Goal: Task Accomplishment & Management: Manage account settings

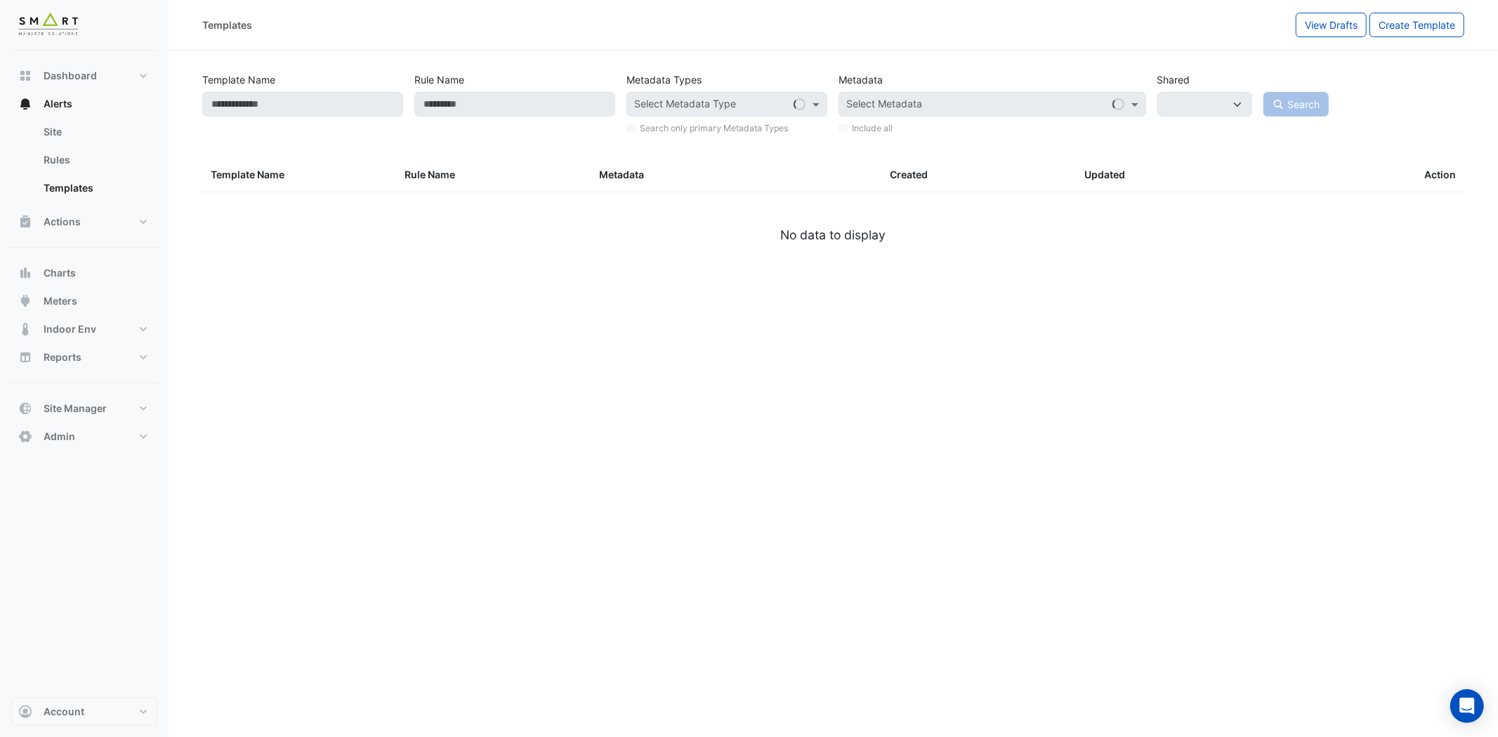
select select
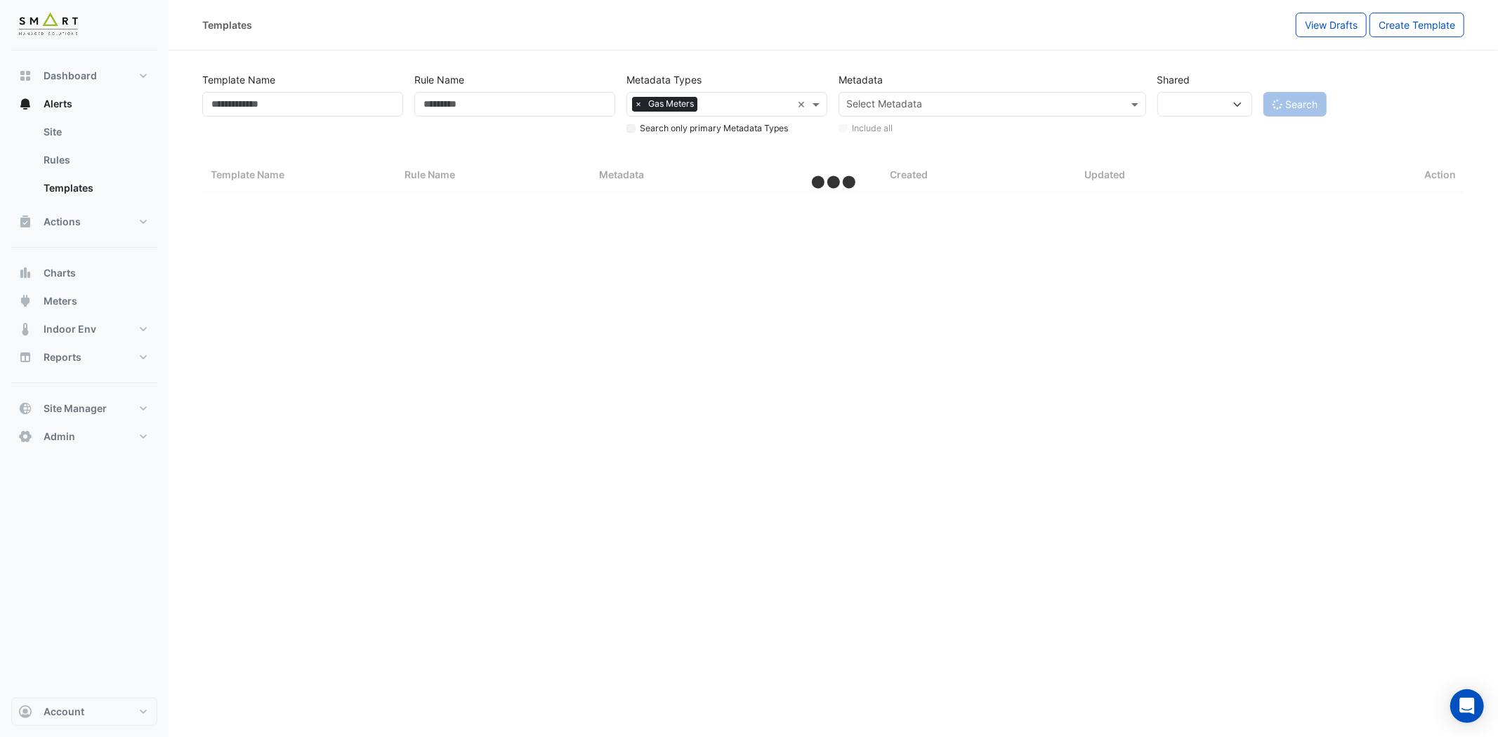
select select "***"
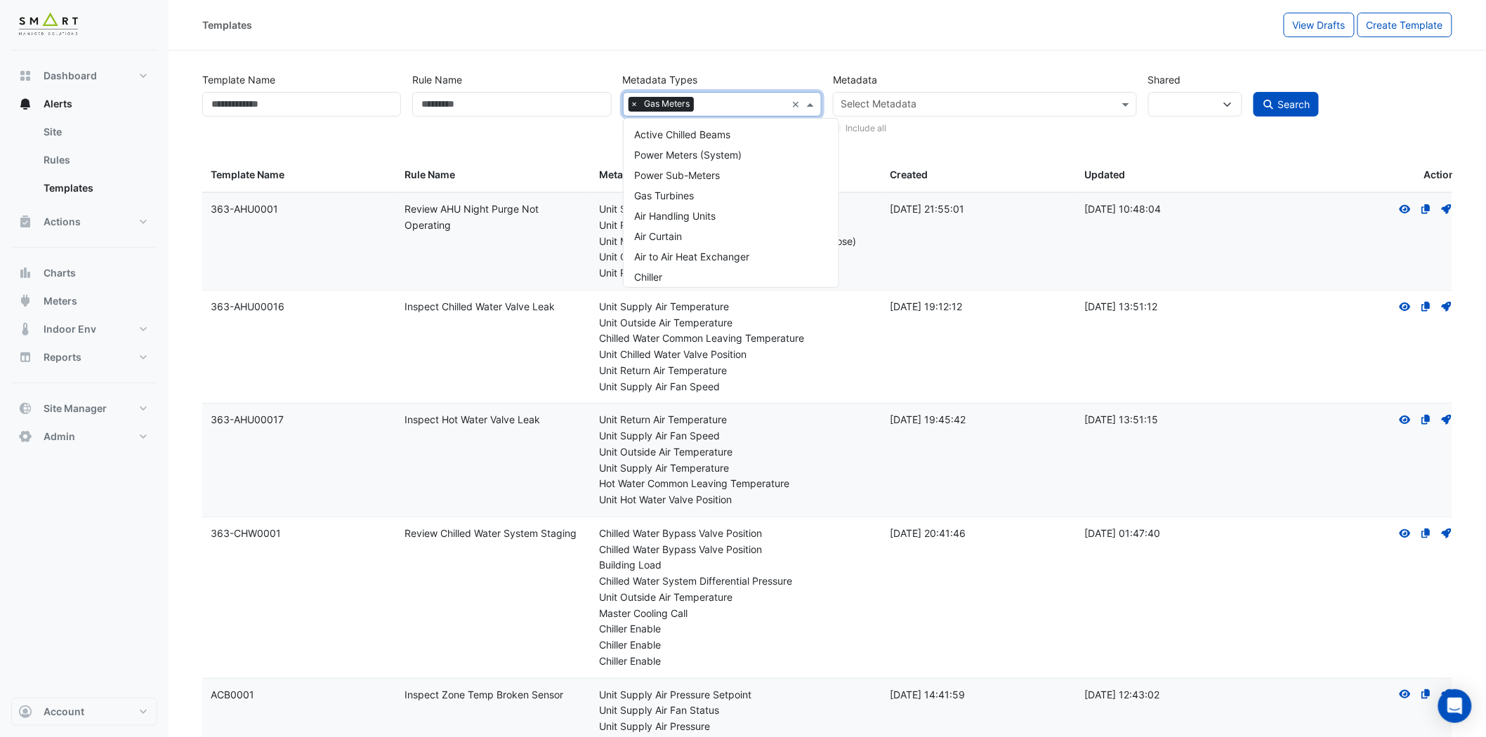
click at [790, 101] on div "Select Metadata Type × Gas Meters ×" at bounding box center [722, 104] width 199 height 25
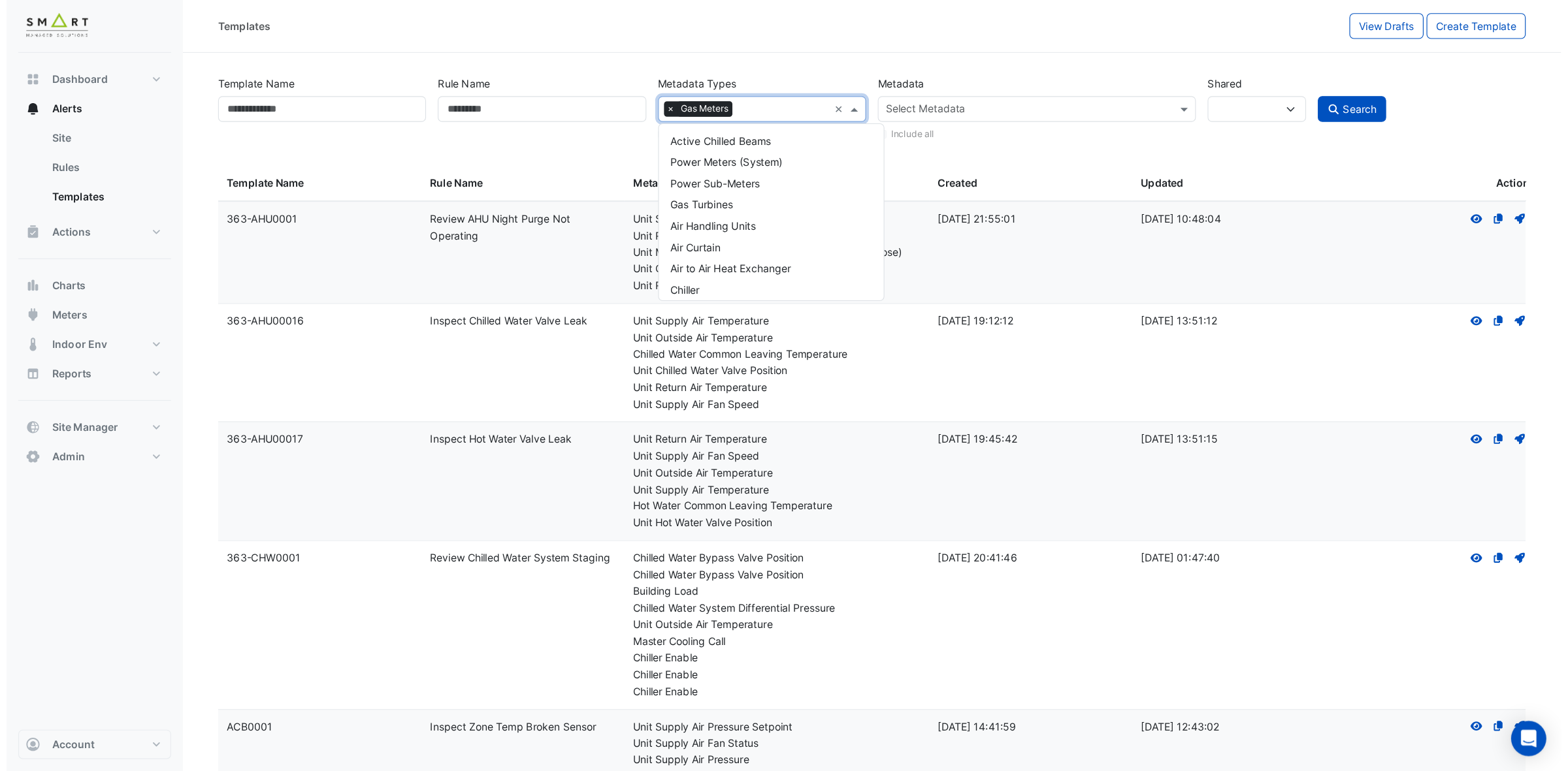
scroll to position [421, 0]
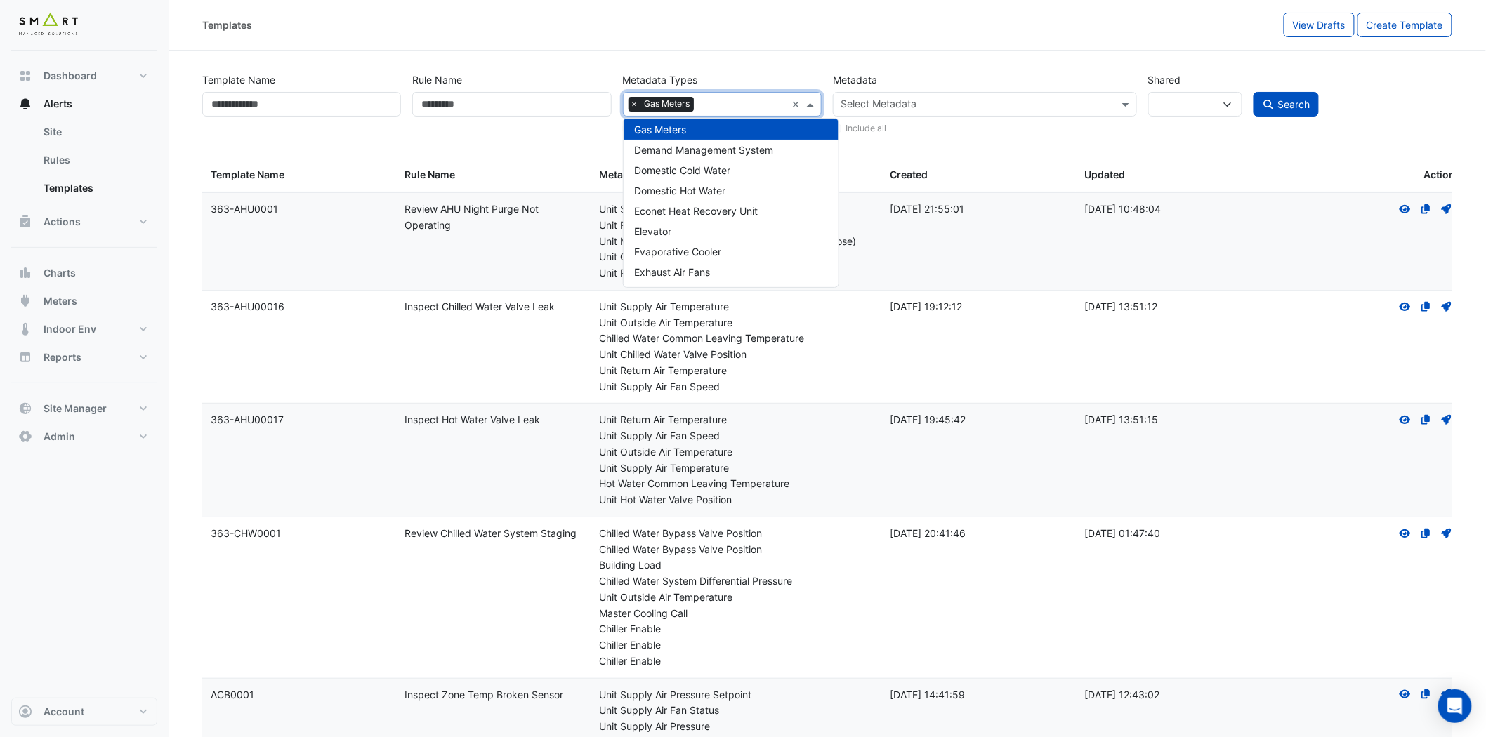
click at [535, 33] on div "Templates" at bounding box center [742, 25] width 1081 height 25
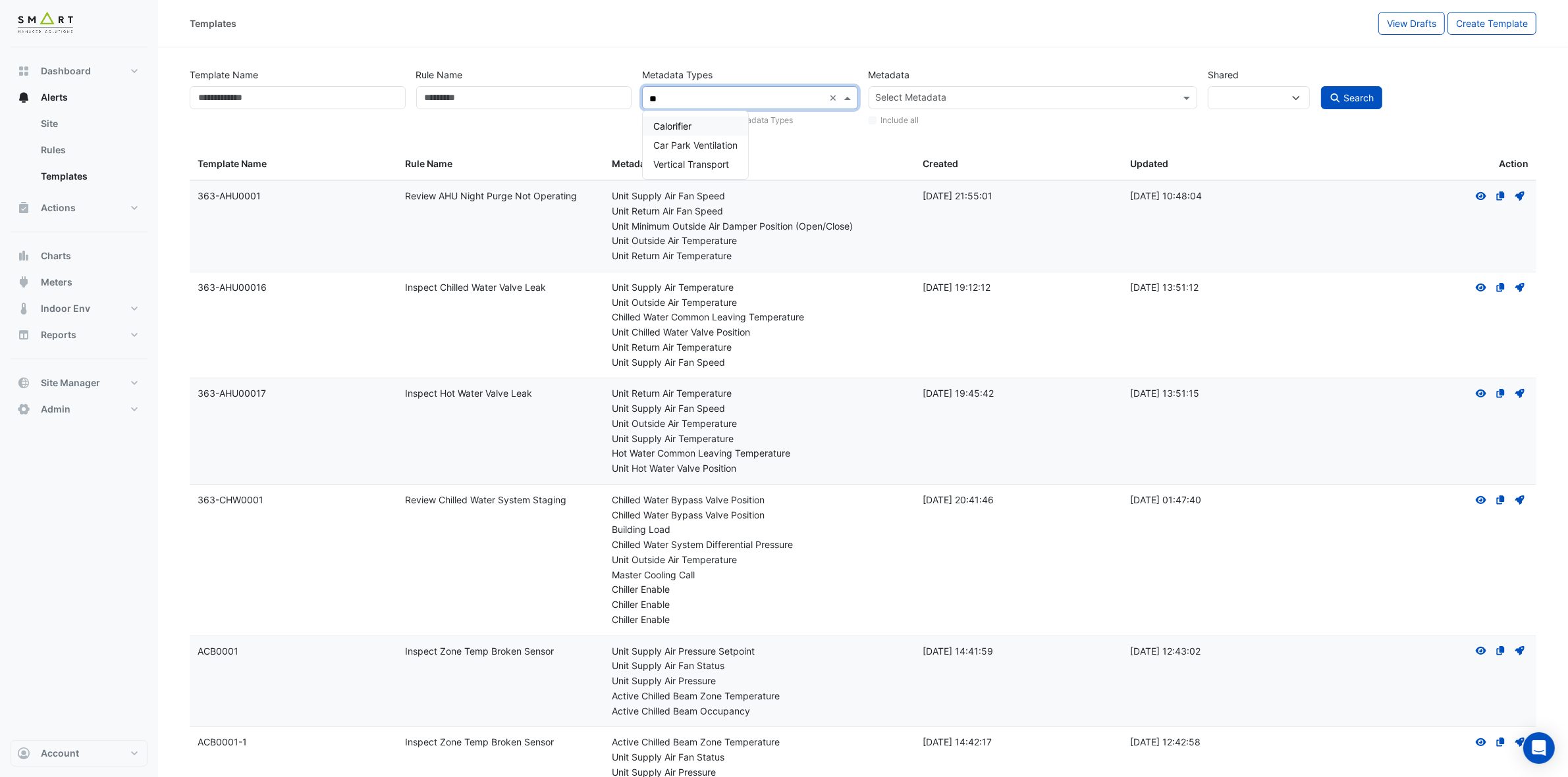
click at [716, 120] on div "Calorifier" at bounding box center [695, 126] width 105 height 19
type input "**"
click at [58, 152] on link "Rules" at bounding box center [88, 150] width 117 height 26
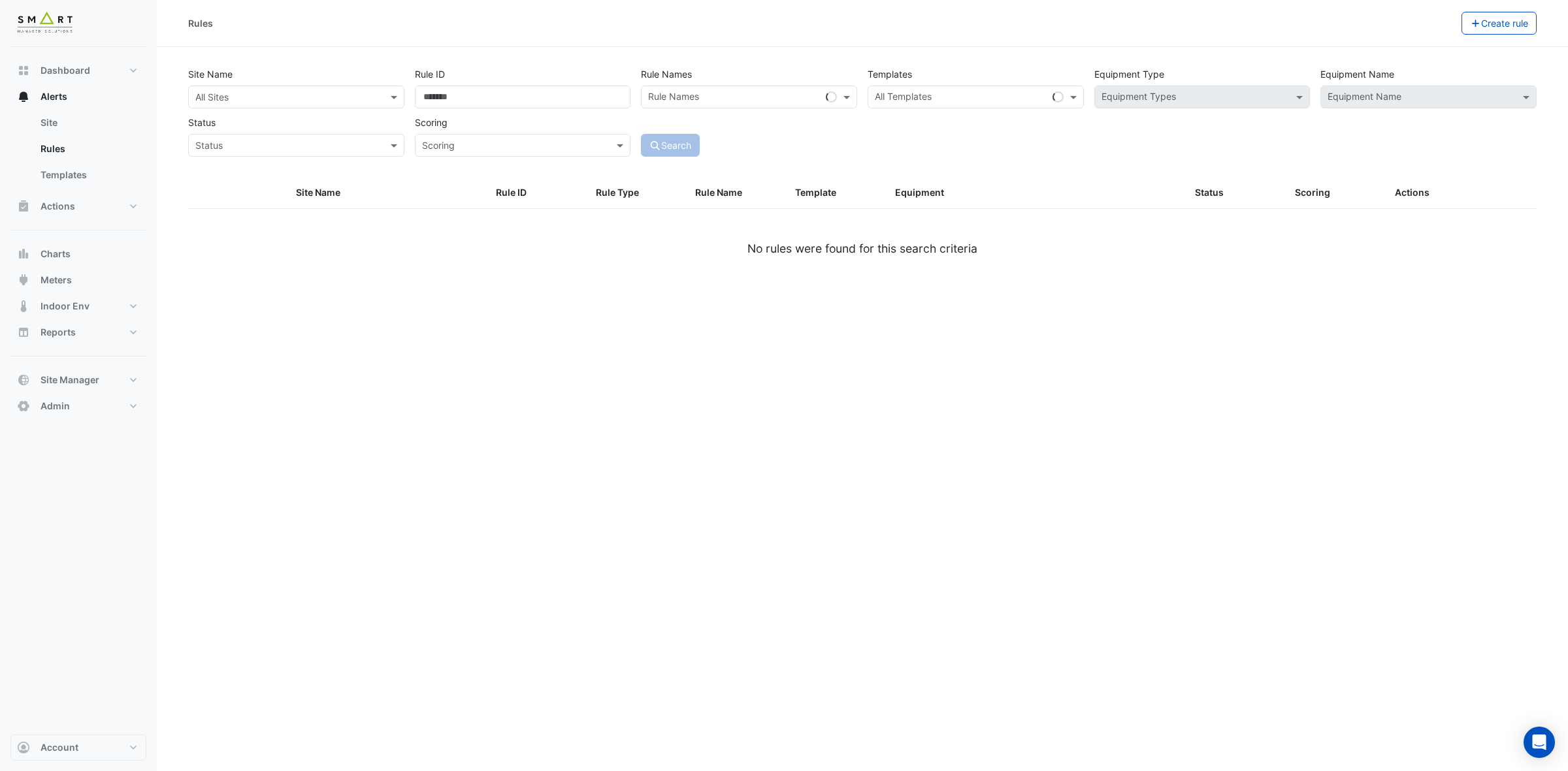
click at [250, 98] on input "text" at bounding box center [283, 98] width 176 height 14
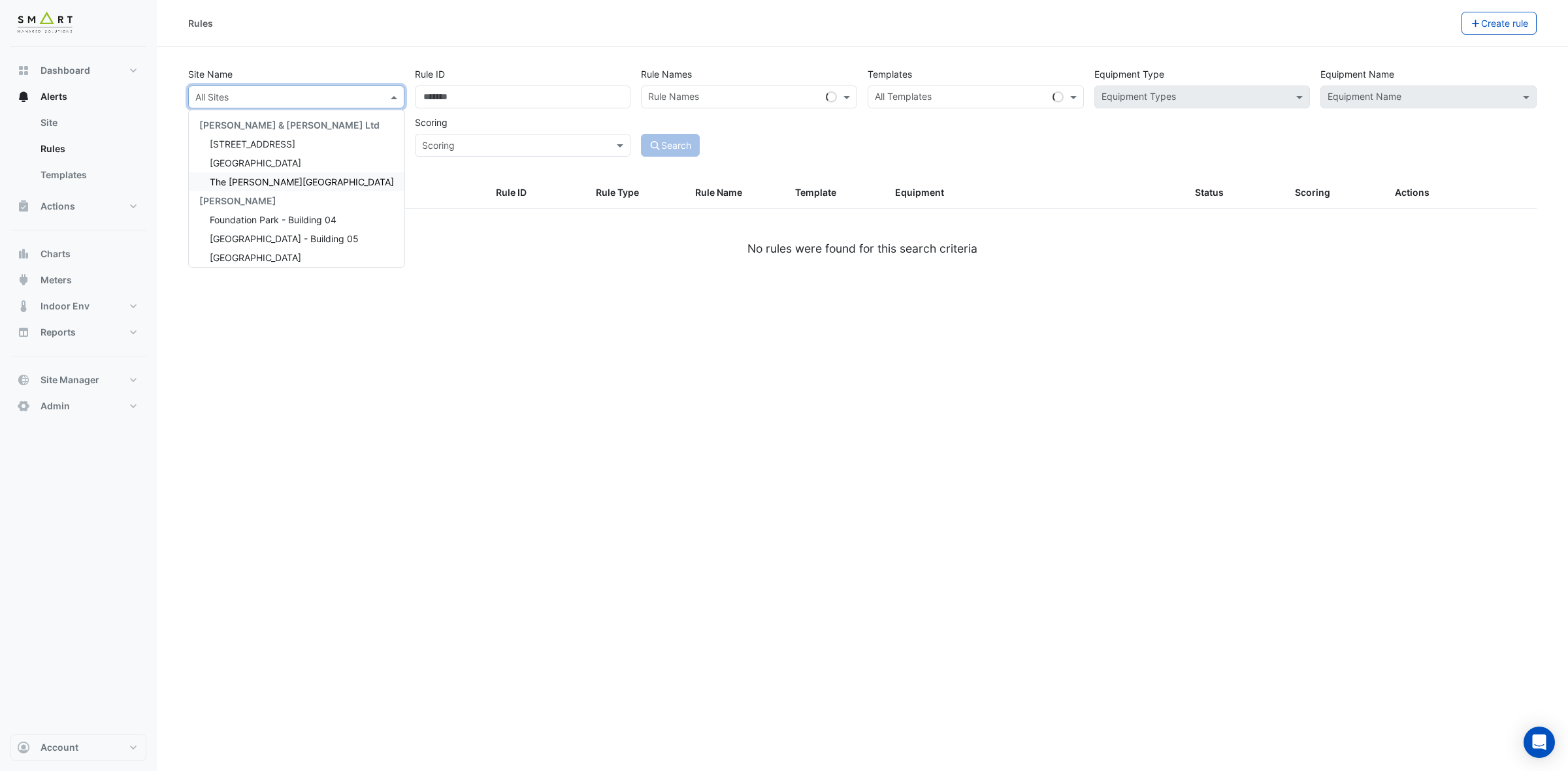
click at [252, 177] on span "The [PERSON_NAME][GEOGRAPHIC_DATA]" at bounding box center [302, 182] width 184 height 11
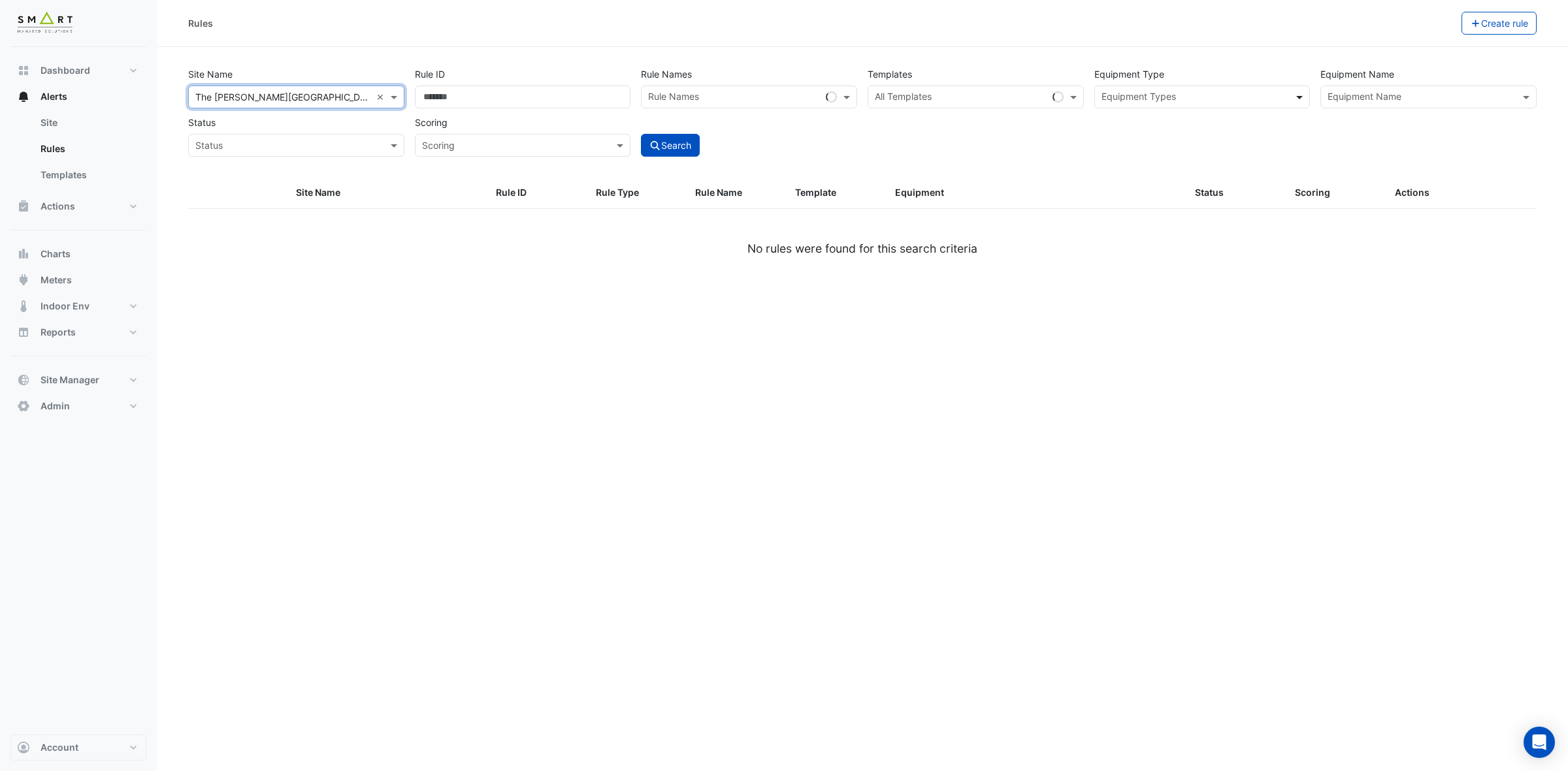
click at [1302, 91] on span at bounding box center [1302, 97] width 17 height 14
click at [1172, 126] on div "Calorifier" at bounding box center [1147, 125] width 104 height 19
type input "**"
click at [680, 144] on button "Search" at bounding box center [670, 145] width 59 height 23
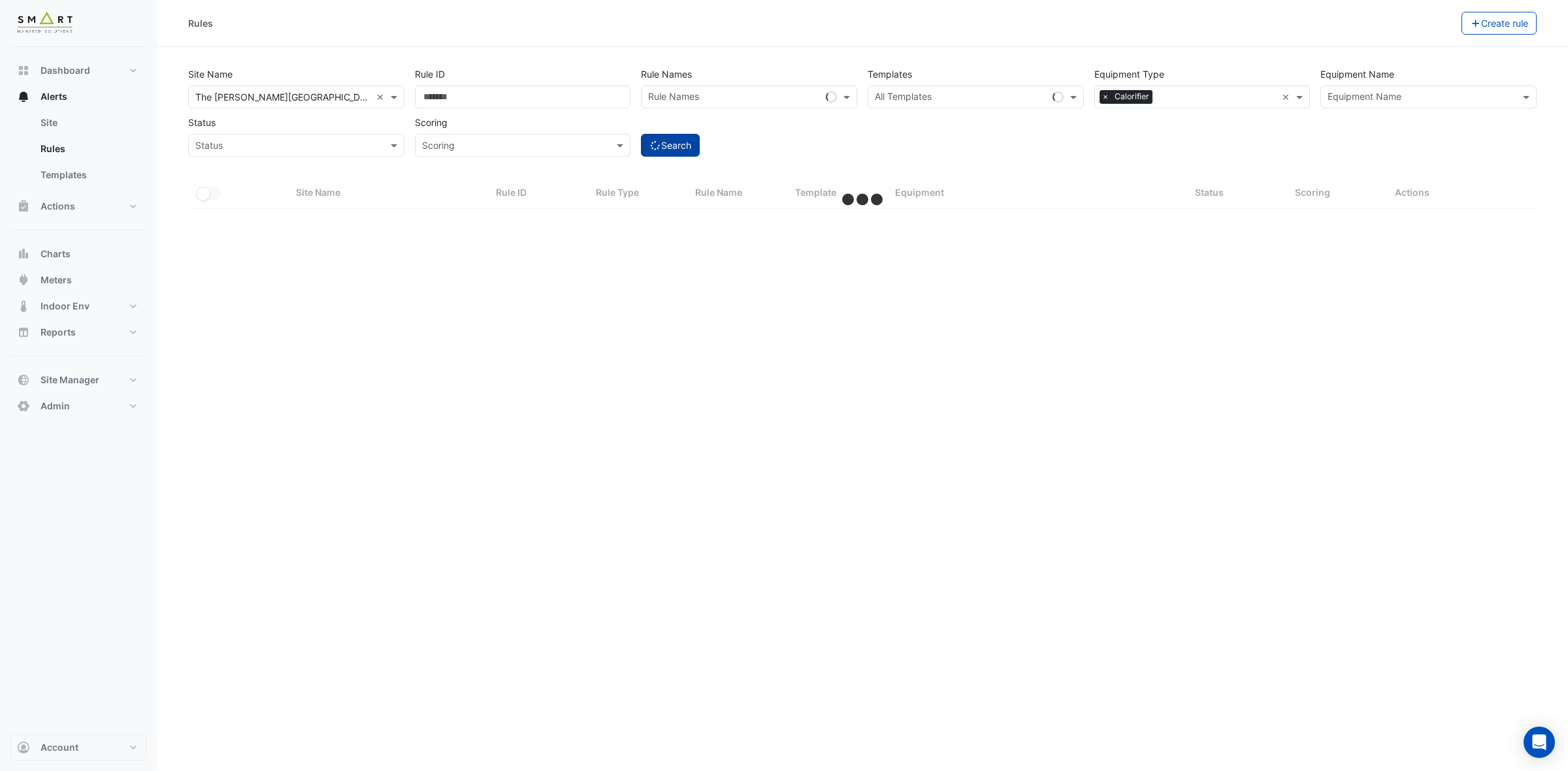
select select "***"
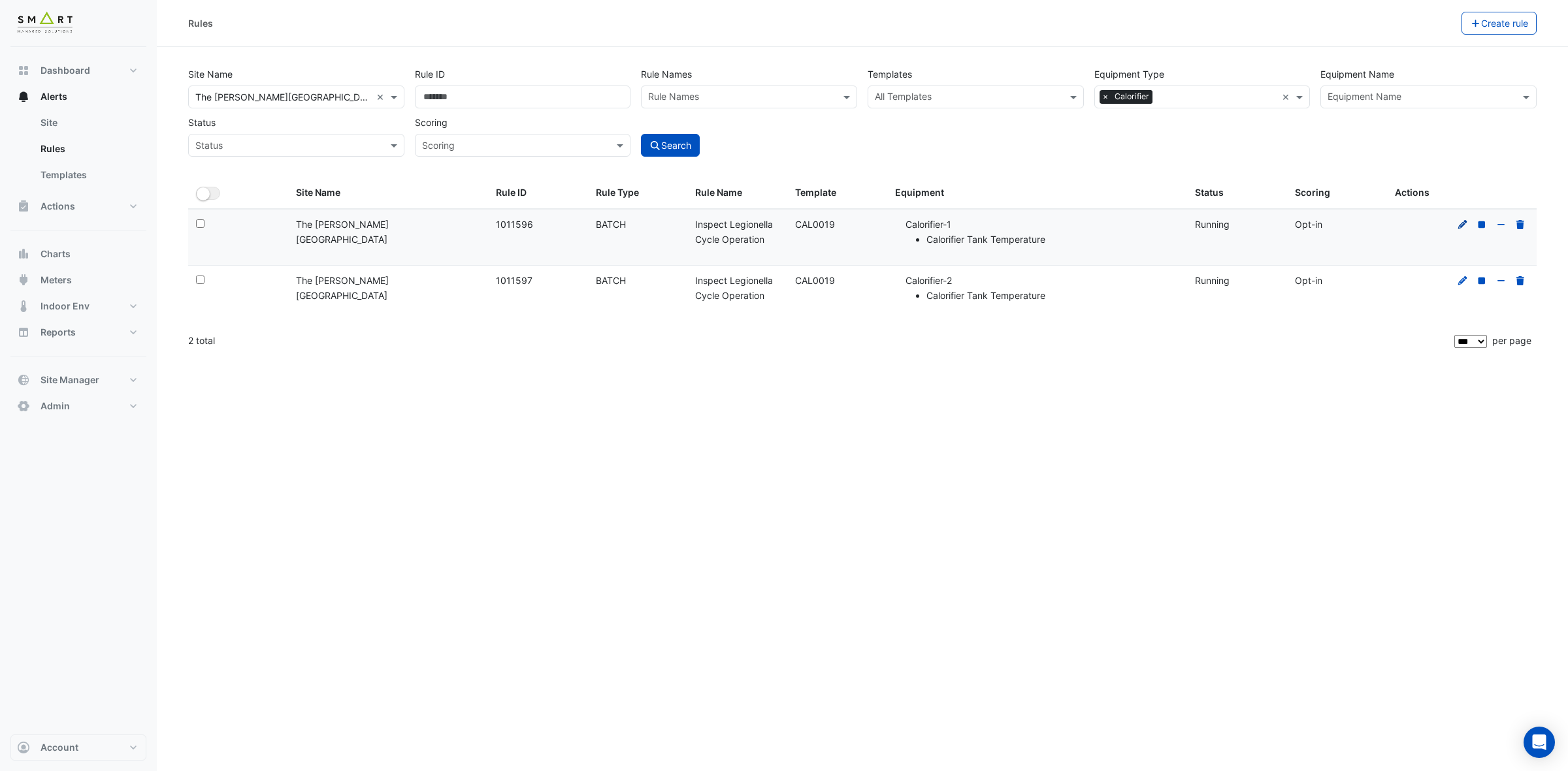
click at [1393, 222] on icon at bounding box center [1463, 225] width 12 height 9
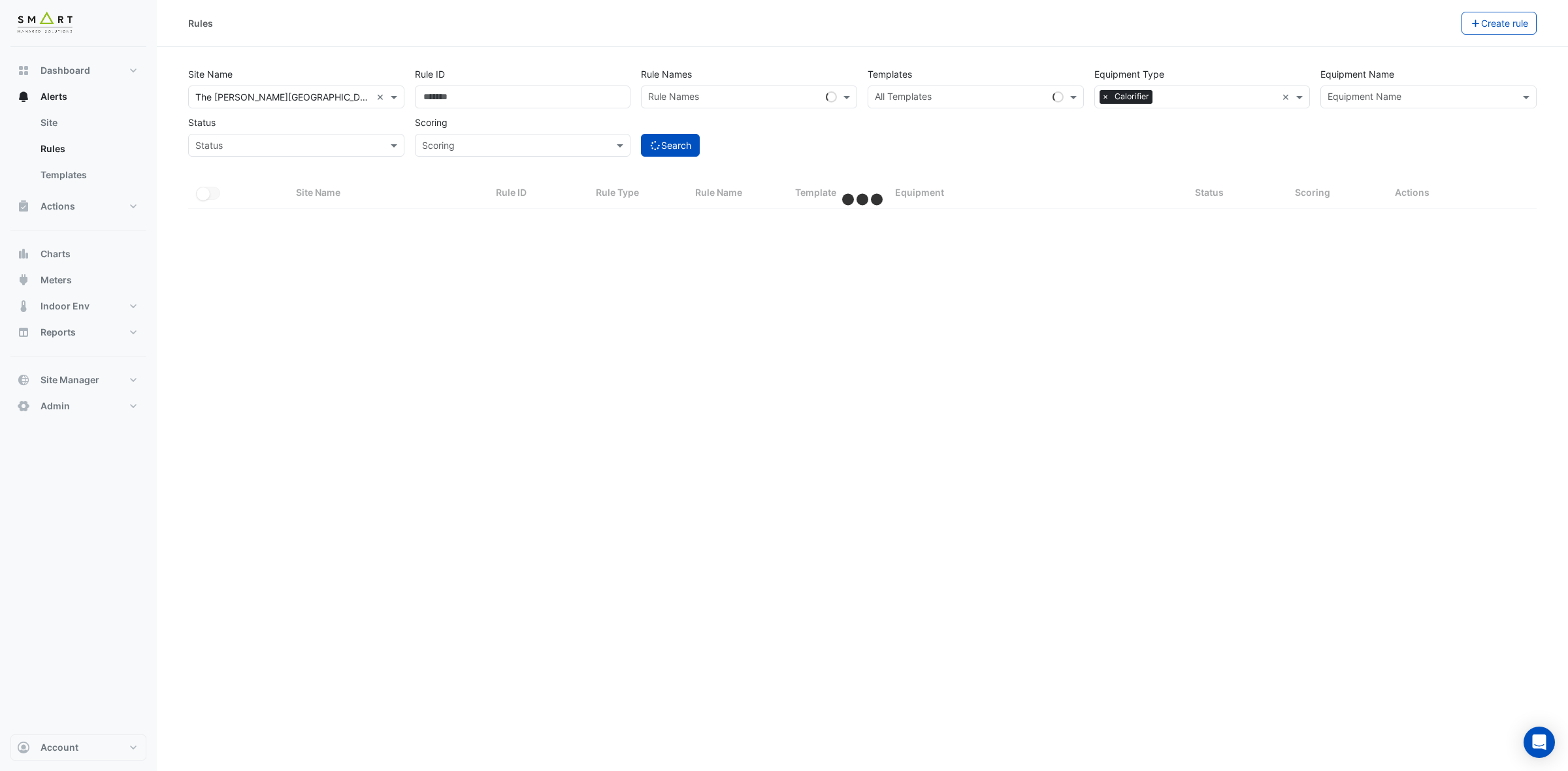
click at [1103, 97] on span "×" at bounding box center [1106, 97] width 12 height 13
select select "***"
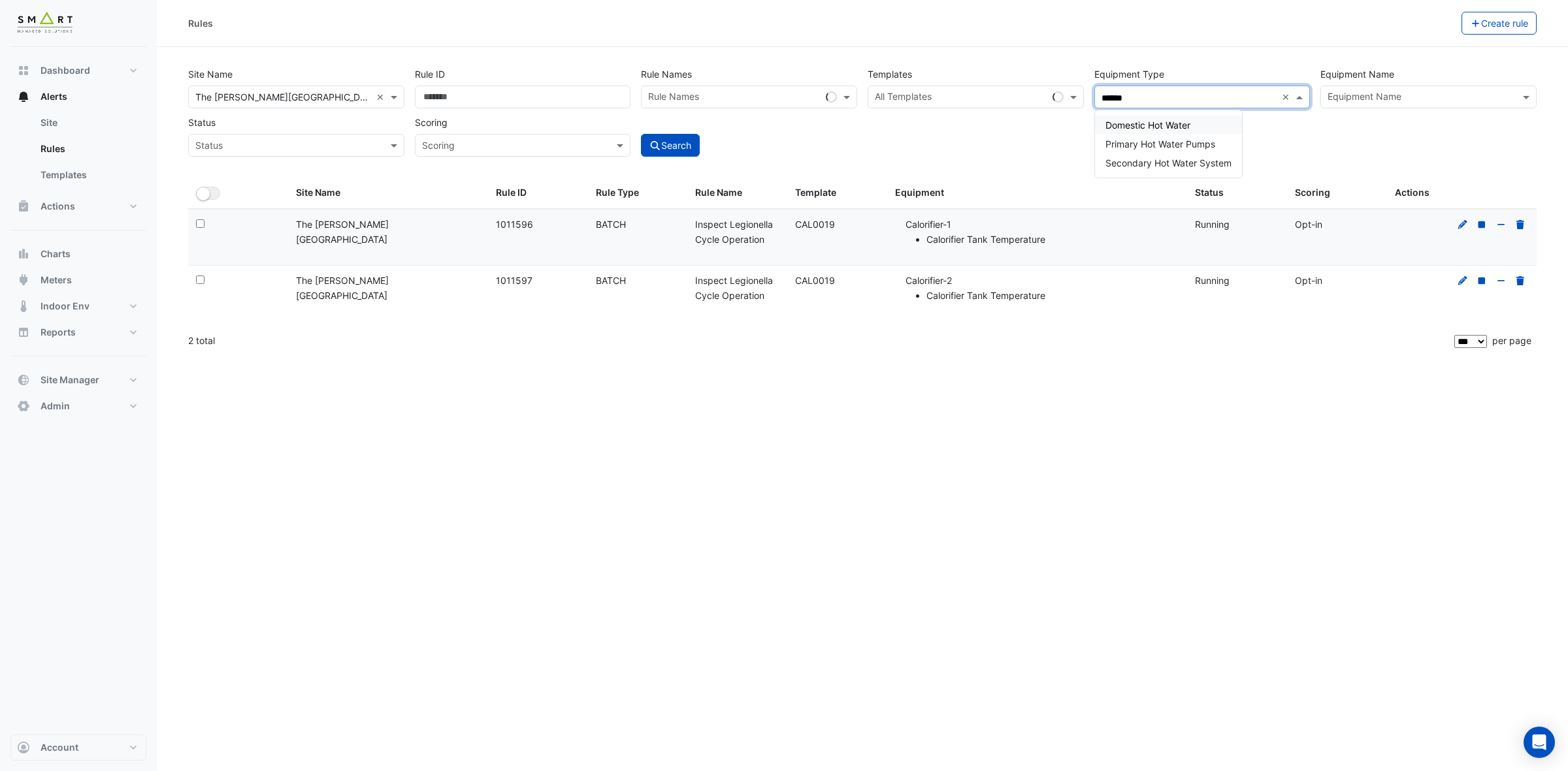
click at [1176, 126] on span "Domestic Hot Water" at bounding box center [1147, 126] width 85 height 11
type input "******"
click at [671, 144] on button "Search" at bounding box center [670, 145] width 59 height 23
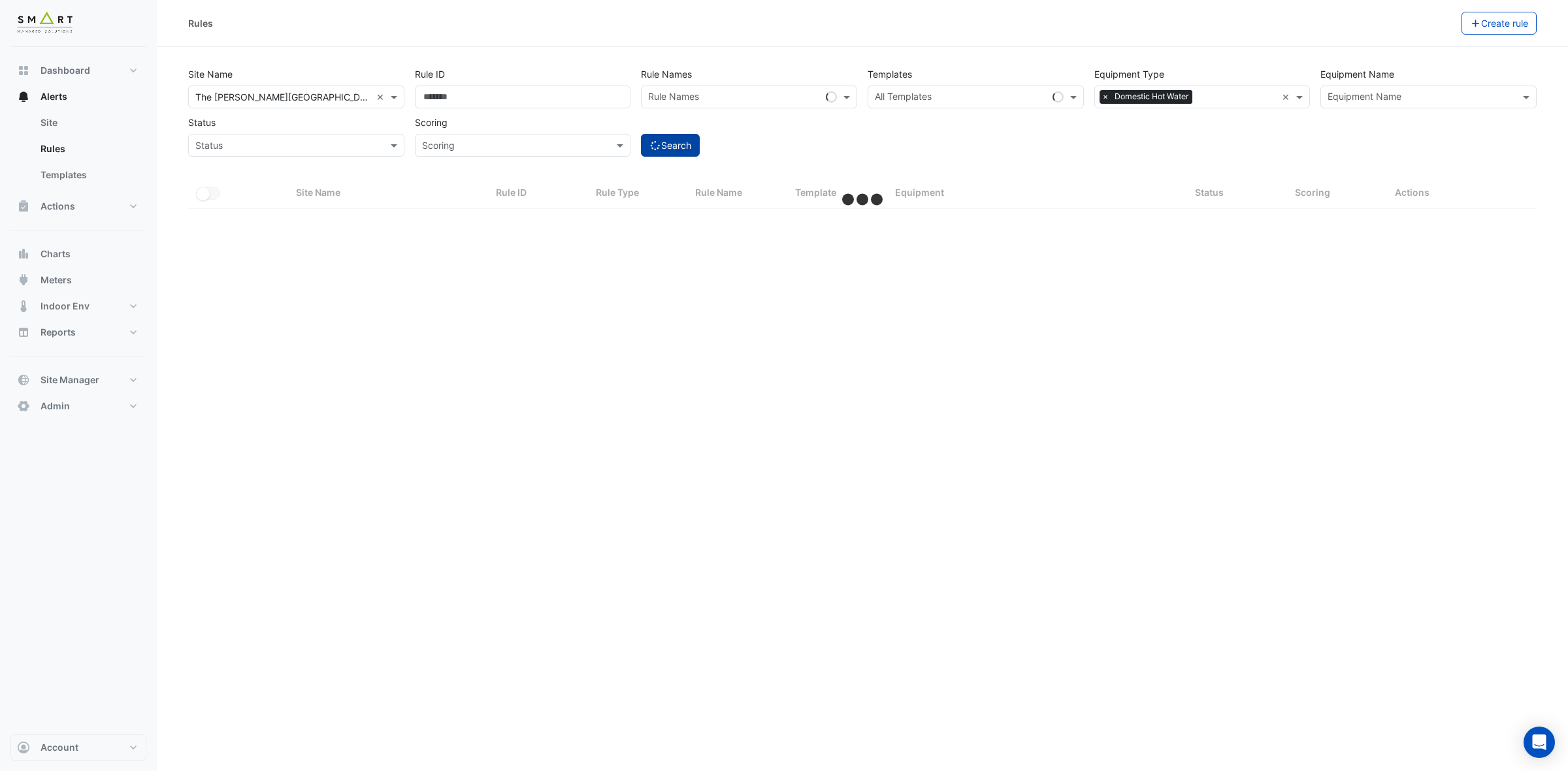
select select "***"
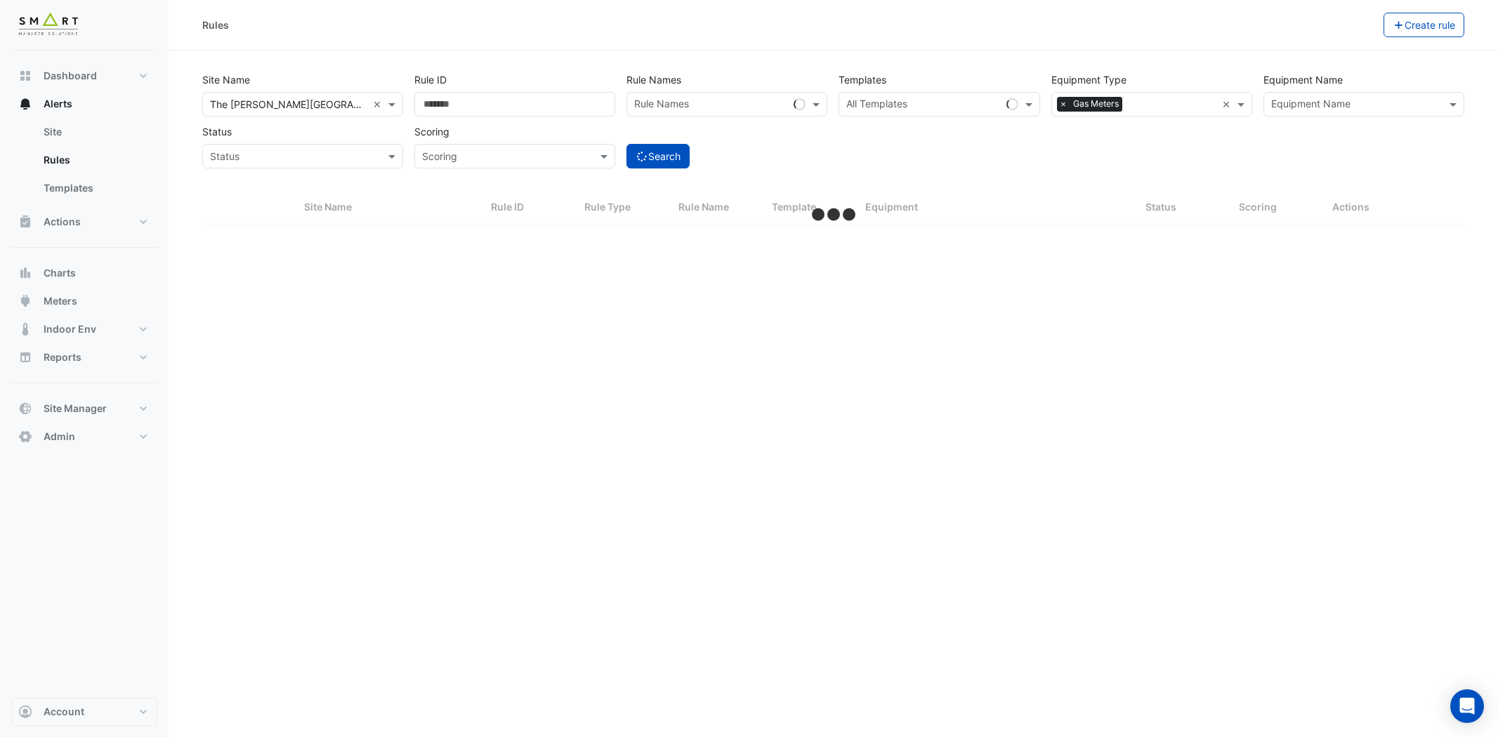
select select "***"
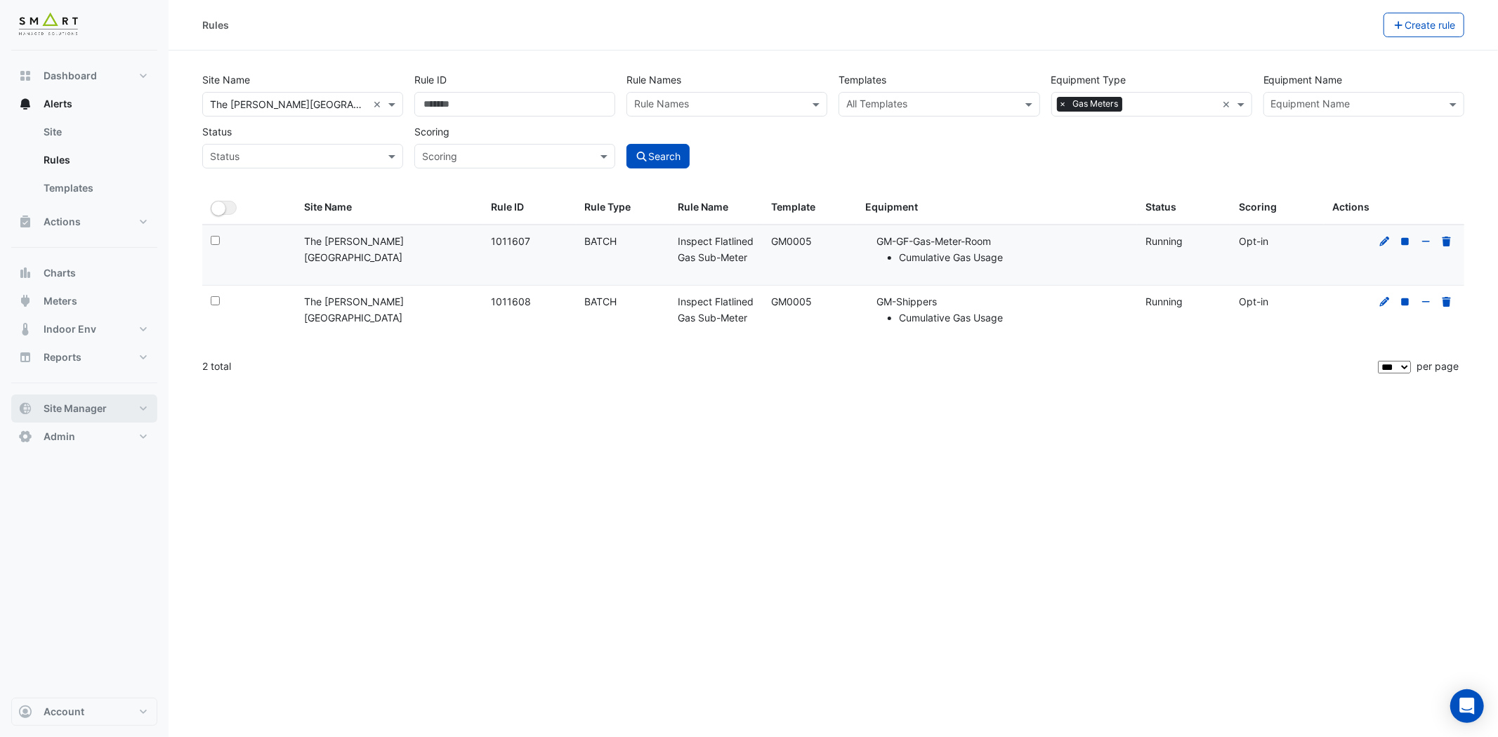
click at [133, 408] on button "Site Manager" at bounding box center [84, 409] width 146 height 28
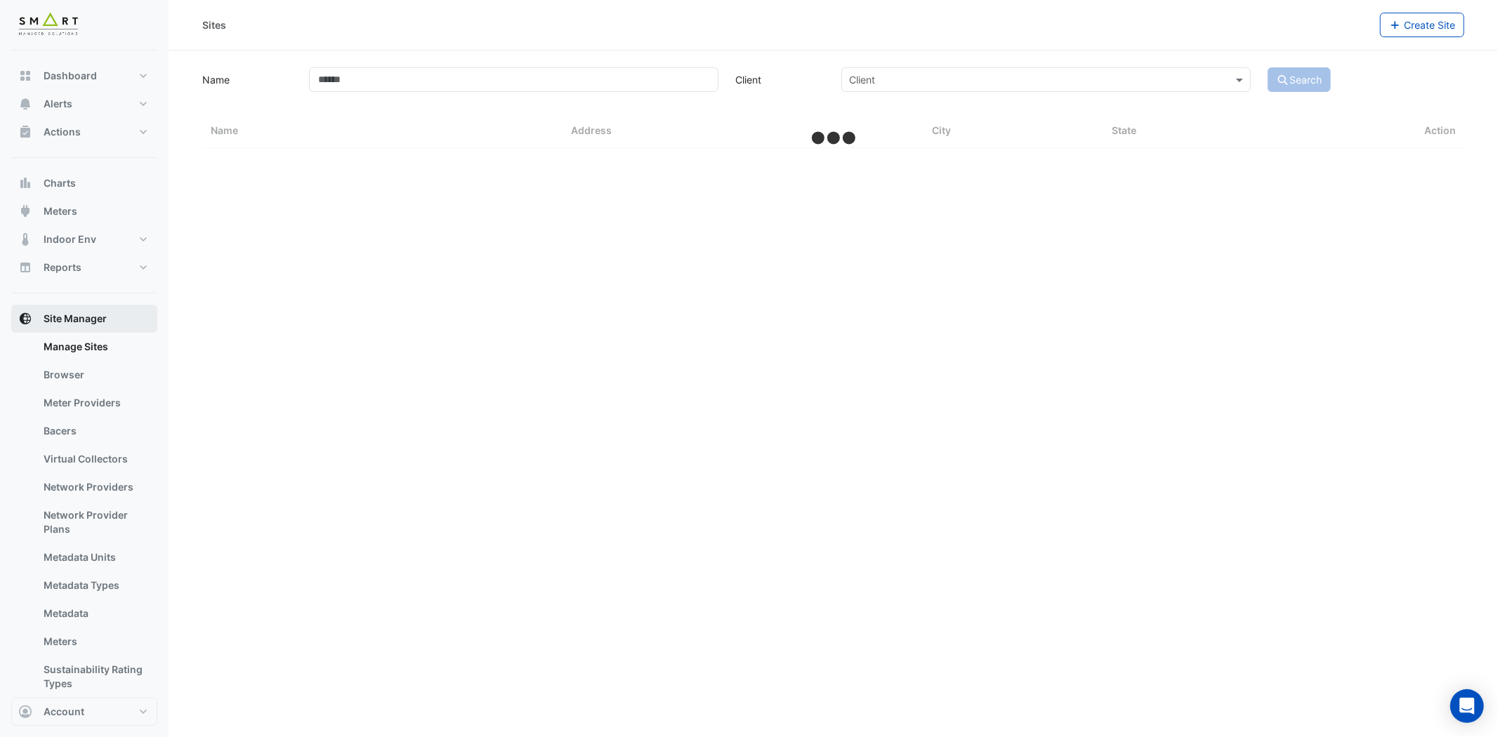
select select "***"
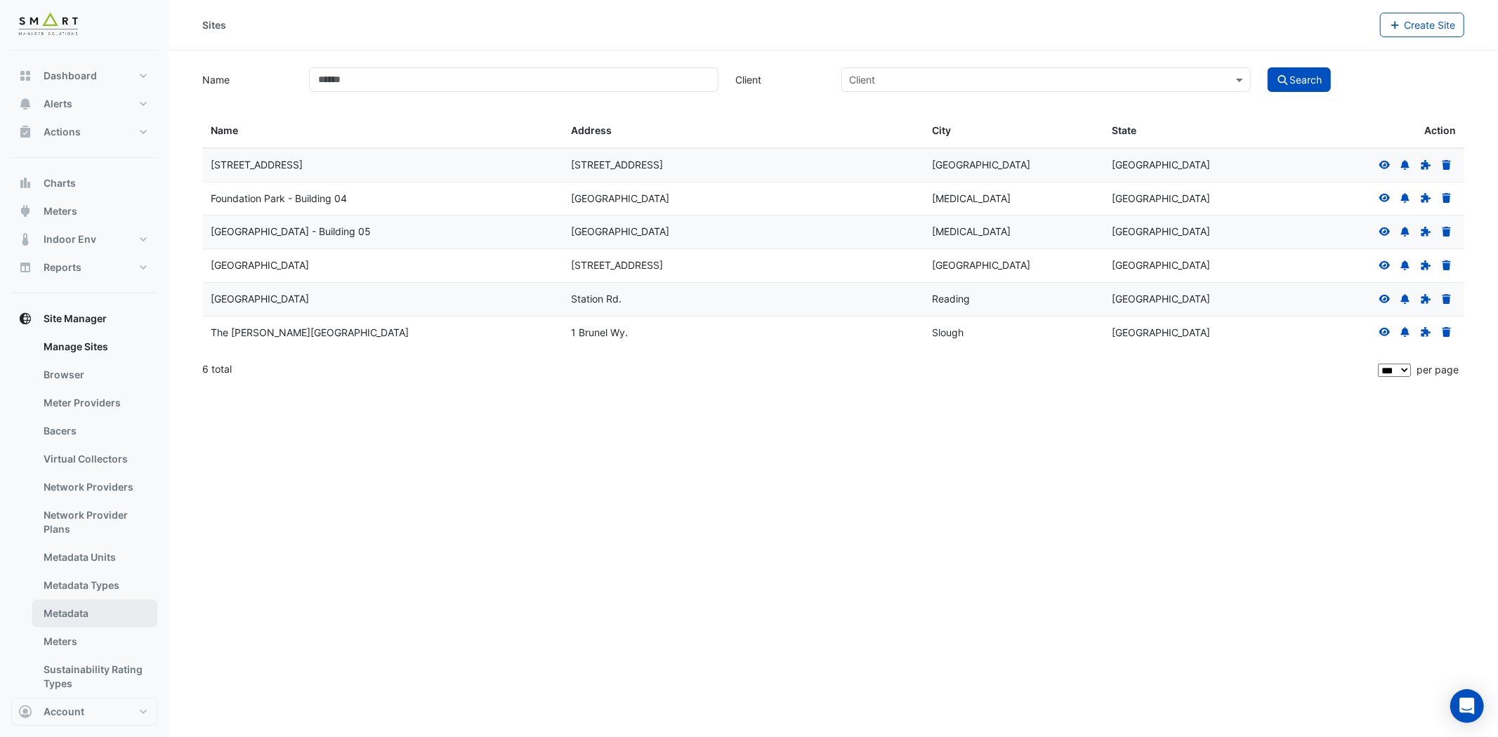
click at [116, 614] on link "Metadata" at bounding box center [94, 614] width 125 height 28
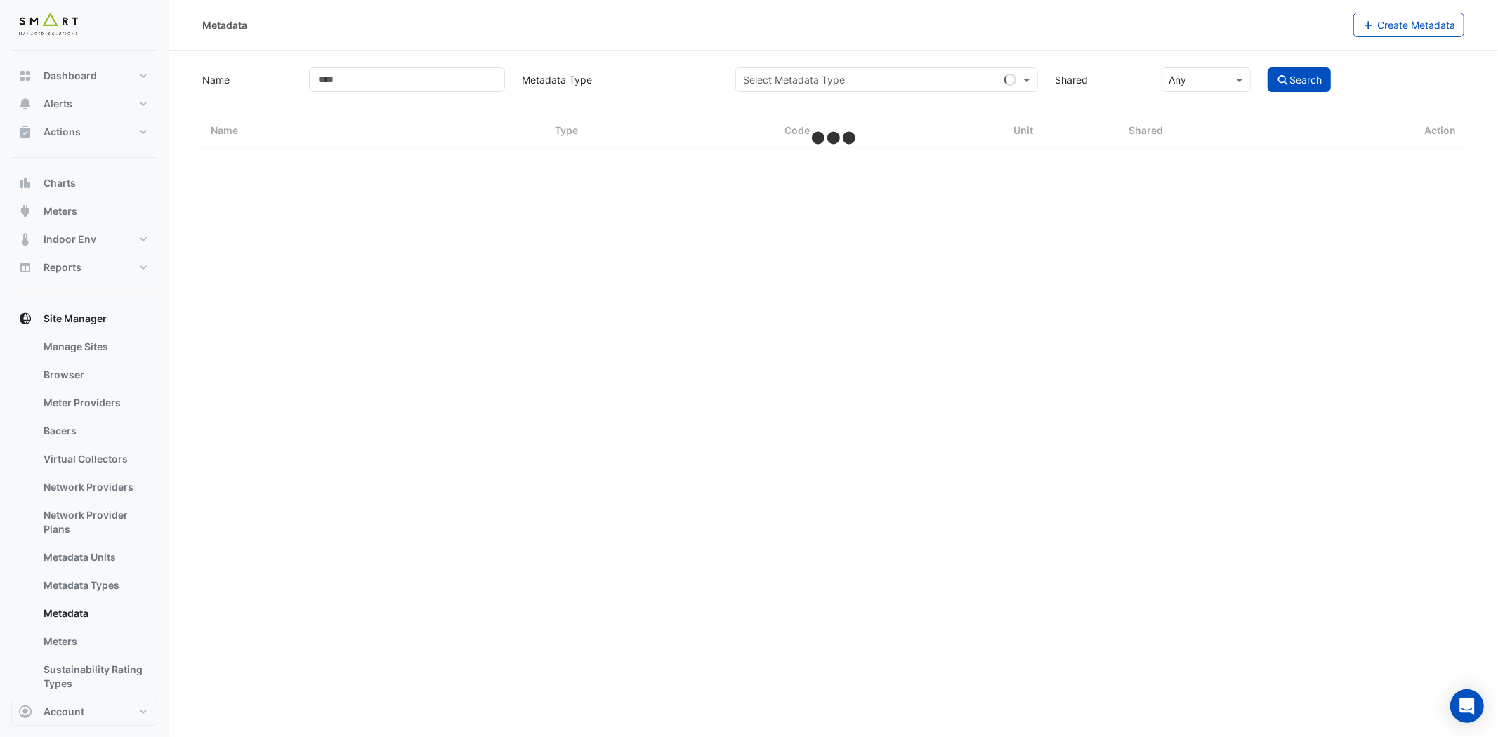
select select "***"
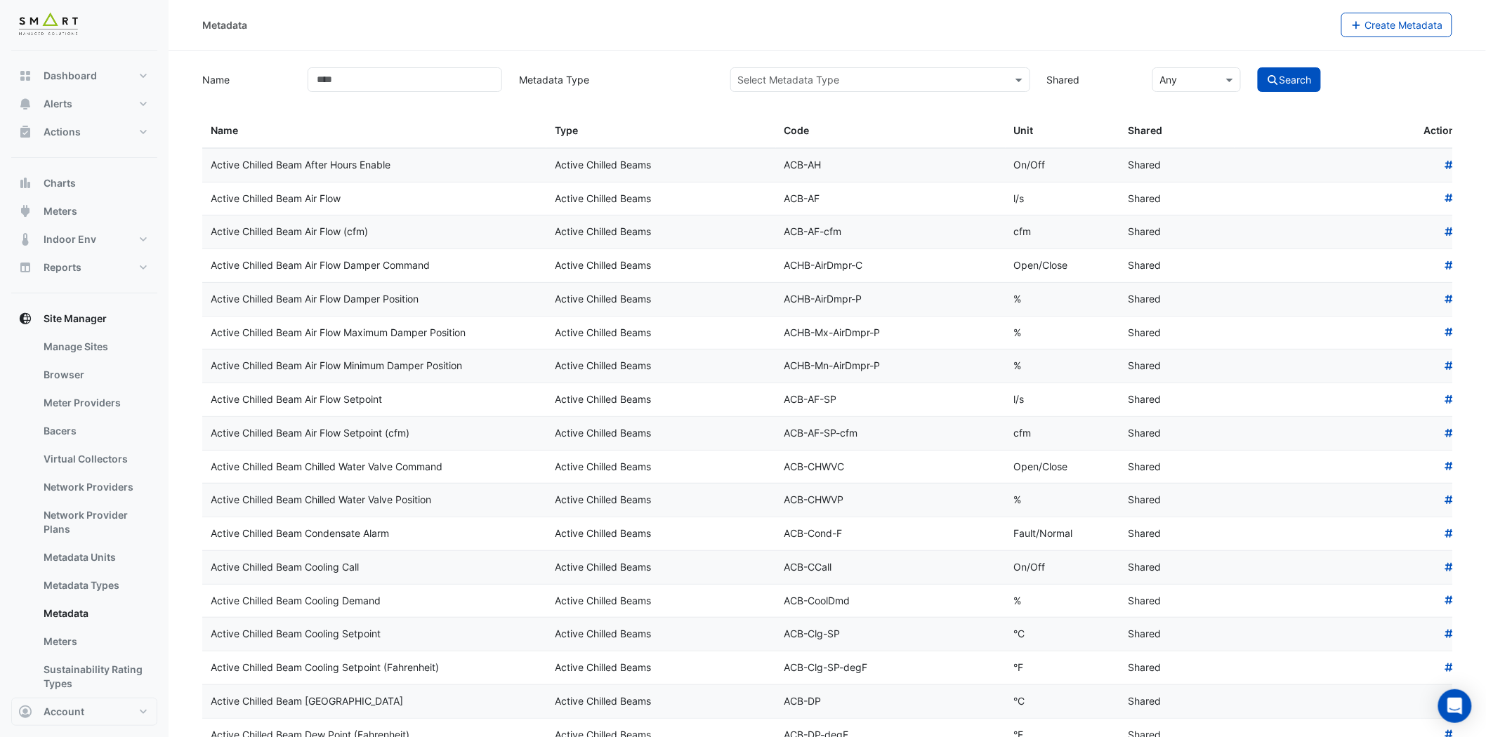
click at [876, 76] on input "text" at bounding box center [866, 80] width 256 height 15
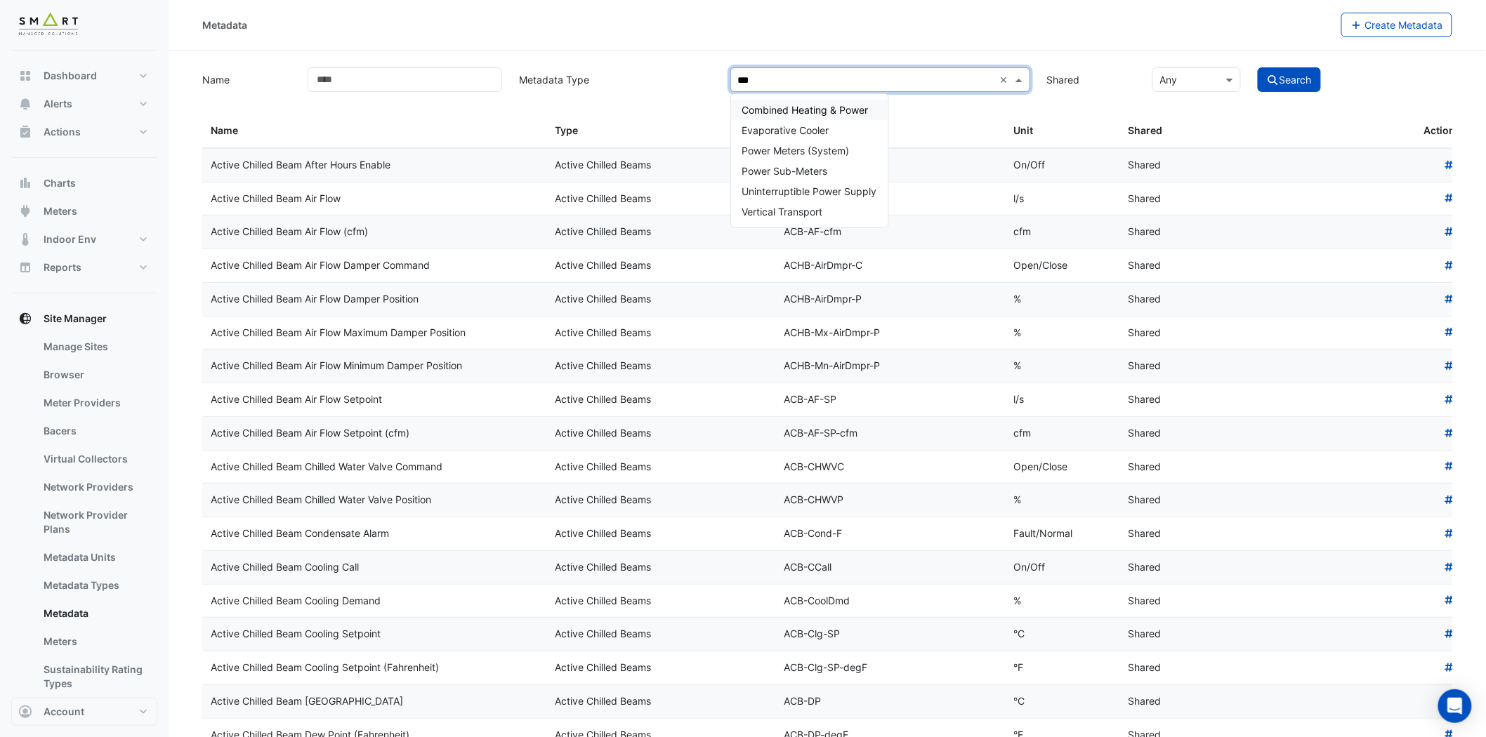
type input "****"
click at [851, 141] on div "Power Sub-Meters" at bounding box center [809, 150] width 157 height 20
click at [1273, 80] on icon "submit" at bounding box center [1273, 80] width 13 height 10
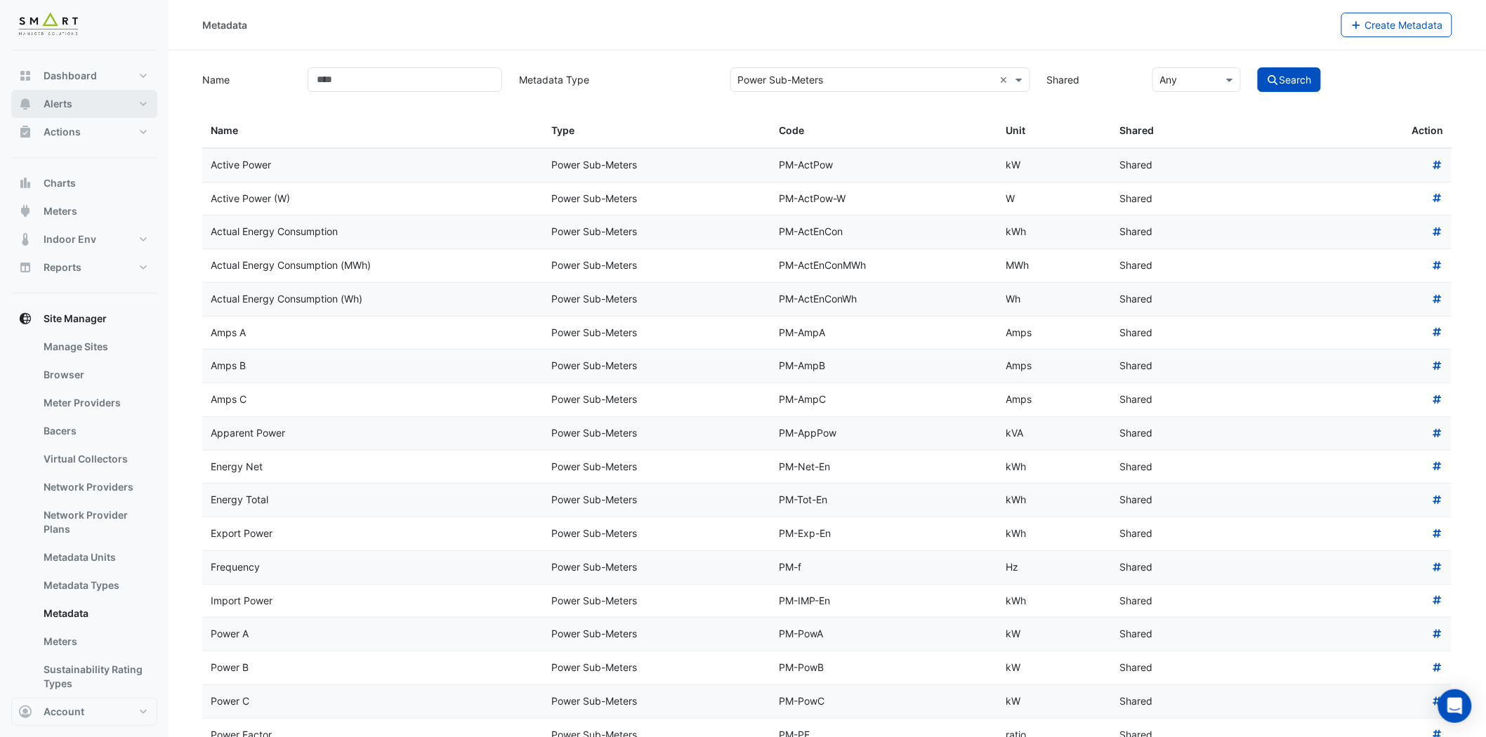
click at [141, 104] on button "Alerts" at bounding box center [84, 104] width 146 height 28
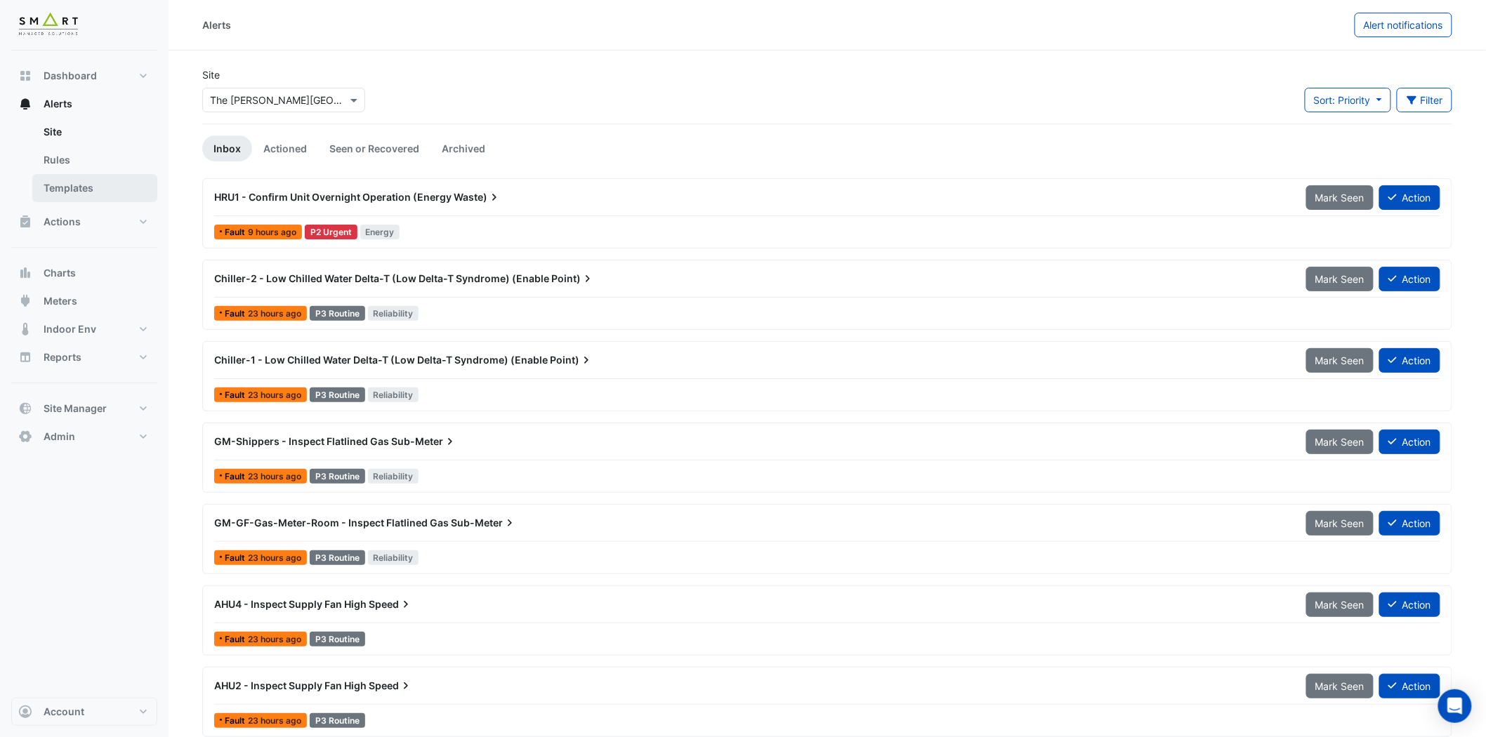
click at [116, 186] on link "Templates" at bounding box center [94, 188] width 125 height 28
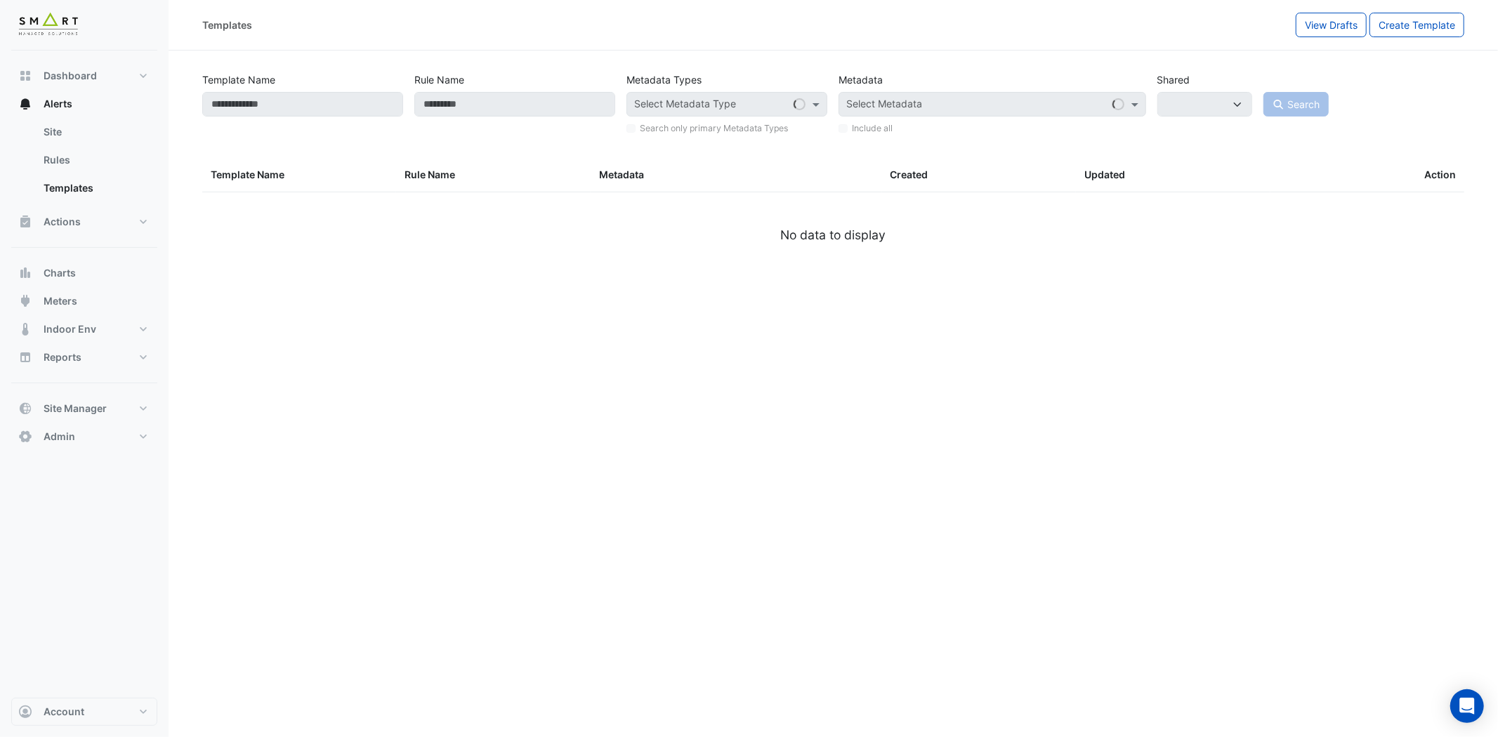
select select
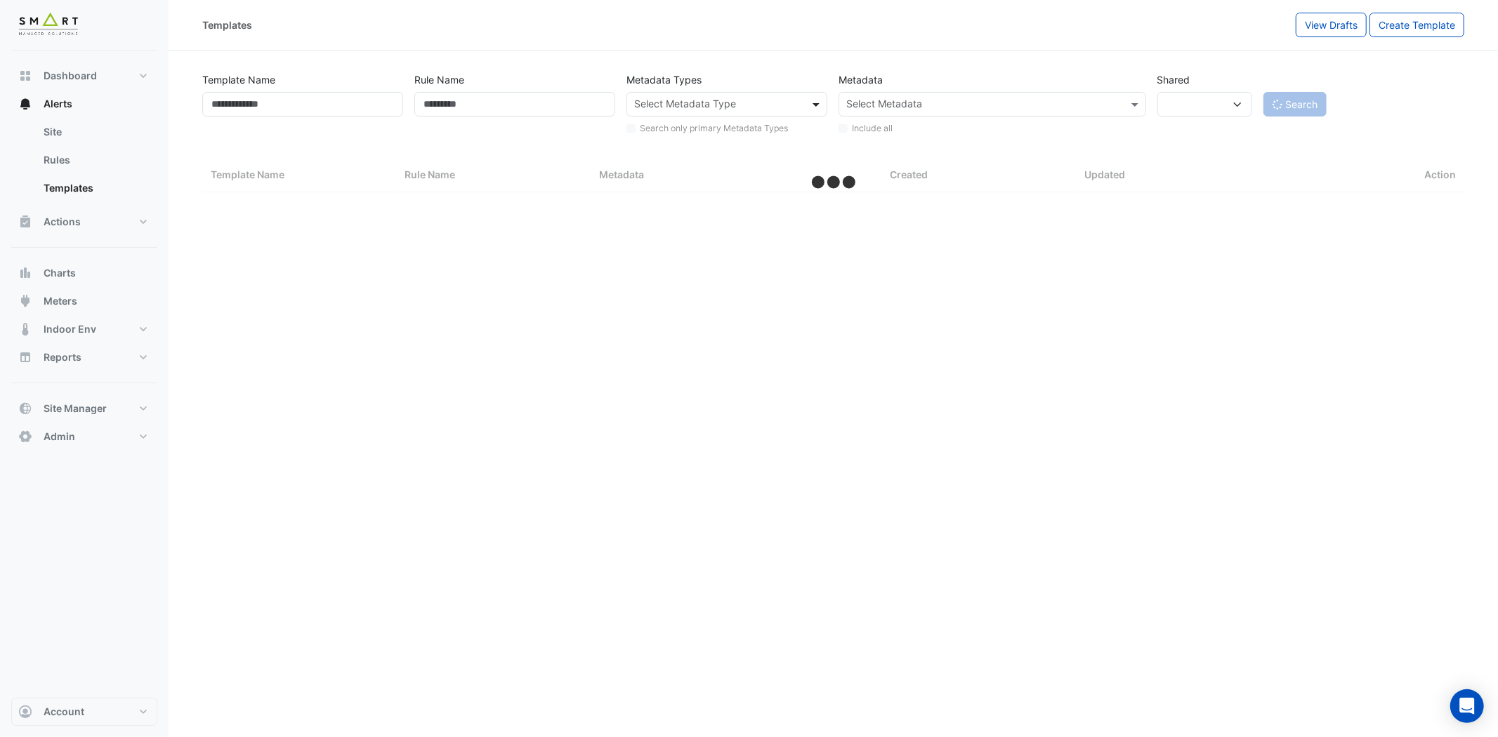
click at [816, 106] on span at bounding box center [818, 104] width 18 height 15
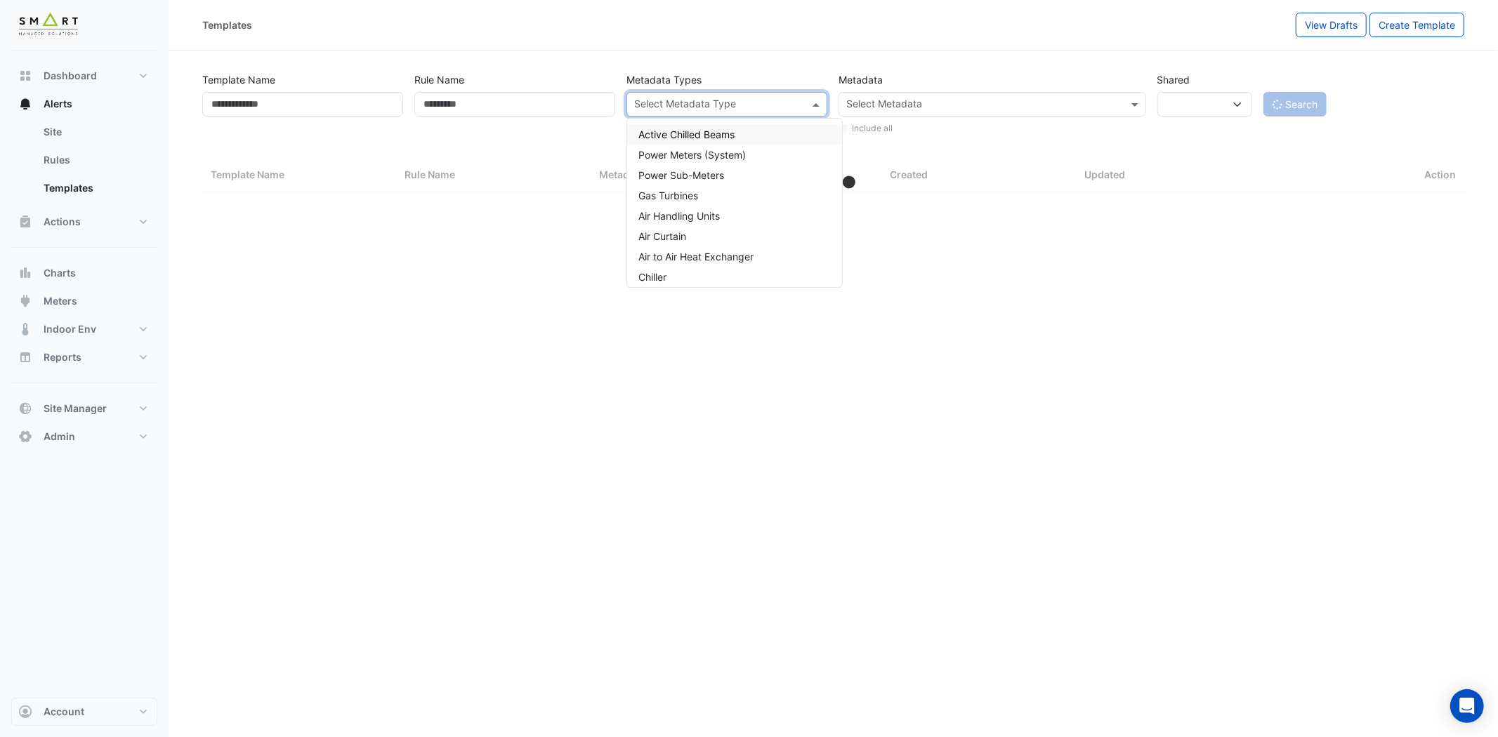
select select "***"
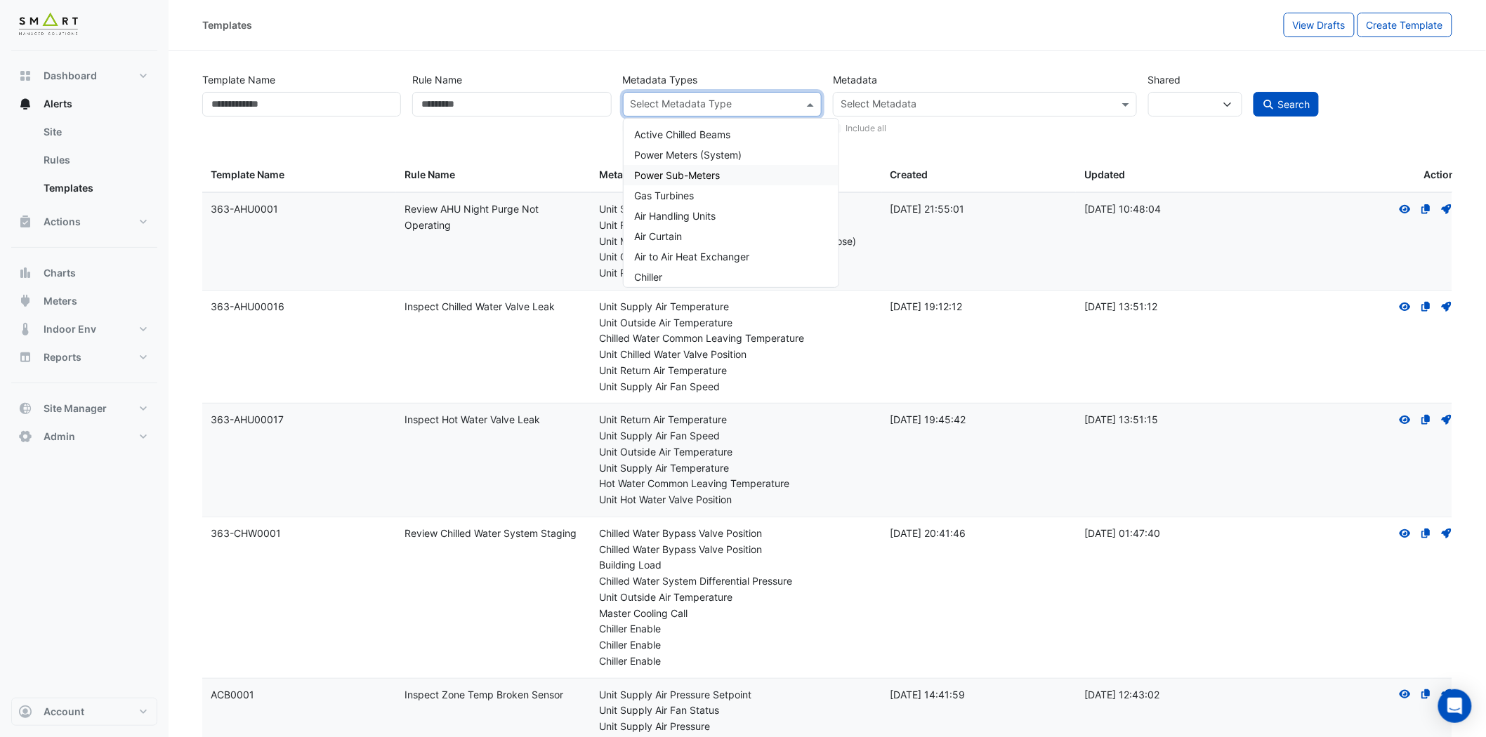
click at [747, 177] on div "Power Sub-Meters" at bounding box center [731, 175] width 215 height 20
click at [900, 100] on input "text" at bounding box center [977, 105] width 272 height 15
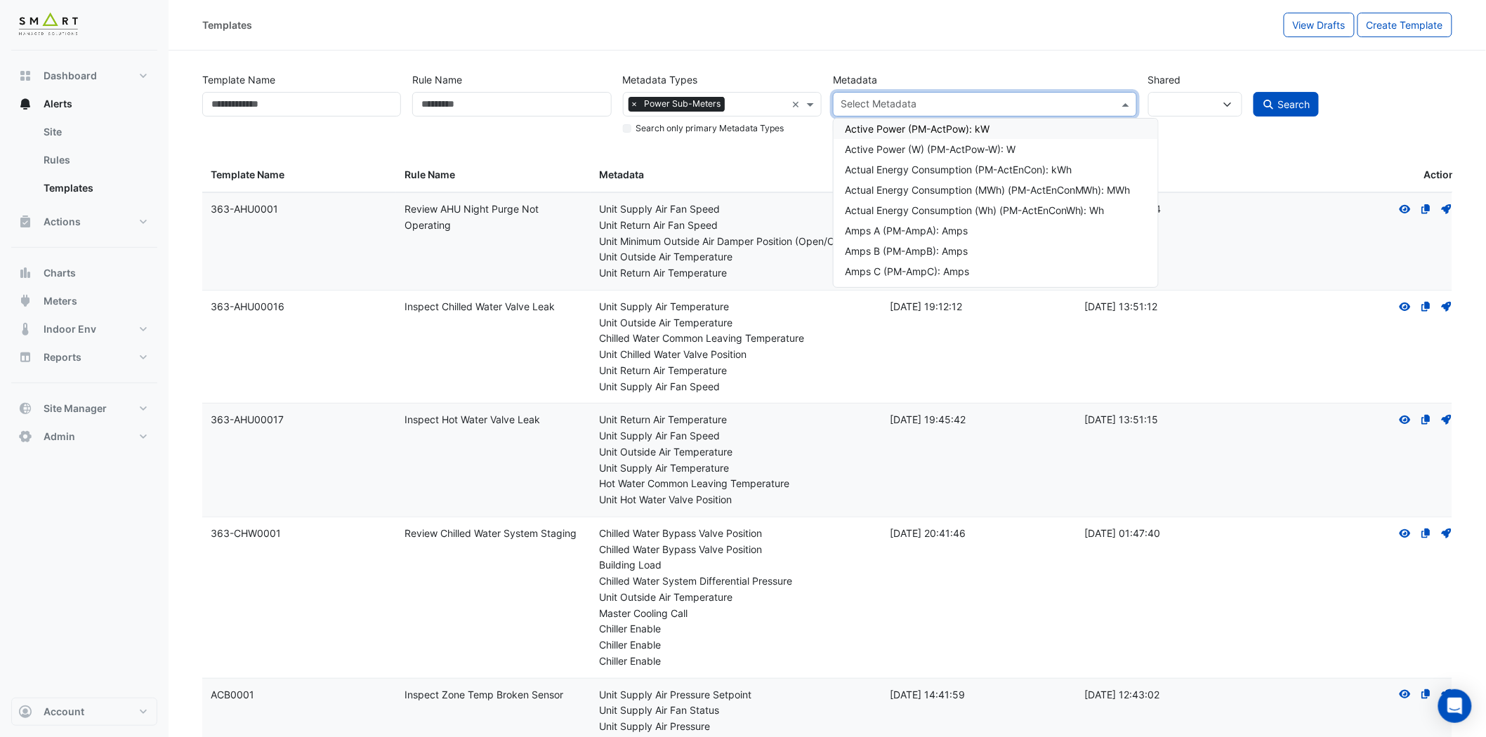
type input "*"
click at [1051, 171] on div "Actual Energy Consumption (PM-ActEnCon): kWh" at bounding box center [996, 169] width 302 height 15
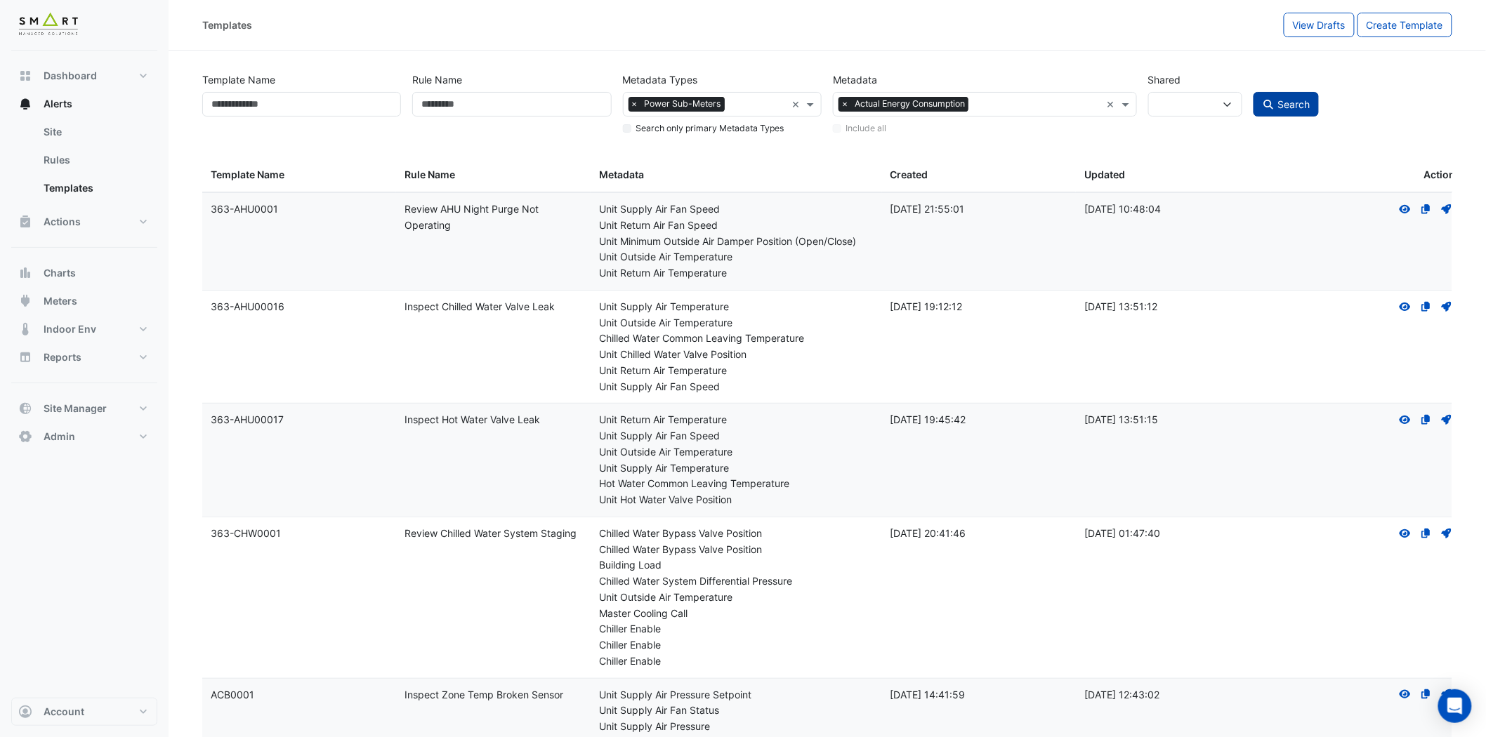
click at [1292, 102] on span "Search" at bounding box center [1293, 104] width 32 height 12
select select
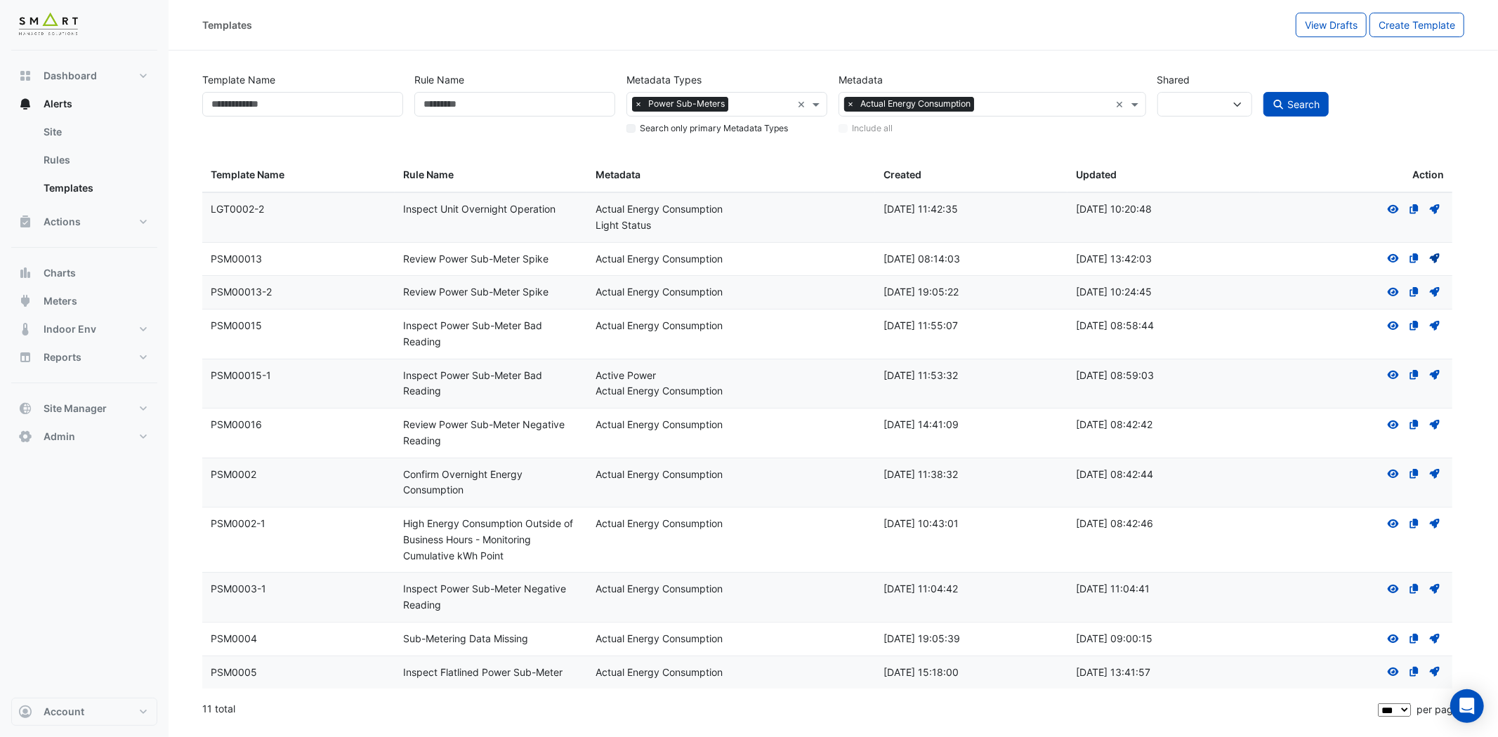
click at [1433, 254] on icon "Deploy" at bounding box center [1434, 259] width 13 height 10
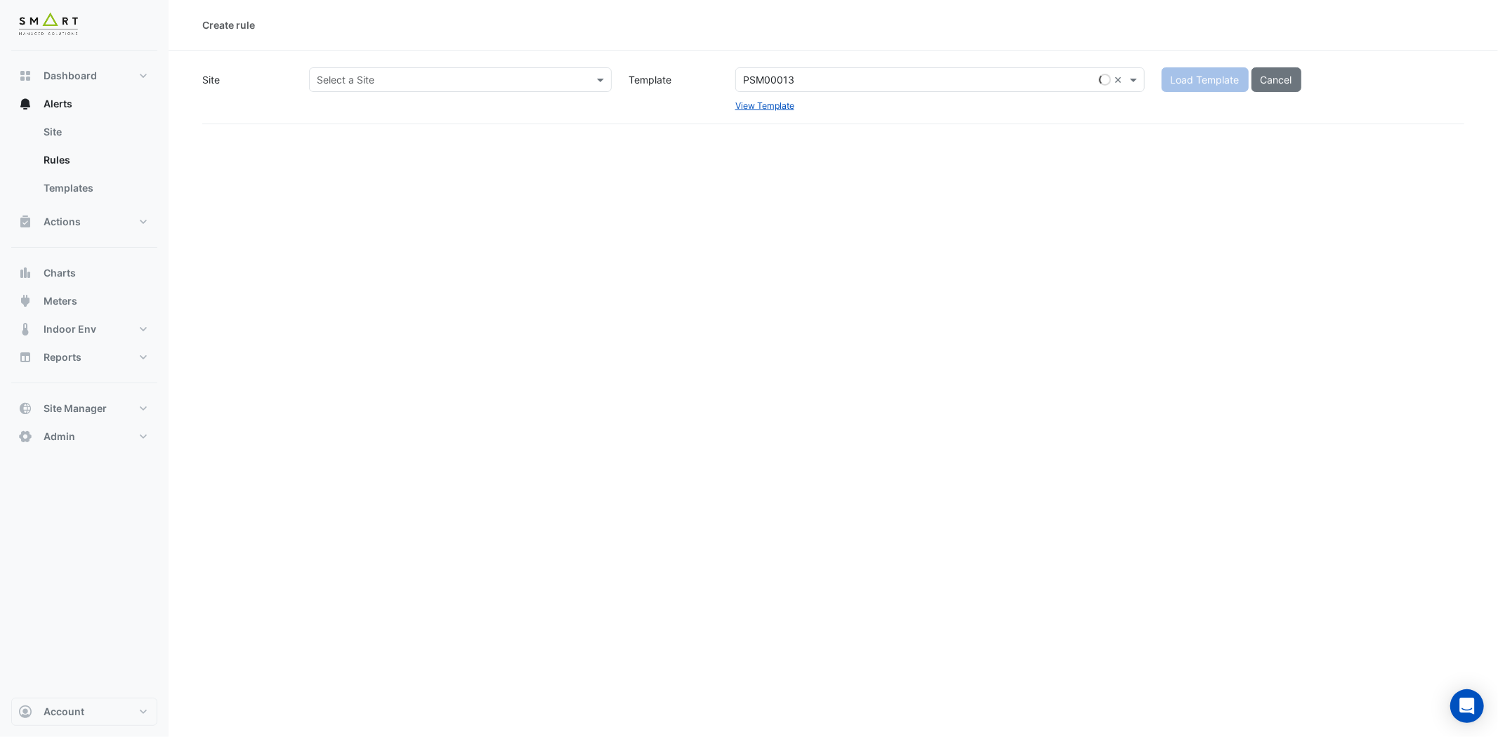
drag, startPoint x: 592, startPoint y: 79, endPoint x: 567, endPoint y: 84, distance: 25.1
click at [592, 79] on div at bounding box center [460, 80] width 301 height 16
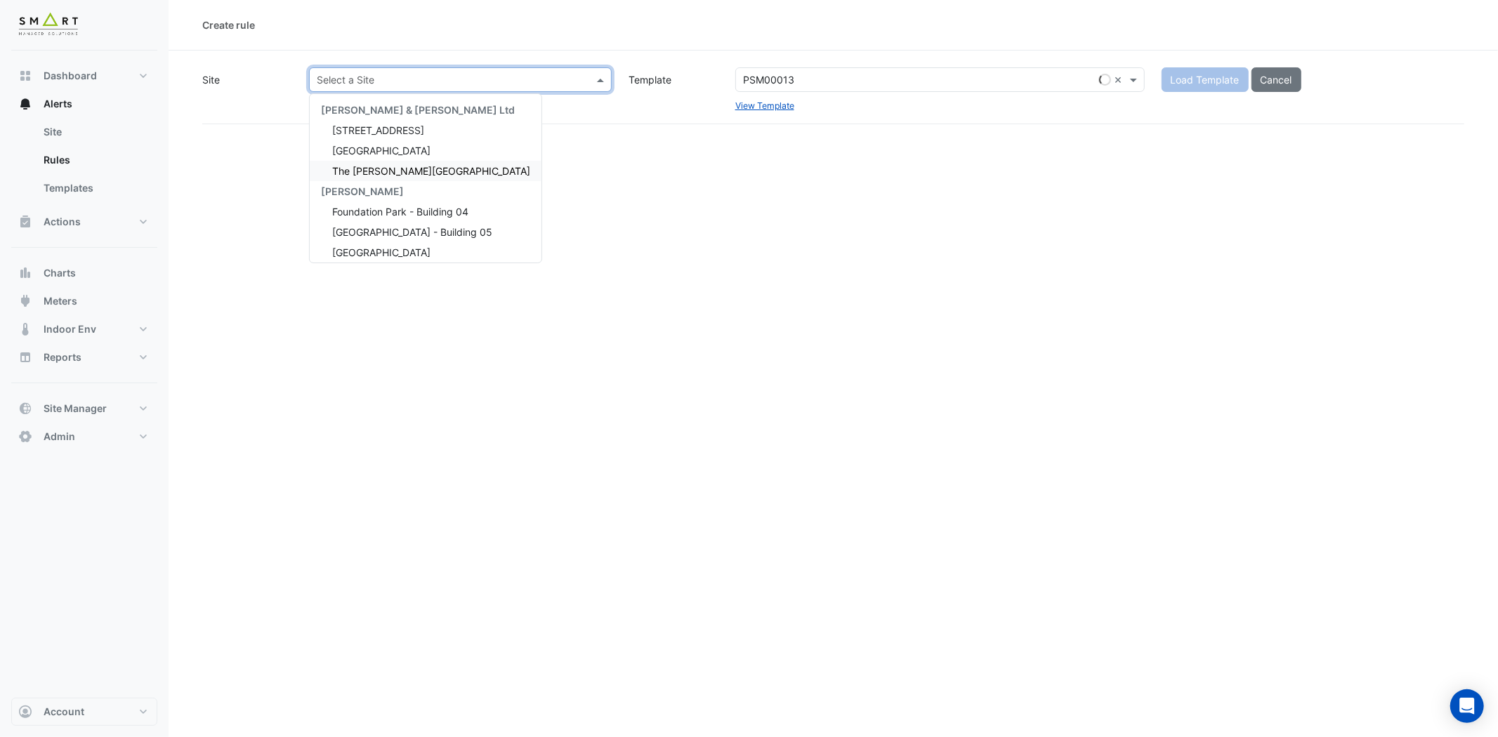
click at [423, 171] on div "The [PERSON_NAME][GEOGRAPHIC_DATA]" at bounding box center [426, 171] width 232 height 20
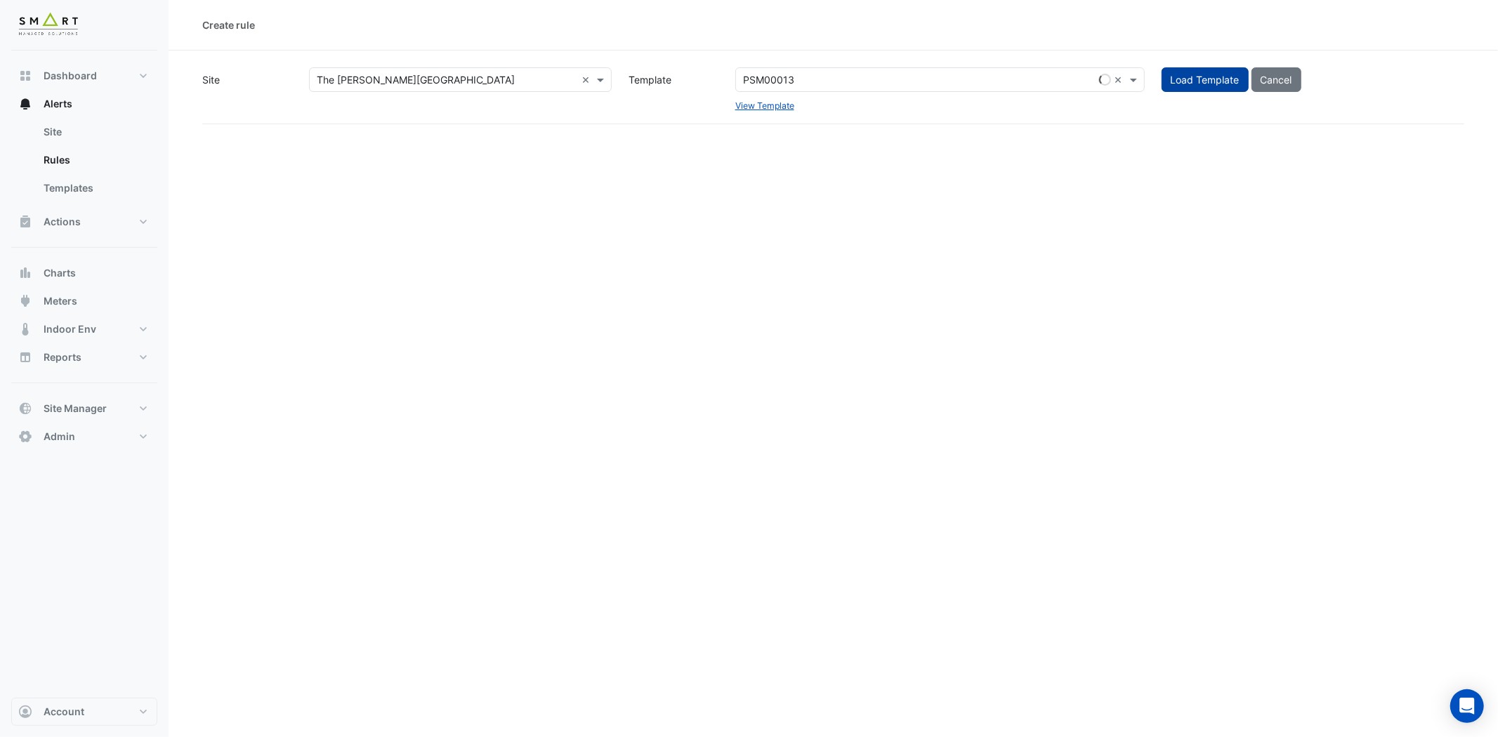
click at [1204, 81] on span "Load Template" at bounding box center [1205, 80] width 69 height 12
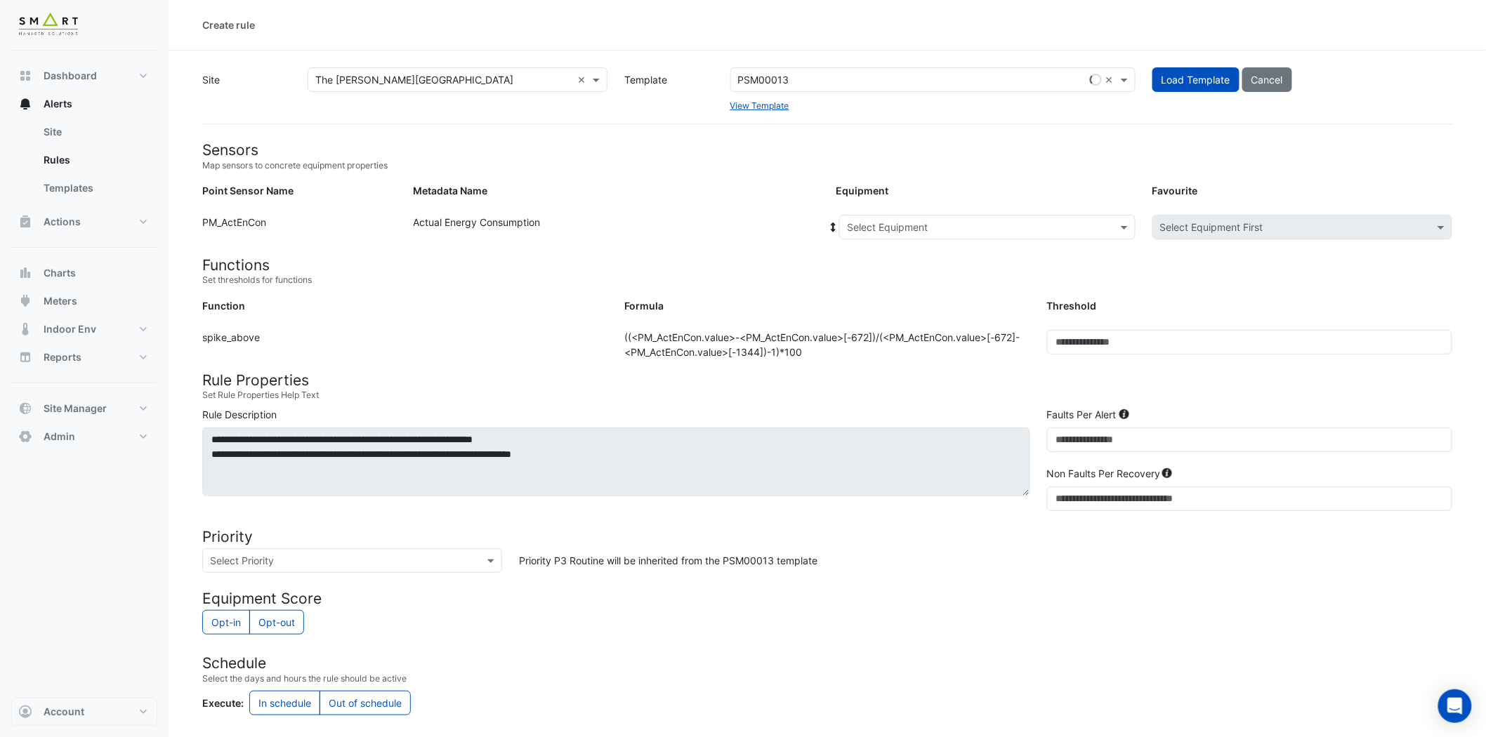
click at [970, 221] on input "text" at bounding box center [973, 228] width 253 height 15
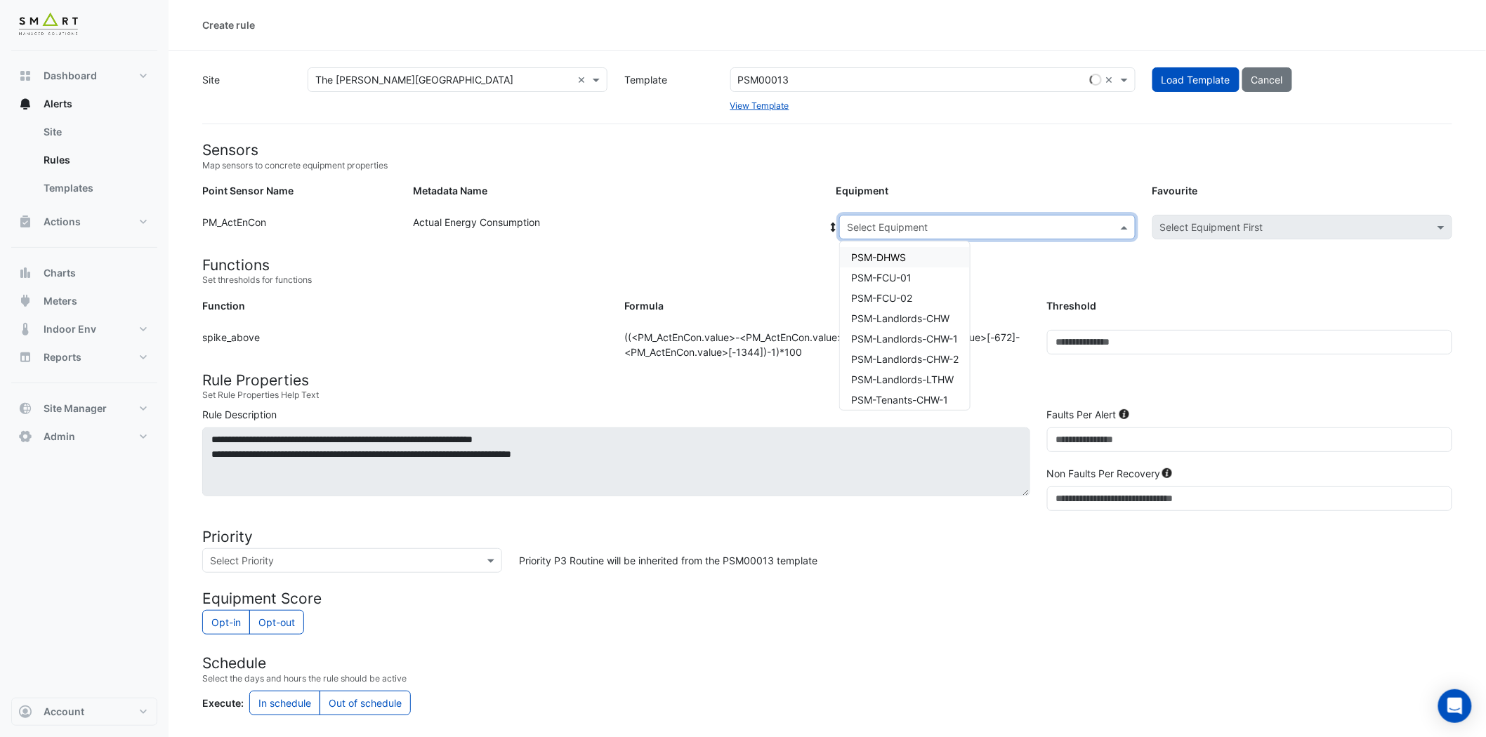
click at [914, 254] on div "PSM-DHWS" at bounding box center [905, 257] width 130 height 20
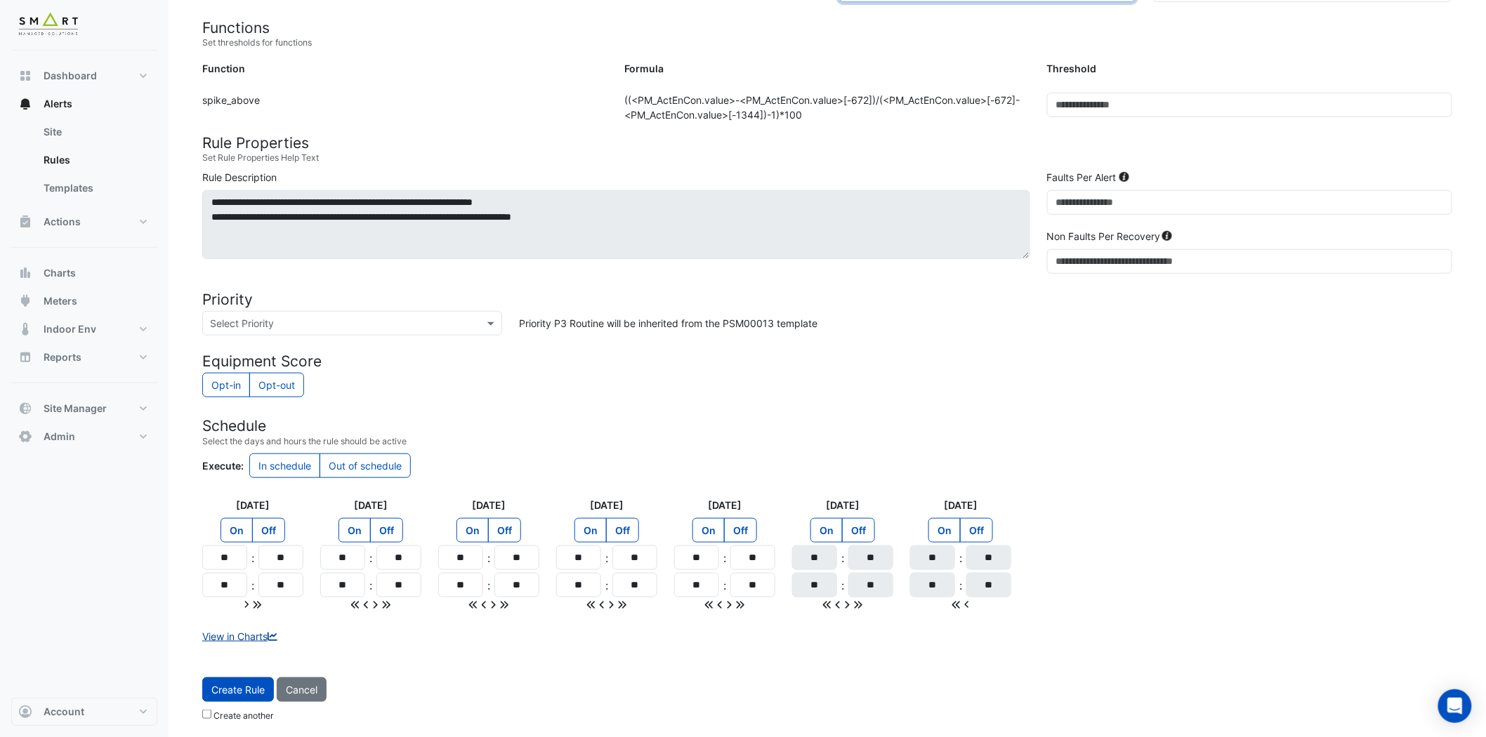
scroll to position [239, 0]
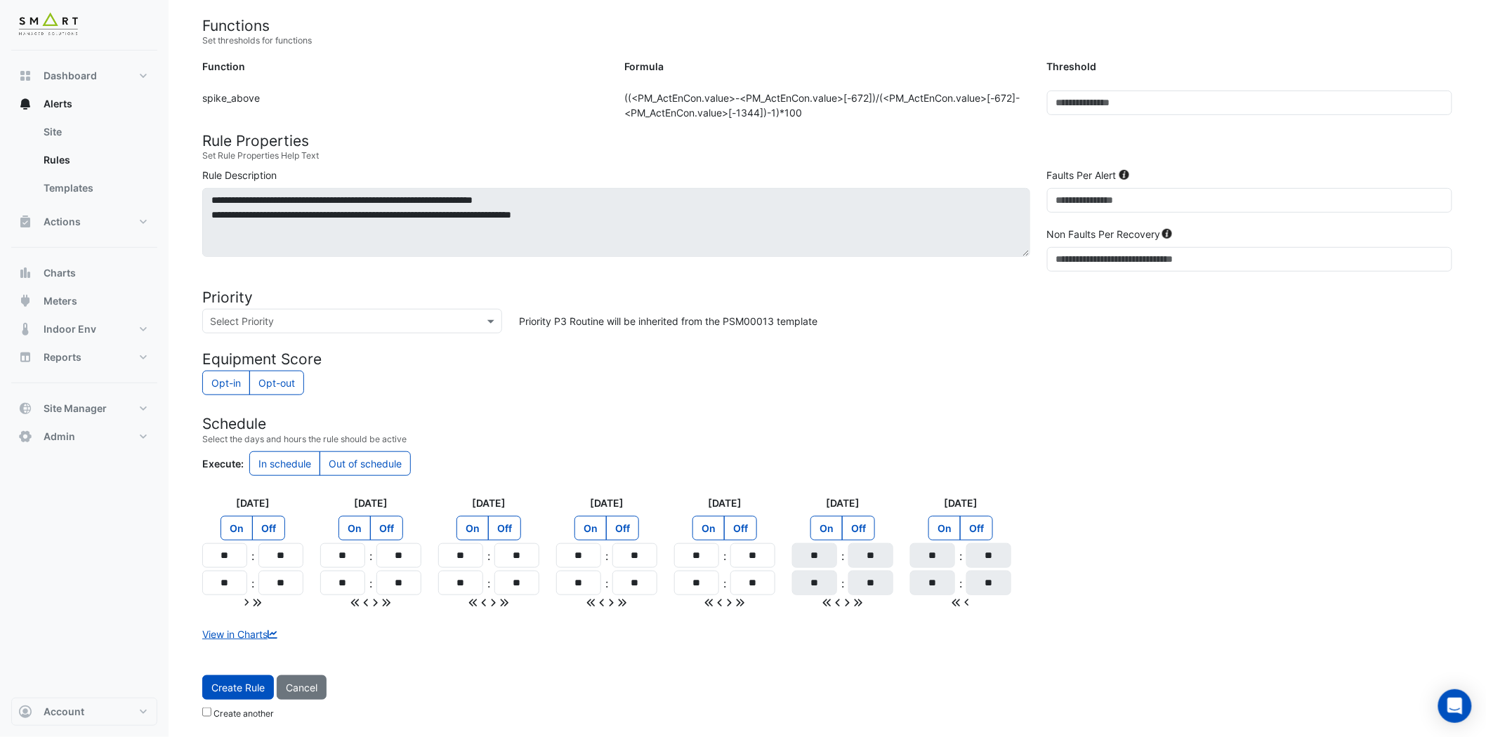
click at [211, 713] on small "Create another" at bounding box center [238, 714] width 72 height 11
click at [227, 689] on span "Create Rule" at bounding box center [237, 688] width 53 height 12
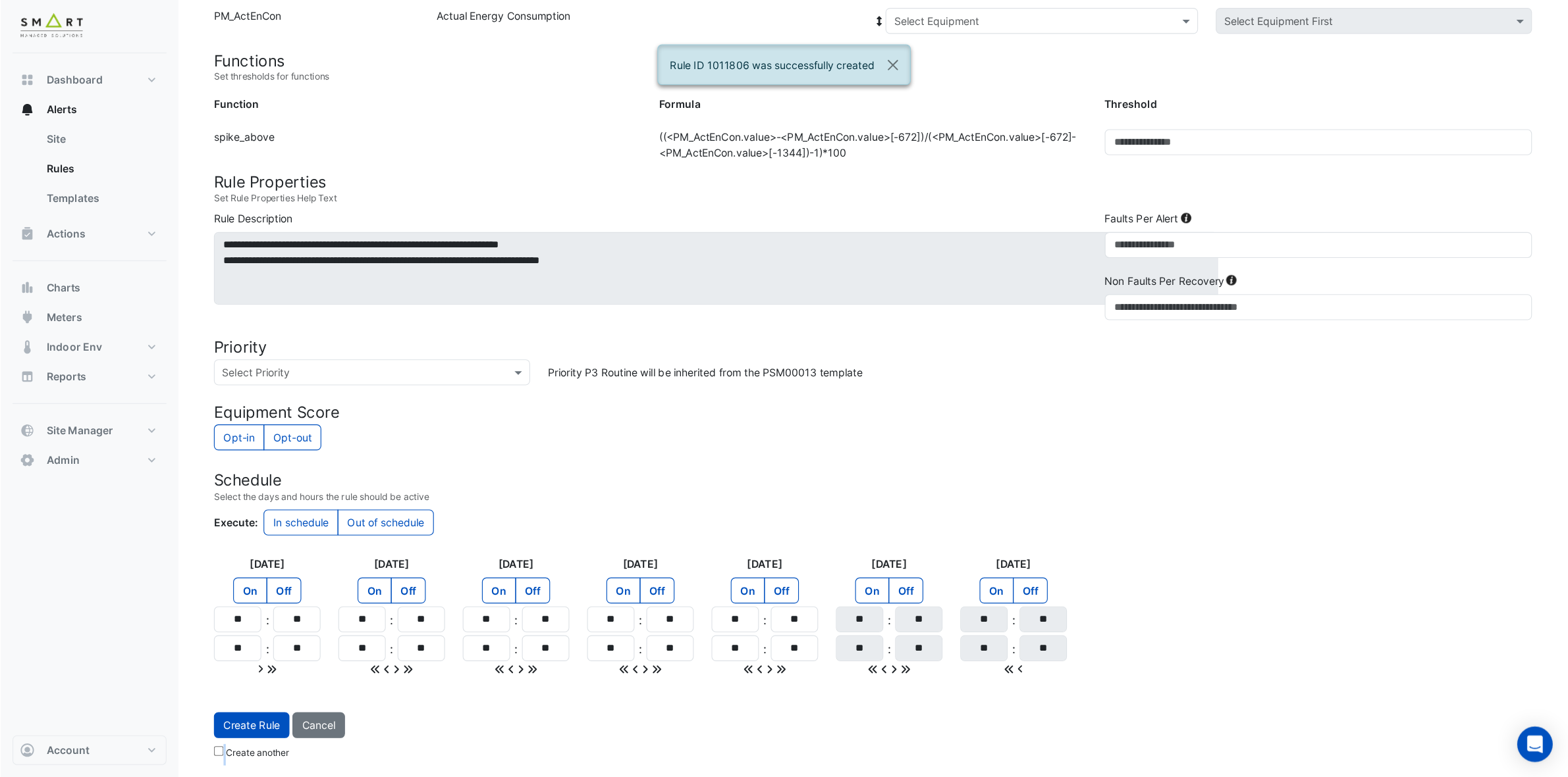
scroll to position [111, 0]
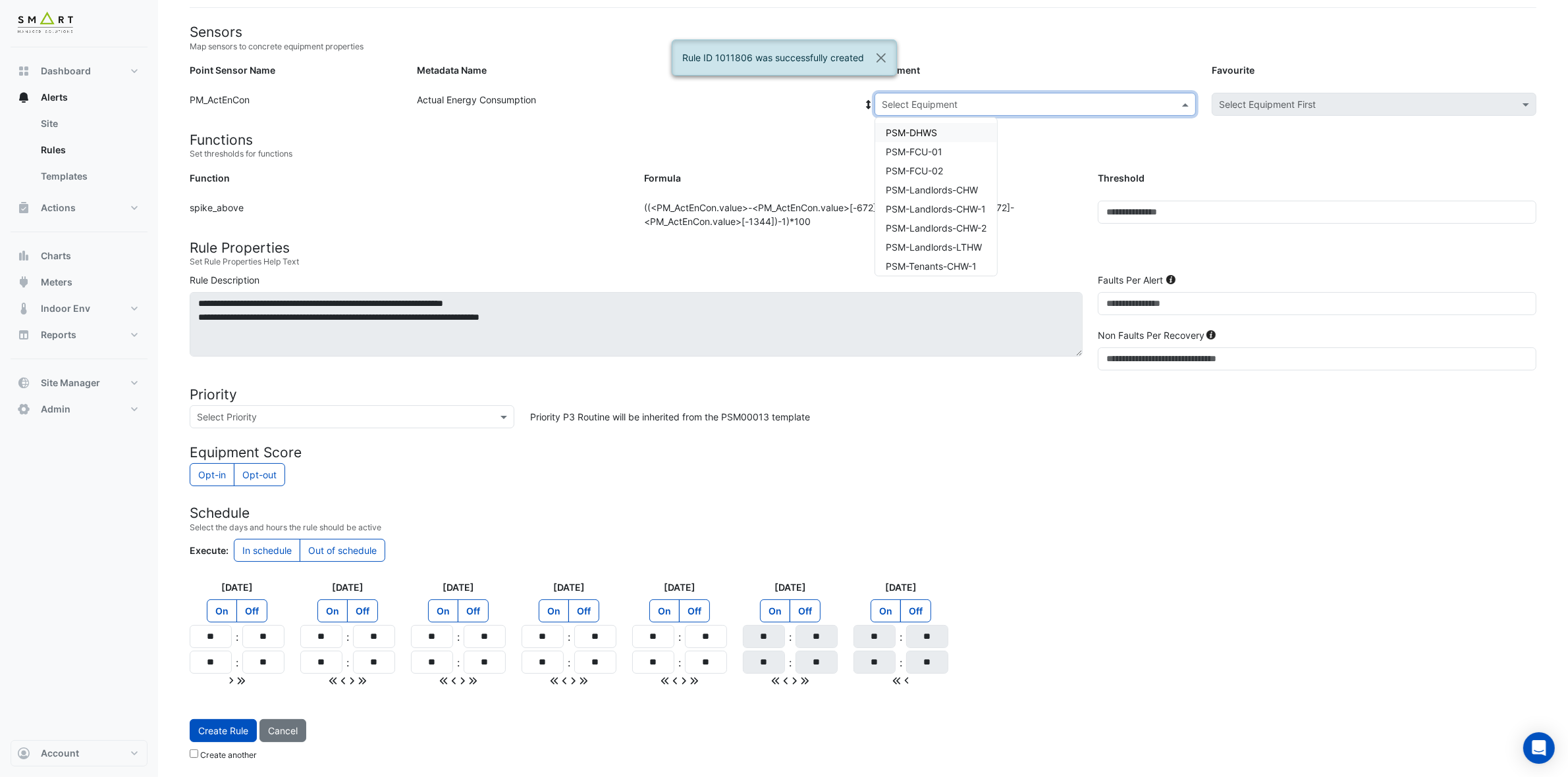
click at [1183, 107] on span at bounding box center [1187, 104] width 17 height 14
click at [942, 150] on span "PSM-FCU-01" at bounding box center [914, 152] width 56 height 11
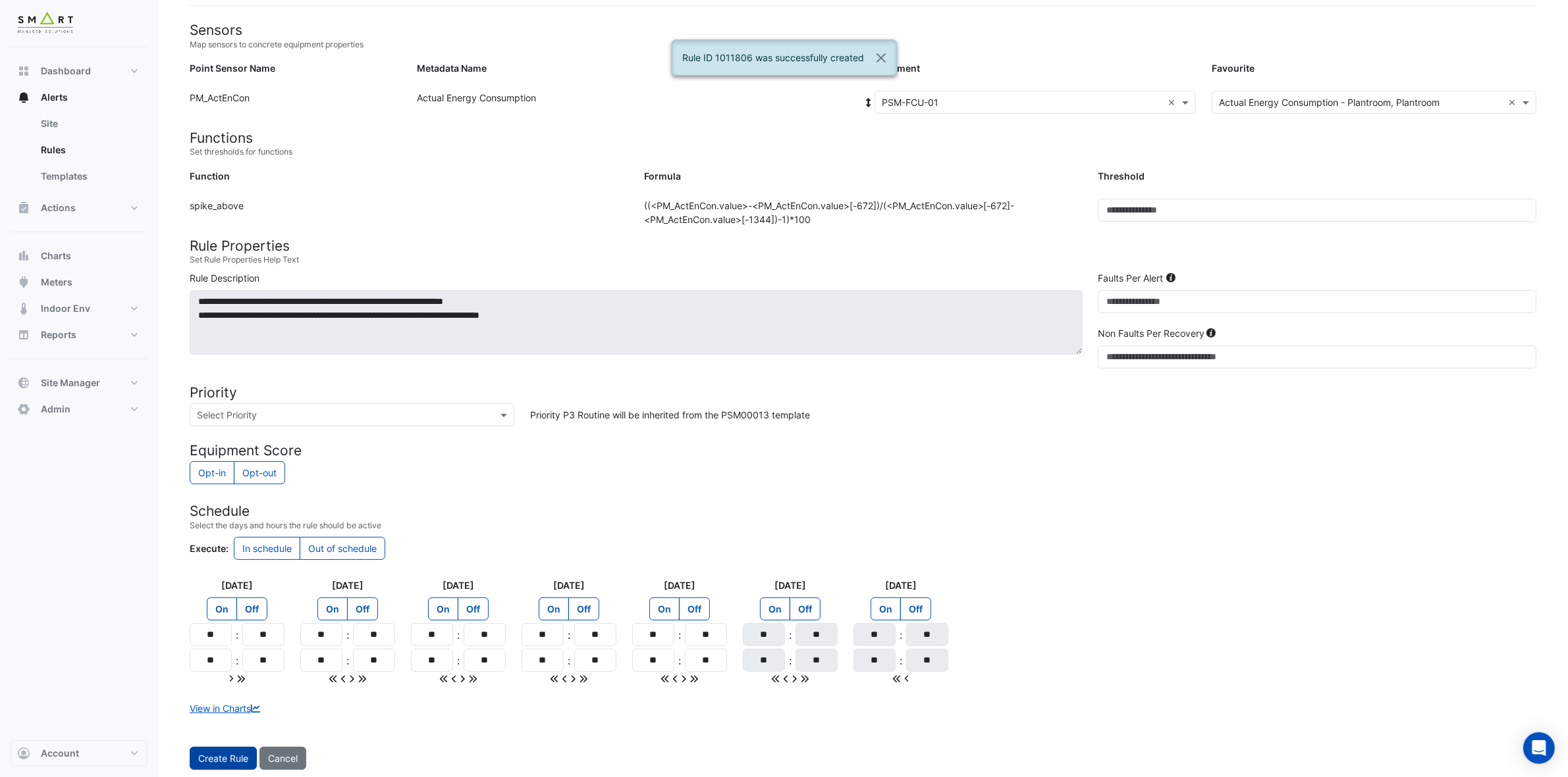
click at [234, 691] on span "Create Rule" at bounding box center [222, 758] width 50 height 11
click at [1181, 100] on span at bounding box center [1187, 104] width 17 height 14
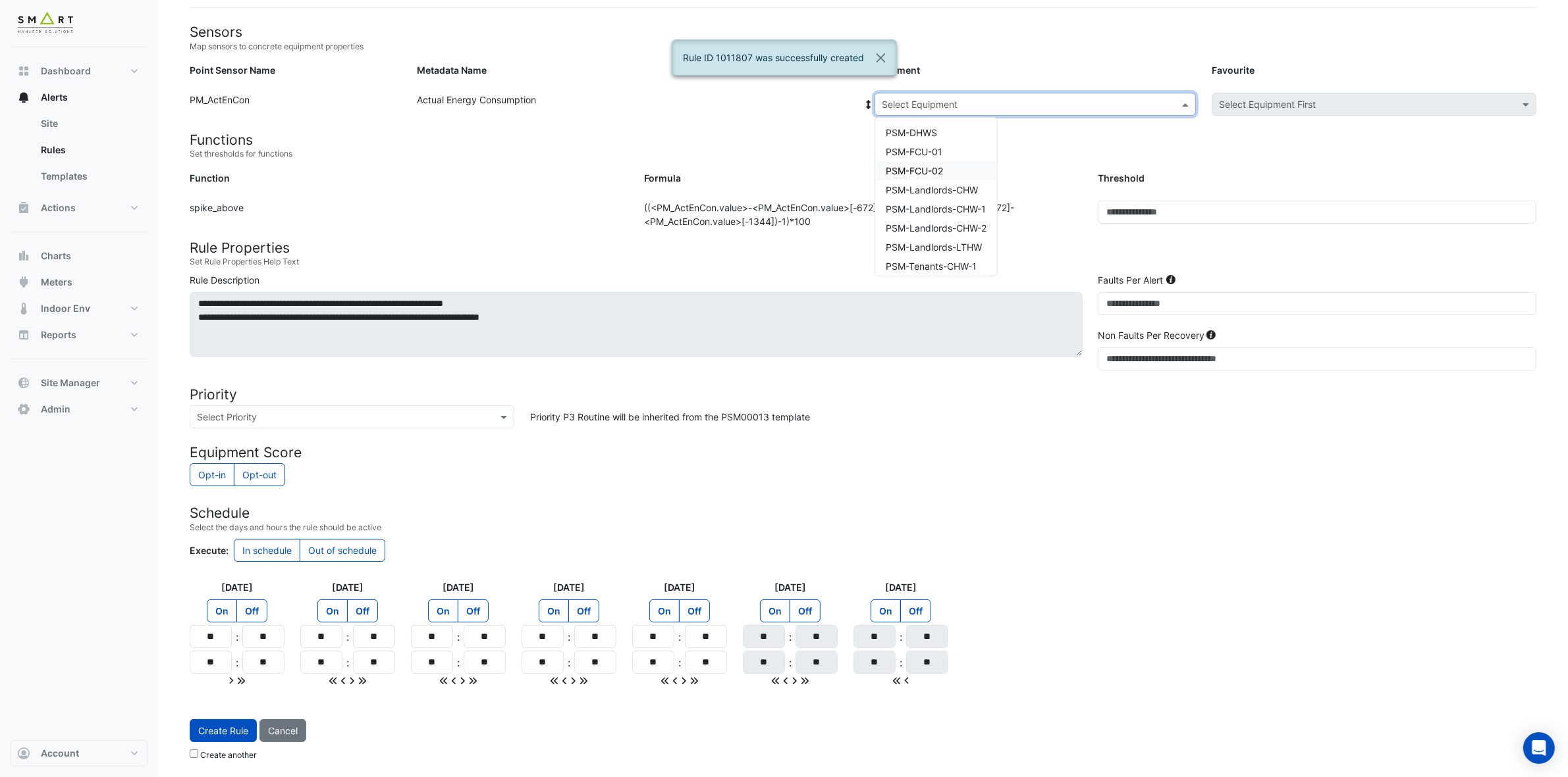
click at [956, 163] on div "PSM-FCU-02" at bounding box center [936, 171] width 122 height 19
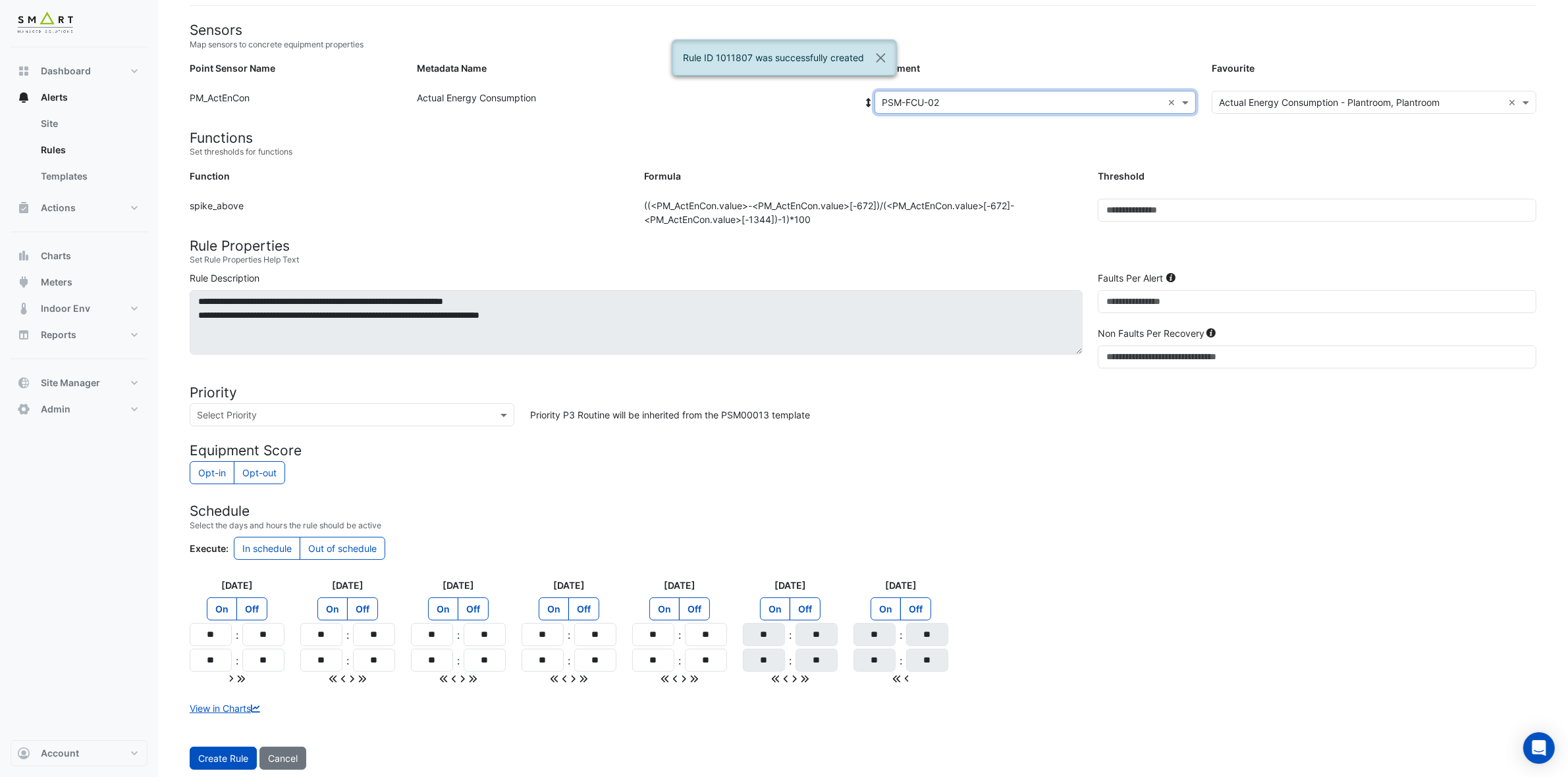
click at [213, 691] on span "Create Rule" at bounding box center [222, 758] width 50 height 11
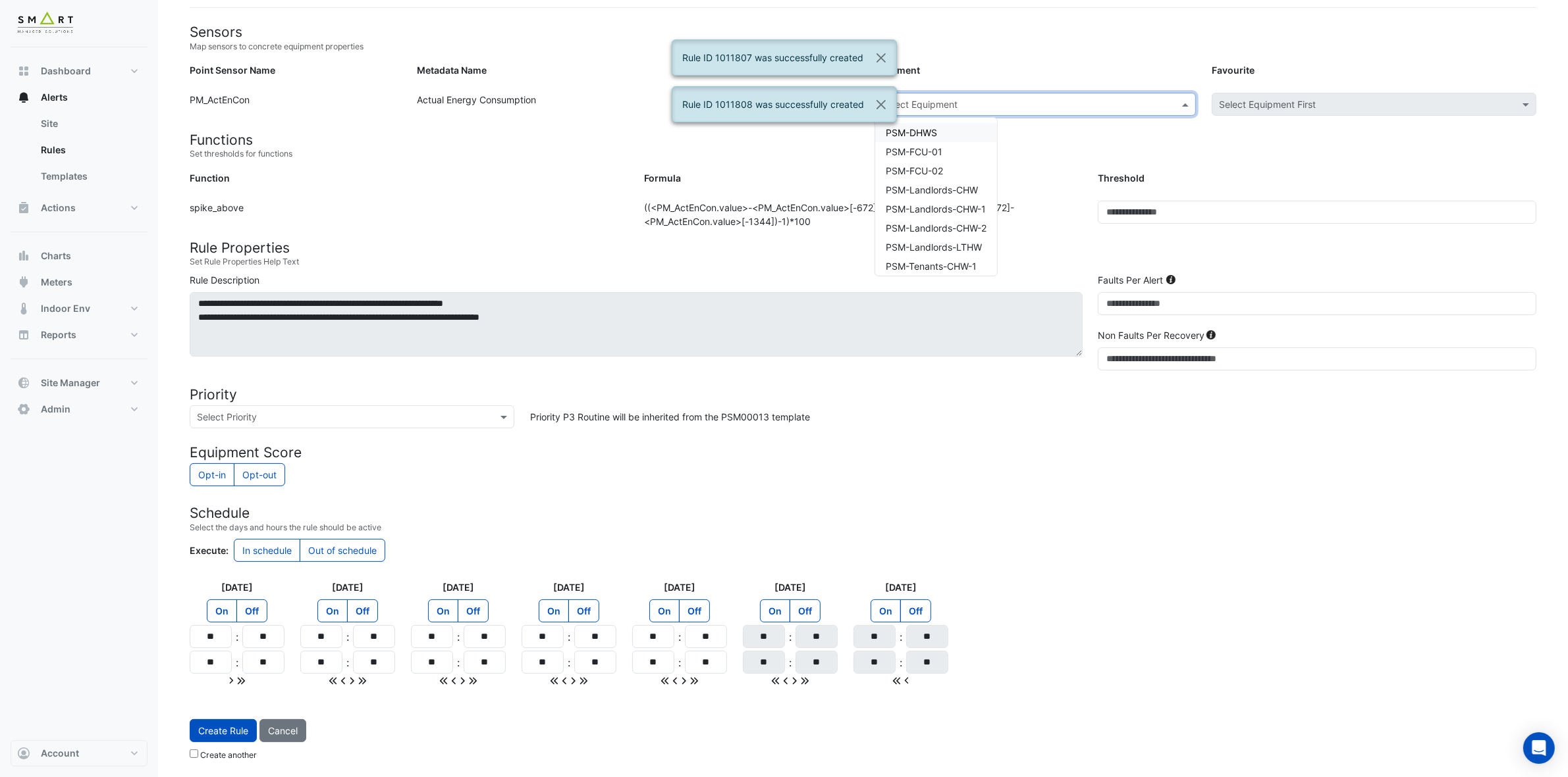
click at [1107, 98] on input "text" at bounding box center [1021, 105] width 280 height 14
click at [928, 180] on div "PSM-Landlords-CHW" at bounding box center [936, 189] width 122 height 19
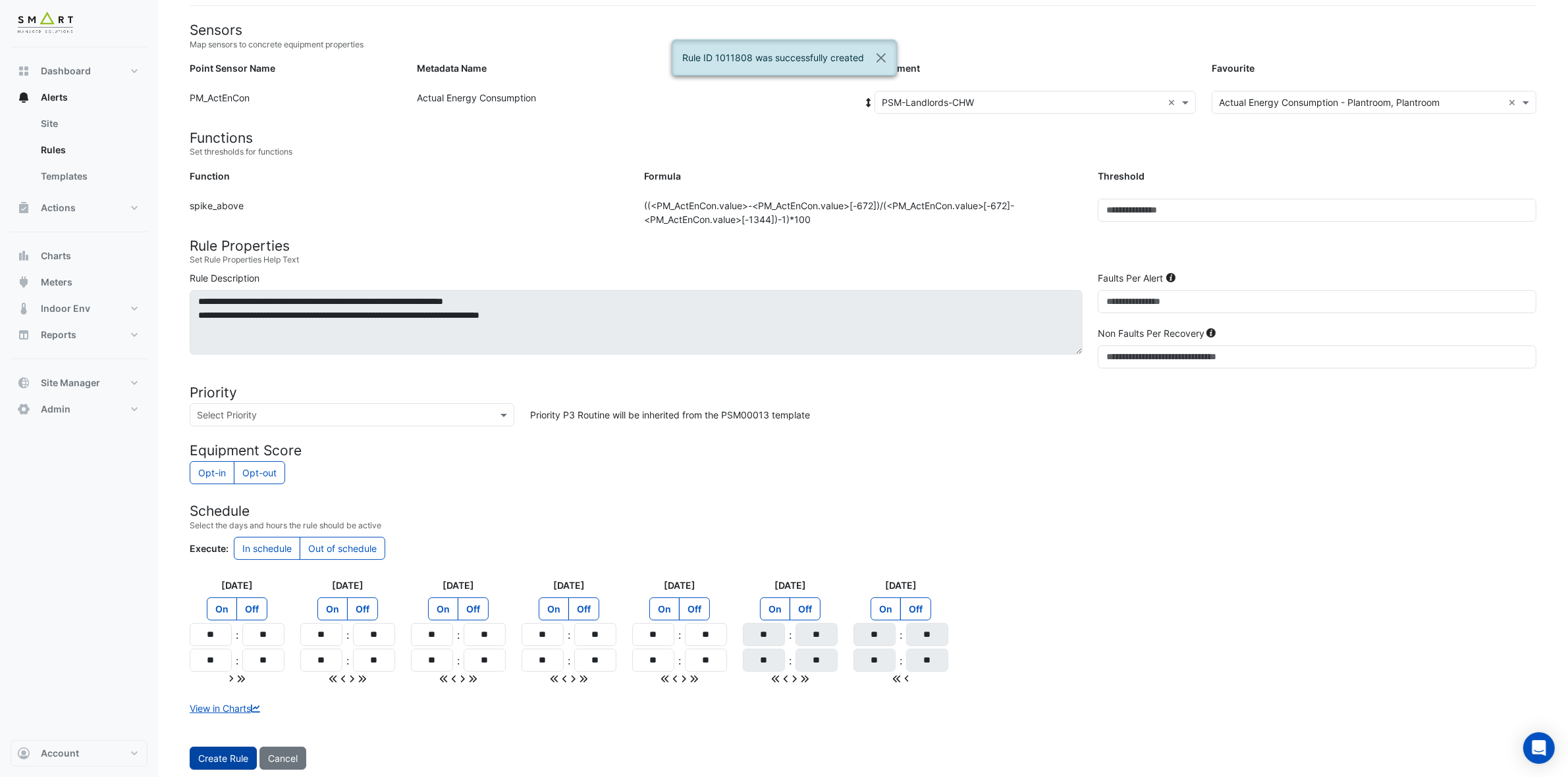
click at [235, 691] on span "Create Rule" at bounding box center [222, 758] width 50 height 11
click at [1096, 98] on input "text" at bounding box center [1021, 105] width 280 height 14
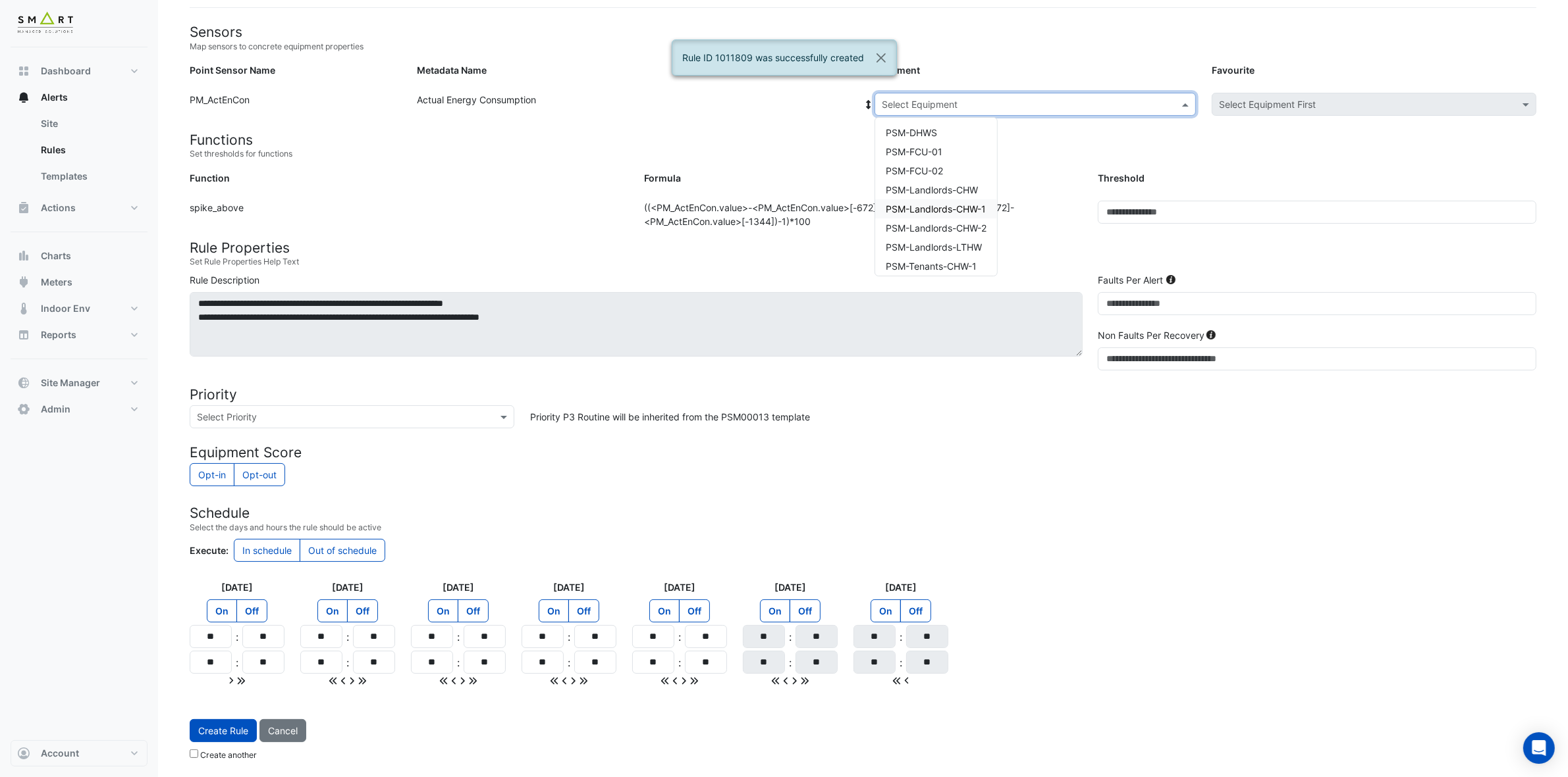
click at [928, 213] on div "PSM-Landlords-CHW-1" at bounding box center [936, 209] width 122 height 19
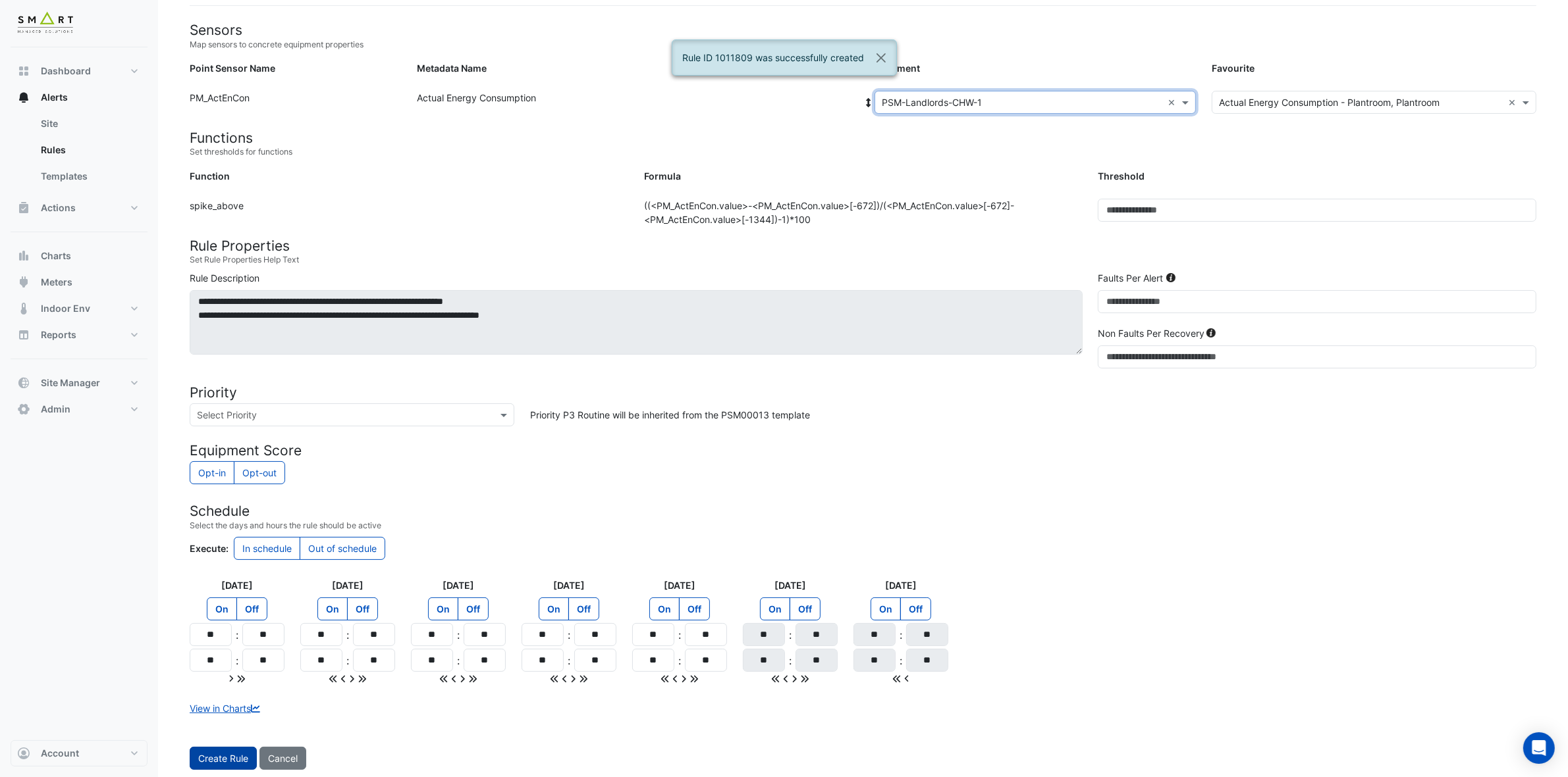
click at [226, 691] on span "Create Rule" at bounding box center [222, 758] width 50 height 11
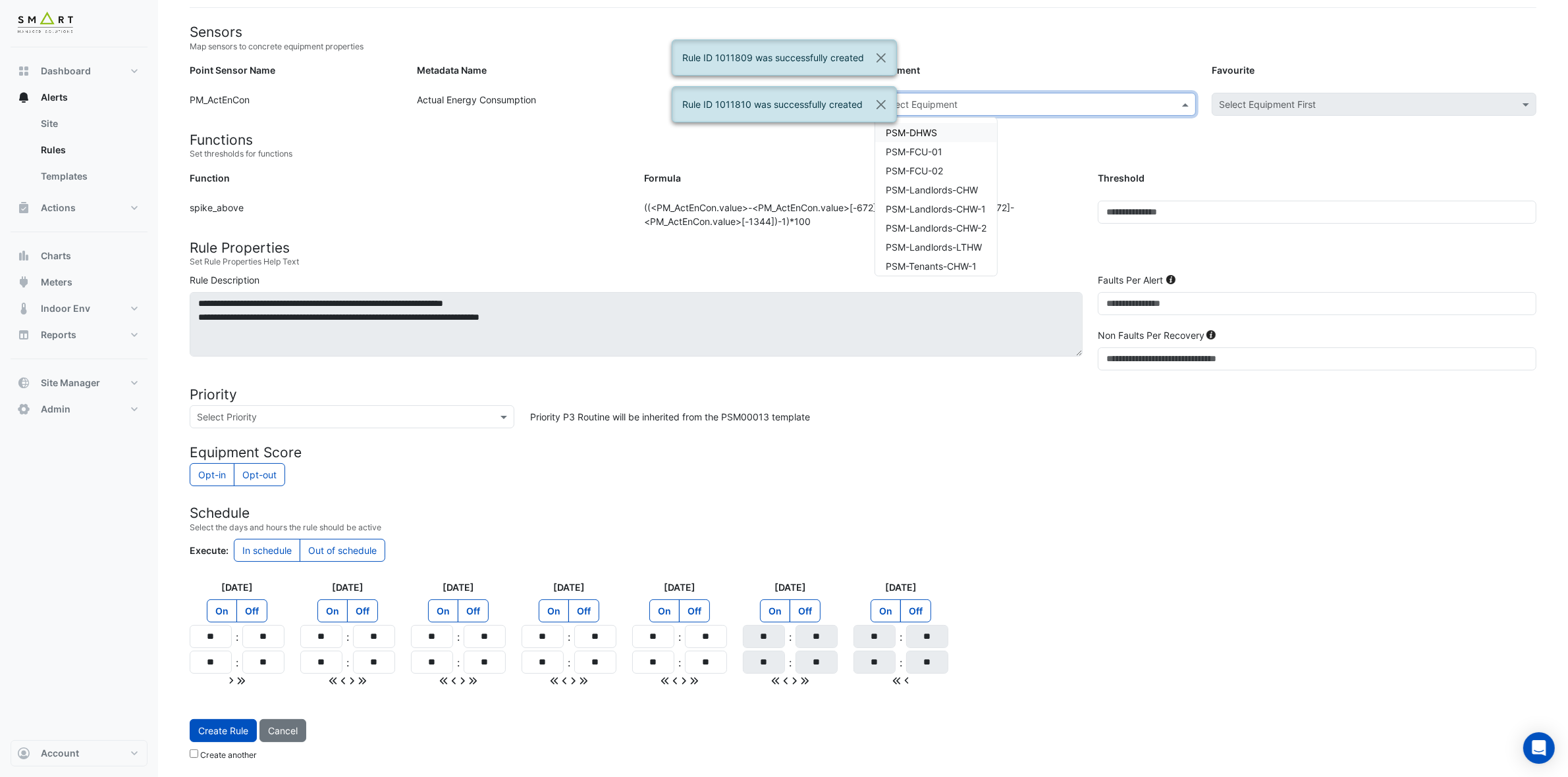
click at [1081, 98] on input "text" at bounding box center [1021, 105] width 280 height 14
click at [961, 225] on span "PSM-Landlords-CHW-2" at bounding box center [936, 228] width 100 height 11
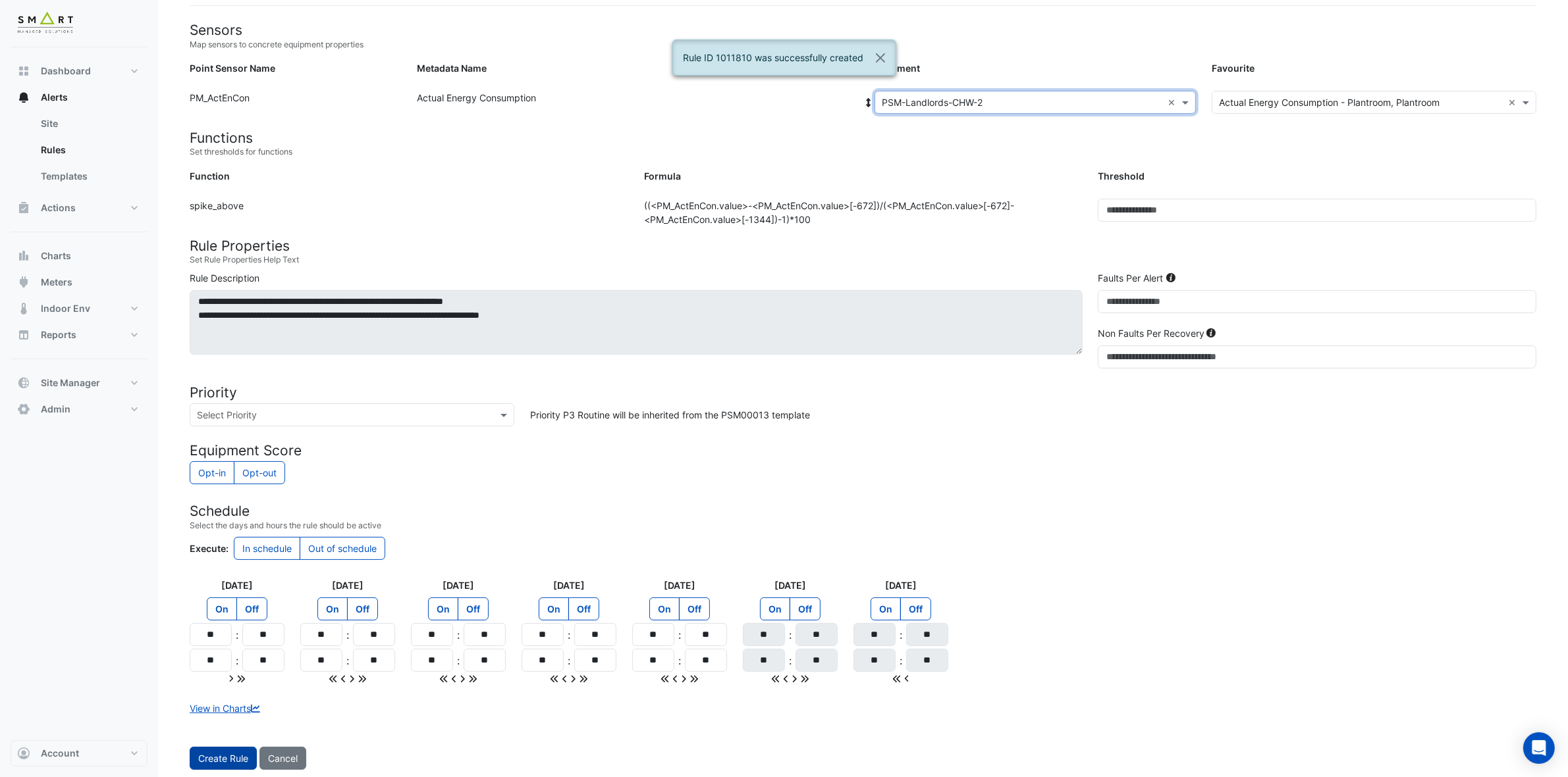
click at [225, 691] on span "Create Rule" at bounding box center [222, 758] width 50 height 11
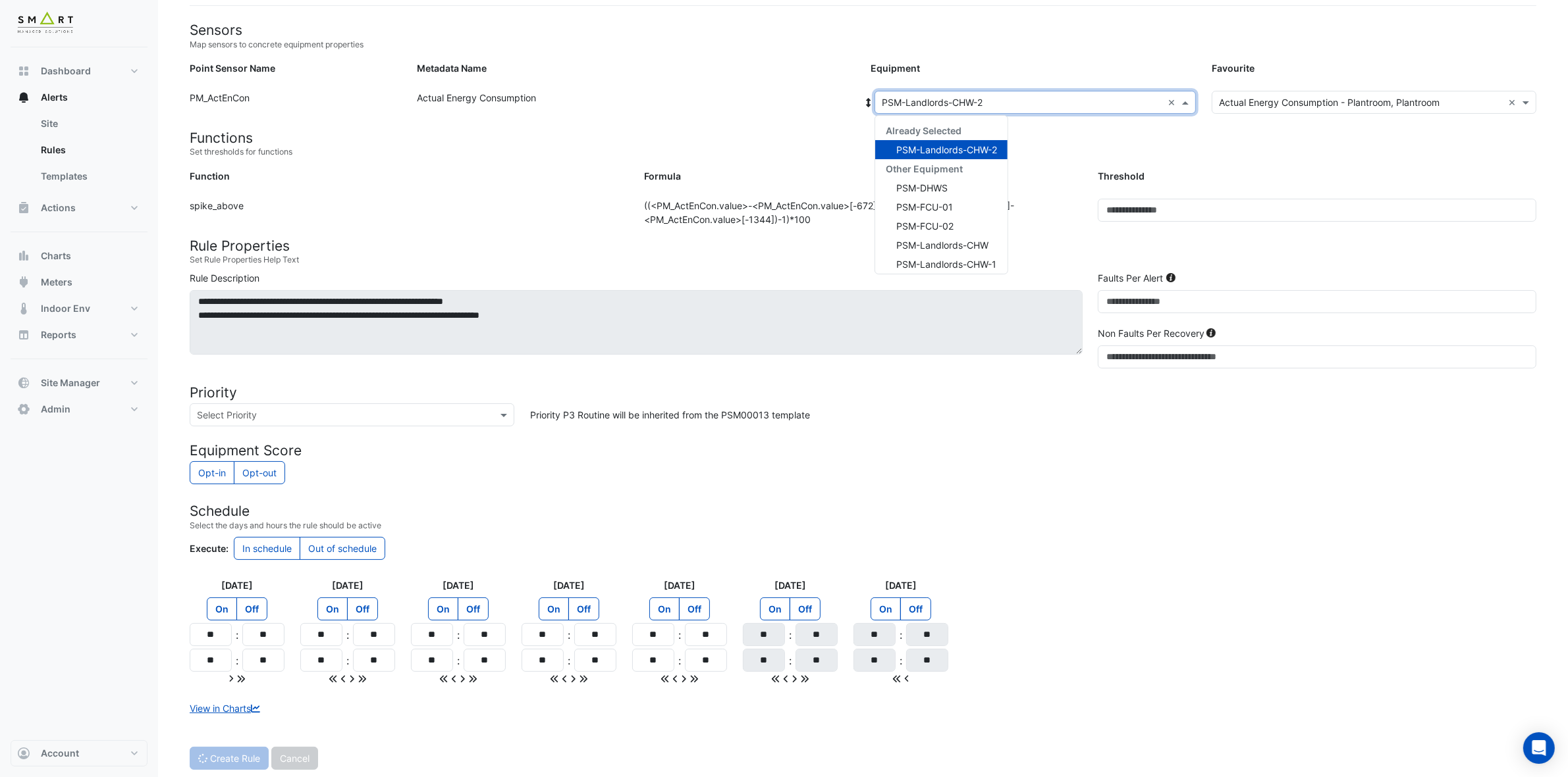
click at [1048, 98] on input "text" at bounding box center [1021, 103] width 280 height 14
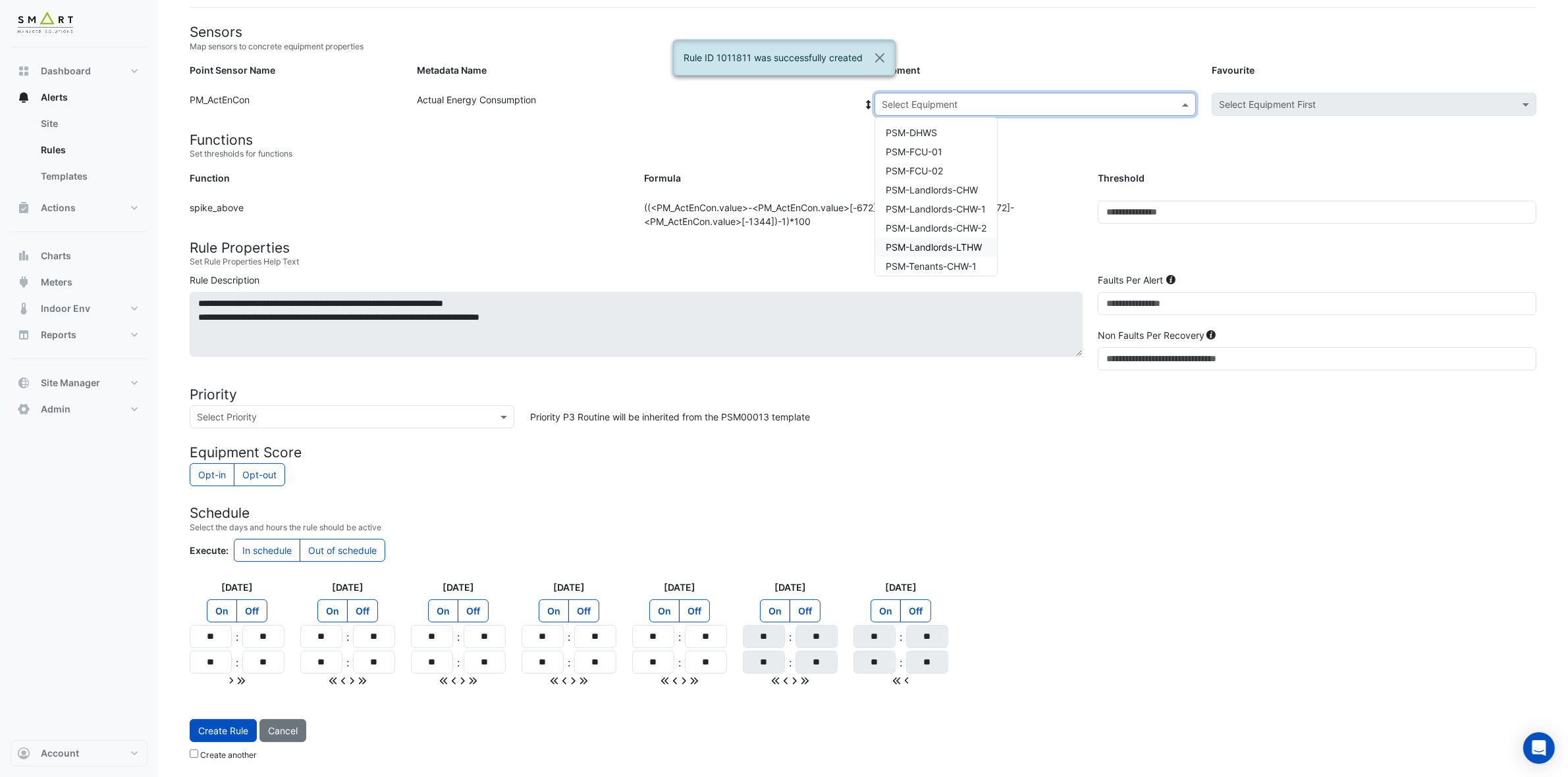
click at [979, 247] on span "PSM-Landlords-LTHW" at bounding box center [934, 247] width 97 height 11
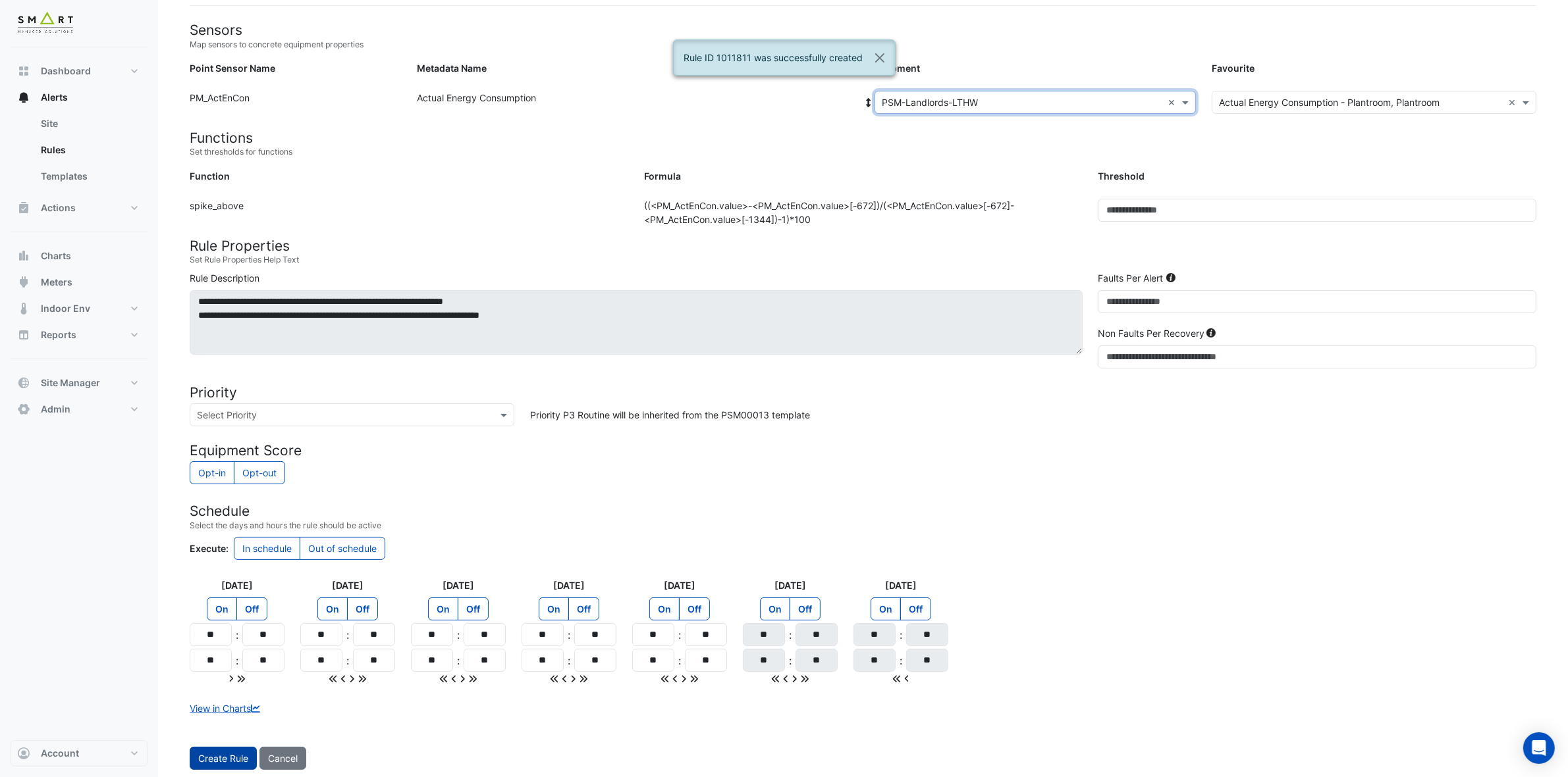
click at [207, 691] on span "Create Rule" at bounding box center [222, 758] width 50 height 11
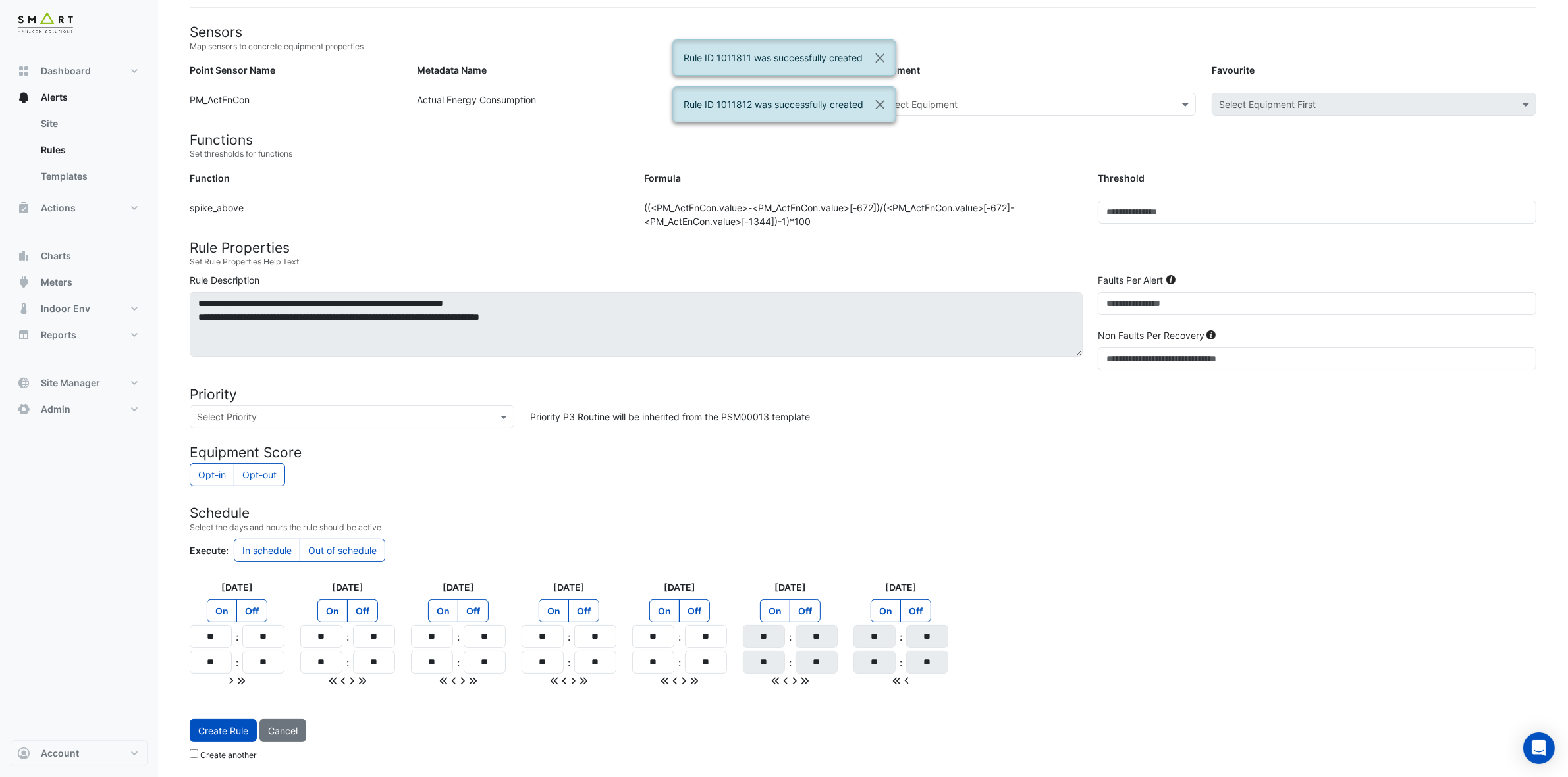
click at [1051, 98] on input "text" at bounding box center [1021, 105] width 280 height 14
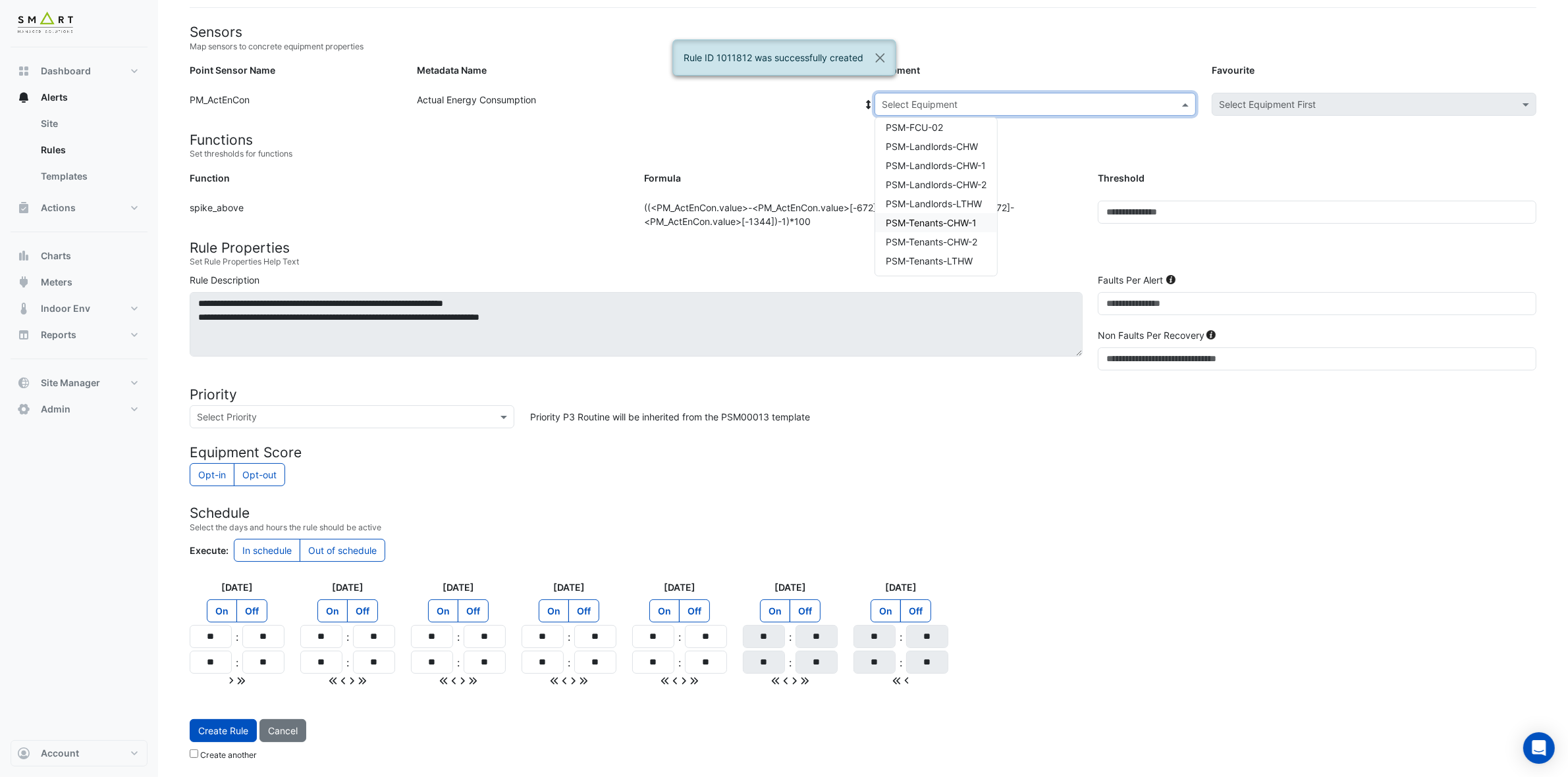
click at [959, 217] on span "PSM-Tenants-CHW-1" at bounding box center [931, 223] width 91 height 11
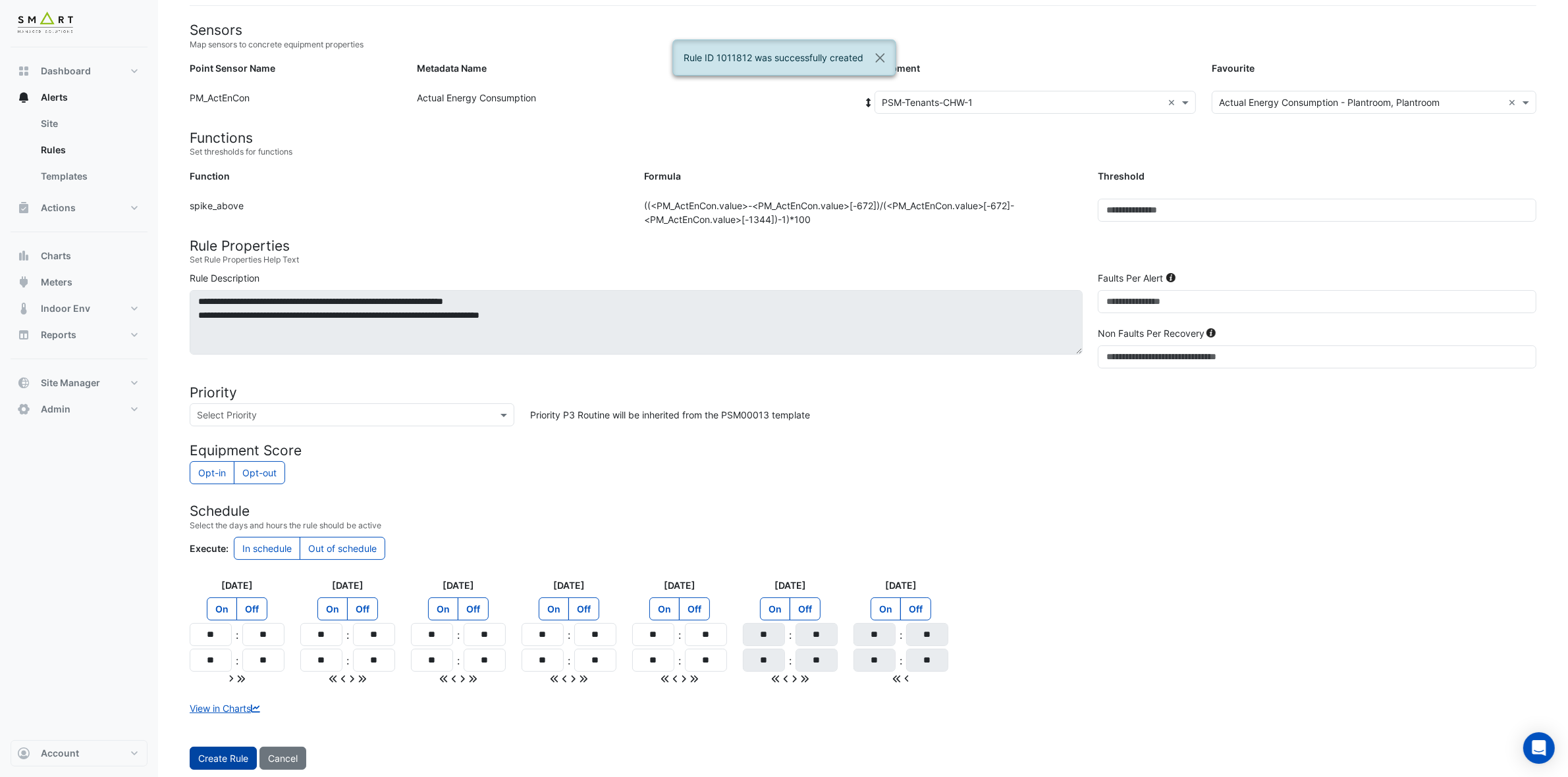
click at [226, 691] on span "Create Rule" at bounding box center [222, 758] width 50 height 11
click at [1041, 99] on input "text" at bounding box center [1021, 105] width 280 height 14
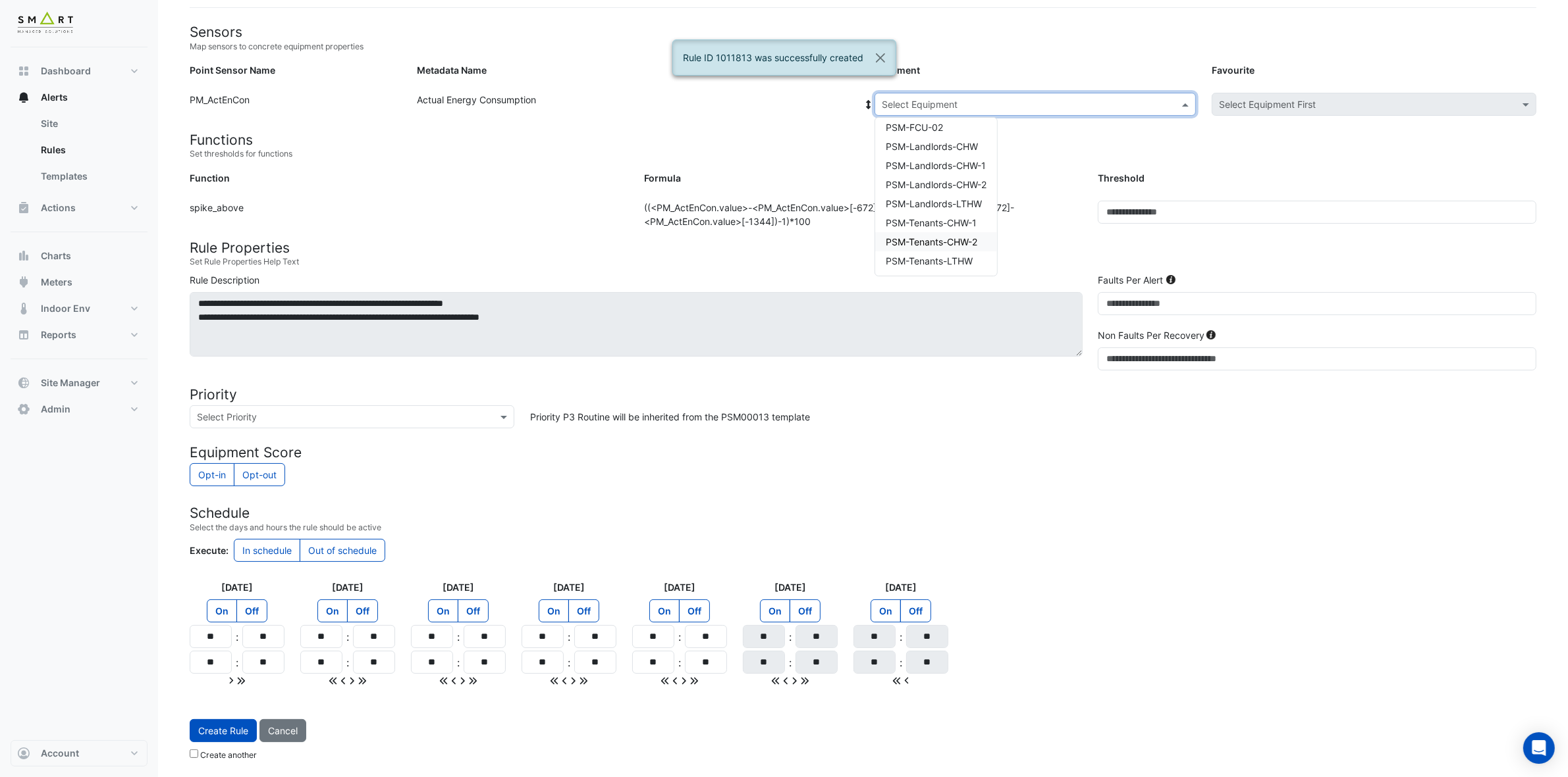
click at [966, 242] on span "PSM-Tenants-CHW-2" at bounding box center [932, 242] width 92 height 11
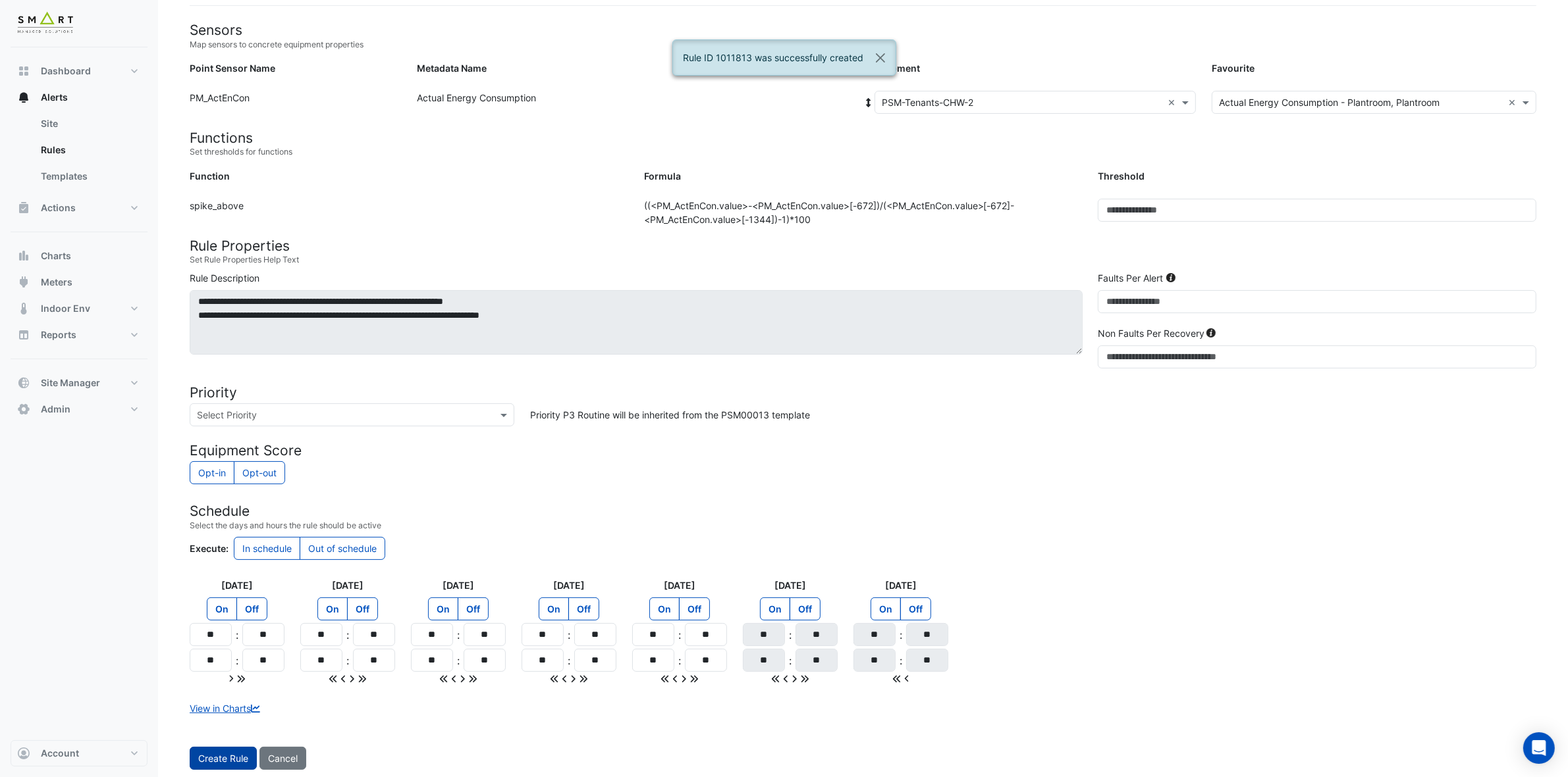
click at [212, 691] on button "Create Rule" at bounding box center [223, 758] width 68 height 23
click at [1043, 100] on input "text" at bounding box center [1021, 105] width 280 height 14
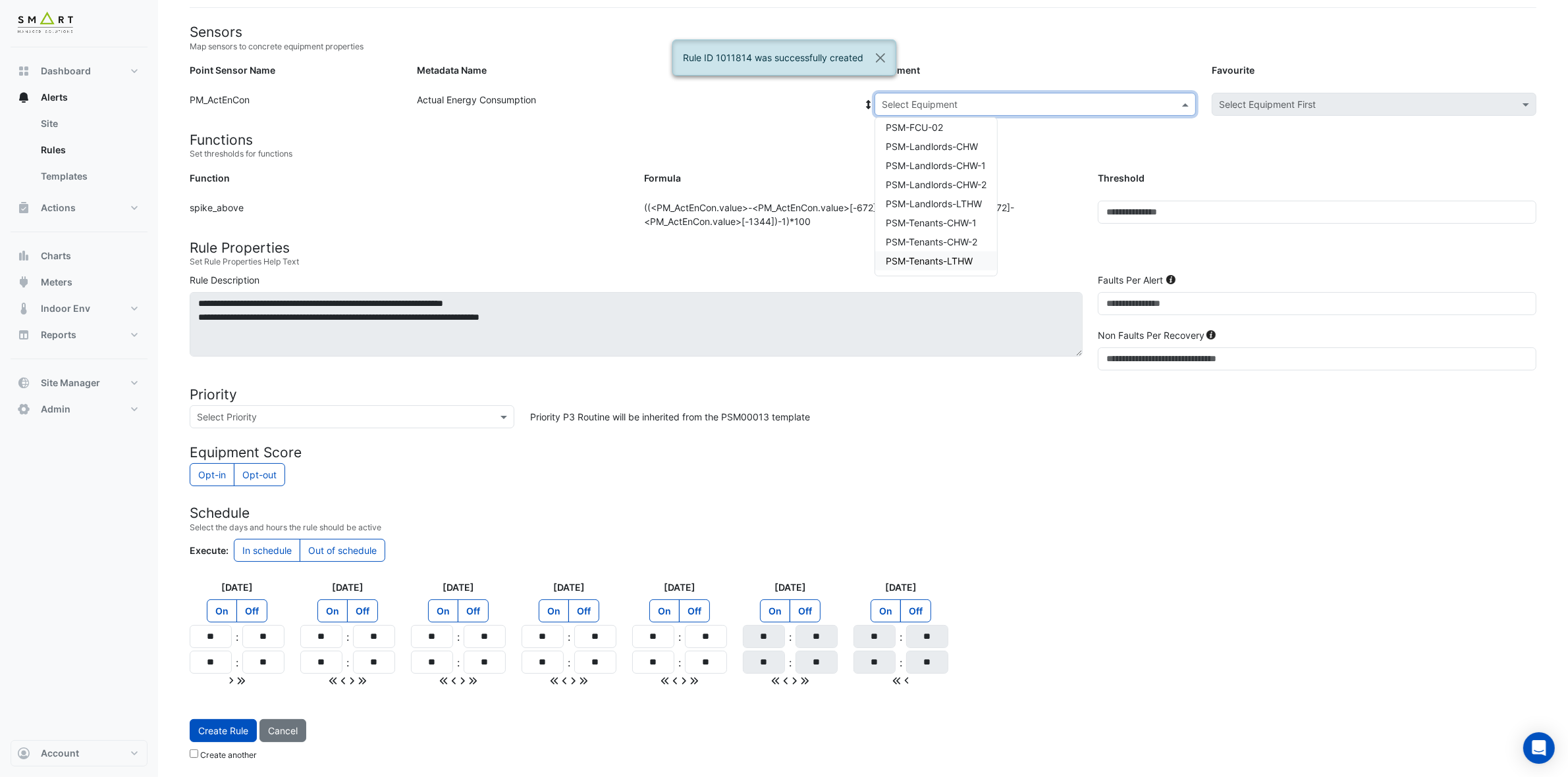
click at [957, 257] on span "PSM-Tenants-LTHW" at bounding box center [929, 261] width 87 height 11
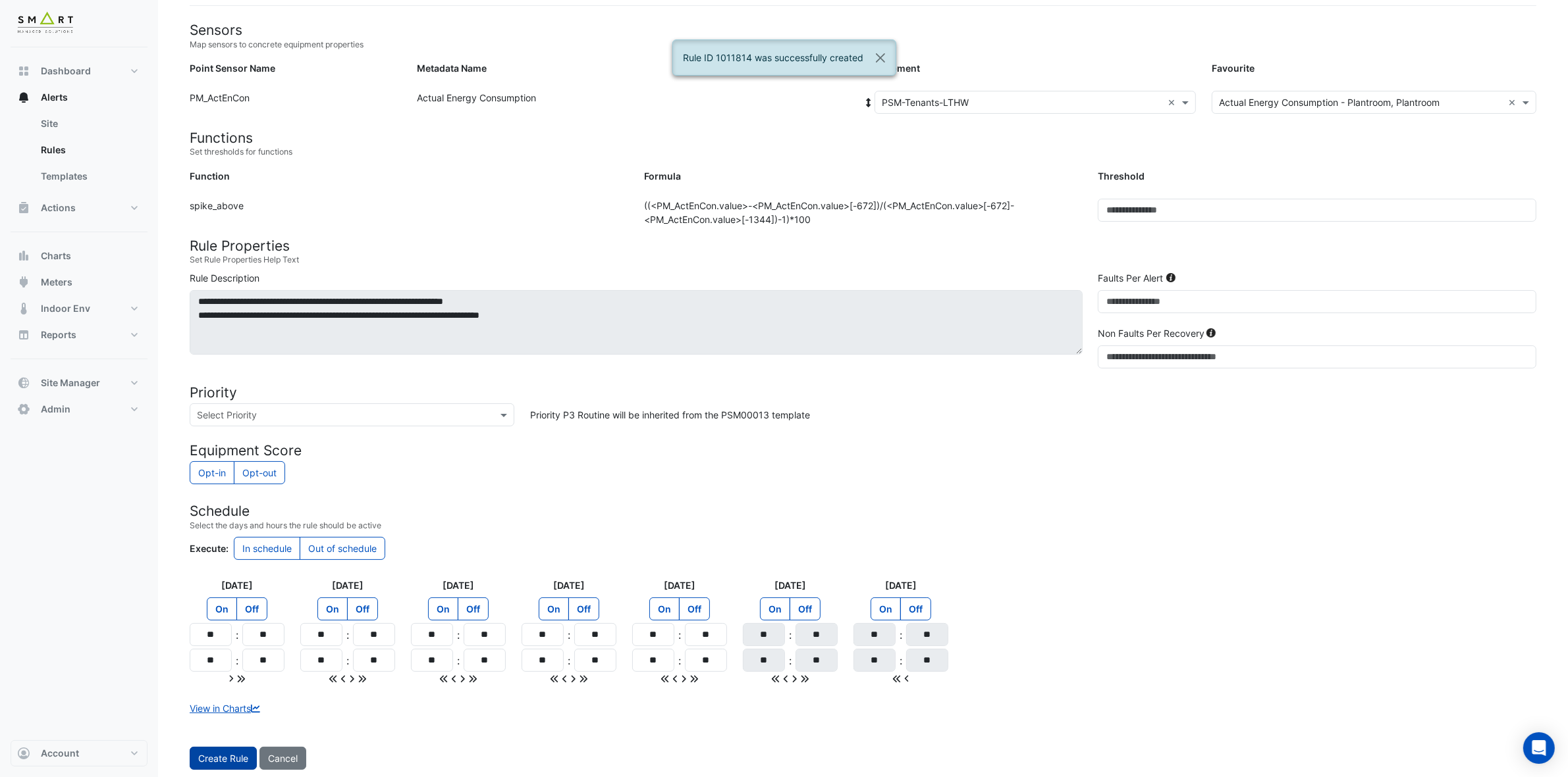
click at [235, 691] on span "Create Rule" at bounding box center [222, 758] width 50 height 11
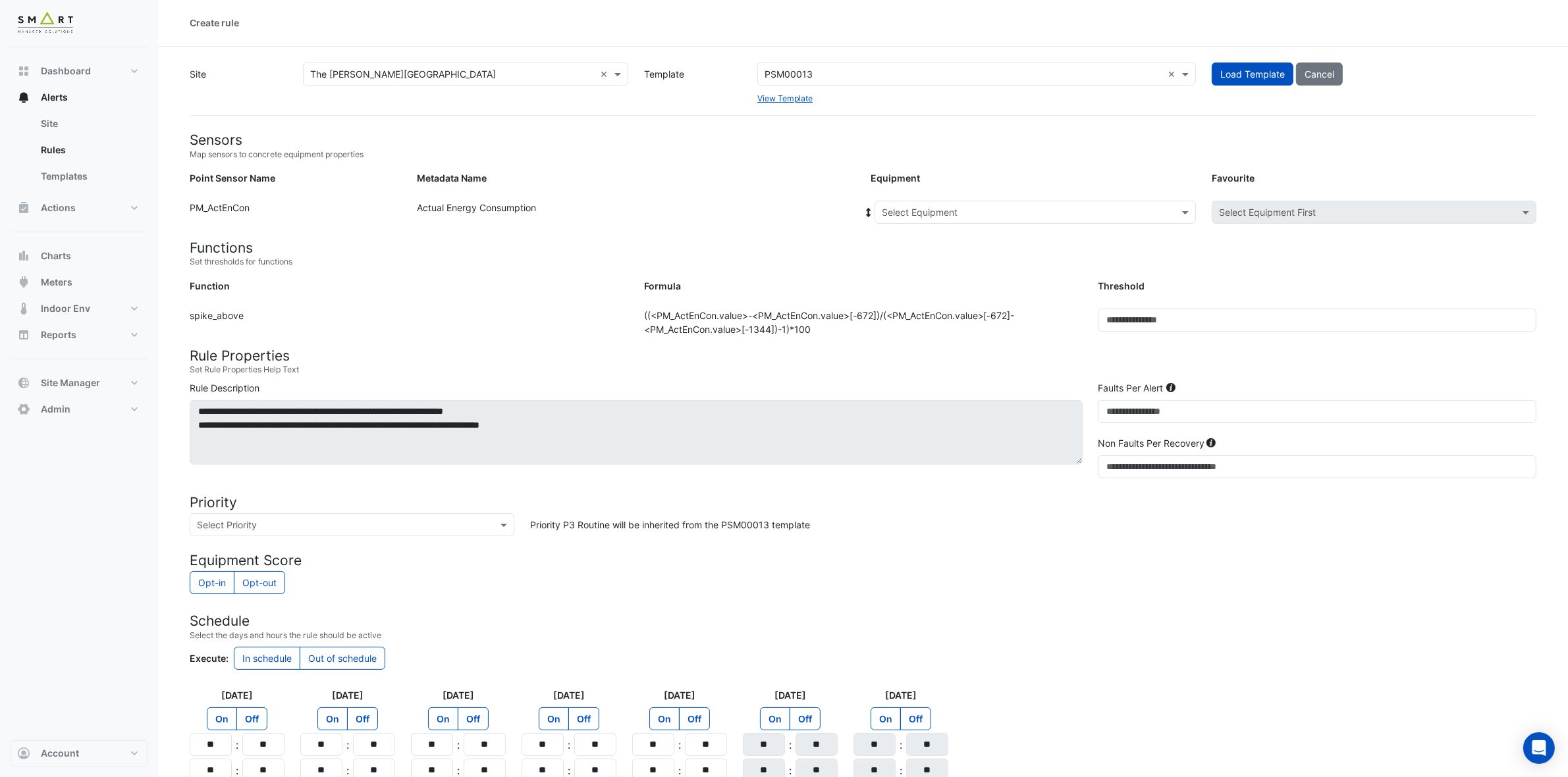
scroll to position [0, 0]
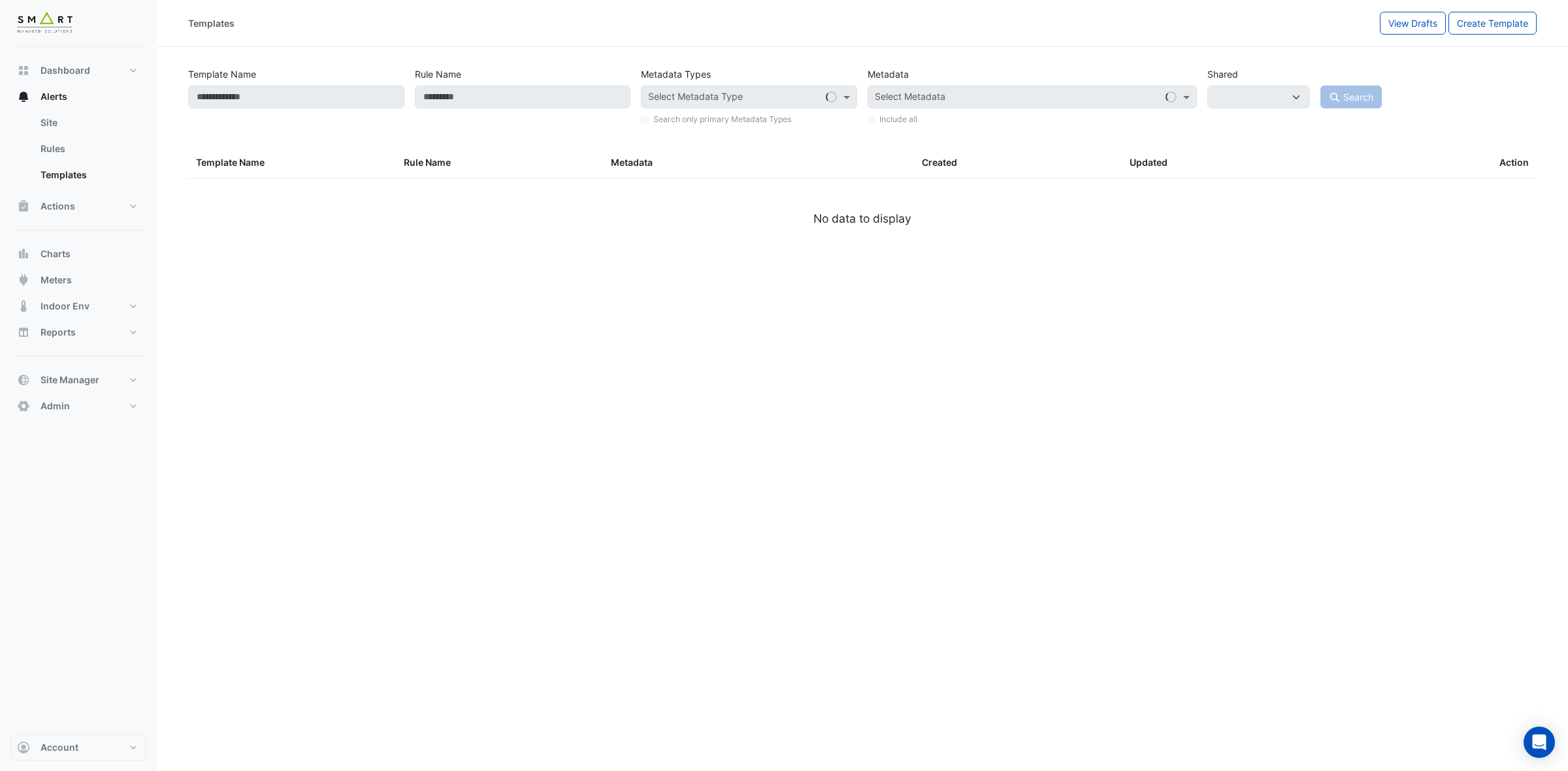
select select
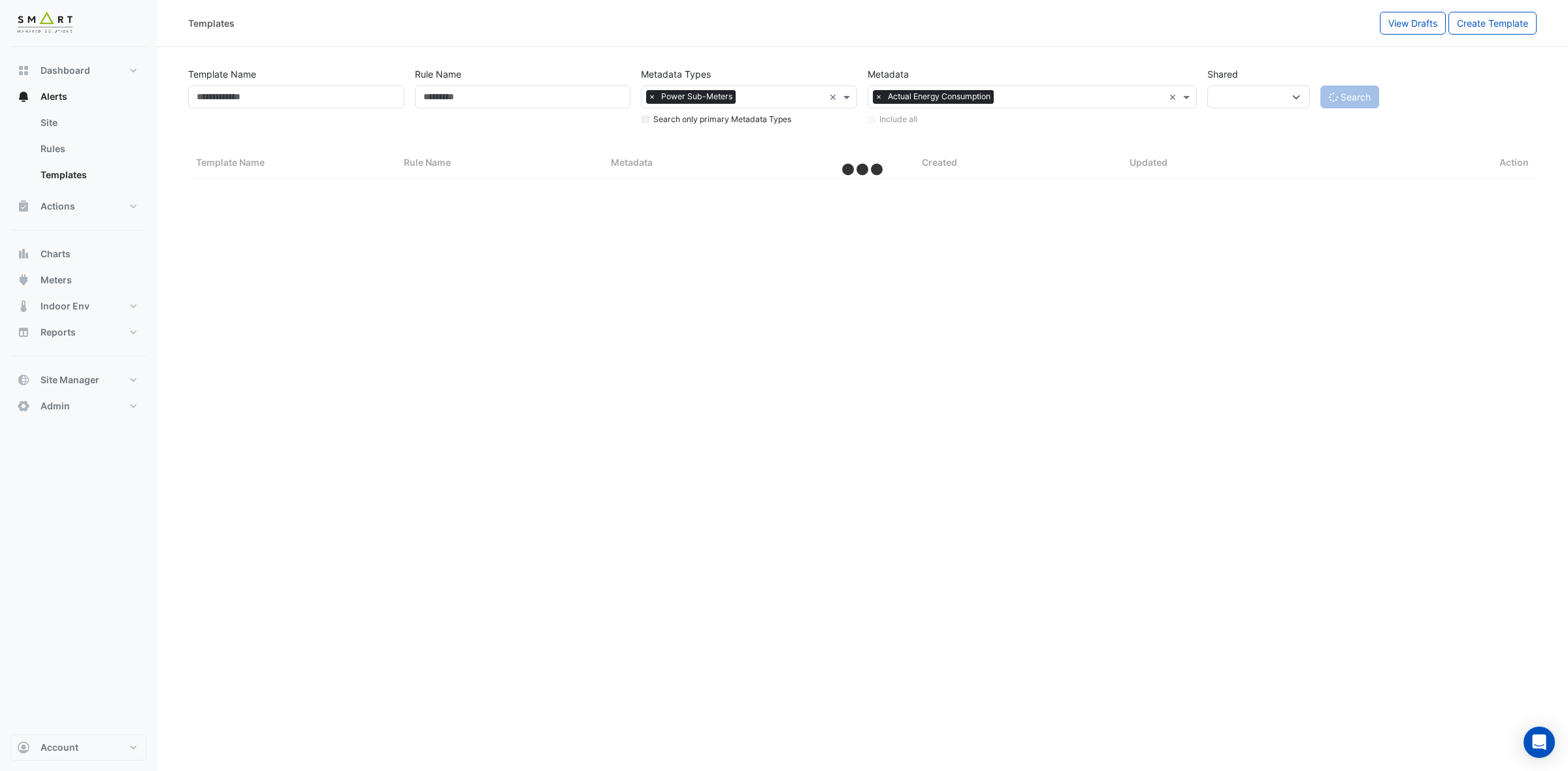
select select "***"
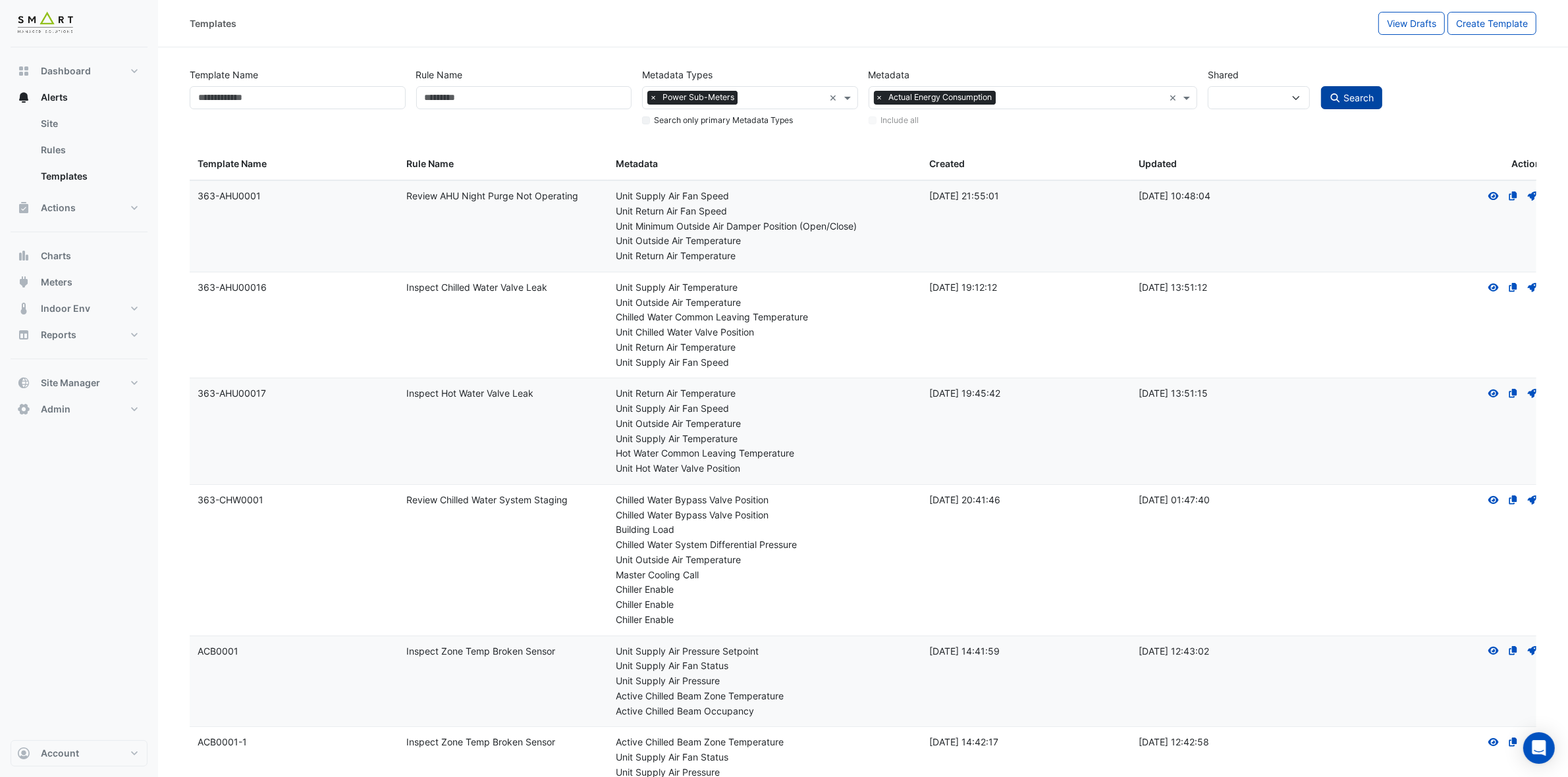
click at [1377, 100] on button "Search" at bounding box center [1352, 97] width 62 height 23
click at [1364, 100] on span "Search" at bounding box center [1359, 97] width 30 height 11
click at [1357, 102] on span "Search" at bounding box center [1359, 97] width 30 height 11
select select
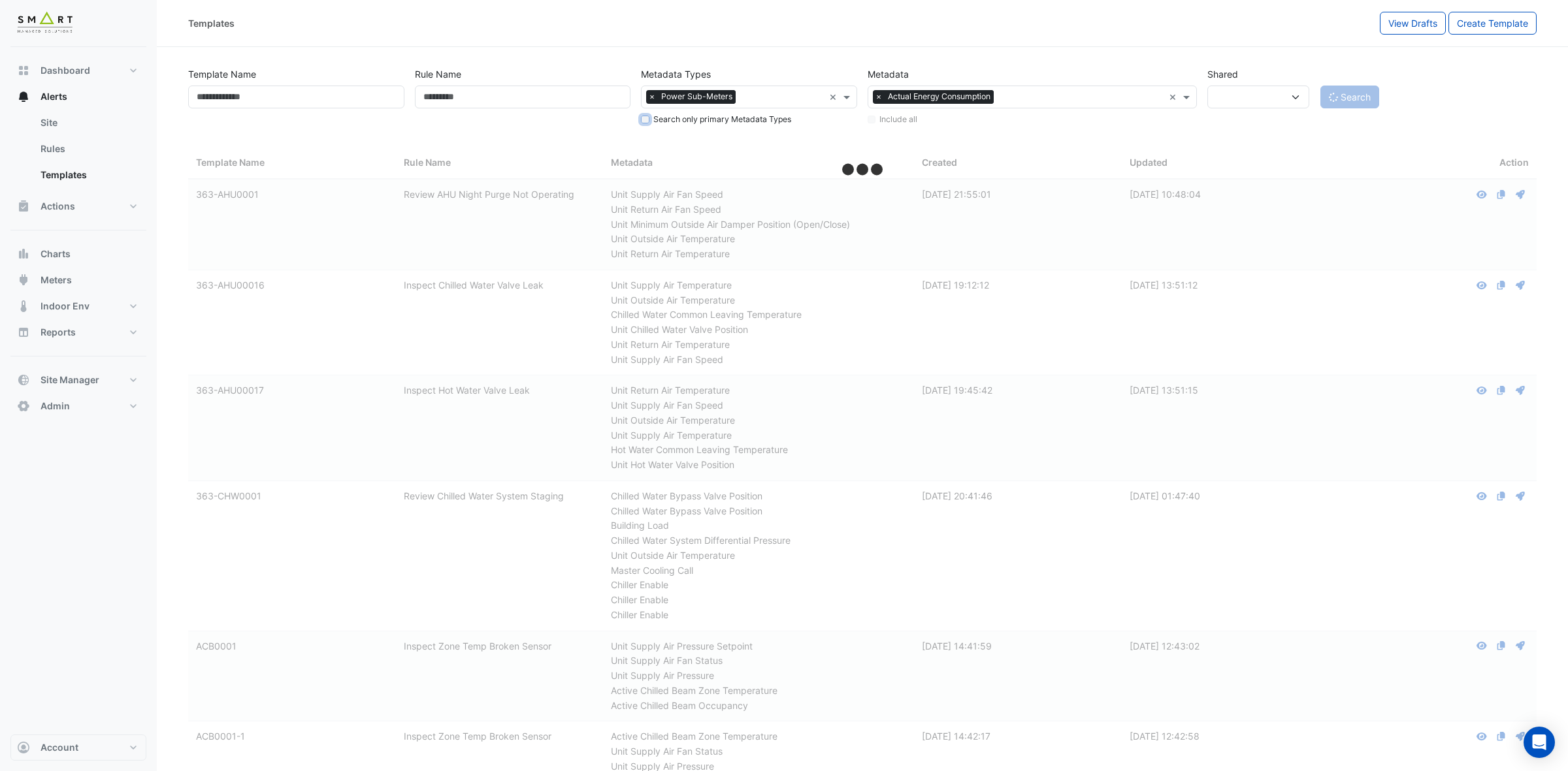
click at [640, 122] on div "Metadata Types Select Metadata Type × Power Sub-Meters × Search only primary Me…" at bounding box center [749, 94] width 227 height 64
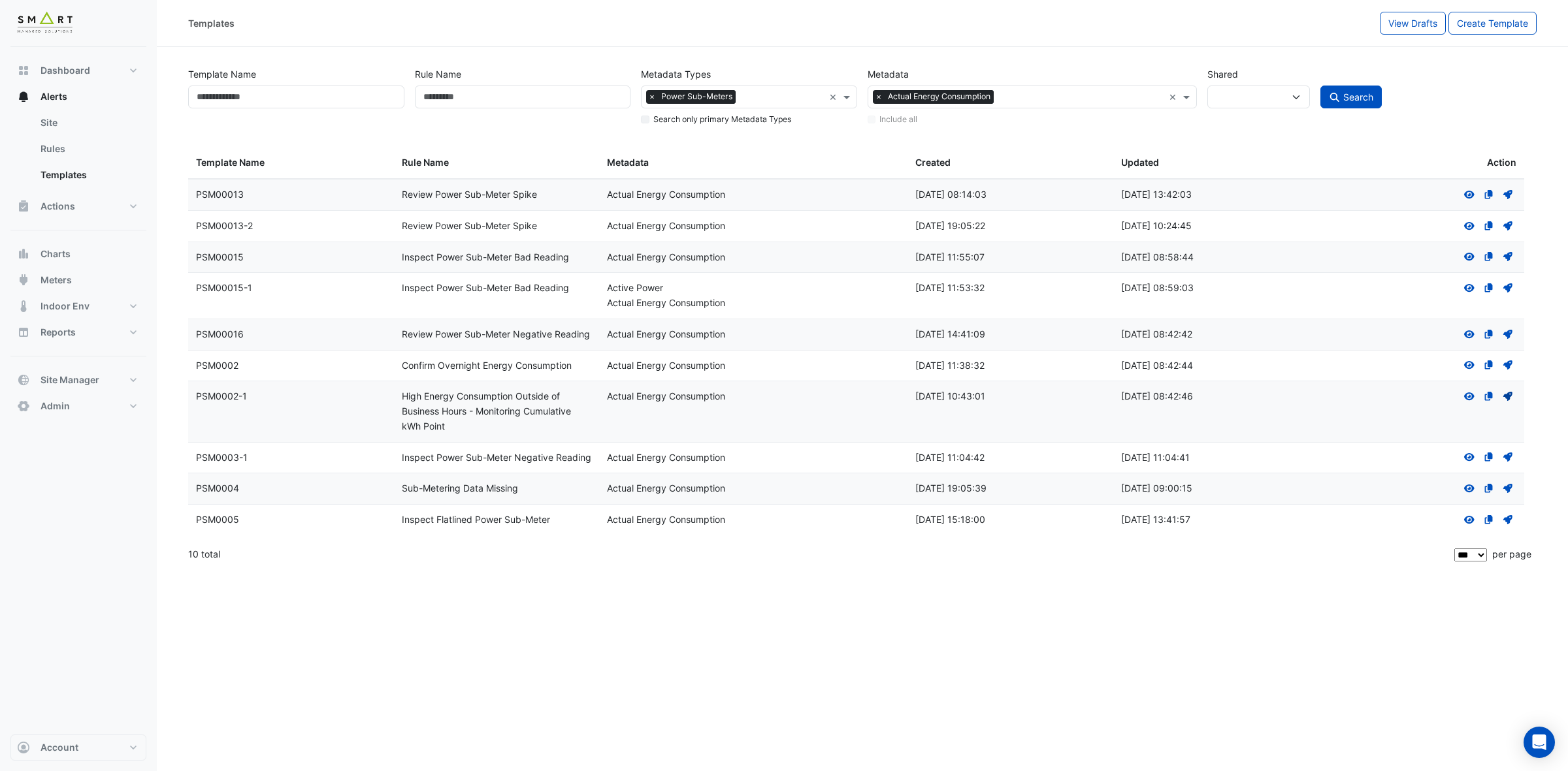
click at [1393, 396] on icon at bounding box center [1508, 396] width 9 height 9
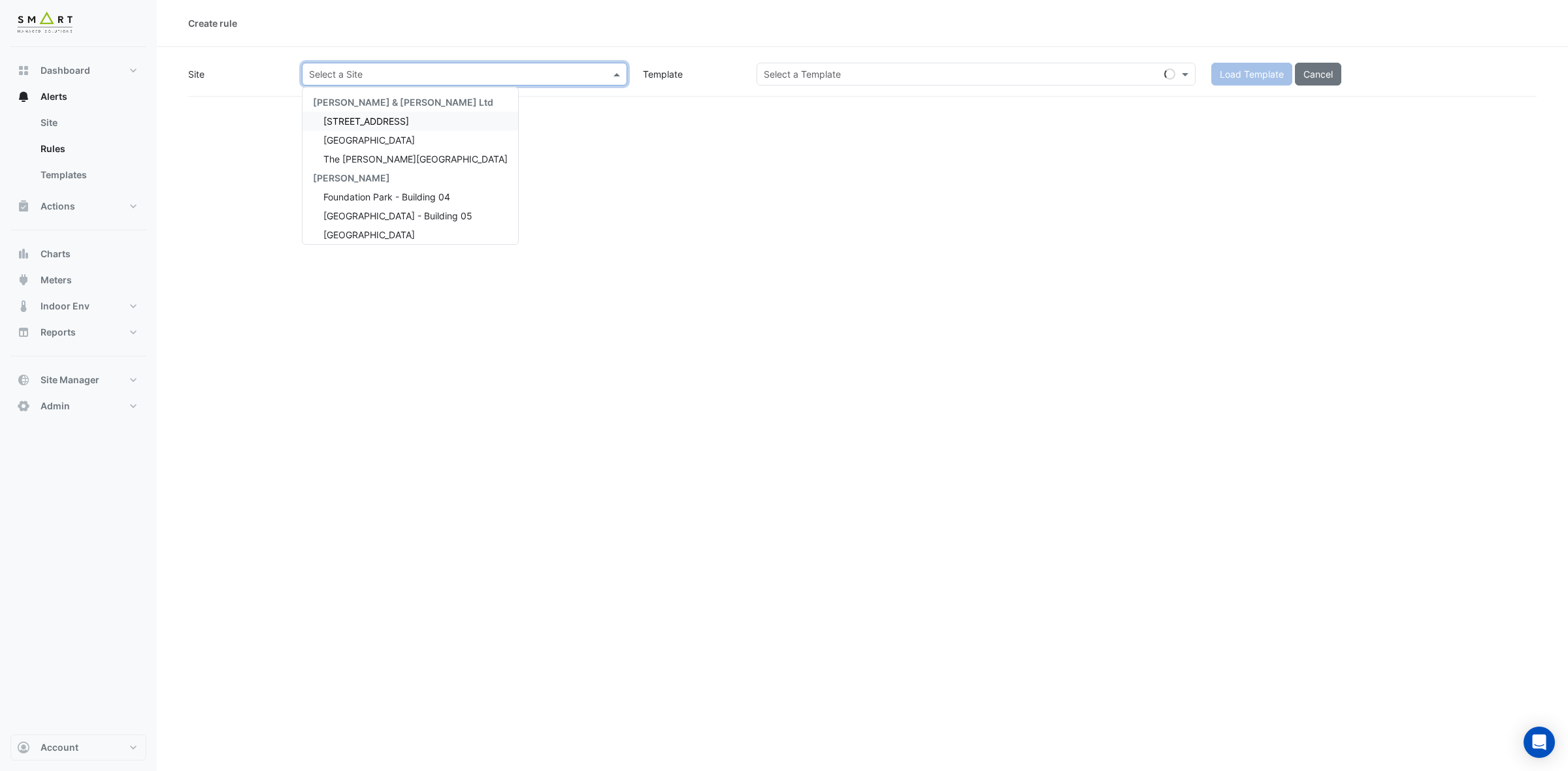
click at [544, 73] on input "text" at bounding box center [451, 74] width 285 height 14
click at [396, 157] on span "The [PERSON_NAME][GEOGRAPHIC_DATA]" at bounding box center [416, 159] width 184 height 11
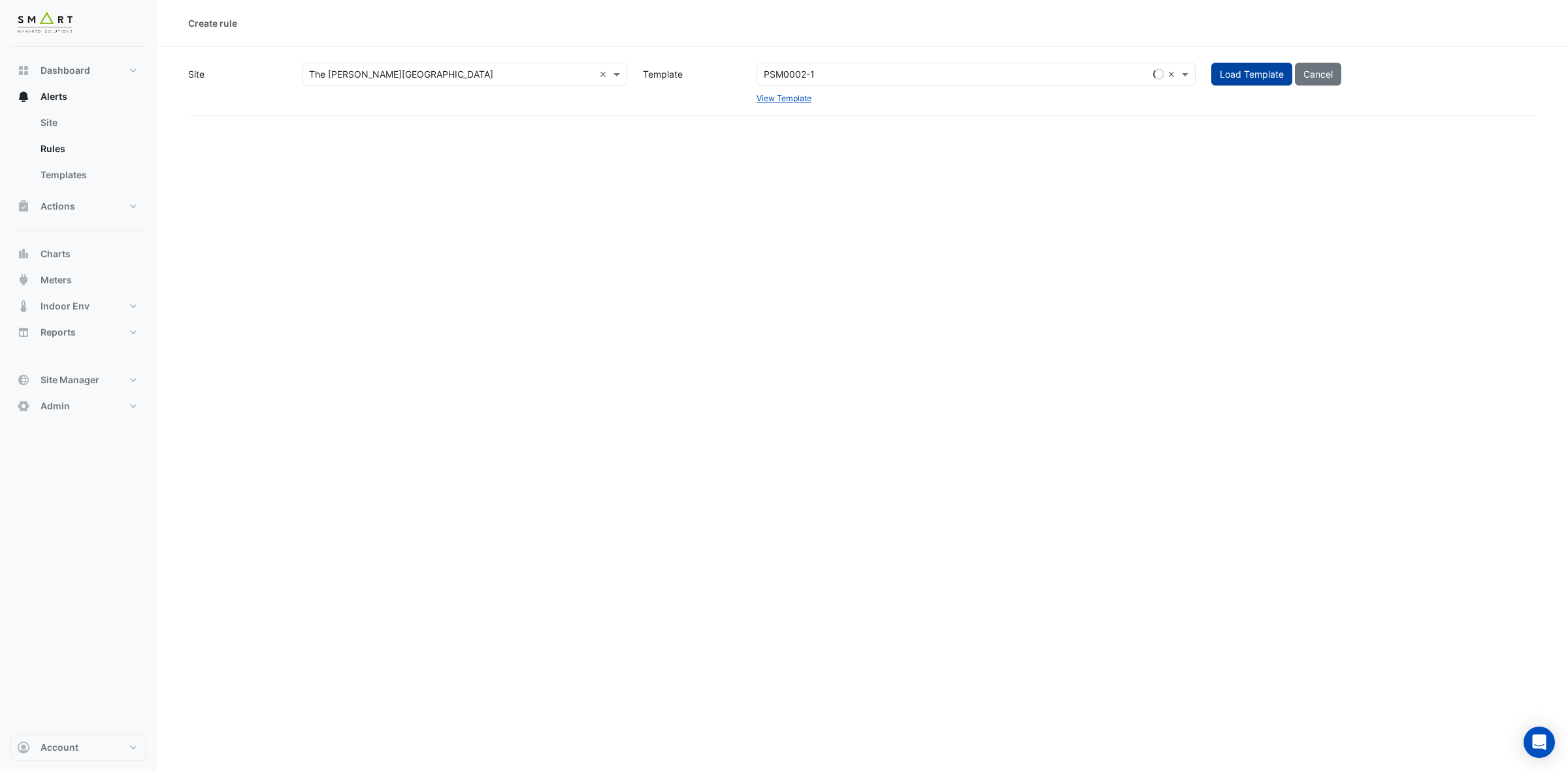
click at [1233, 75] on span "Load Template" at bounding box center [1252, 74] width 64 height 11
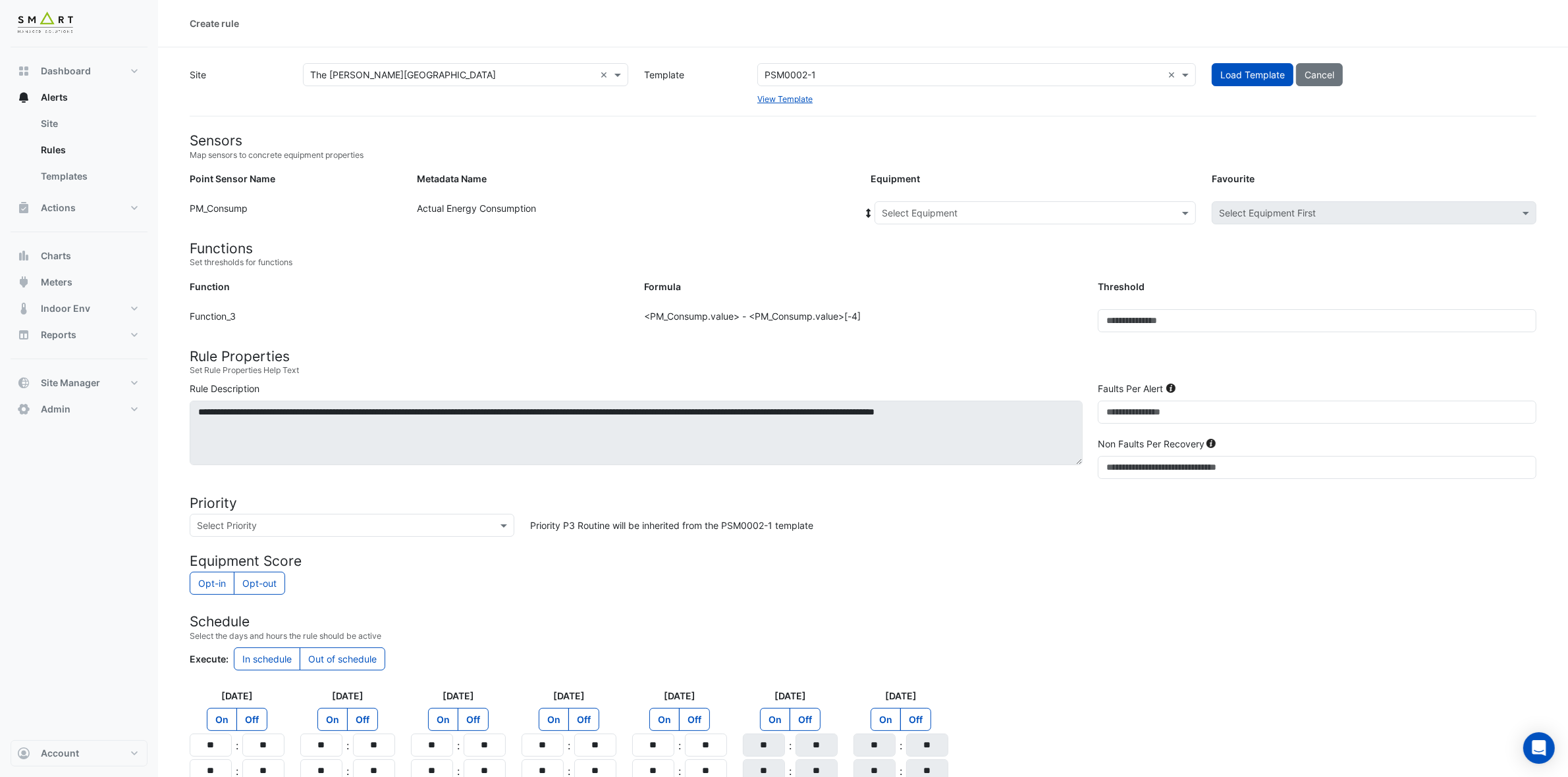
drag, startPoint x: 1070, startPoint y: 214, endPoint x: 1026, endPoint y: 228, distance: 46.2
click at [1070, 214] on input "text" at bounding box center [1021, 214] width 280 height 14
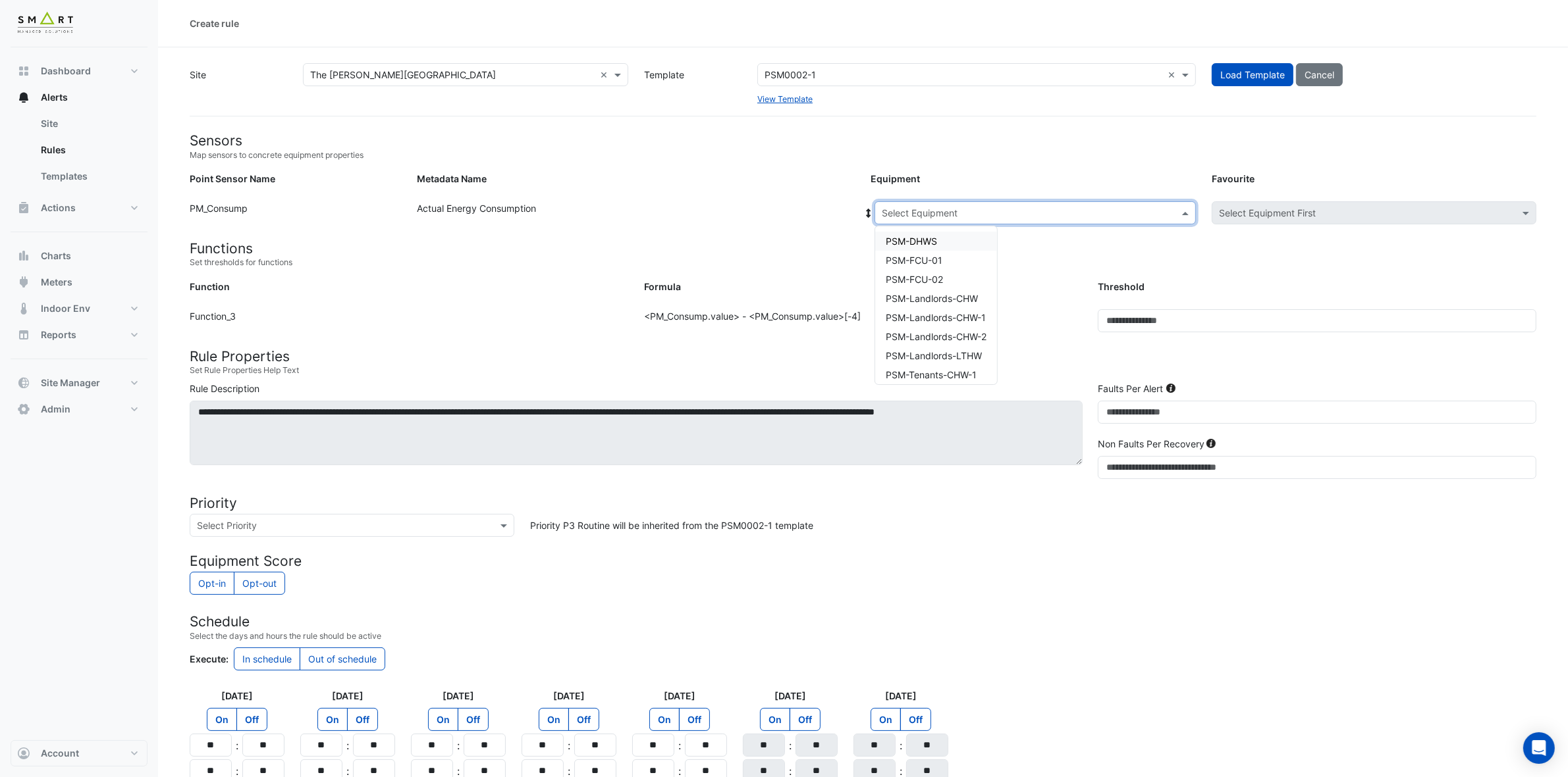
click at [955, 242] on div "PSM-DHWS" at bounding box center [936, 241] width 122 height 19
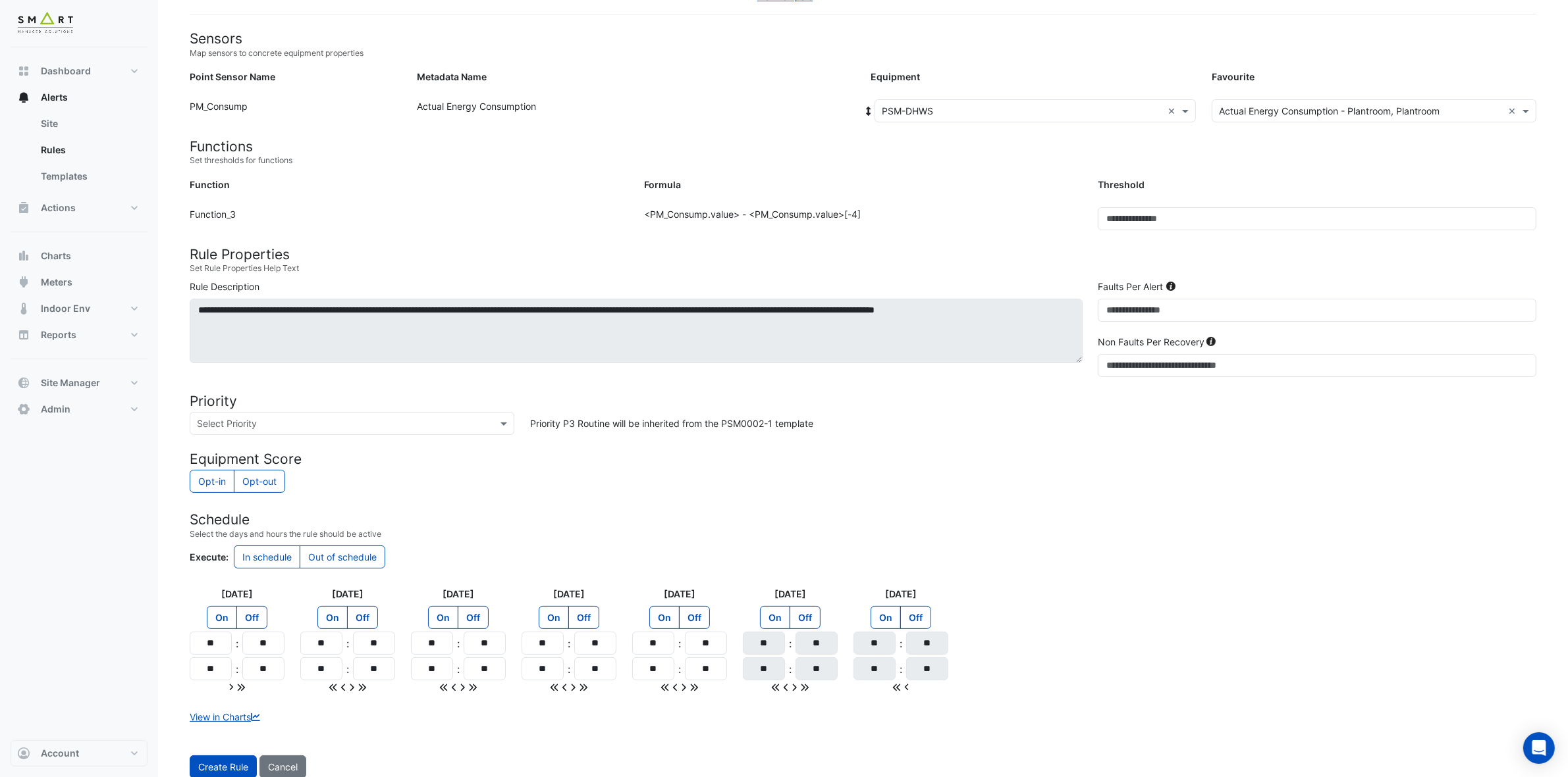
scroll to position [141, 0]
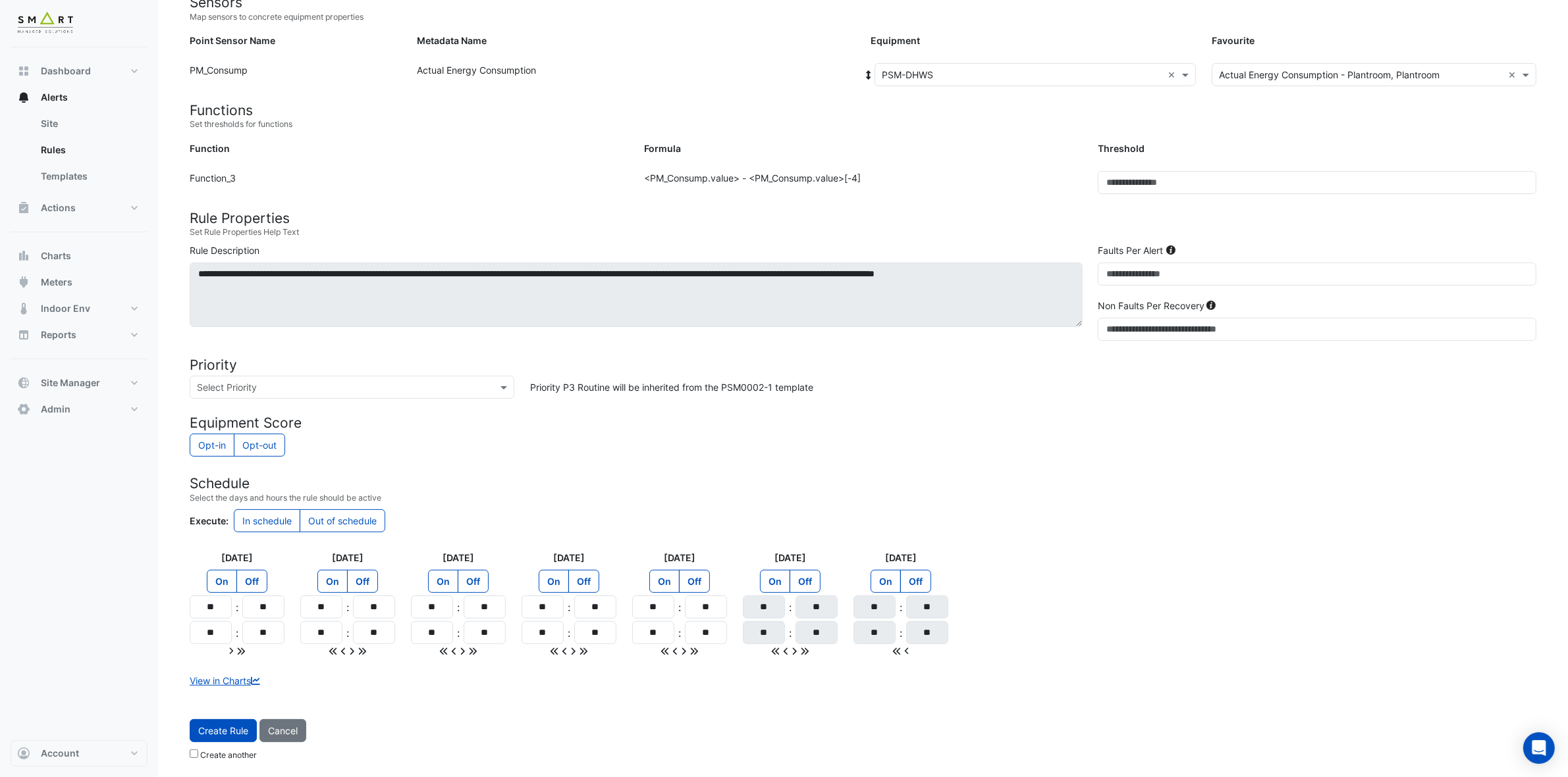
click at [221, 691] on span "Create Rule" at bounding box center [222, 731] width 50 height 11
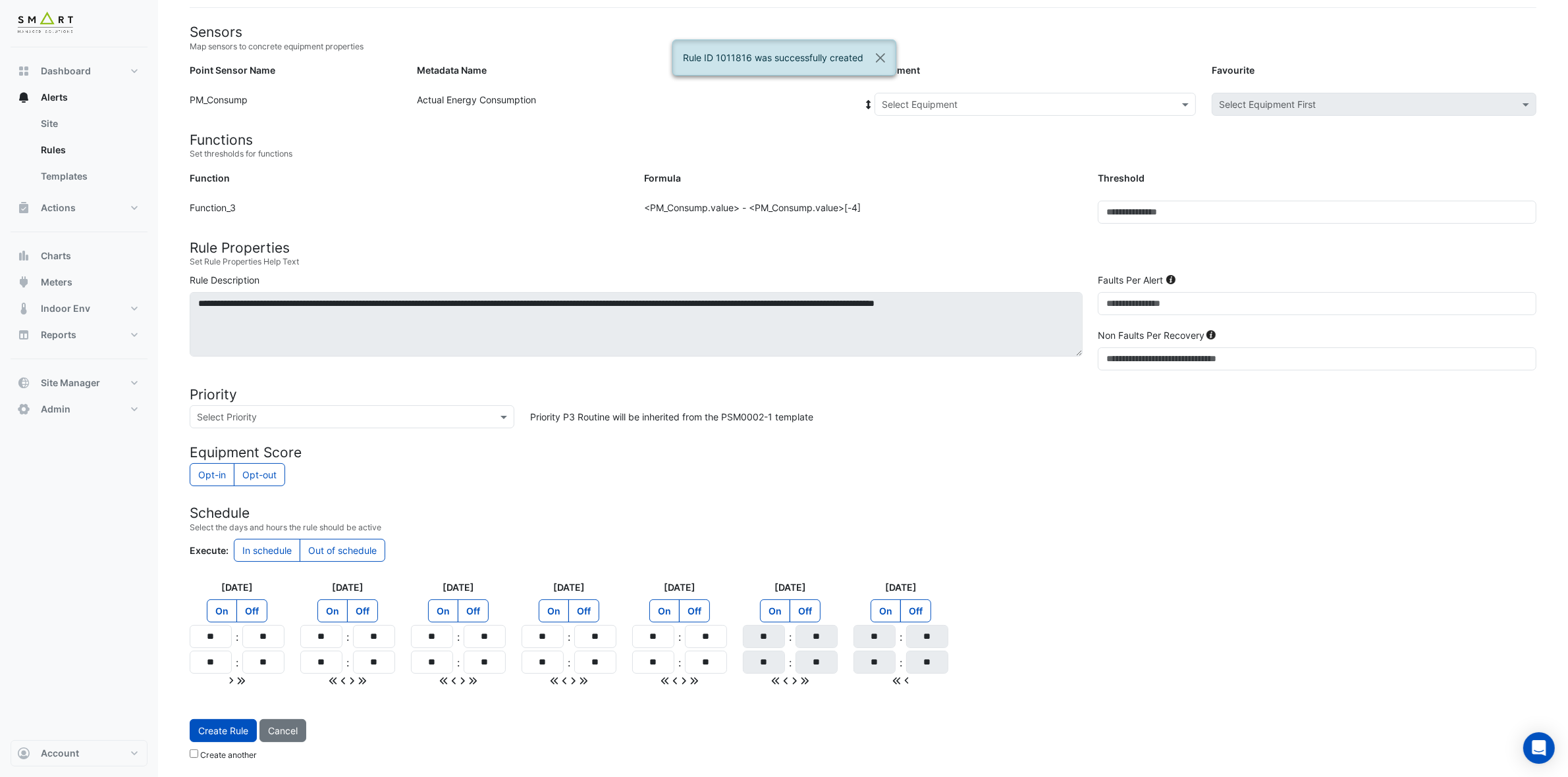
click at [1145, 98] on input "text" at bounding box center [1021, 105] width 280 height 14
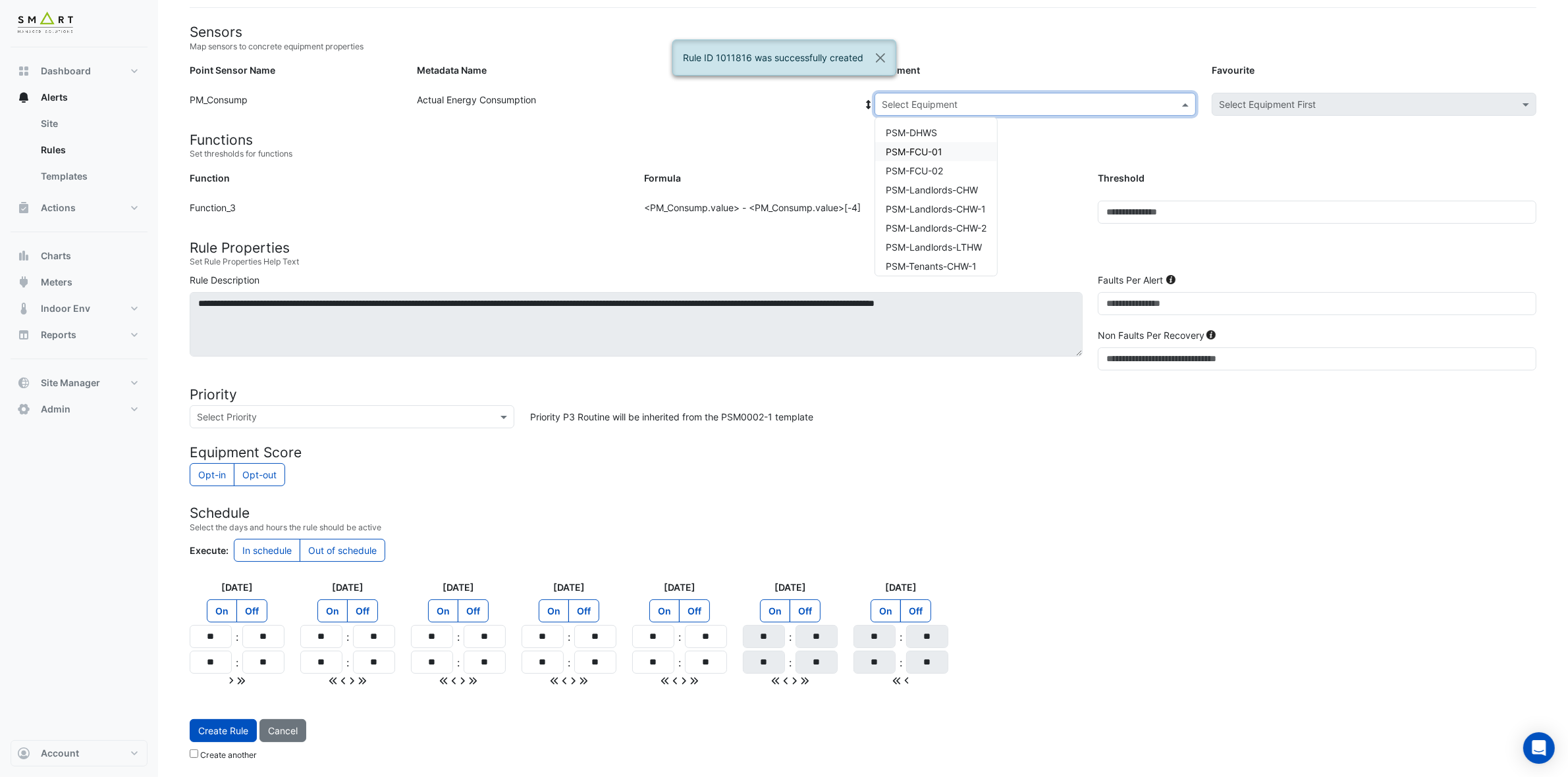
click at [946, 144] on div "PSM-FCU-01" at bounding box center [936, 152] width 122 height 19
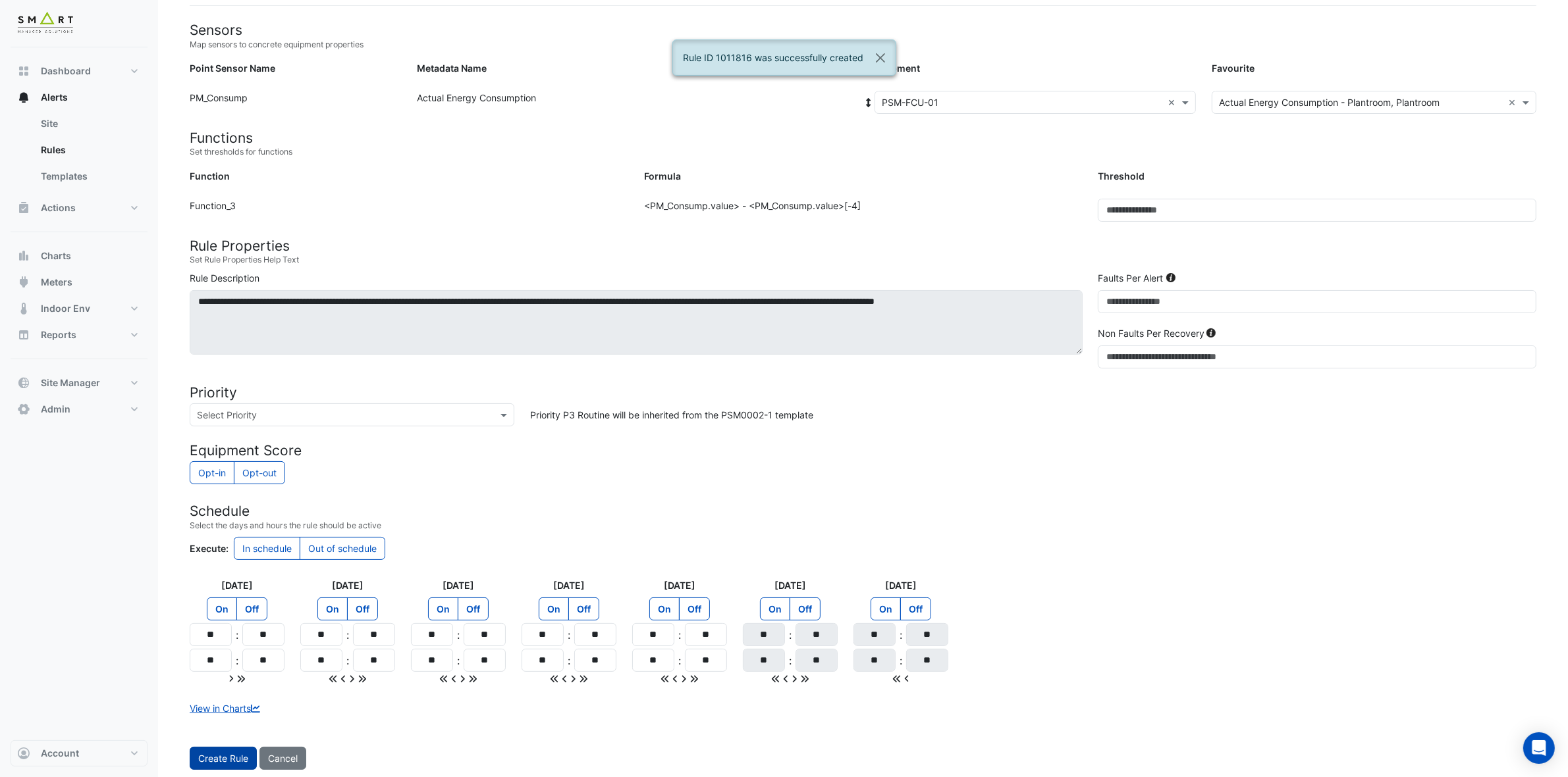
click at [228, 691] on span "Create Rule" at bounding box center [222, 758] width 50 height 11
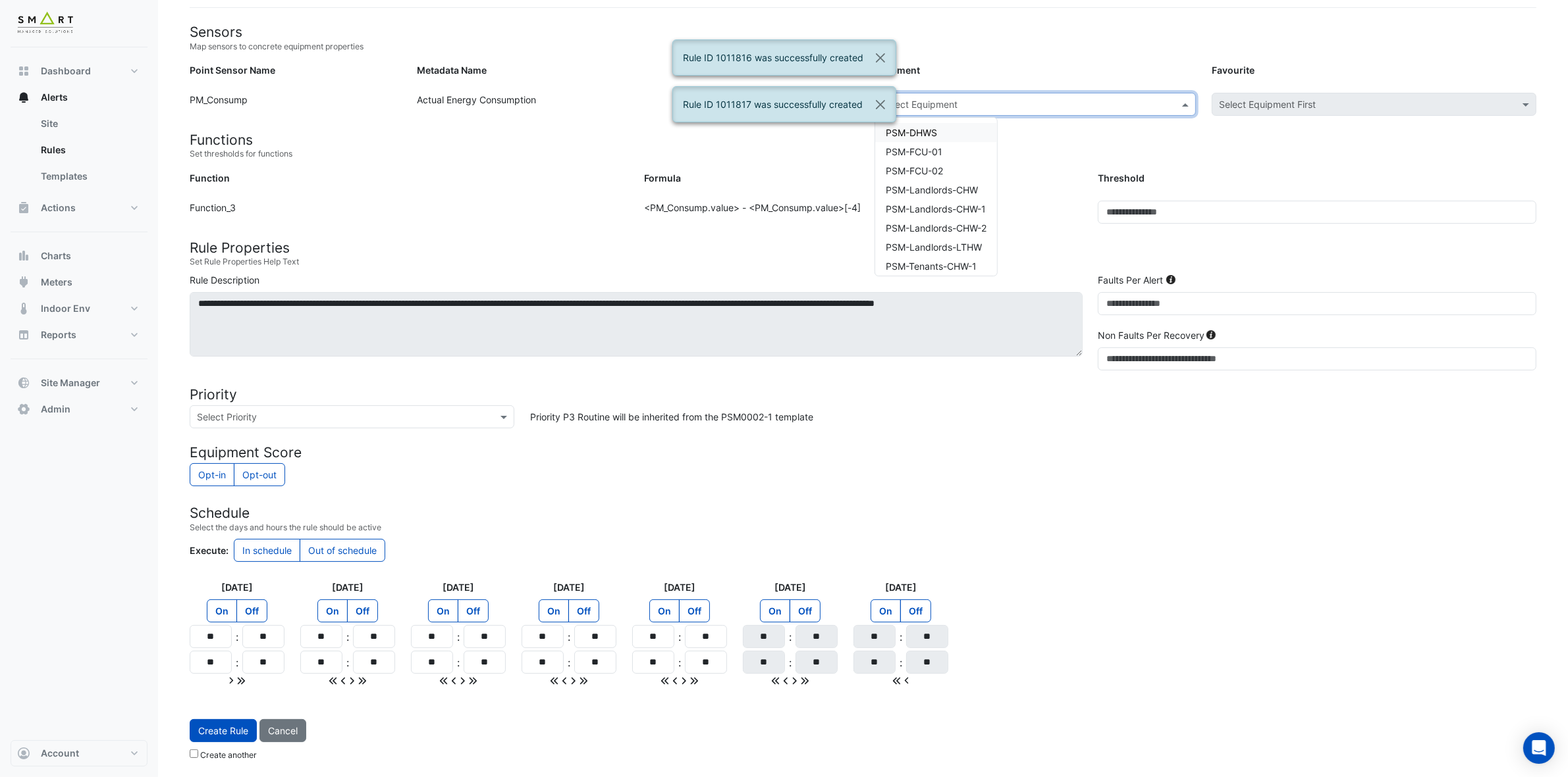
click at [1012, 103] on input "text" at bounding box center [1021, 105] width 280 height 14
drag, startPoint x: 936, startPoint y: 172, endPoint x: 950, endPoint y: 160, distance: 18.4
click at [939, 173] on span "PSM-FCU-02" at bounding box center [914, 171] width 57 height 11
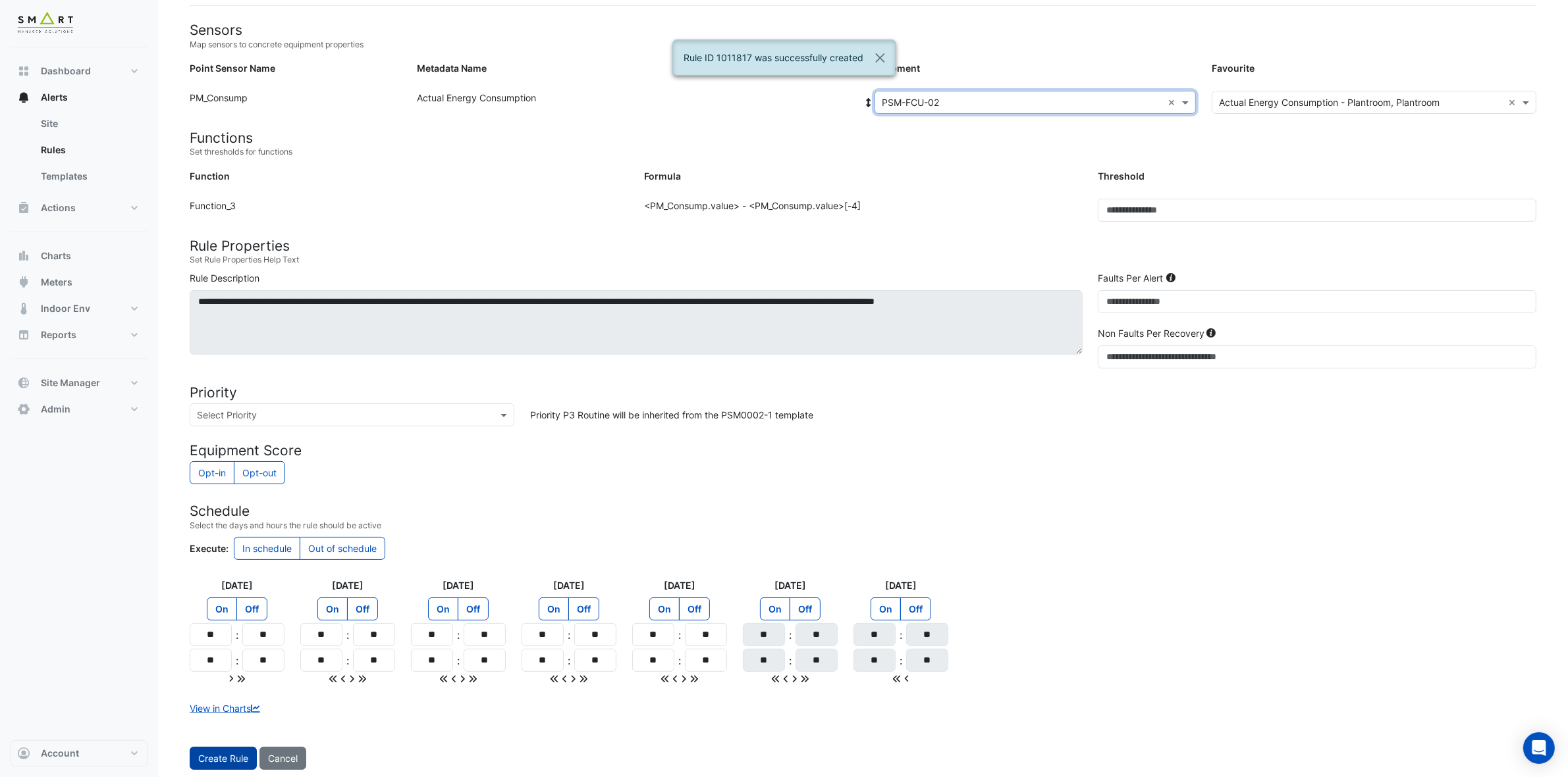
click at [242, 691] on span "Create Rule" at bounding box center [222, 758] width 50 height 11
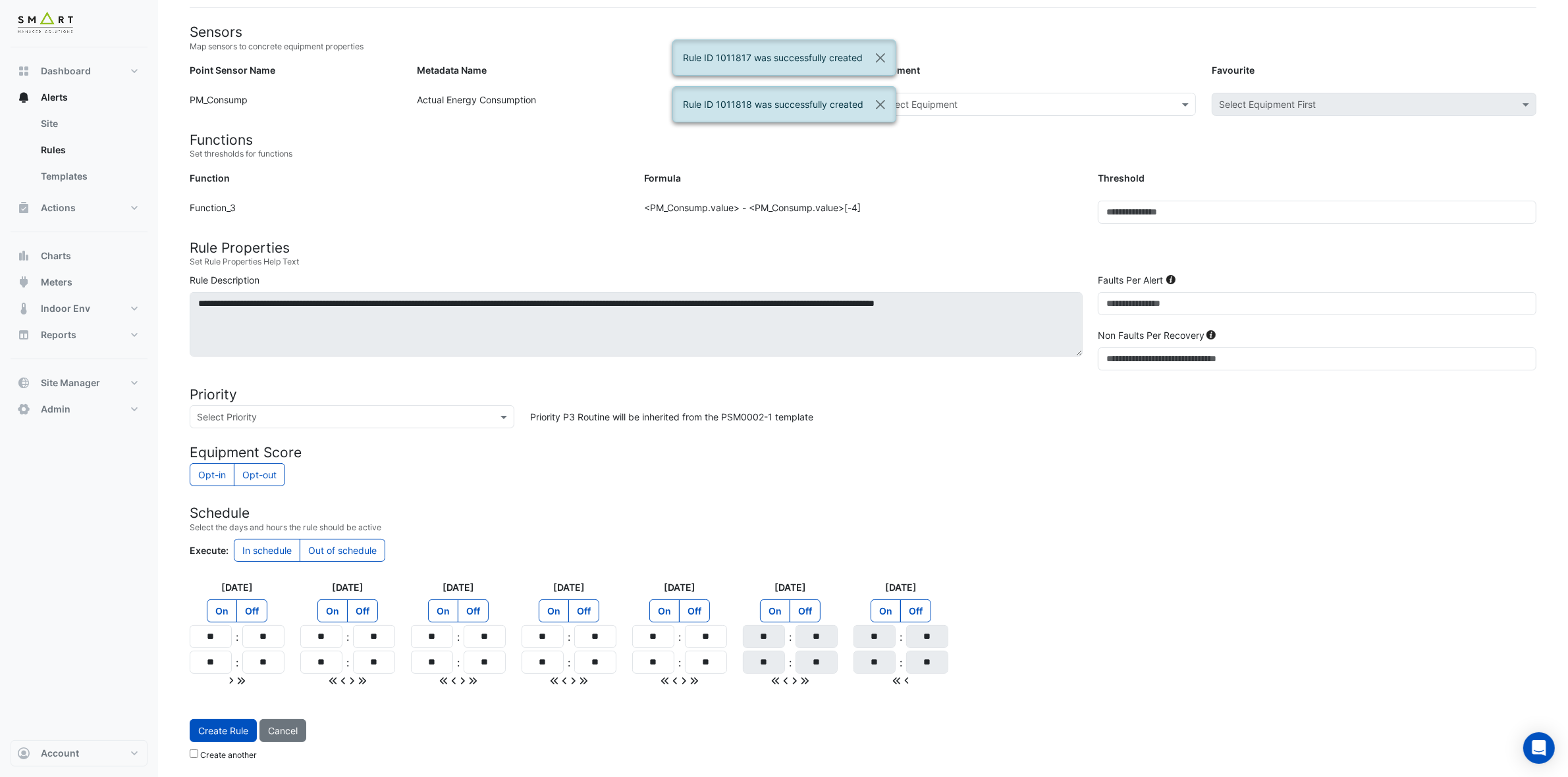
click at [1030, 100] on input "text" at bounding box center [1021, 105] width 280 height 14
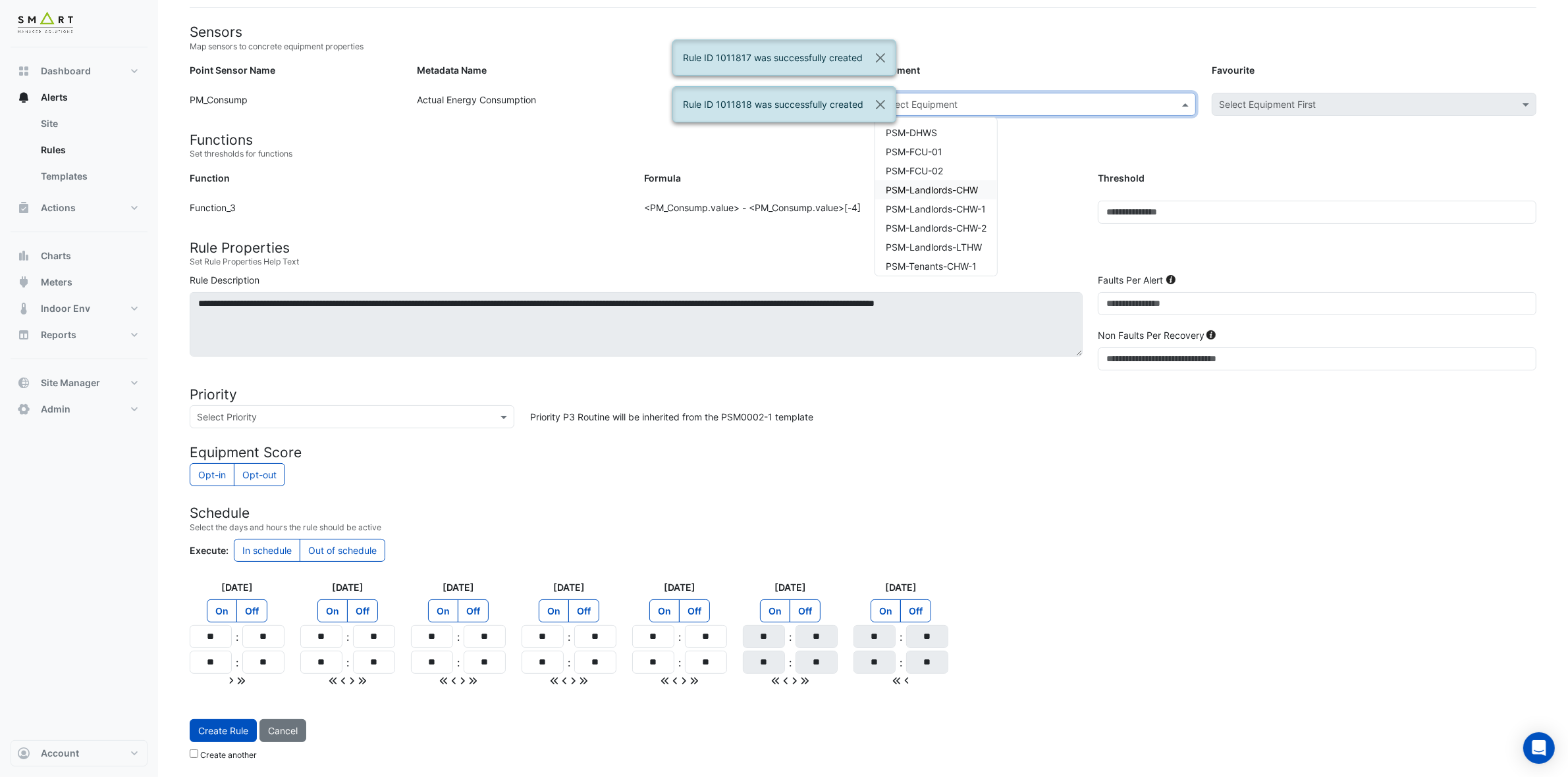
click at [952, 180] on div "PSM-Landlords-CHW" at bounding box center [936, 189] width 122 height 19
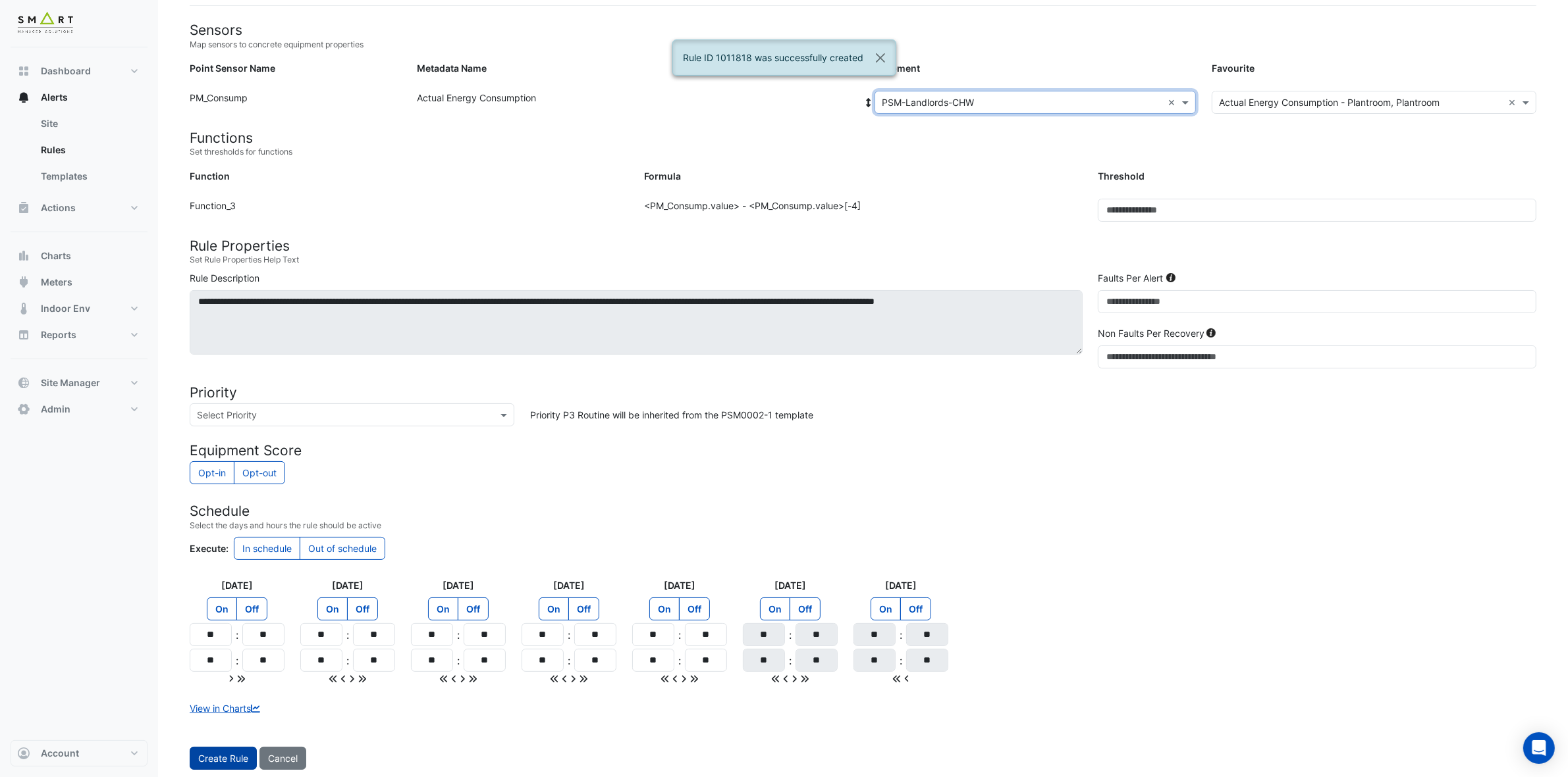
click at [222, 691] on button "Create Rule" at bounding box center [223, 758] width 68 height 23
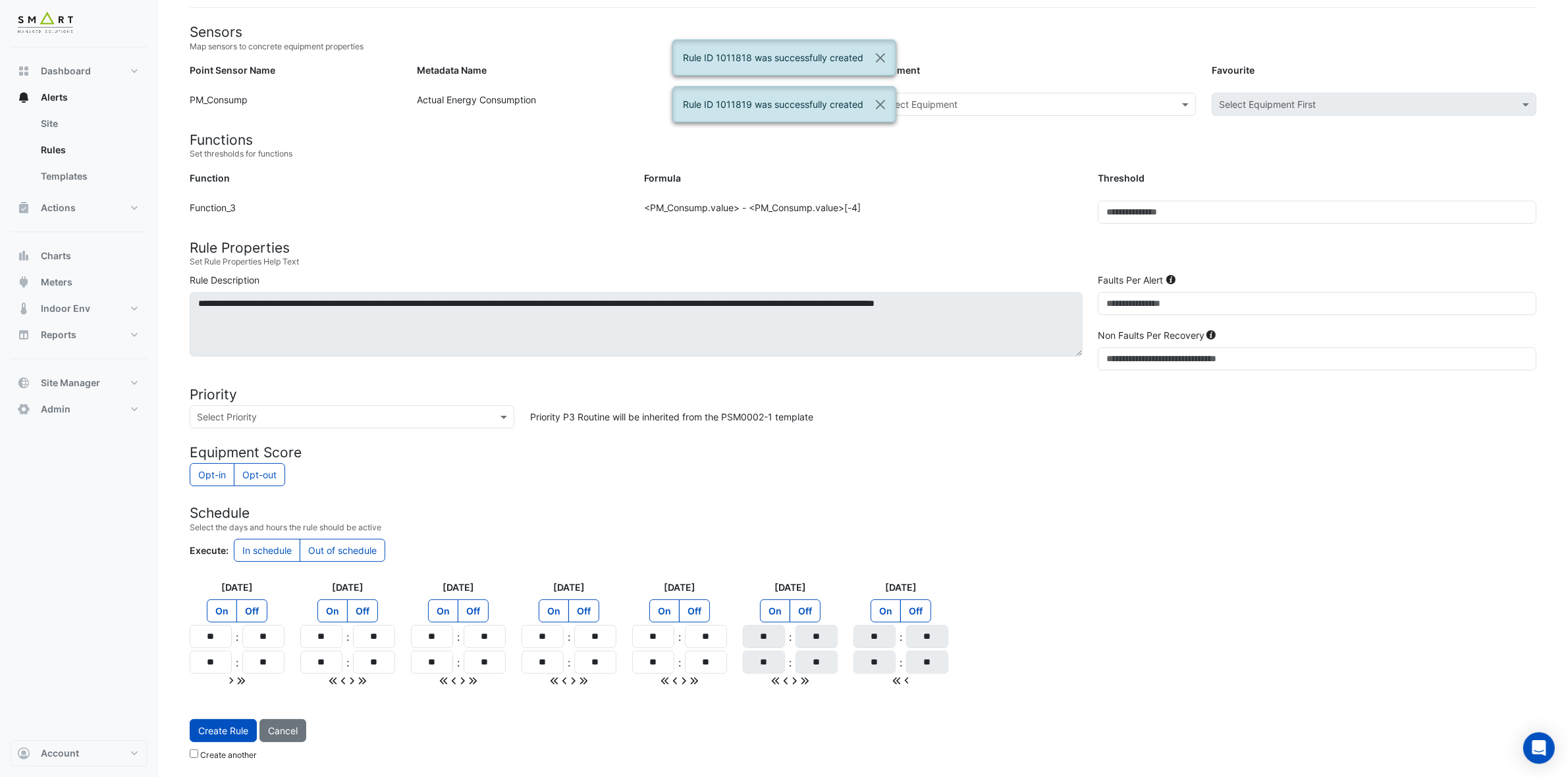
click at [1018, 100] on input "text" at bounding box center [1021, 105] width 280 height 14
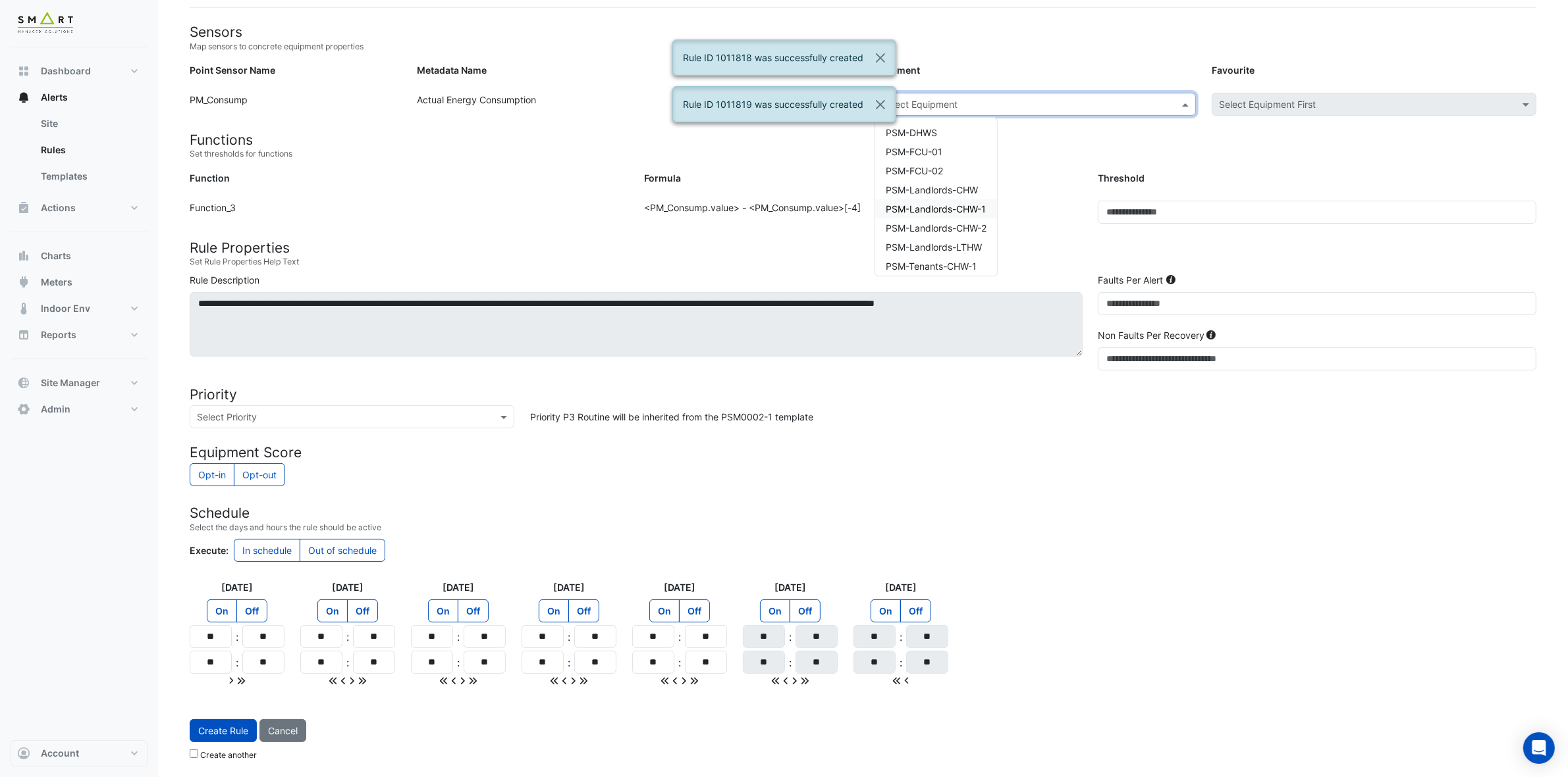
click at [962, 207] on span "PSM-Landlords-CHW-1" at bounding box center [936, 209] width 100 height 11
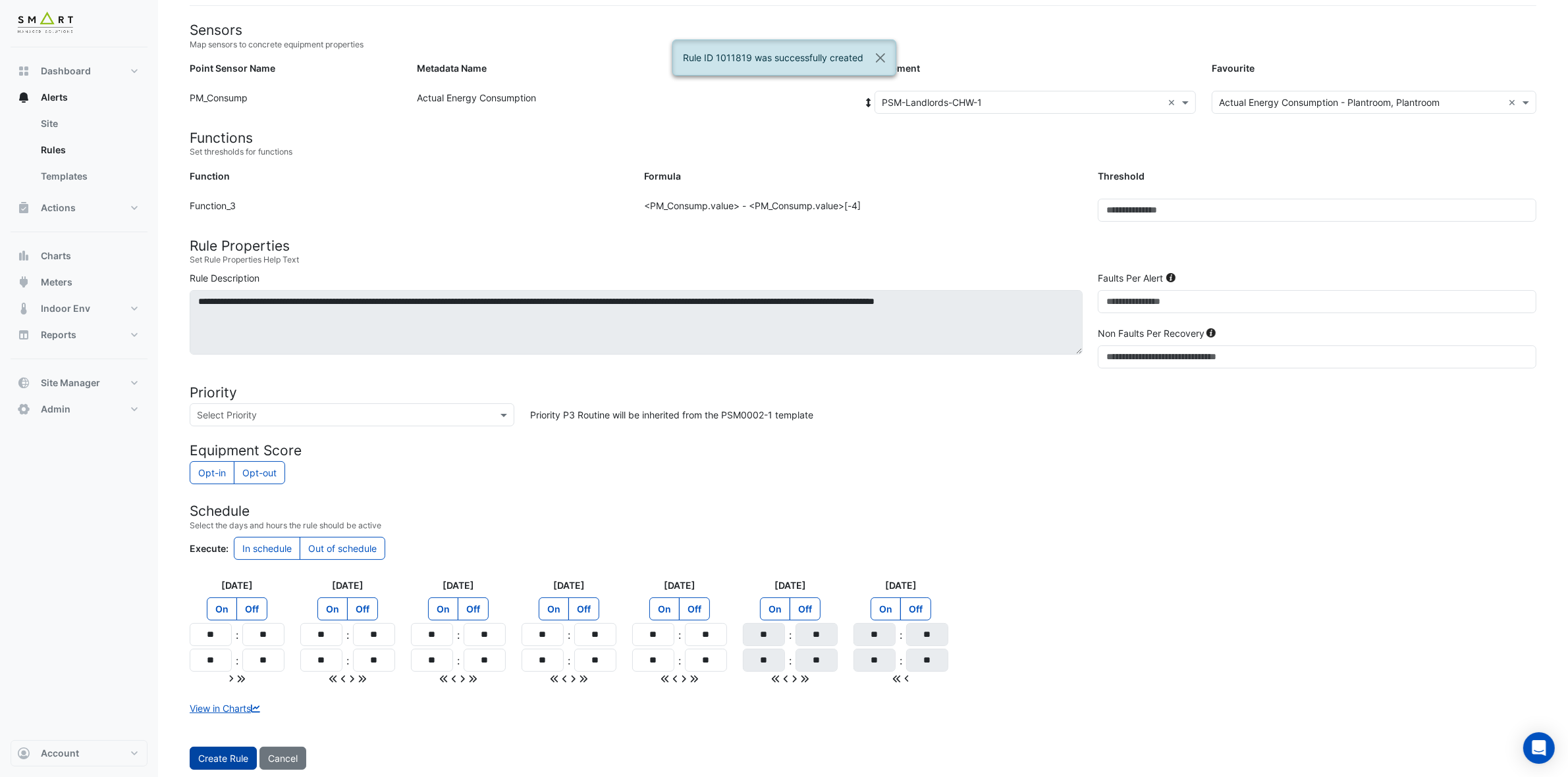
click at [234, 691] on span "Create Rule" at bounding box center [222, 758] width 50 height 11
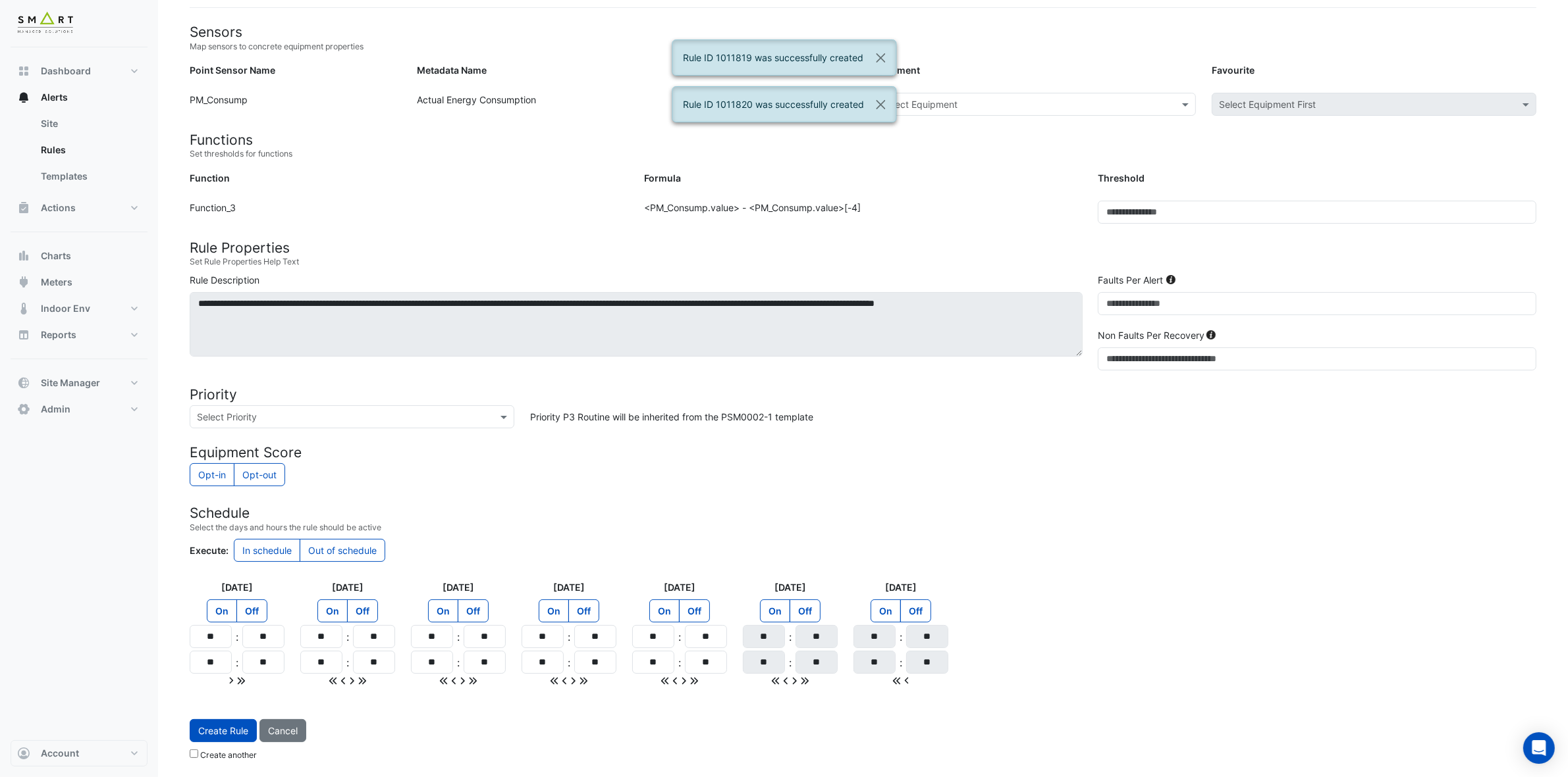
click at [1024, 100] on input "text" at bounding box center [1021, 105] width 280 height 14
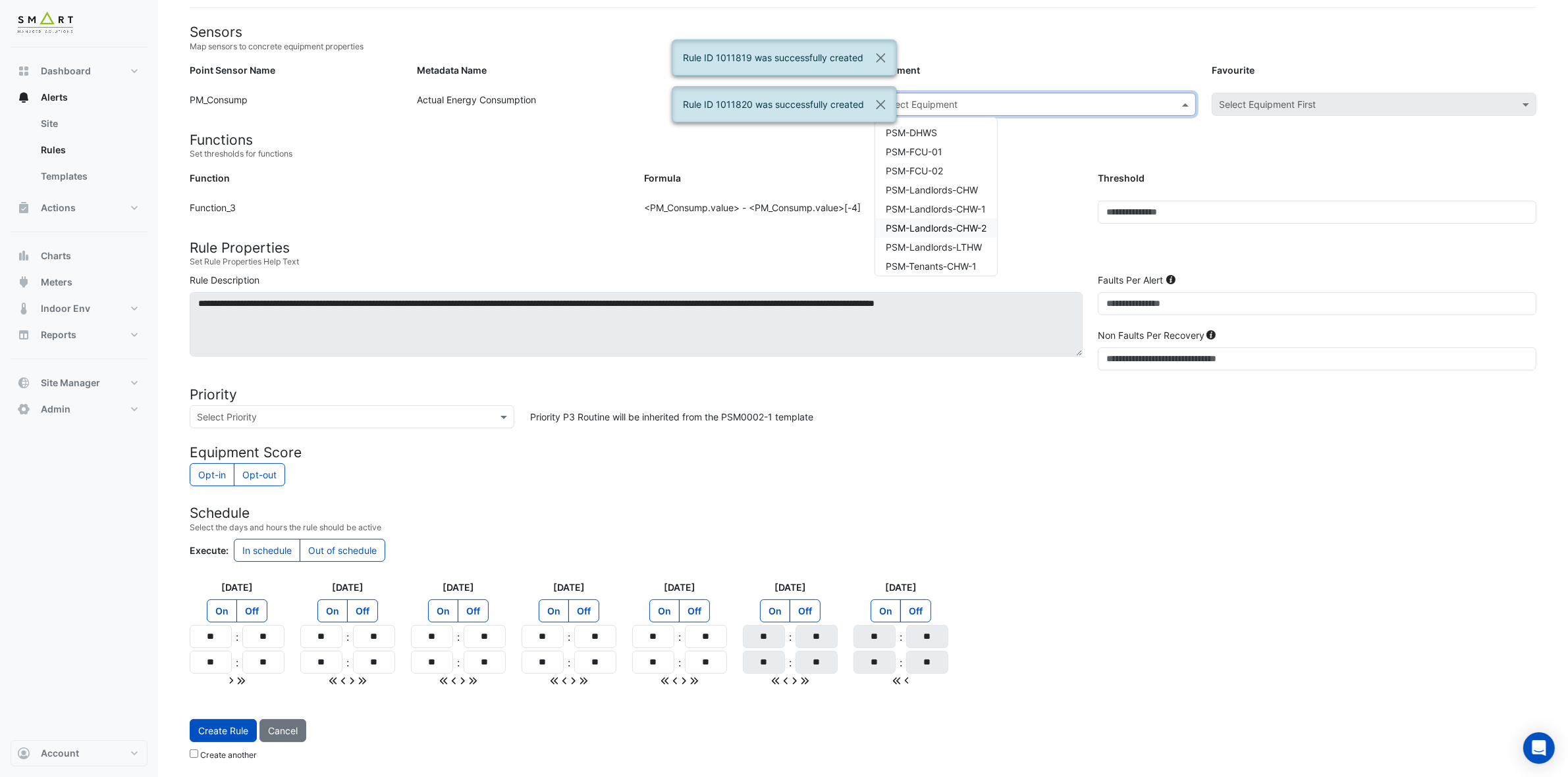
click at [954, 226] on span "PSM-Landlords-CHW-2" at bounding box center [936, 228] width 100 height 11
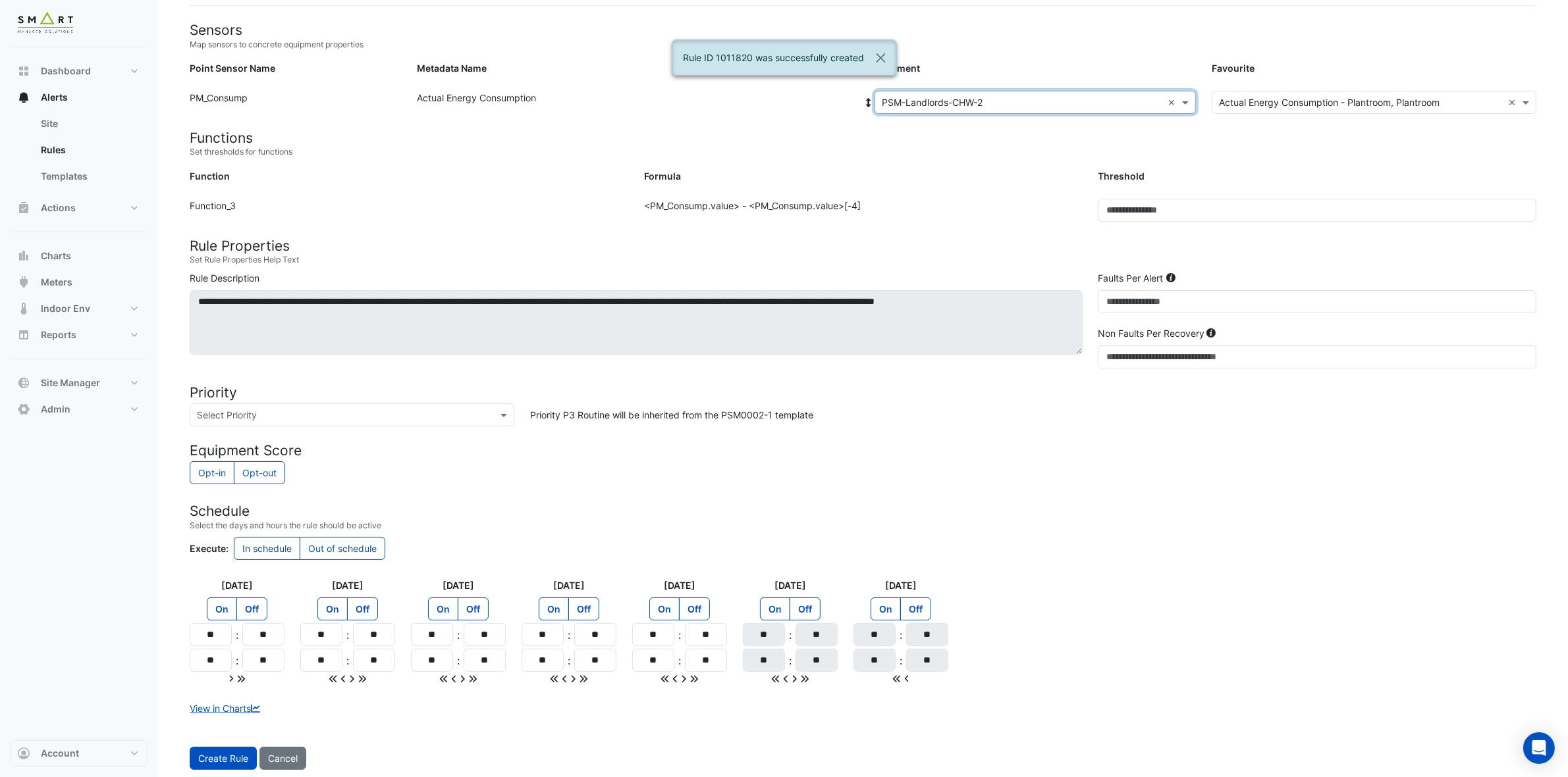
click at [226, 691] on span "Create Rule" at bounding box center [222, 758] width 50 height 11
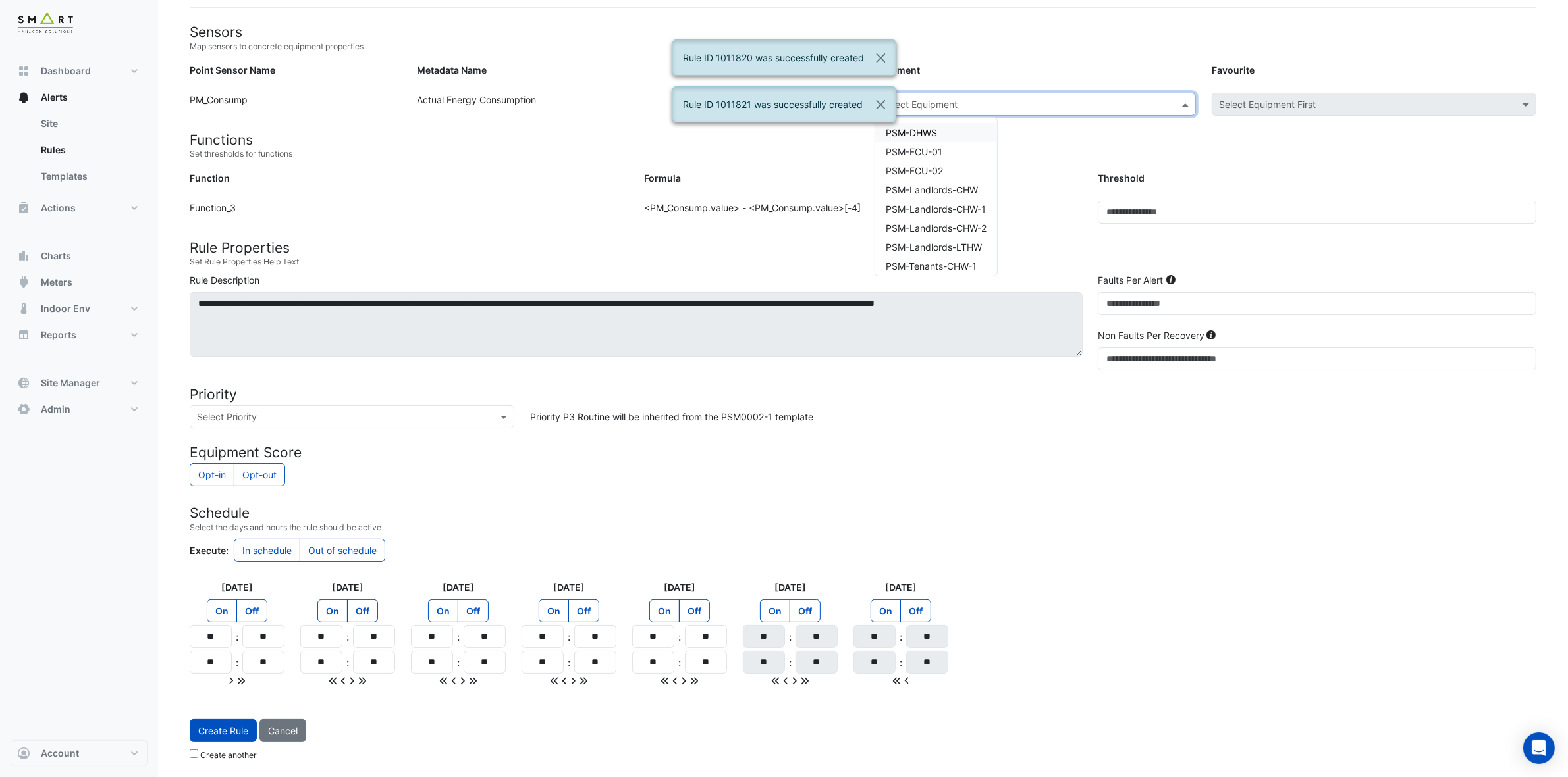
click at [1049, 100] on input "text" at bounding box center [1021, 105] width 280 height 14
click at [980, 248] on span "PSM-Landlords-LTHW" at bounding box center [934, 247] width 97 height 11
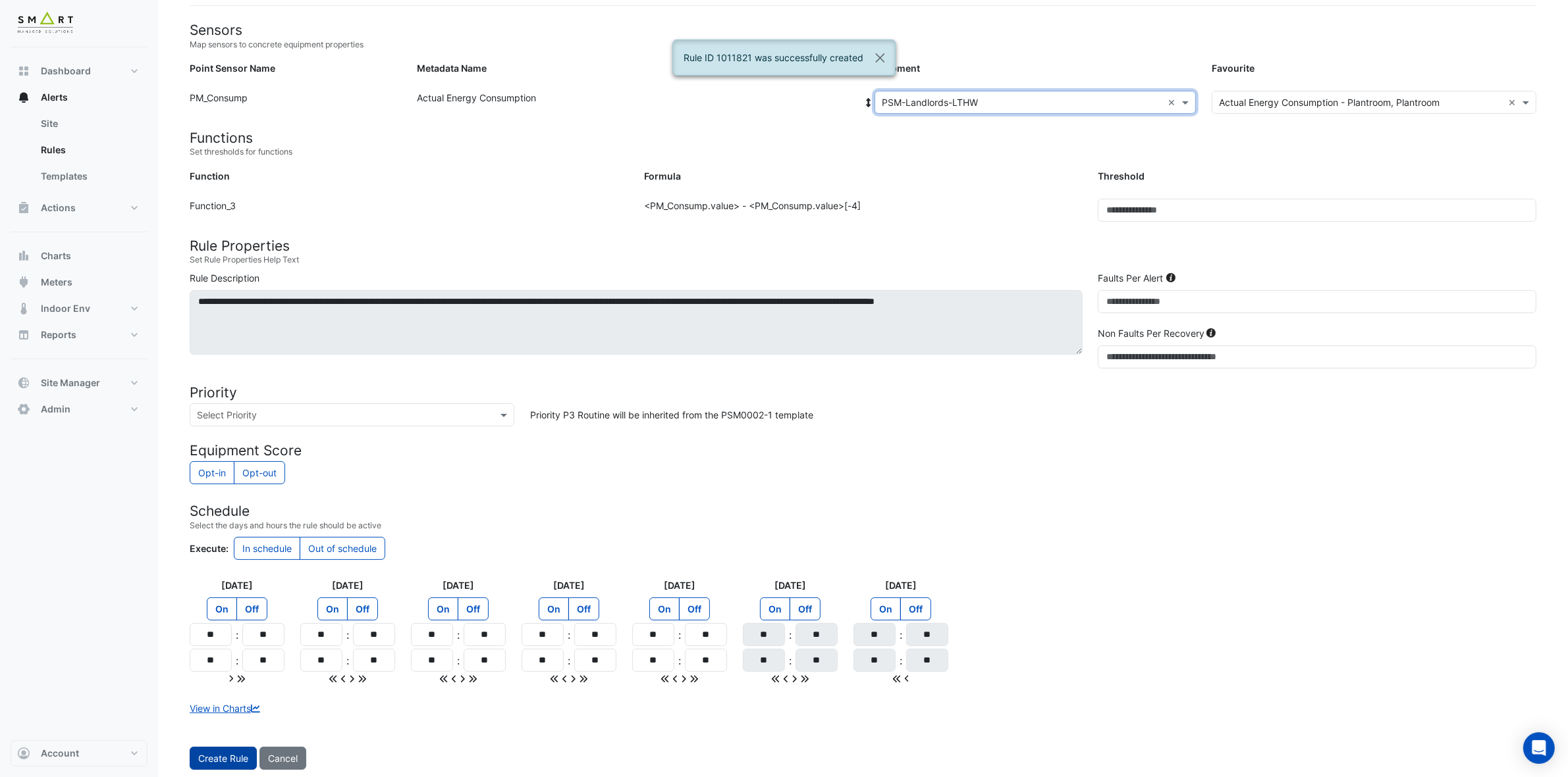
click at [231, 691] on span "Create Rule" at bounding box center [222, 758] width 50 height 11
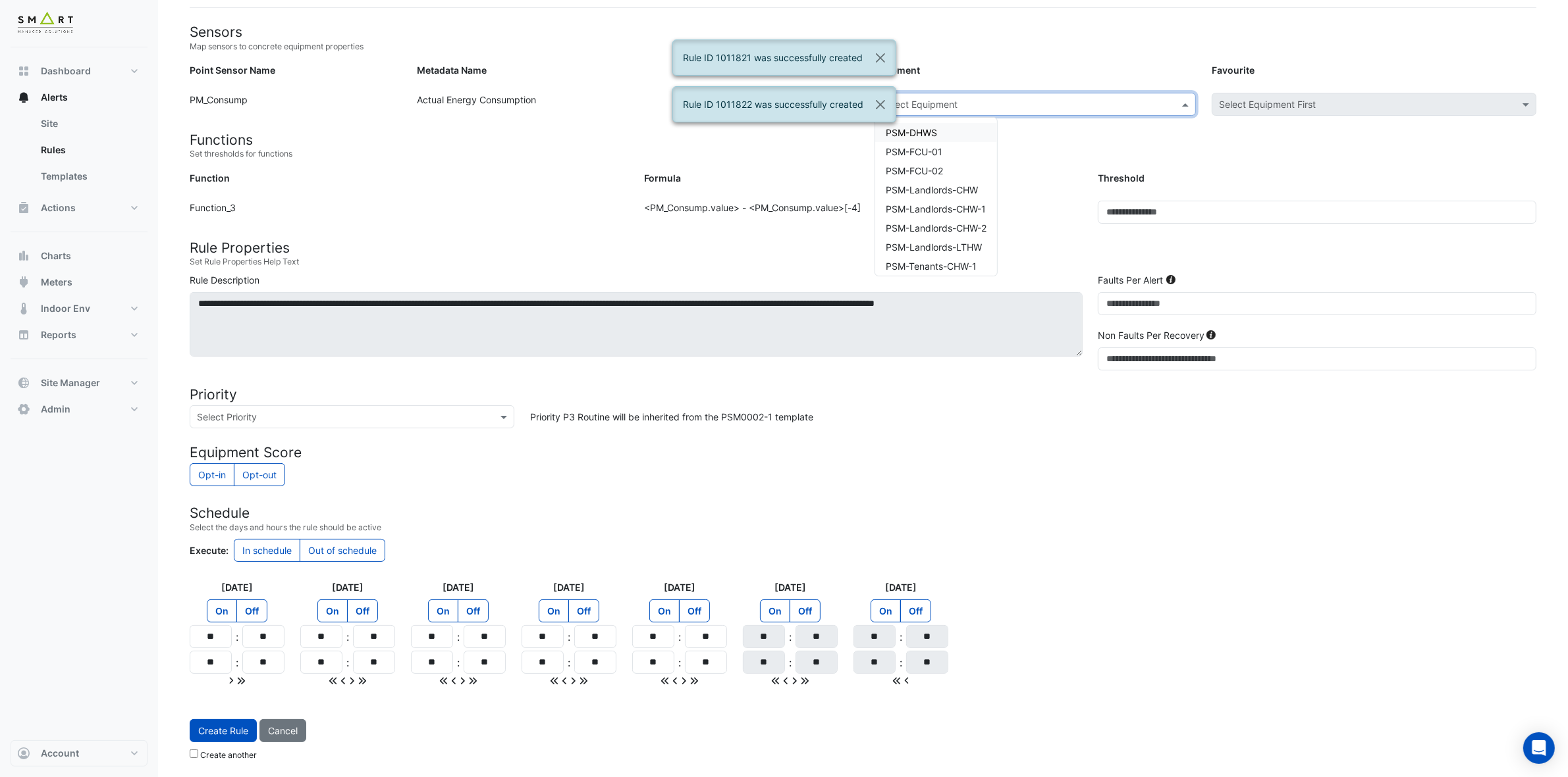
click at [1057, 99] on input "text" at bounding box center [1021, 105] width 280 height 14
click at [976, 261] on span "PSM-Tenants-CHW-1" at bounding box center [931, 266] width 91 height 11
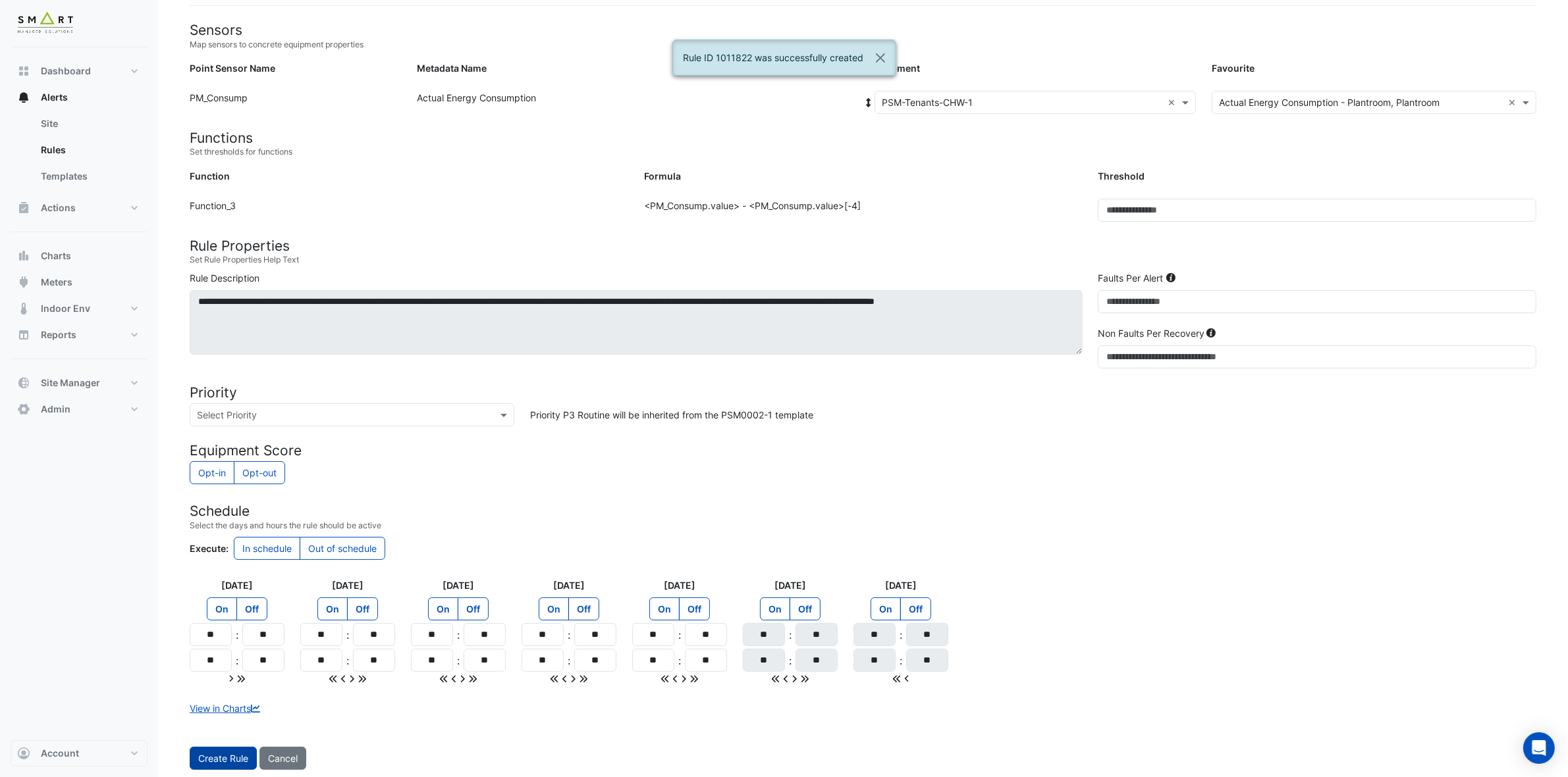
click at [224, 691] on span "Create Rule" at bounding box center [222, 758] width 50 height 11
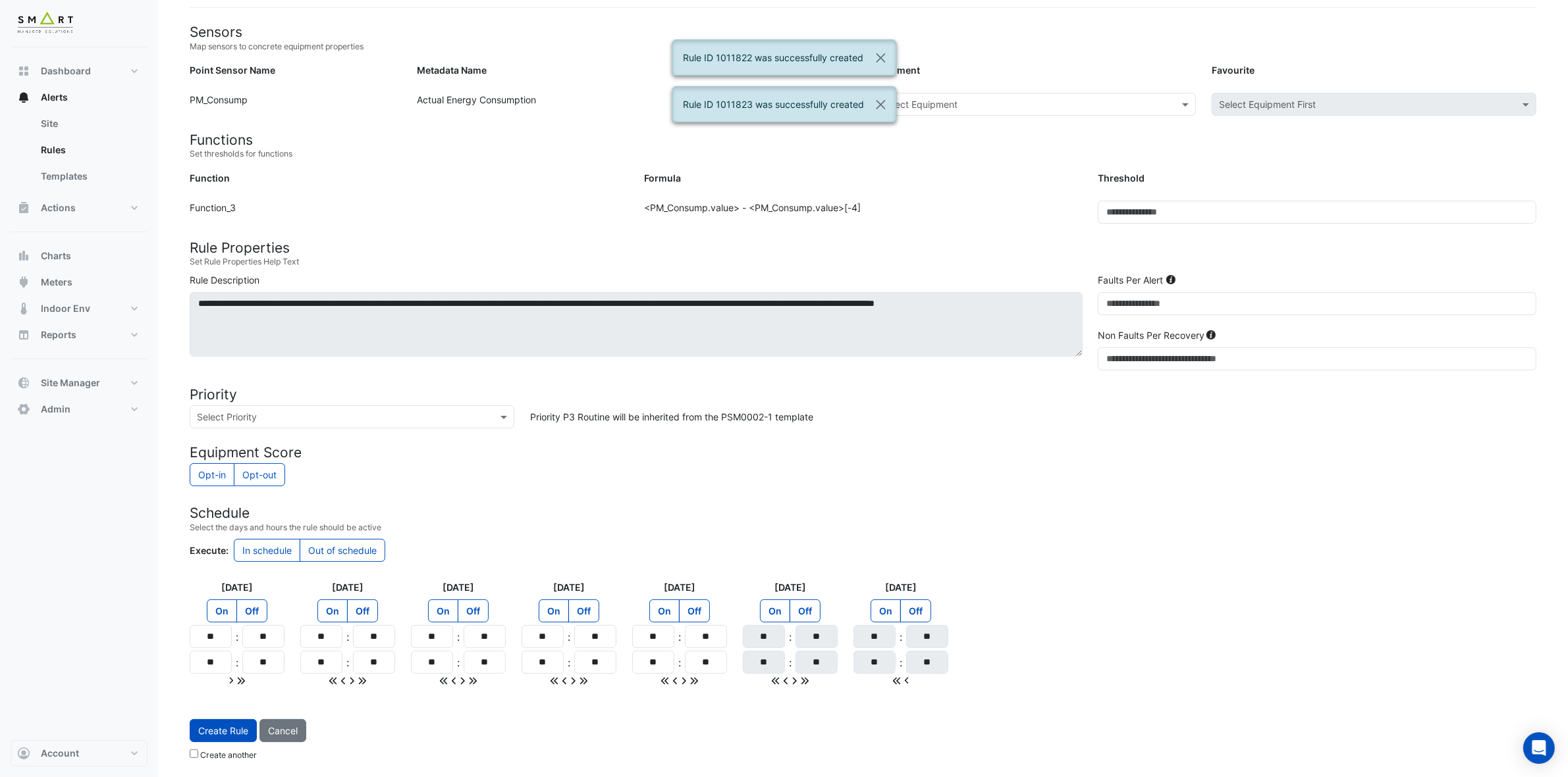
click at [1007, 98] on input "text" at bounding box center [1021, 105] width 280 height 14
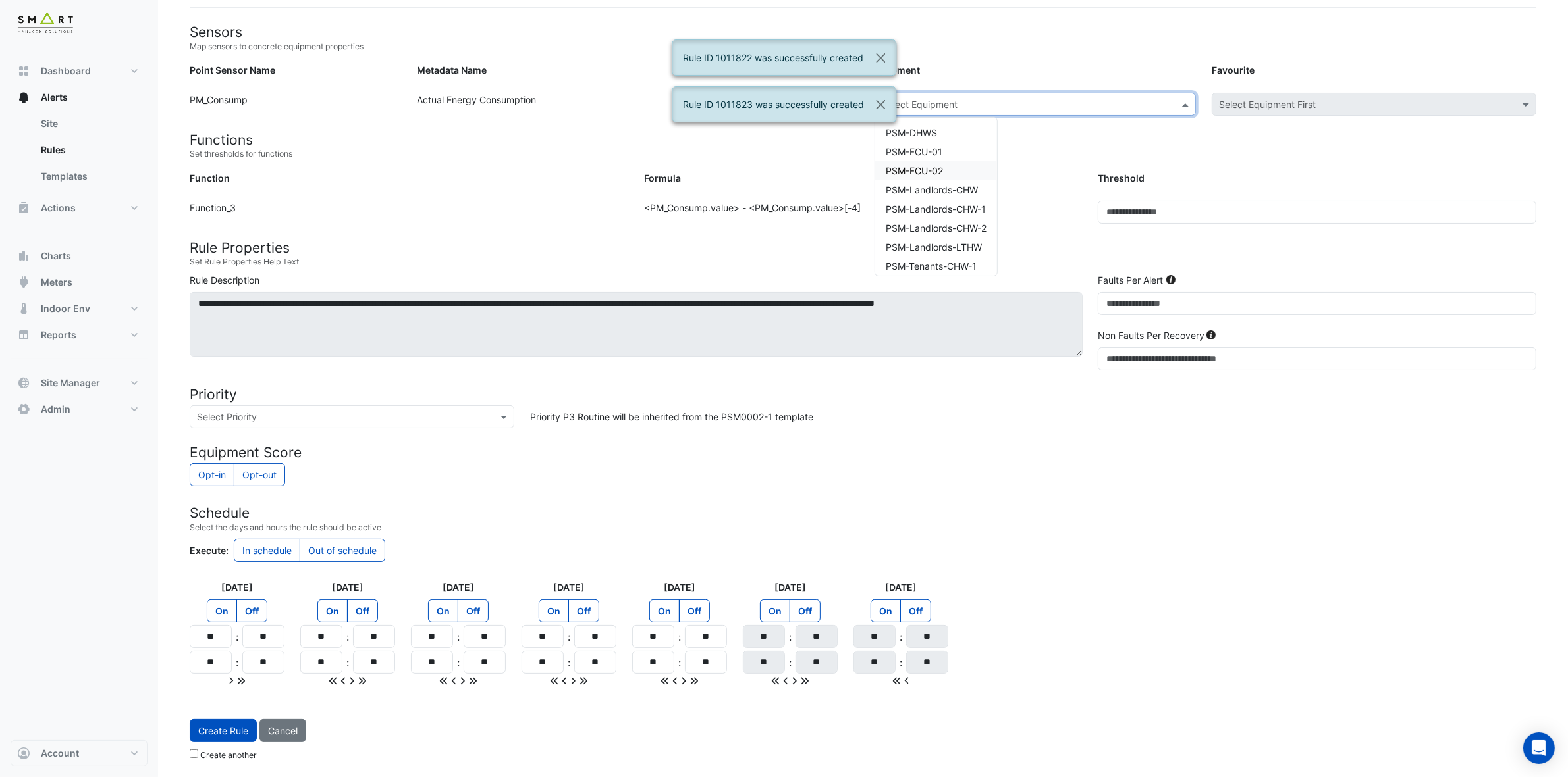
scroll to position [43, 0]
click at [959, 232] on div "PSM-Tenants-CHW-2" at bounding box center [936, 242] width 122 height 19
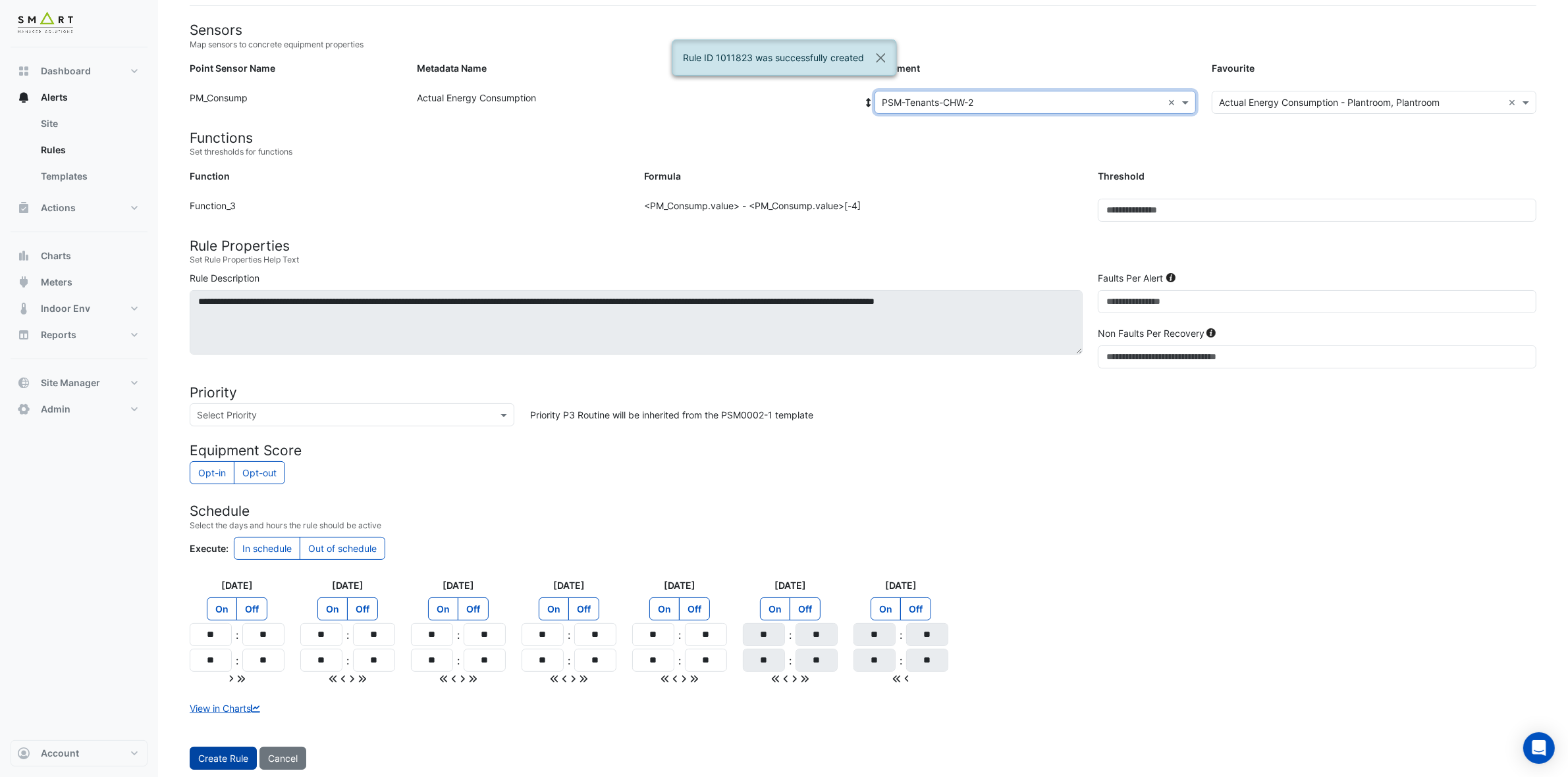
click at [232, 691] on span "Create Rule" at bounding box center [222, 758] width 50 height 11
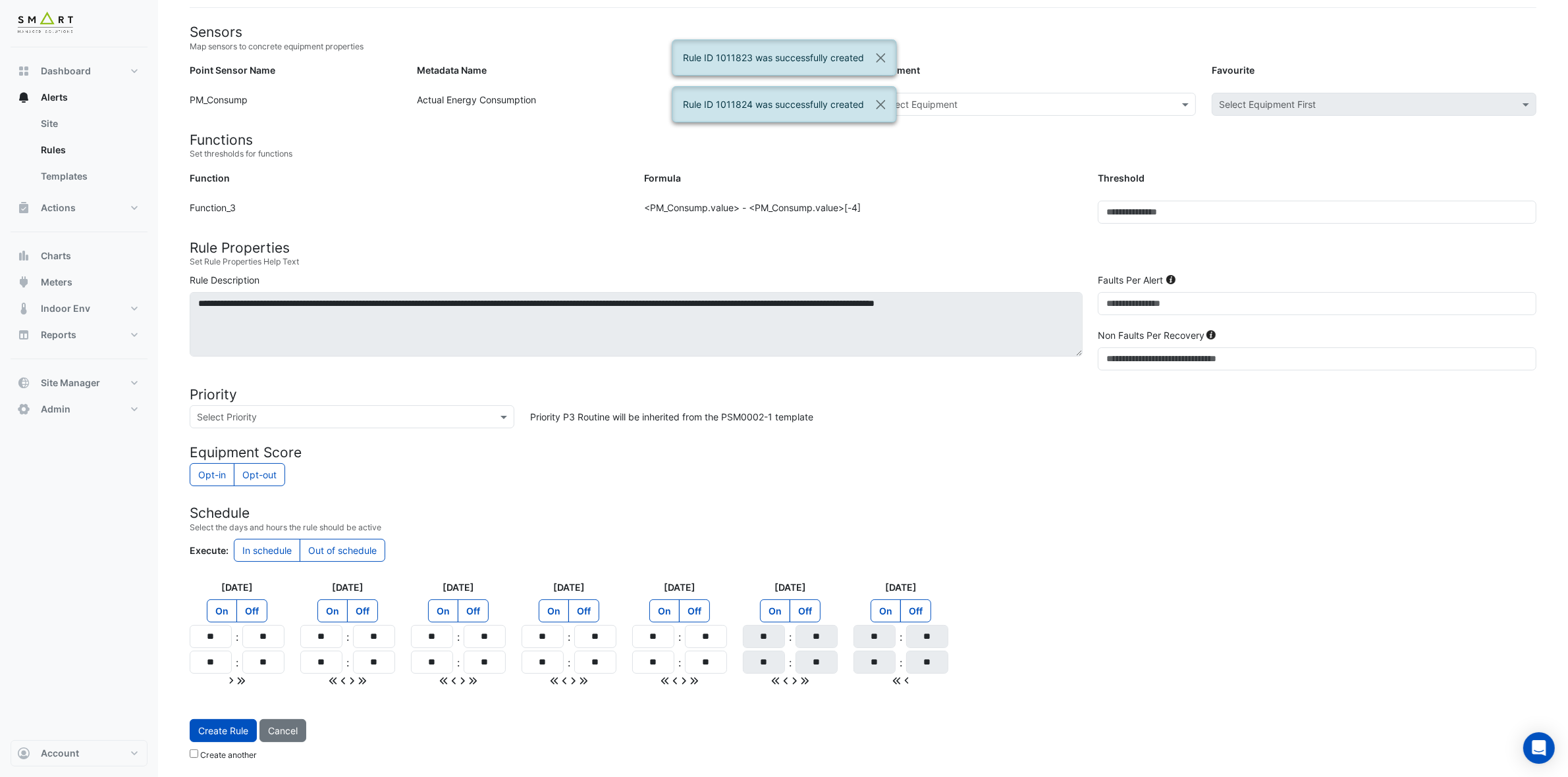
click at [1023, 104] on input "text" at bounding box center [1021, 105] width 280 height 14
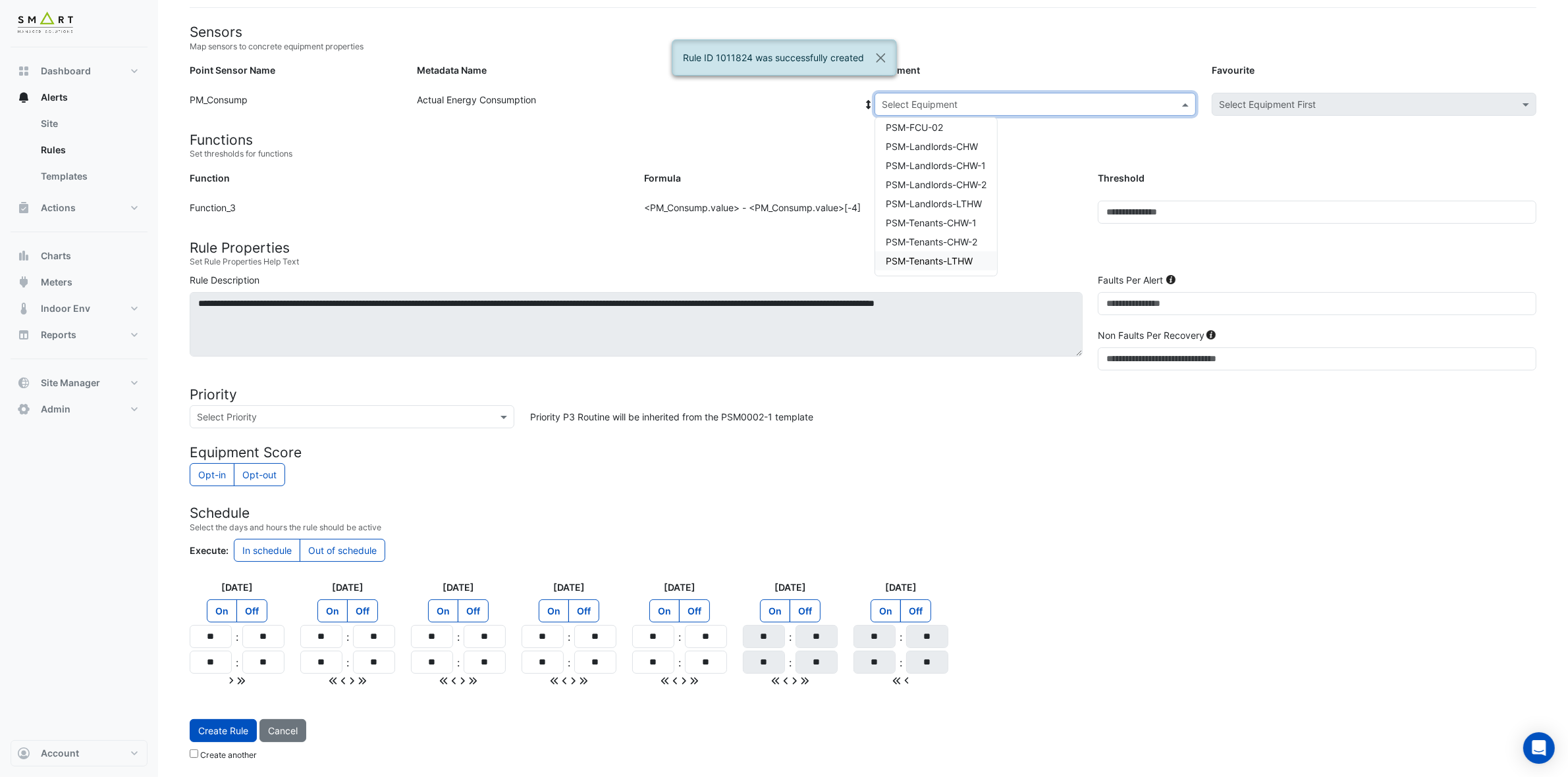
click at [962, 255] on span "PSM-Tenants-LTHW" at bounding box center [929, 261] width 87 height 11
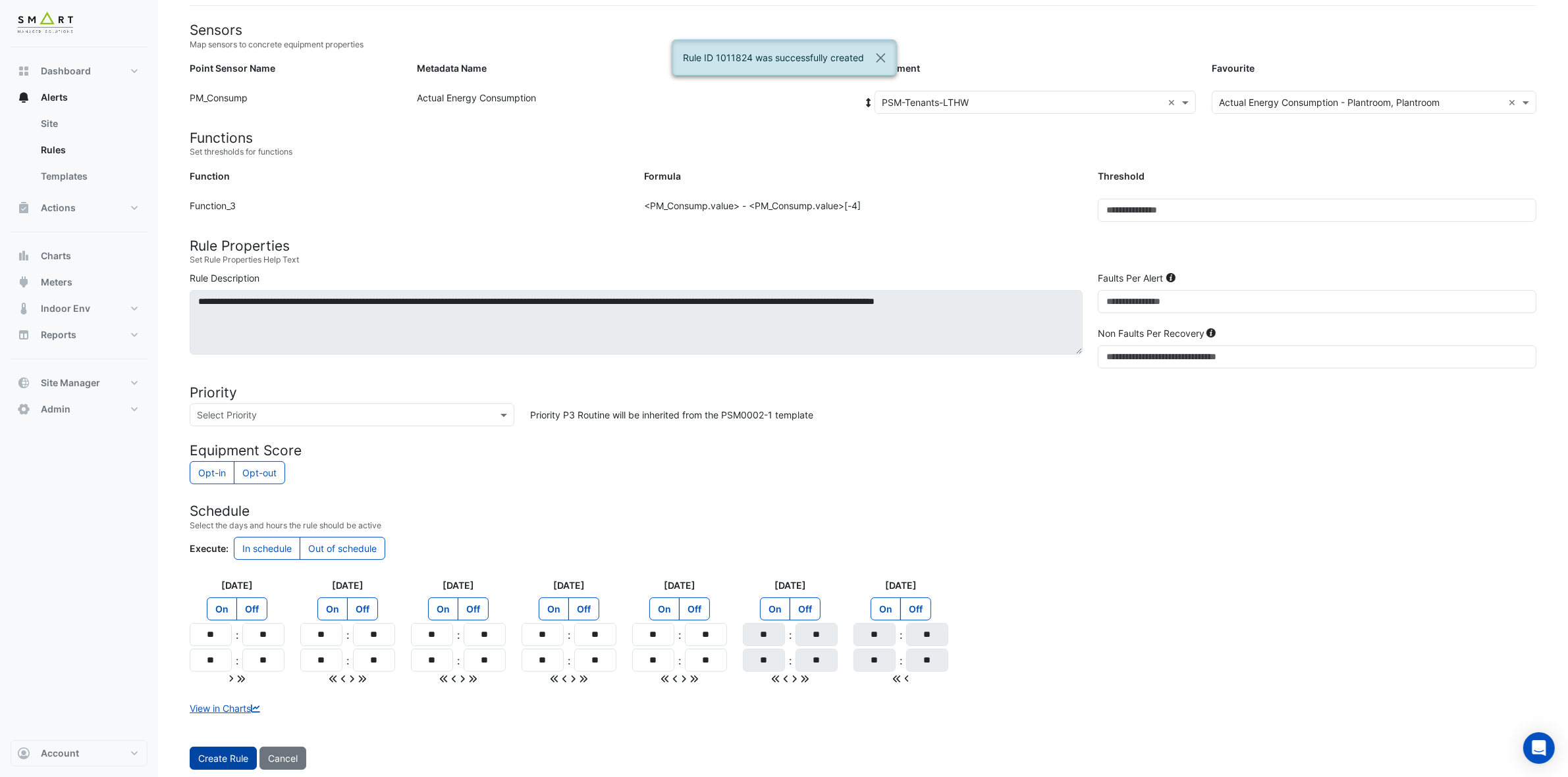
click at [209, 691] on button "Create Rule" at bounding box center [223, 758] width 68 height 23
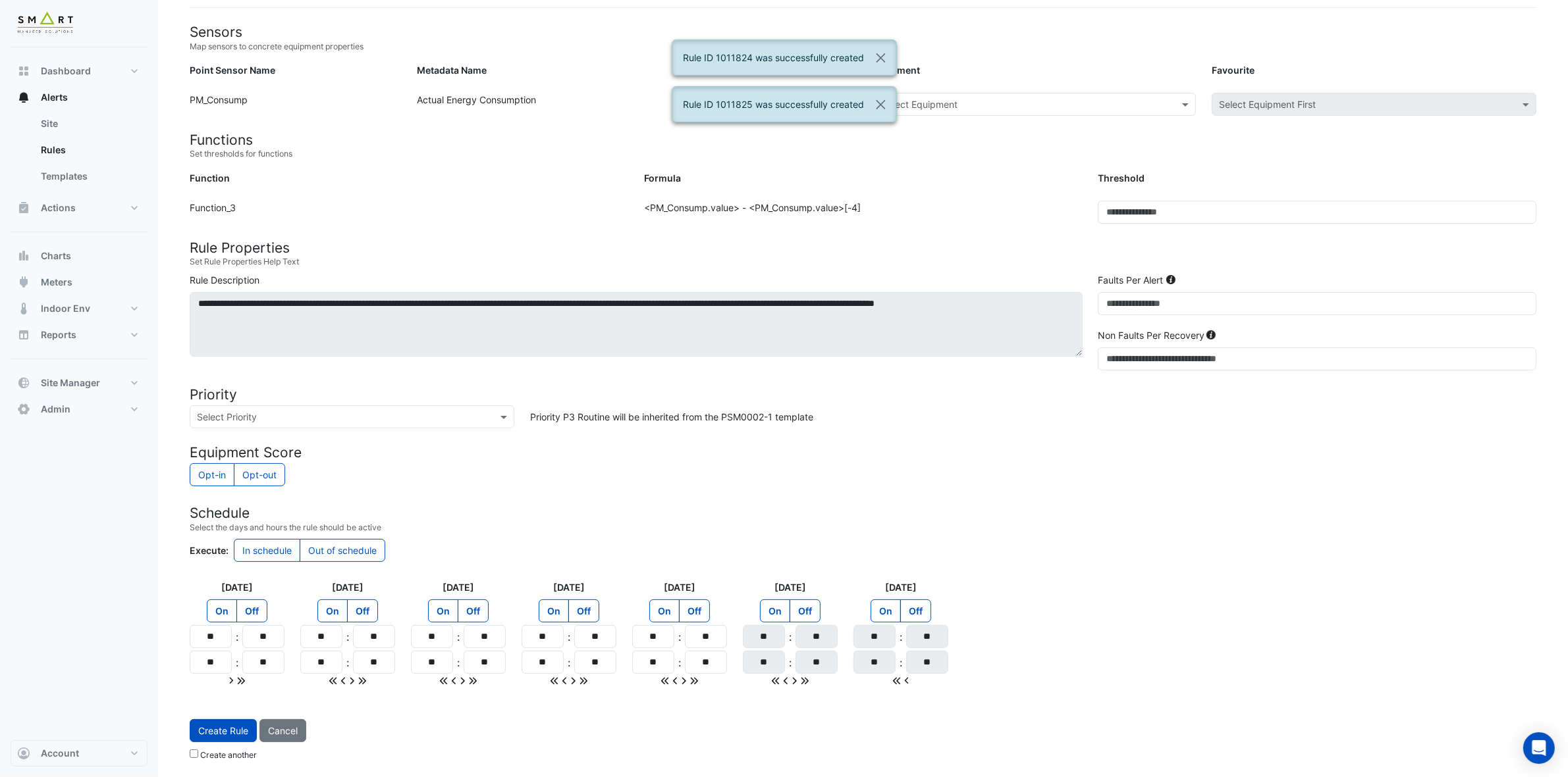
click at [997, 100] on input "text" at bounding box center [1021, 105] width 280 height 14
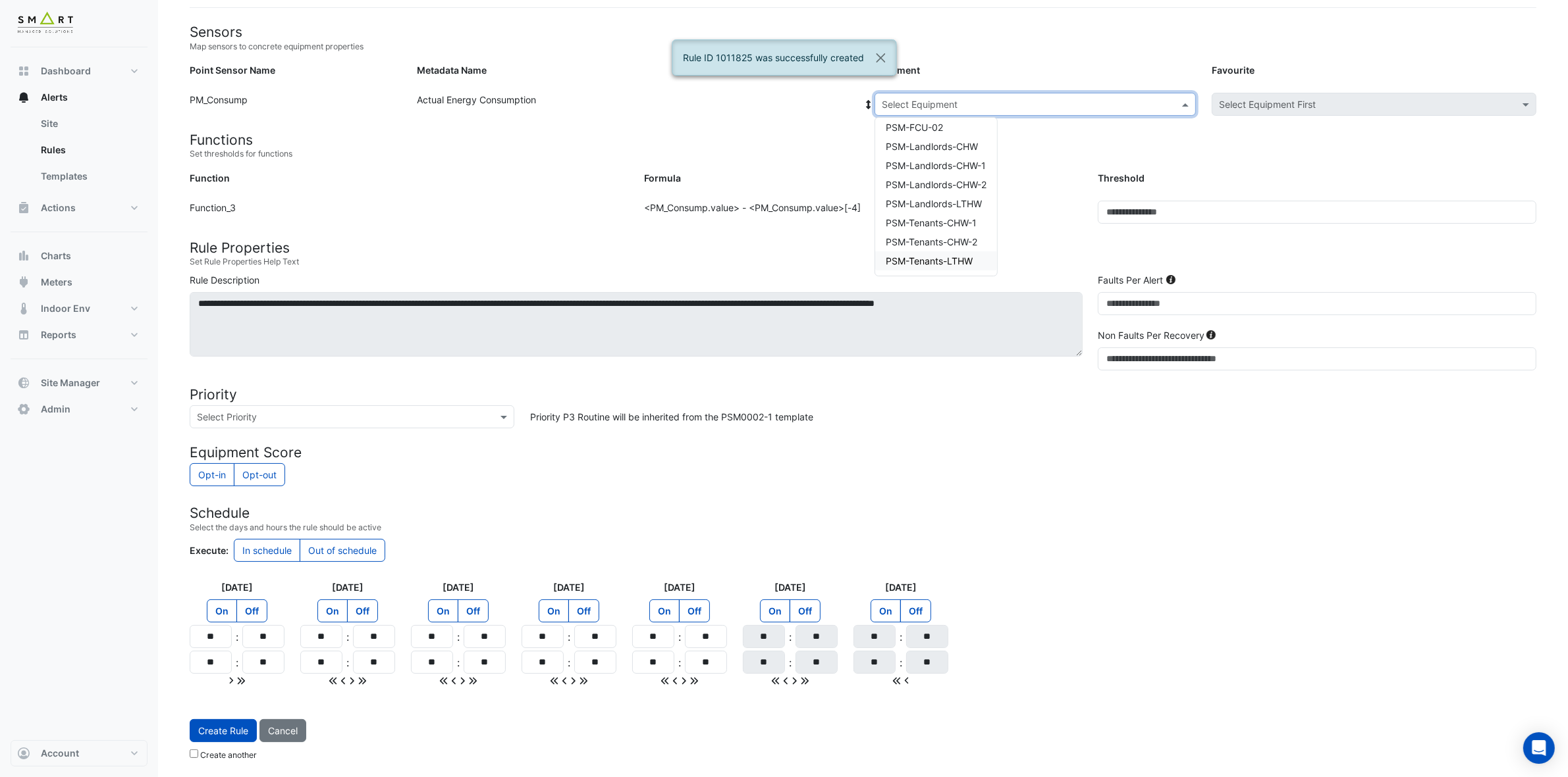
click at [976, 251] on div "PSM-Tenants-LTHW" at bounding box center [936, 261] width 122 height 19
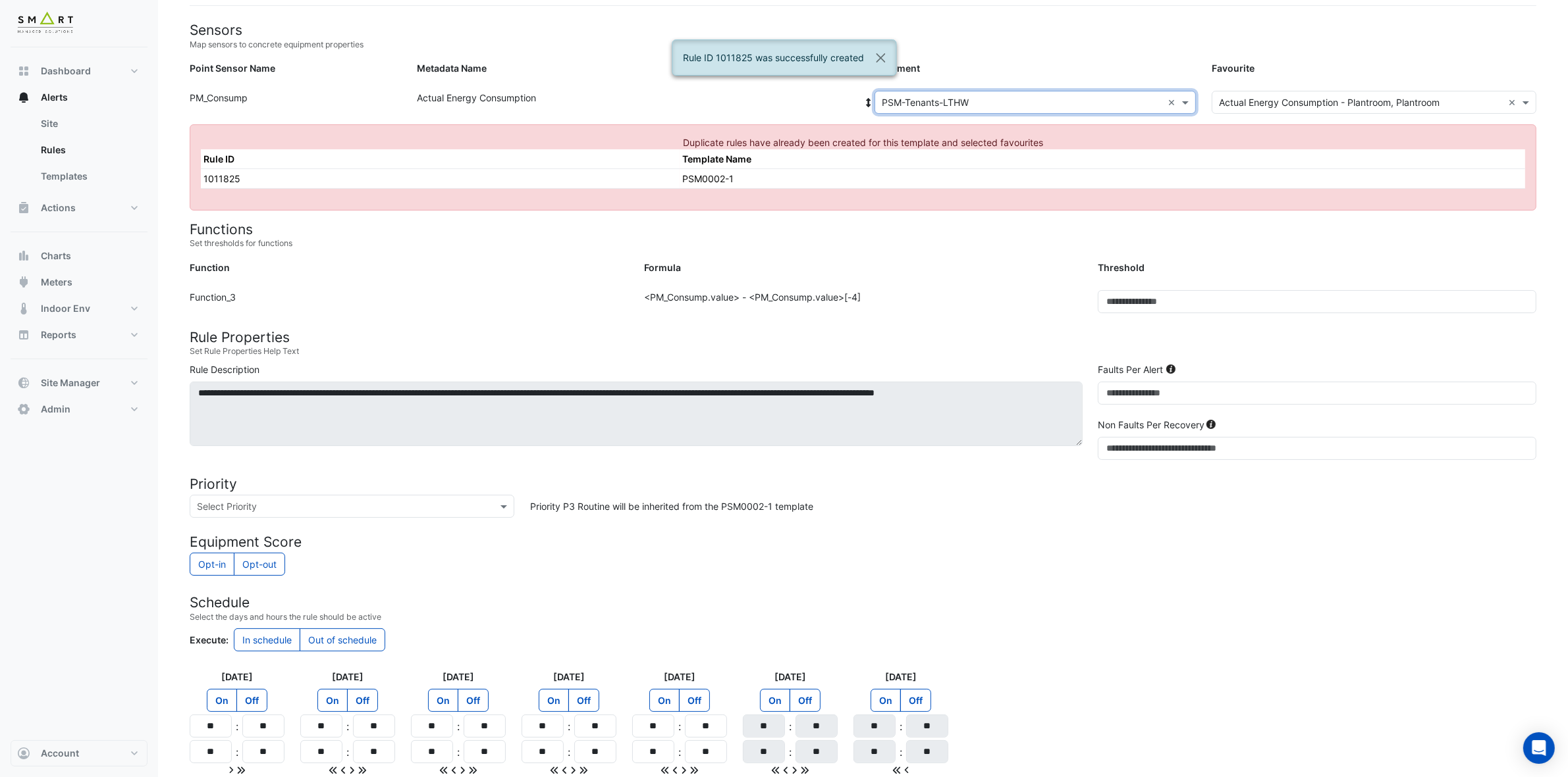
click at [1134, 97] on input "text" at bounding box center [1021, 103] width 280 height 14
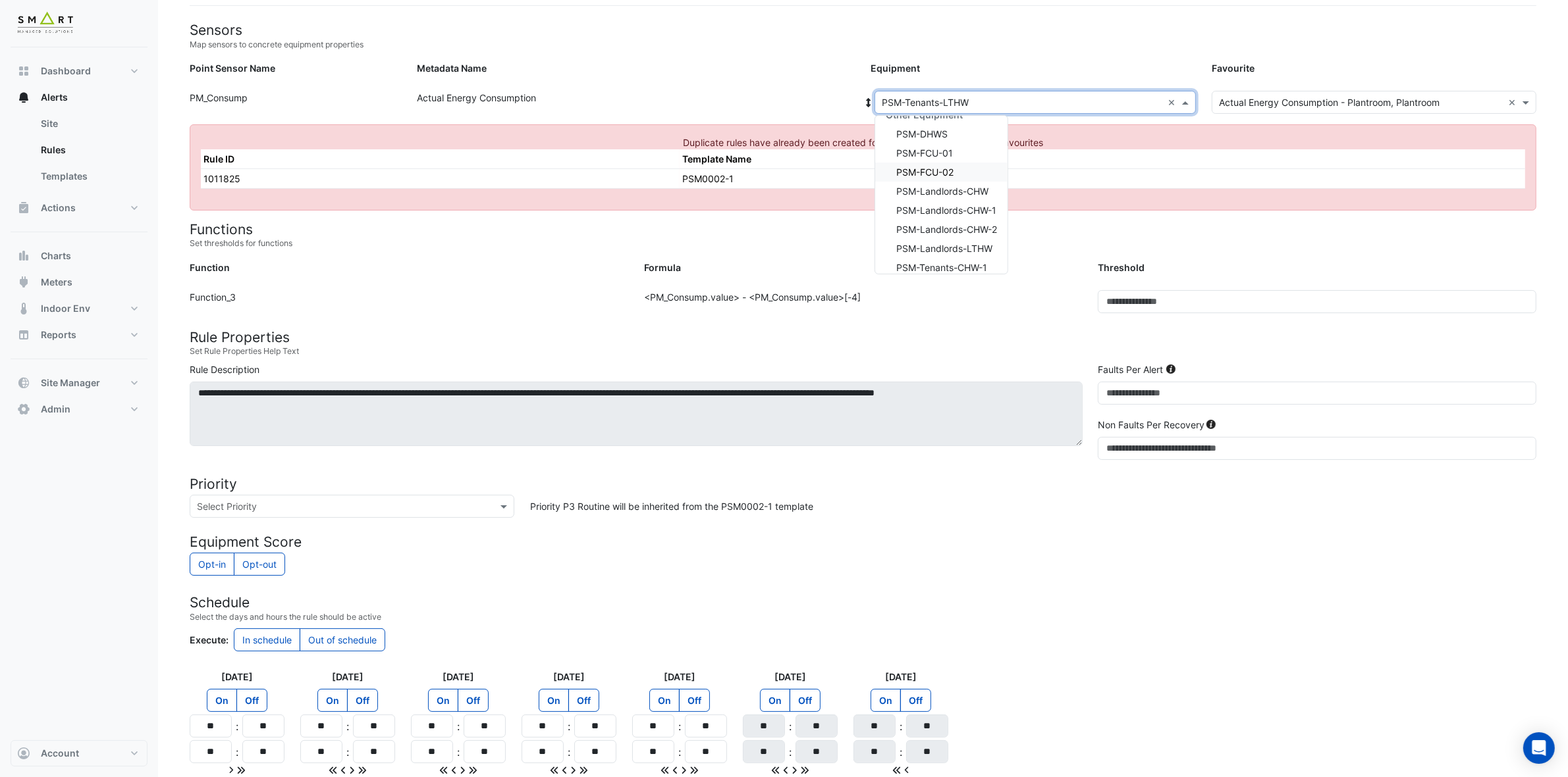
scroll to position [81, 0]
click at [966, 235] on span "PSM-Tenants-CHW-1" at bounding box center [942, 241] width 91 height 11
click at [1022, 97] on input "text" at bounding box center [1021, 103] width 280 height 14
click at [959, 226] on div "PSM-FCU-02" at bounding box center [941, 226] width 132 height 19
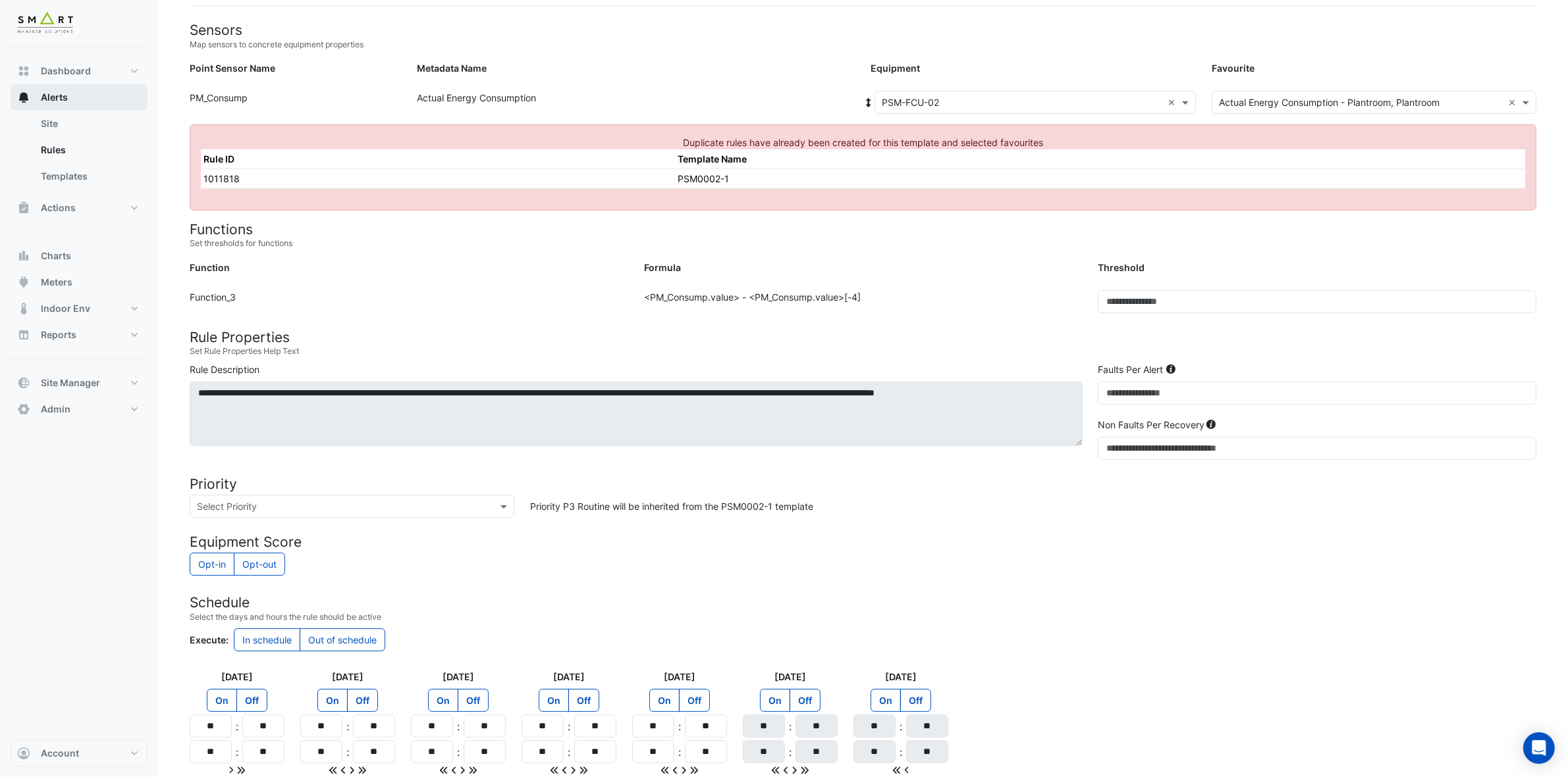
click at [84, 100] on button "Alerts" at bounding box center [79, 97] width 137 height 26
click at [74, 117] on link "Site" at bounding box center [88, 124] width 117 height 26
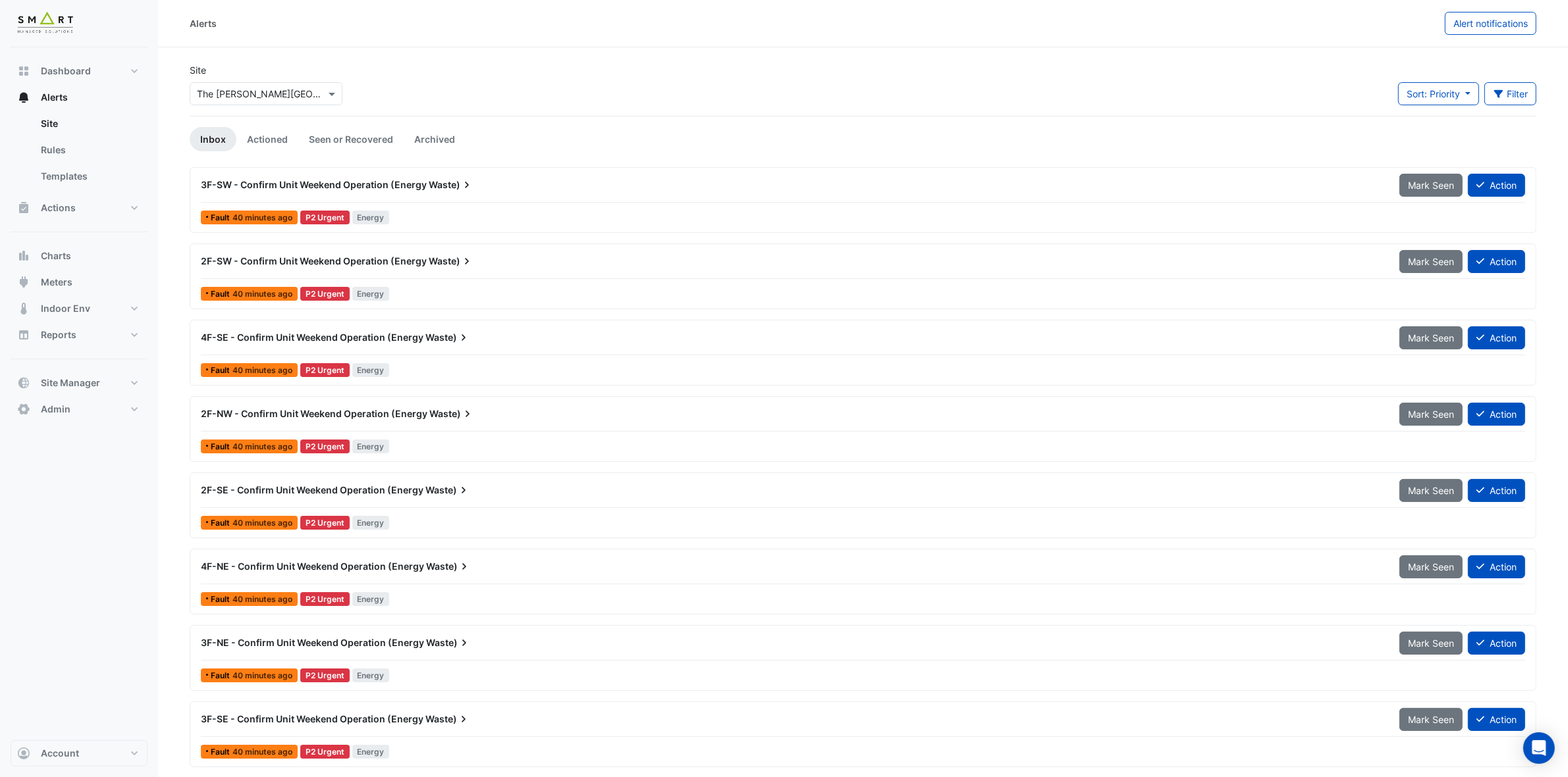
click at [472, 191] on svg-icon at bounding box center [467, 185] width 13 height 13
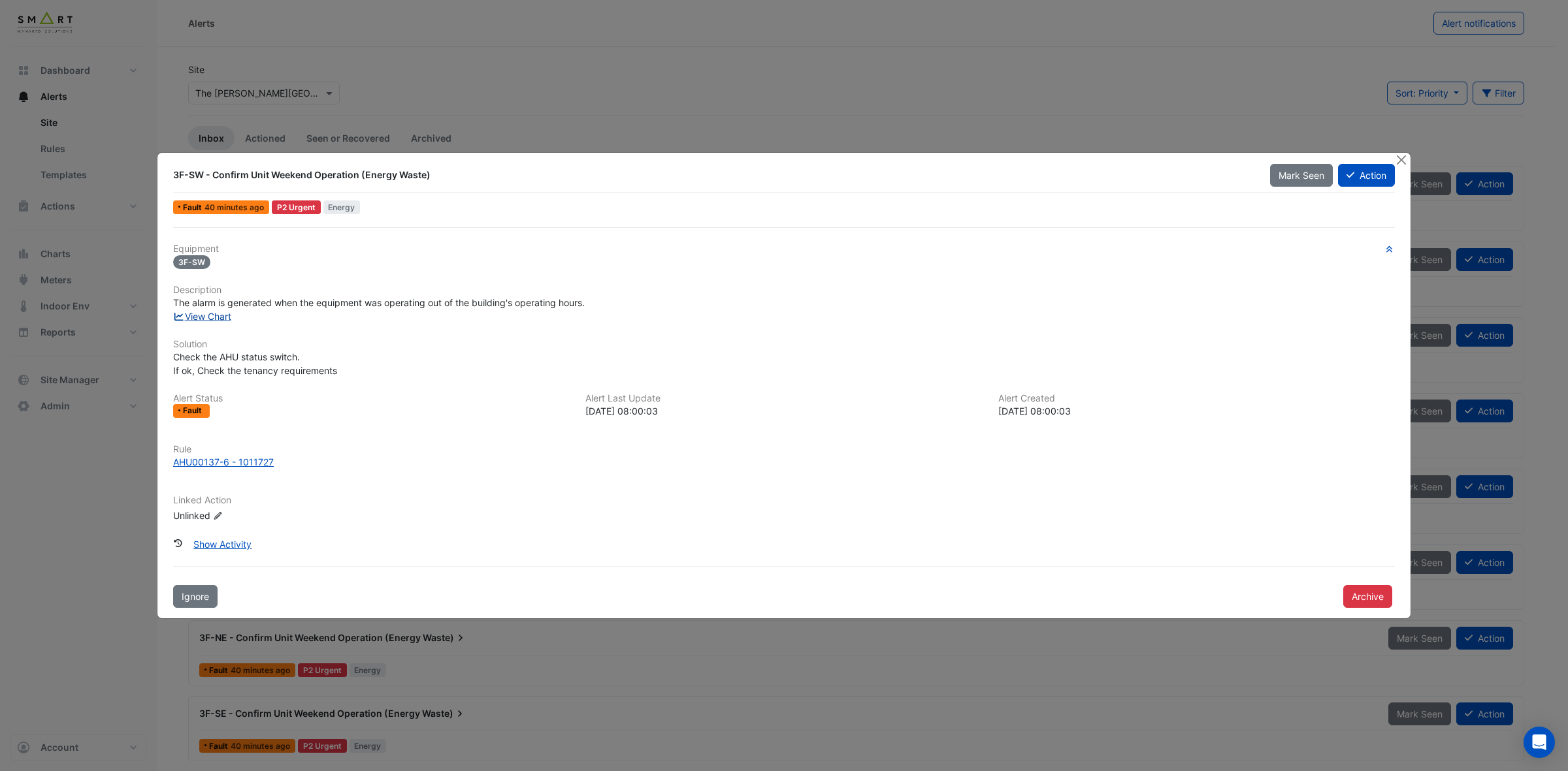
click at [205, 317] on link "View Chart" at bounding box center [202, 316] width 59 height 11
click at [1393, 162] on button "Close" at bounding box center [1401, 159] width 14 height 14
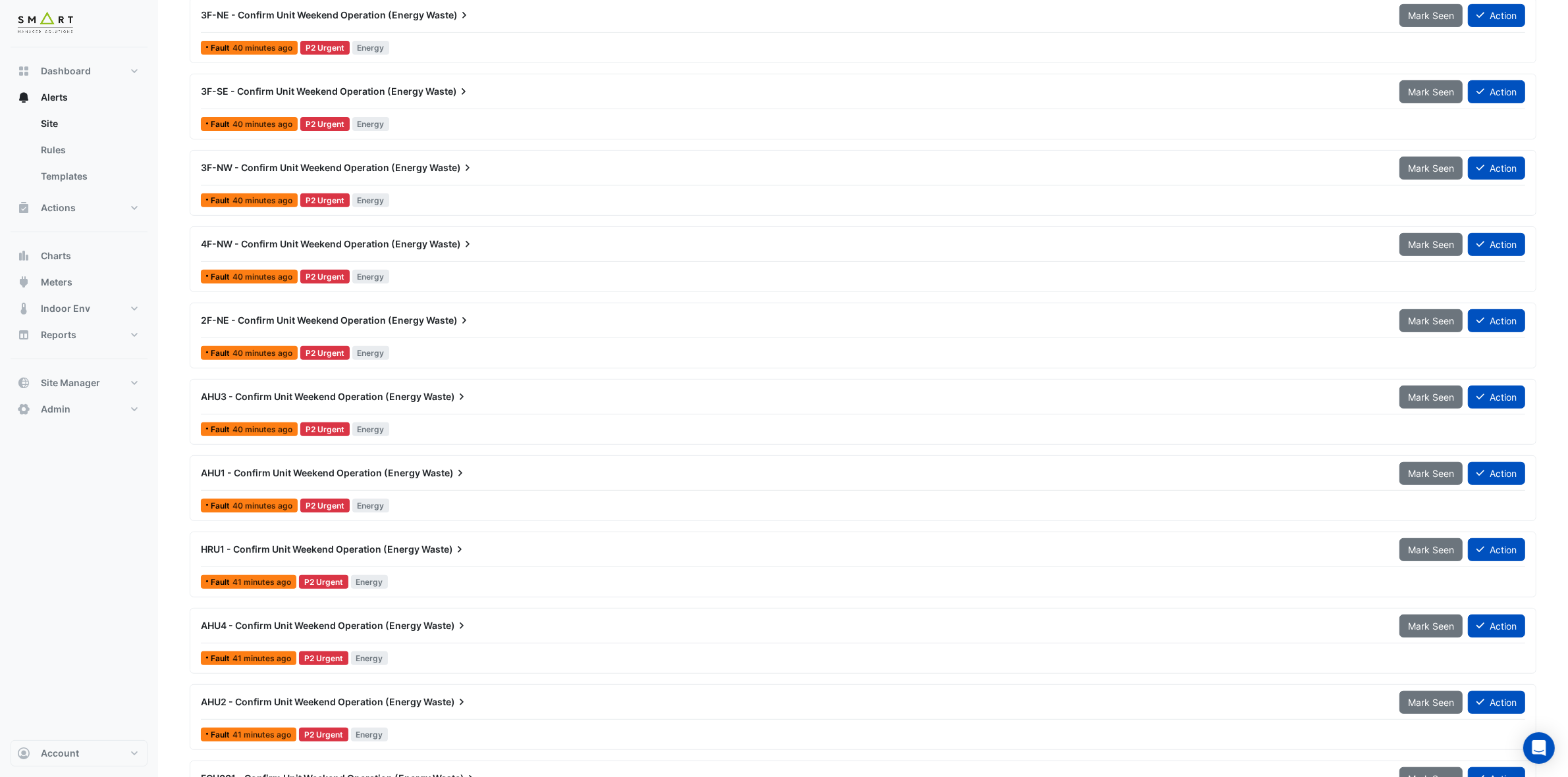
scroll to position [658, 0]
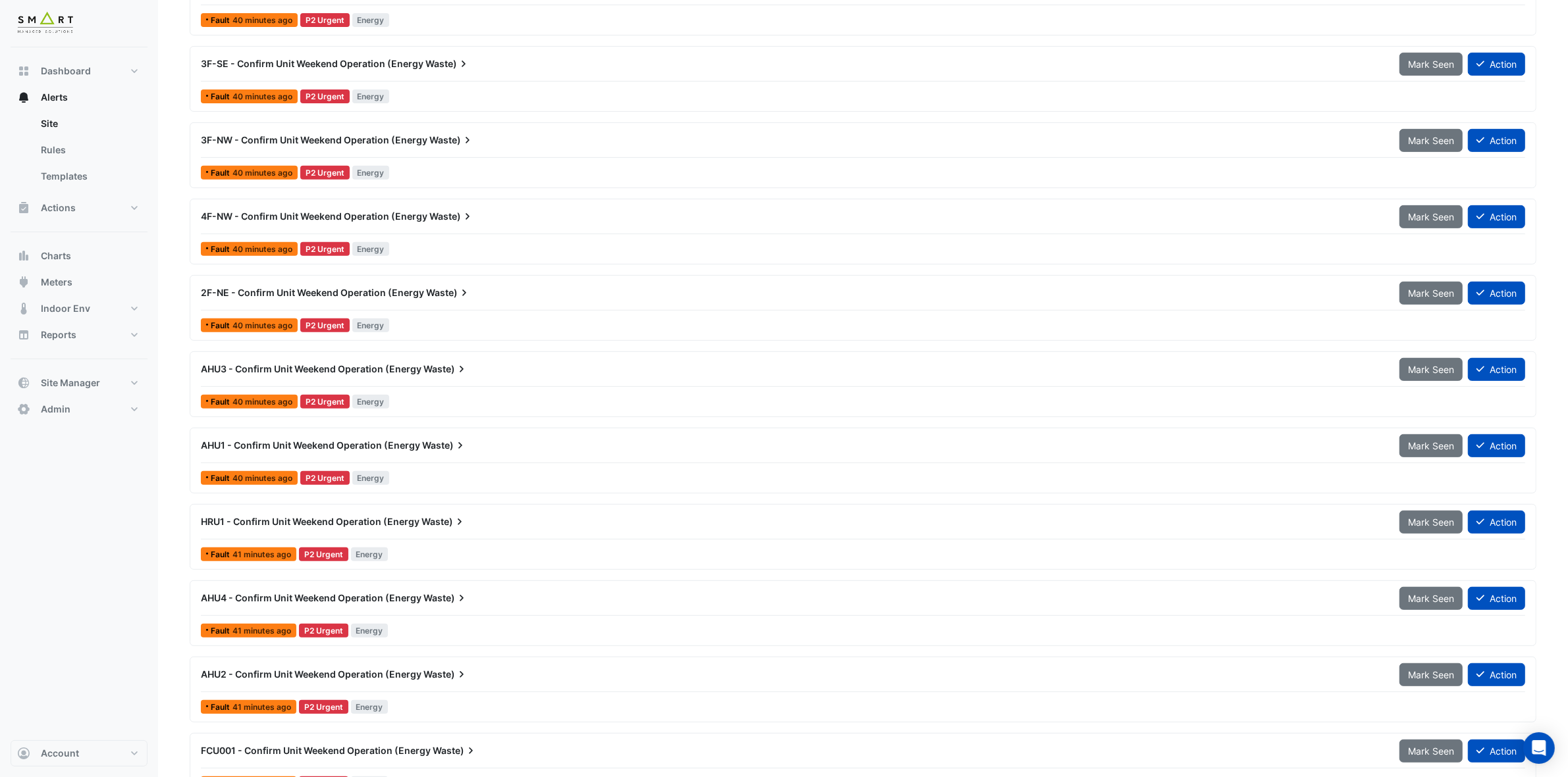
click at [338, 375] on span "AHU3 - Confirm Unit Weekend Operation (Energy" at bounding box center [310, 369] width 220 height 11
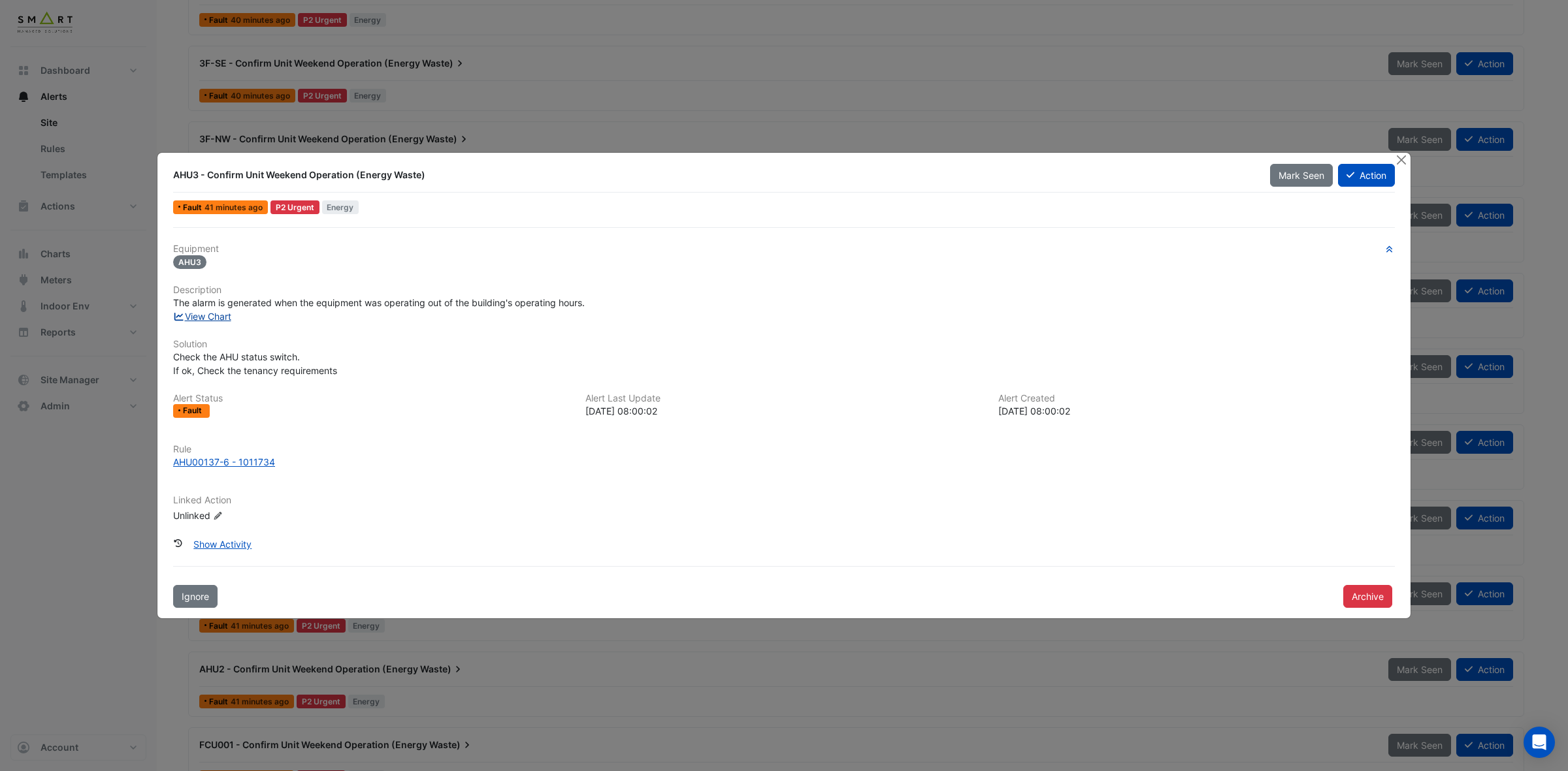
click at [216, 318] on link "View Chart" at bounding box center [202, 316] width 59 height 11
click at [1393, 161] on button "Close" at bounding box center [1401, 159] width 14 height 14
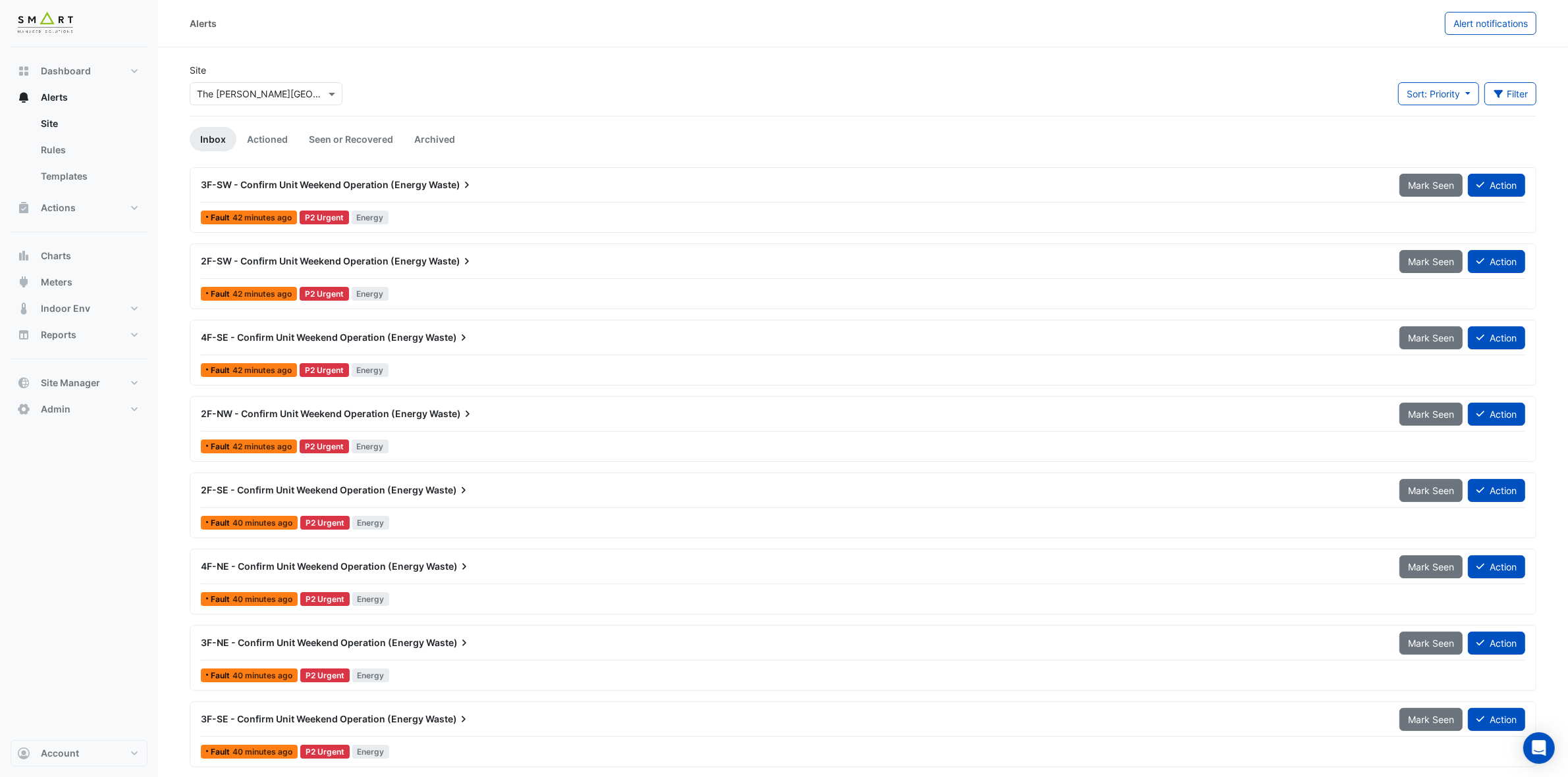
click at [278, 182] on span "3F-SW - Confirm Unit Weekend Operation (Energy" at bounding box center [313, 185] width 226 height 11
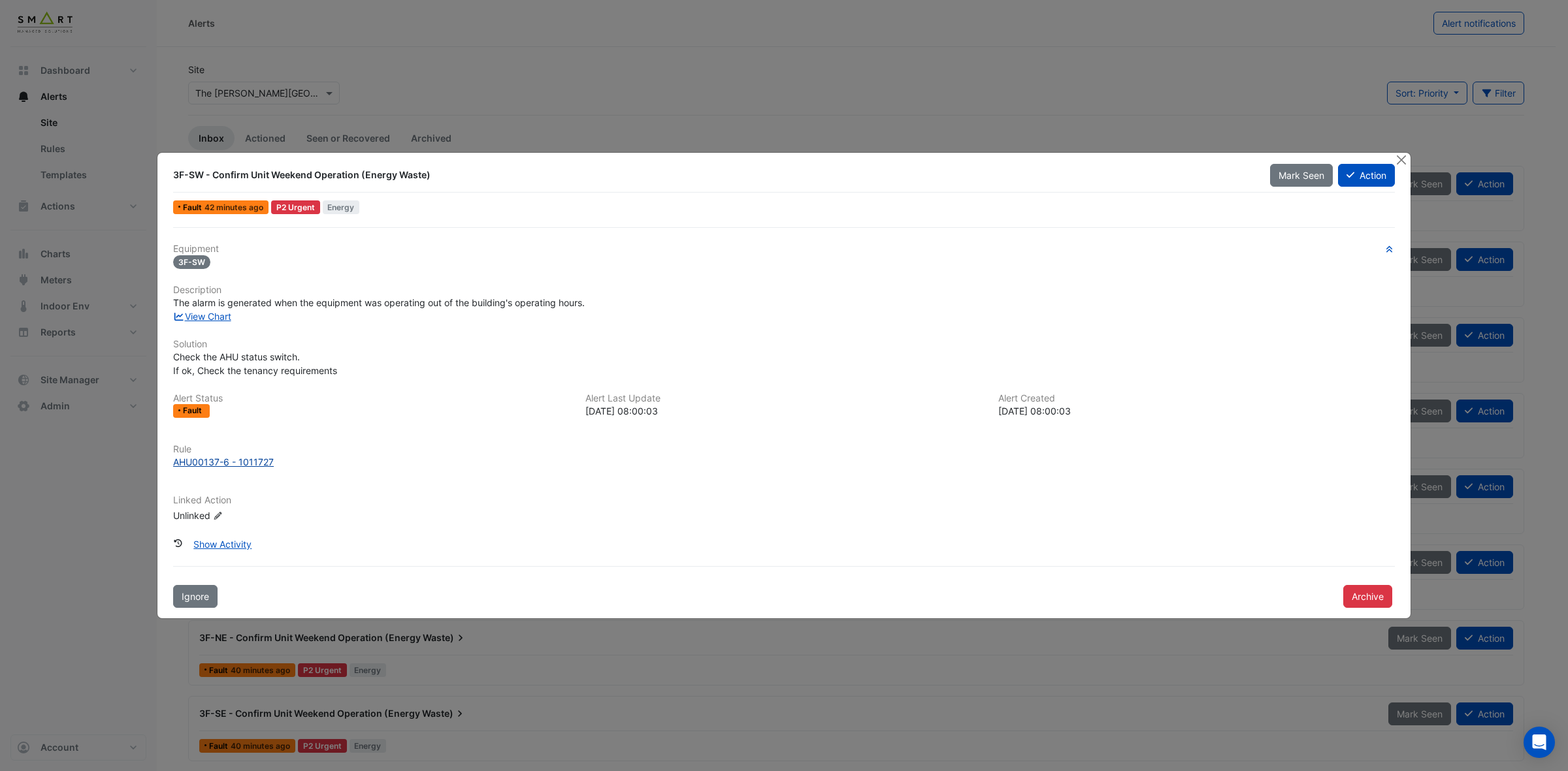
click at [216, 461] on div "AHU00137-6 - 1011727" at bounding box center [223, 461] width 101 height 14
click at [203, 317] on link "View Chart" at bounding box center [202, 316] width 59 height 11
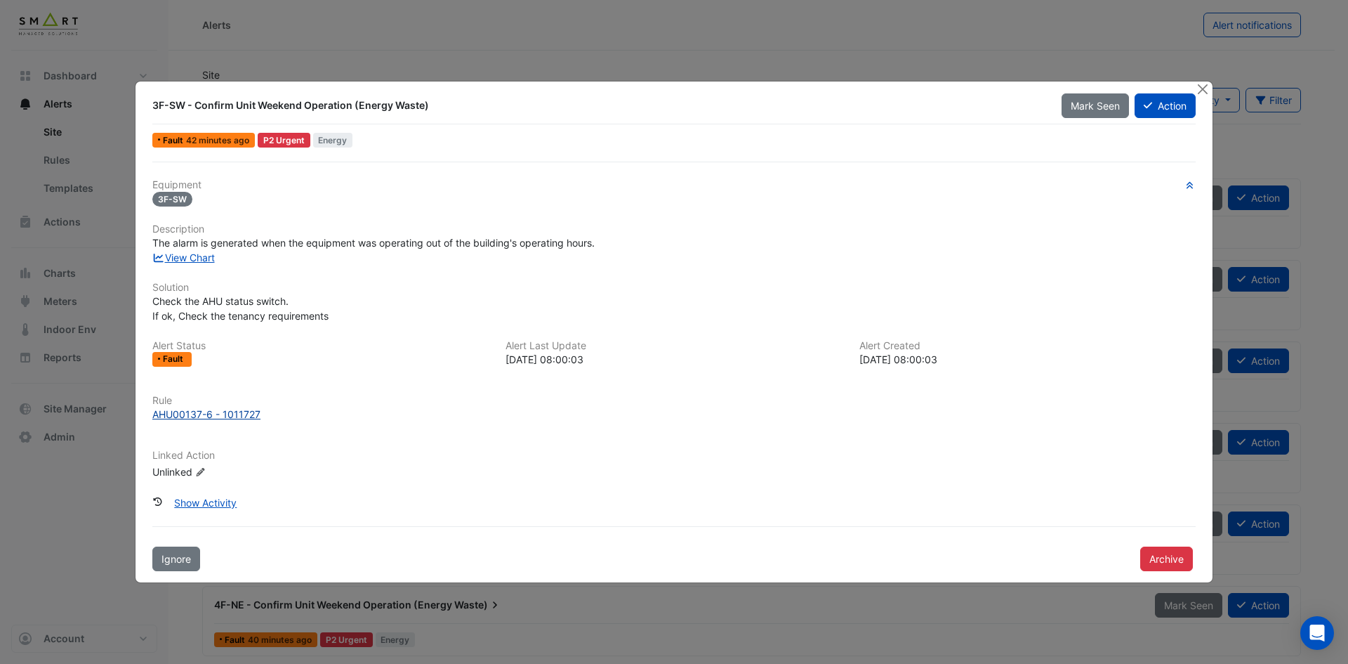
click at [223, 414] on div "AHU00137-6 - 1011727" at bounding box center [206, 414] width 108 height 15
click at [1202, 88] on button "Close" at bounding box center [1202, 88] width 15 height 15
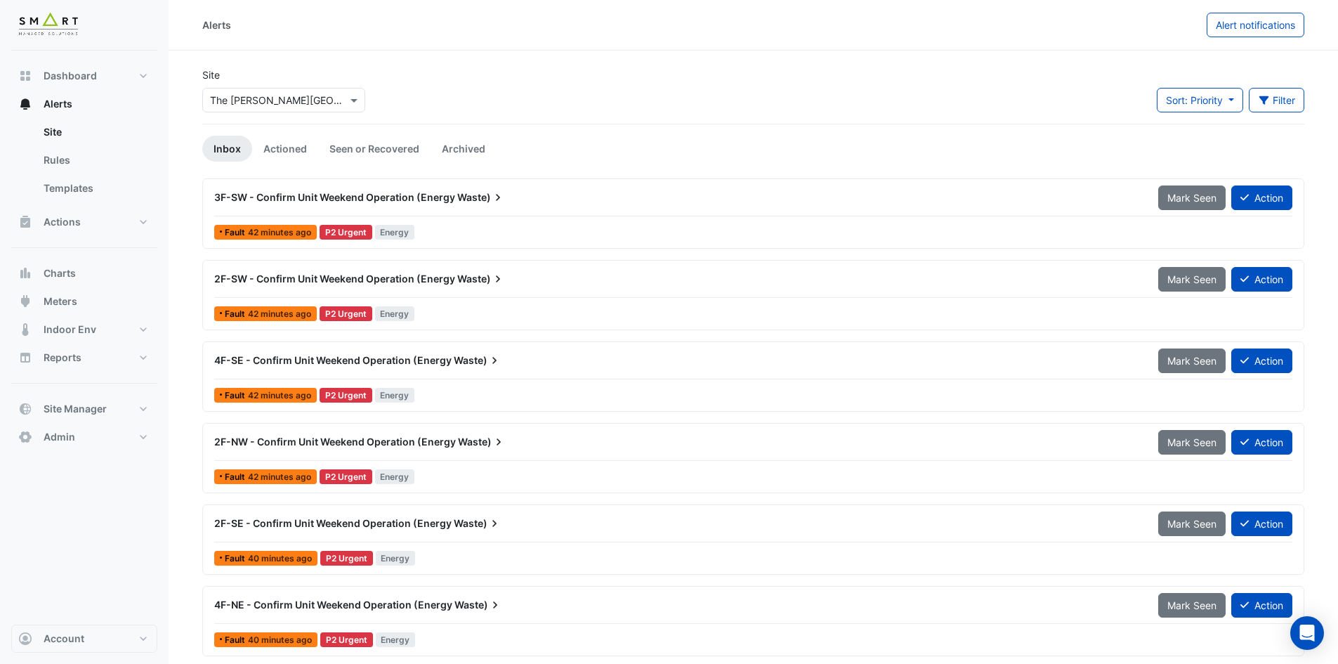
click at [391, 197] on span "3F-SW - Confirm Unit Weekend Operation (Energy" at bounding box center [334, 197] width 241 height 12
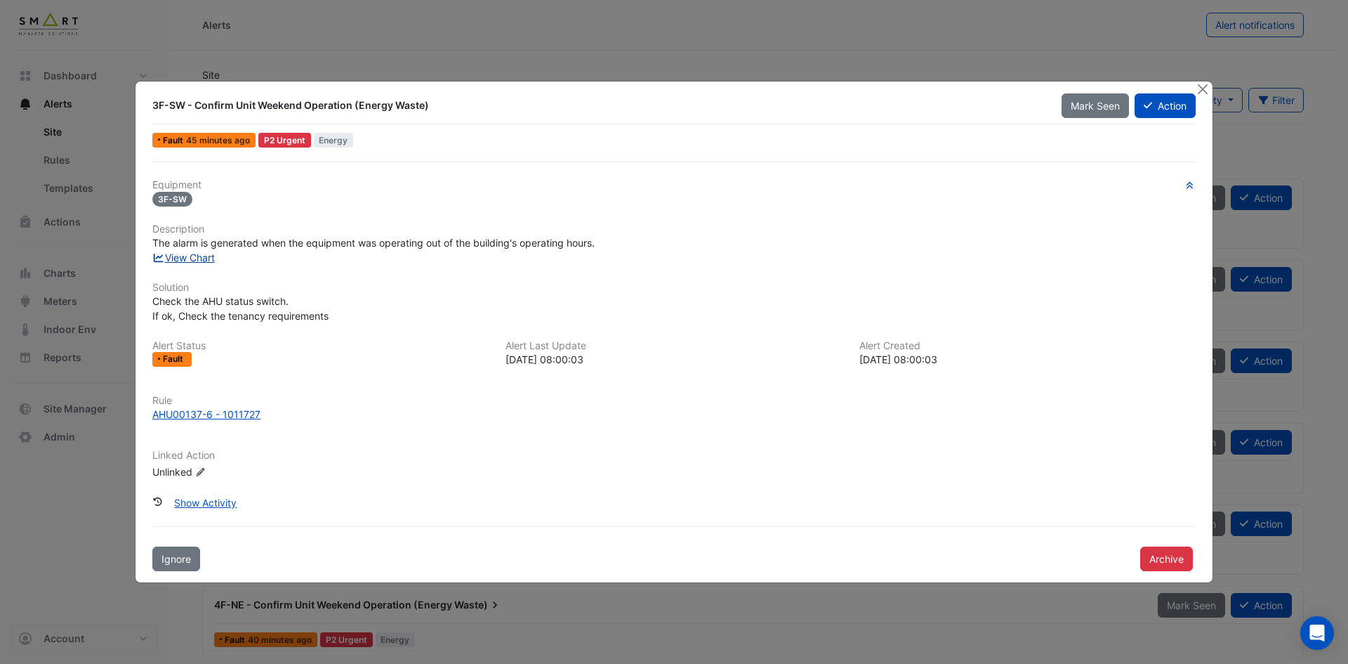
click at [206, 258] on link "View Chart" at bounding box center [183, 257] width 63 height 12
click at [1204, 89] on button "Close" at bounding box center [1202, 88] width 15 height 15
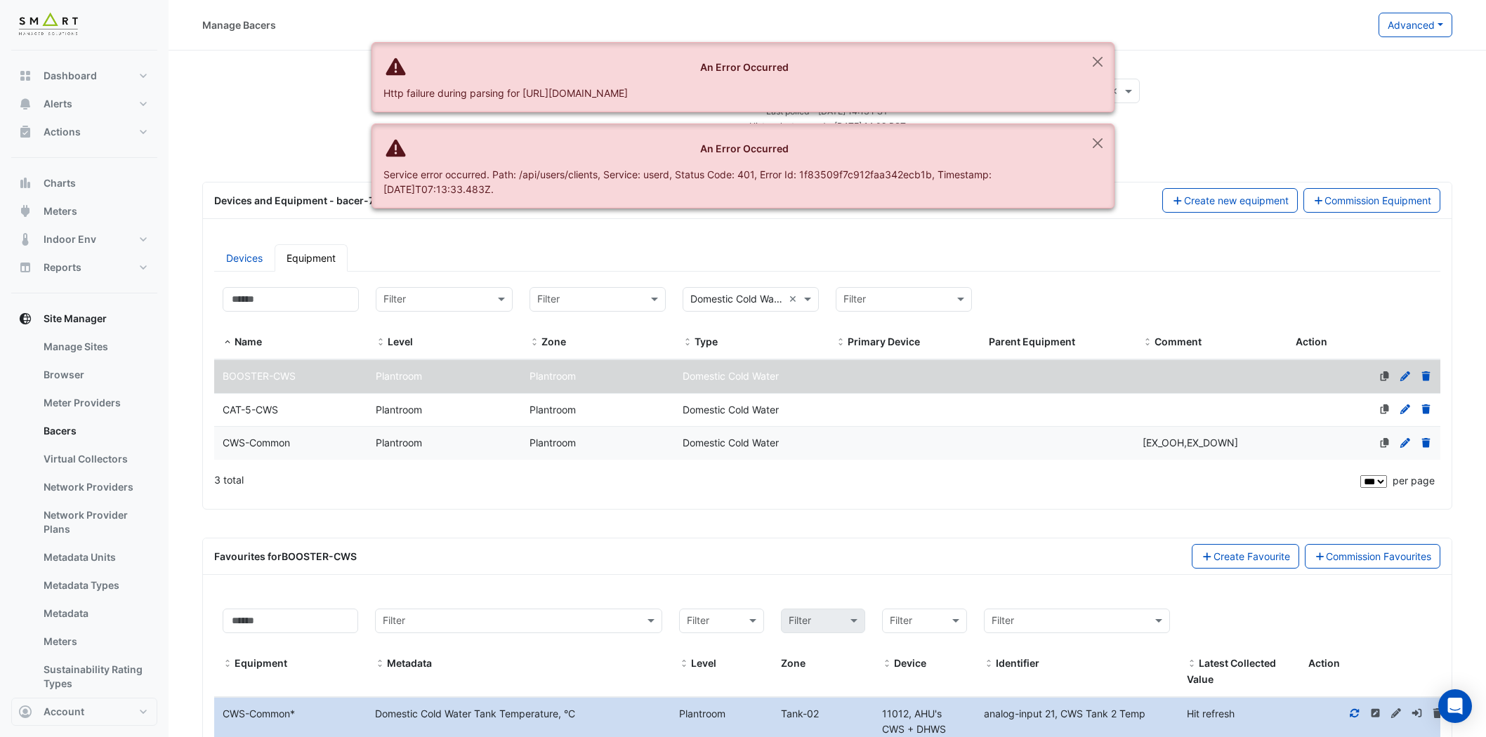
select select "***"
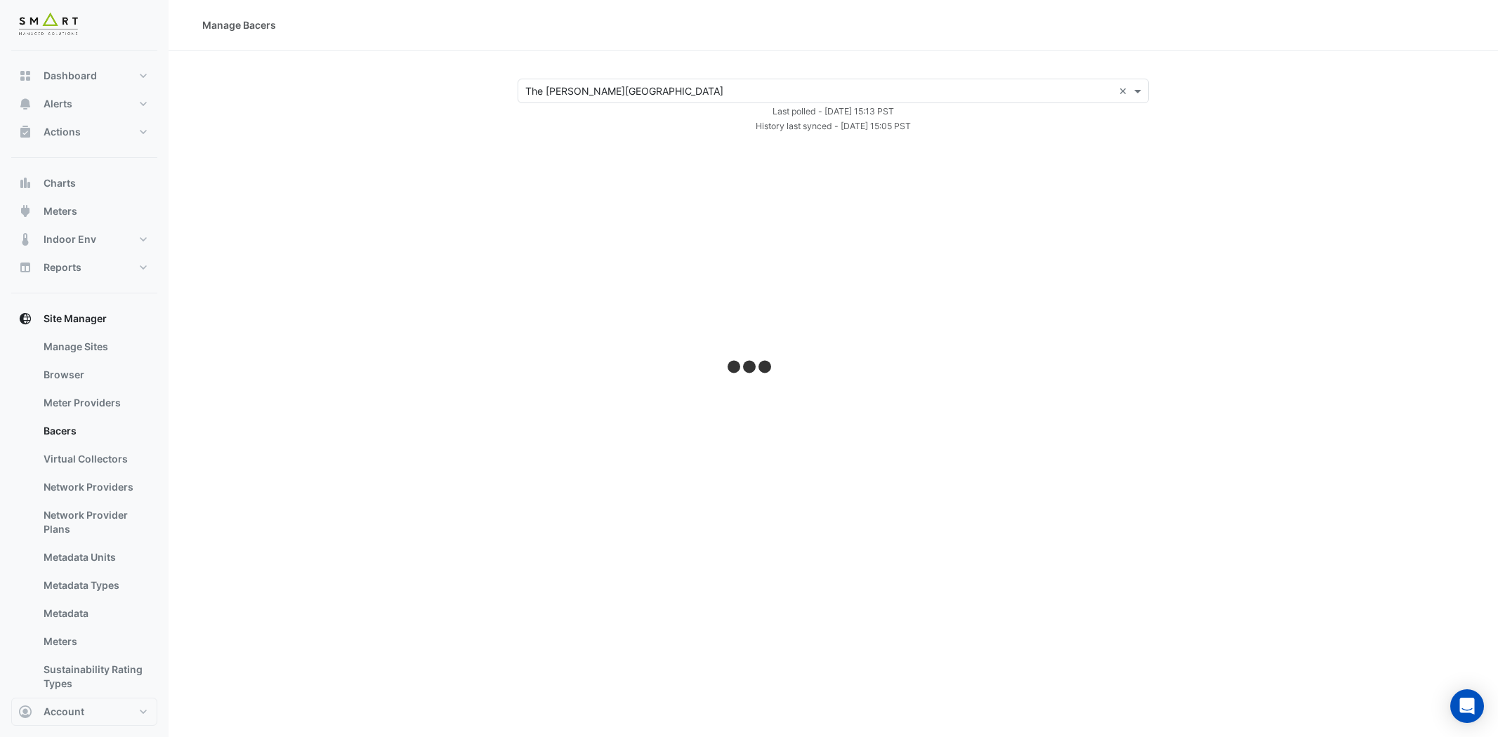
select select "***"
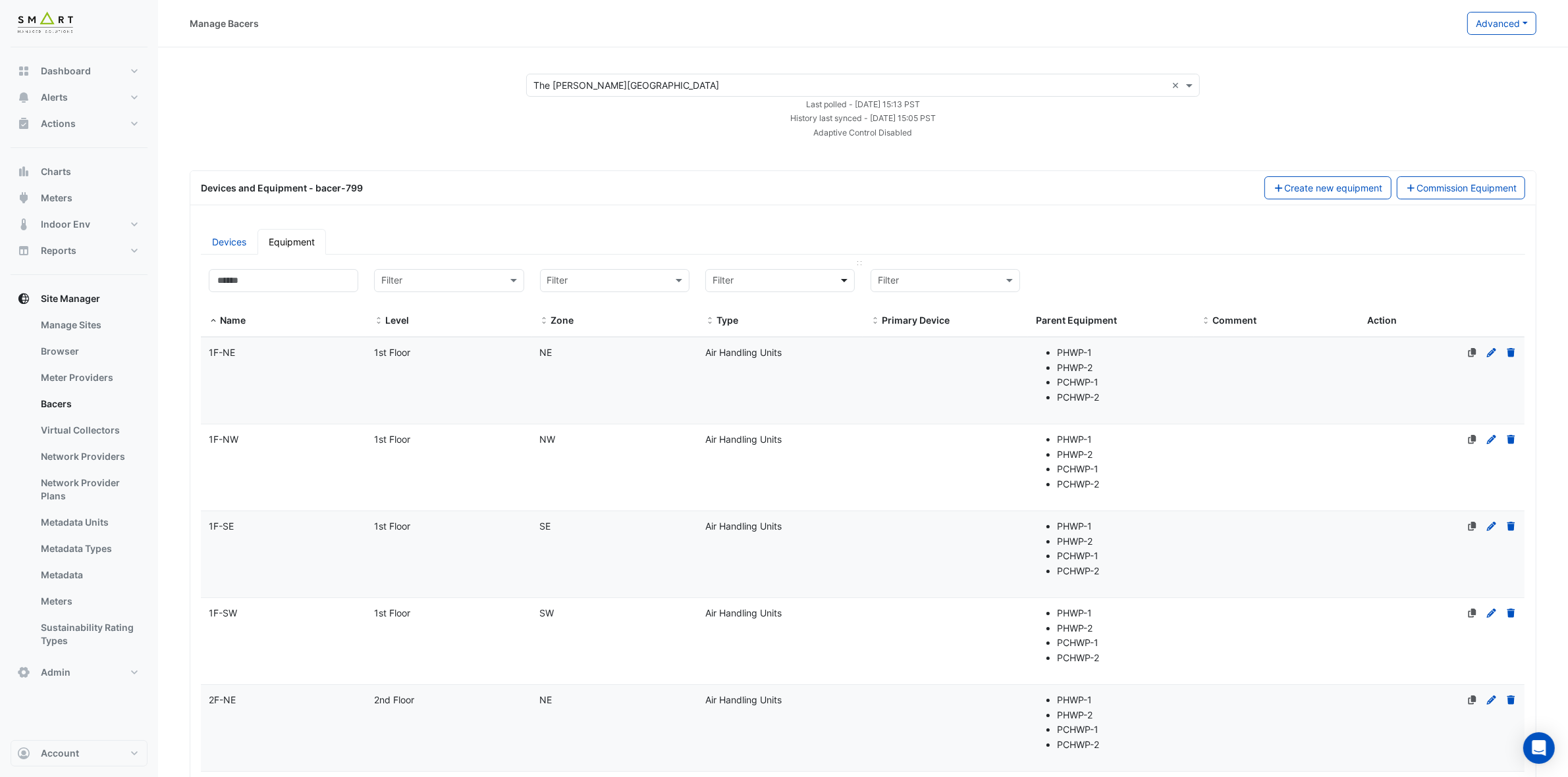
click at [843, 277] on span at bounding box center [846, 280] width 17 height 15
type input "****"
click at [792, 309] on span "Packaged Air Conditioning Units" at bounding box center [786, 309] width 139 height 11
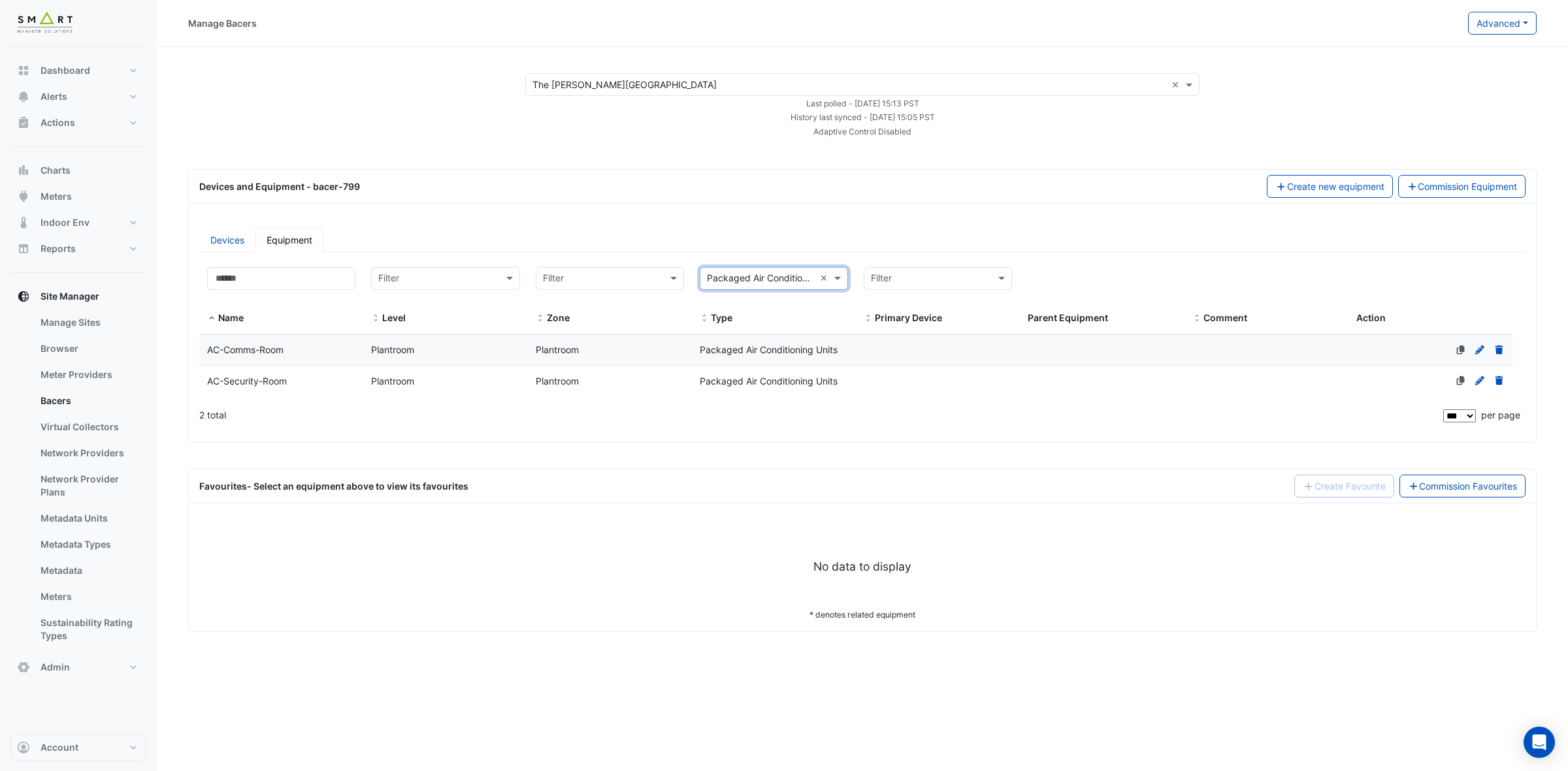
click at [296, 352] on div "AC-Comms-Room" at bounding box center [281, 351] width 164 height 15
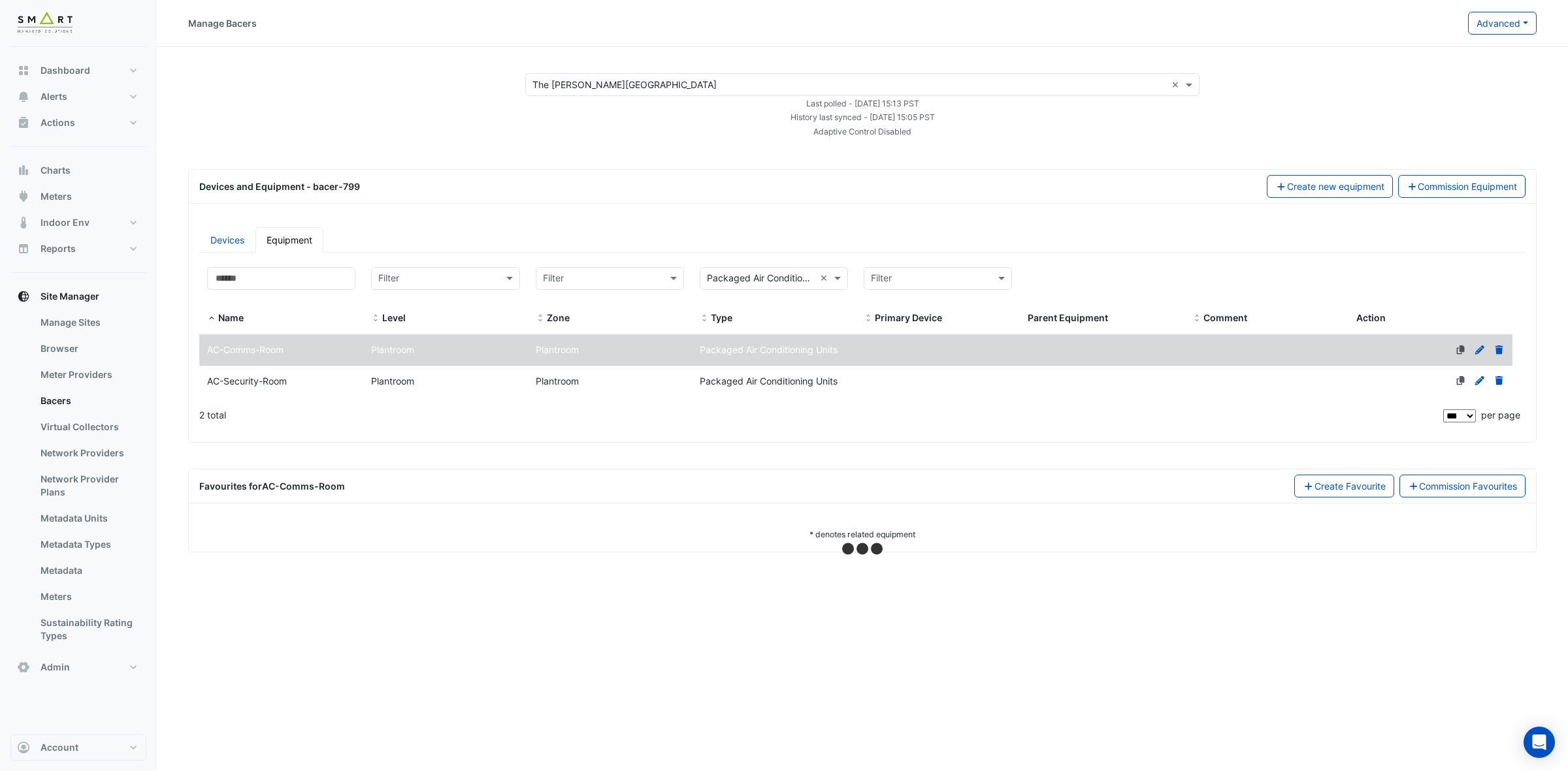
select select "***"
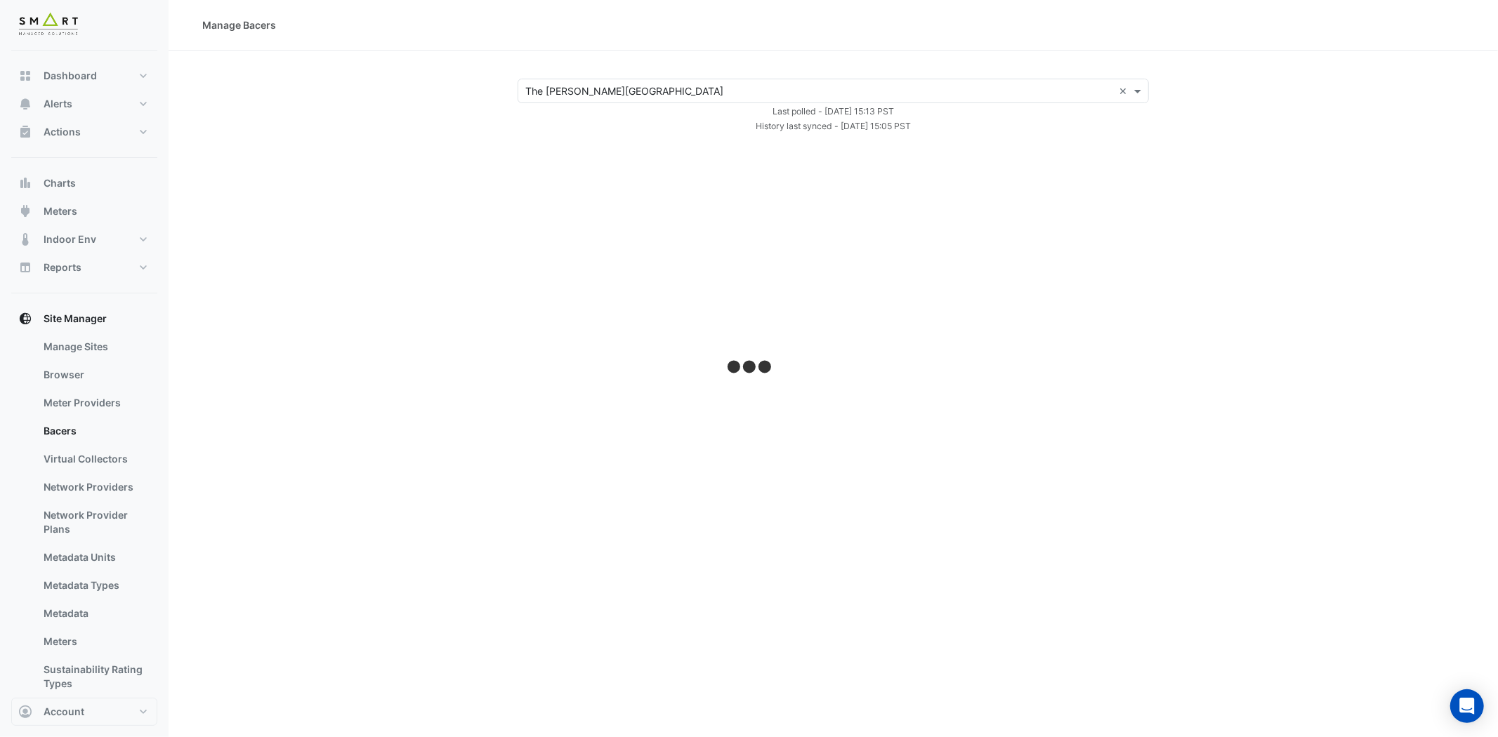
select select "***"
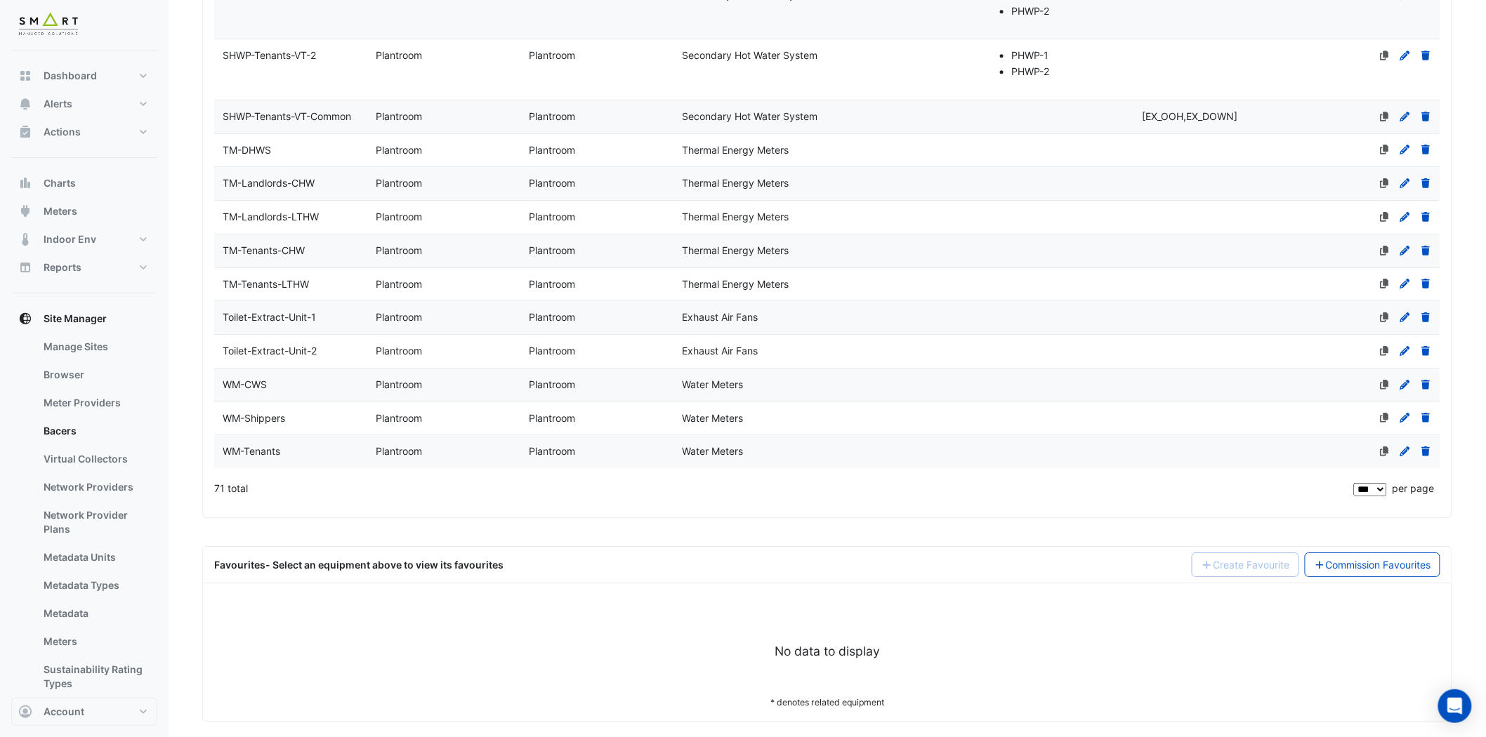
scroll to position [4107, 0]
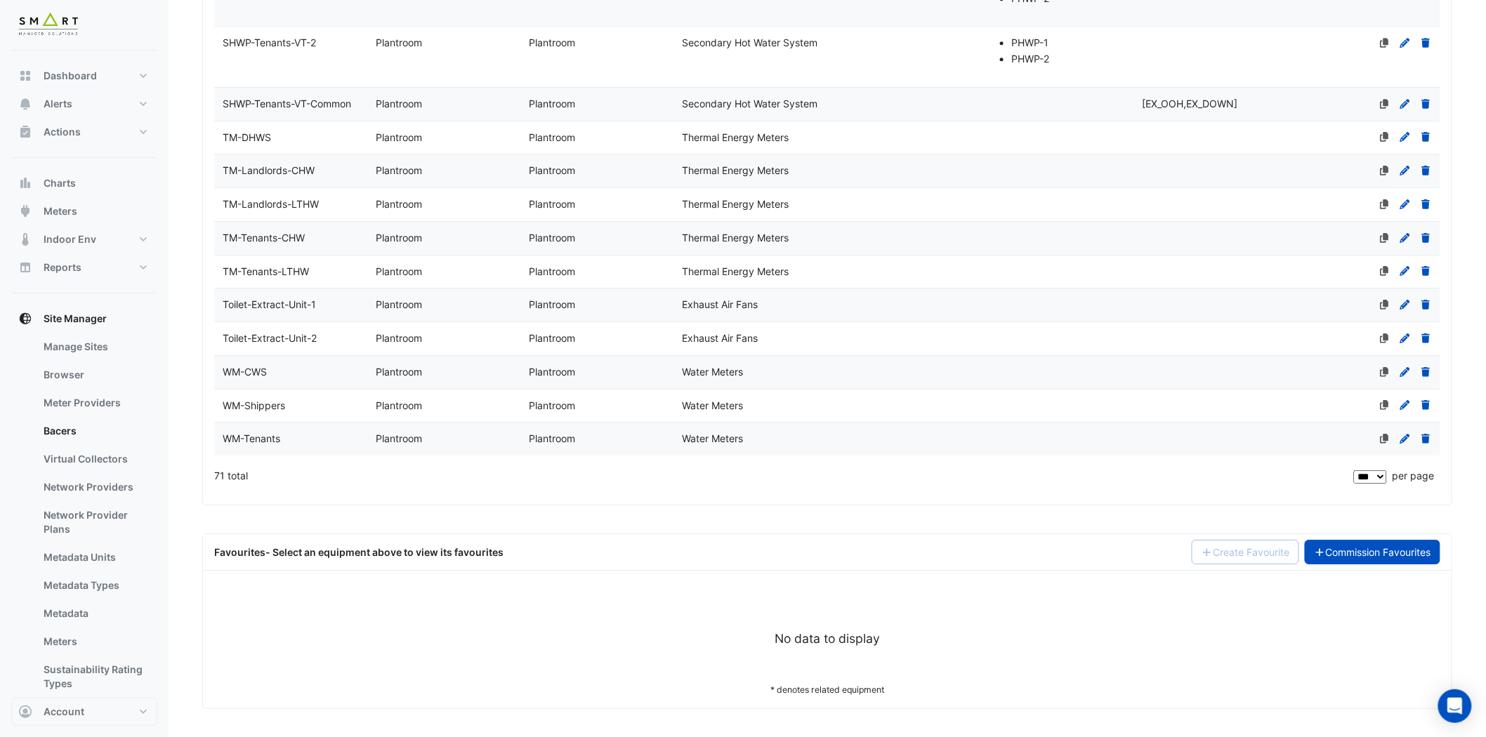
click at [1369, 548] on link "Commission Favourites" at bounding box center [1373, 552] width 136 height 25
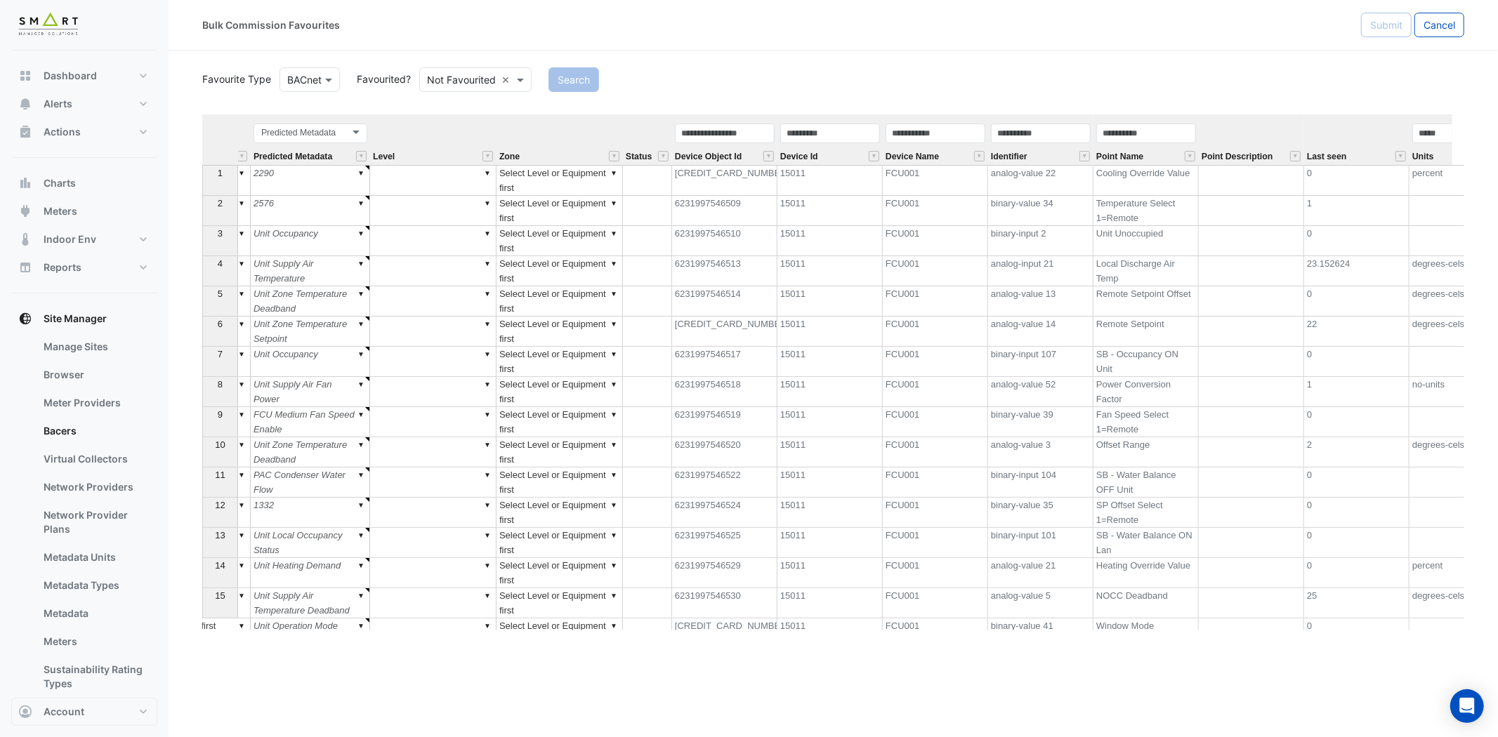
scroll to position [0, 303]
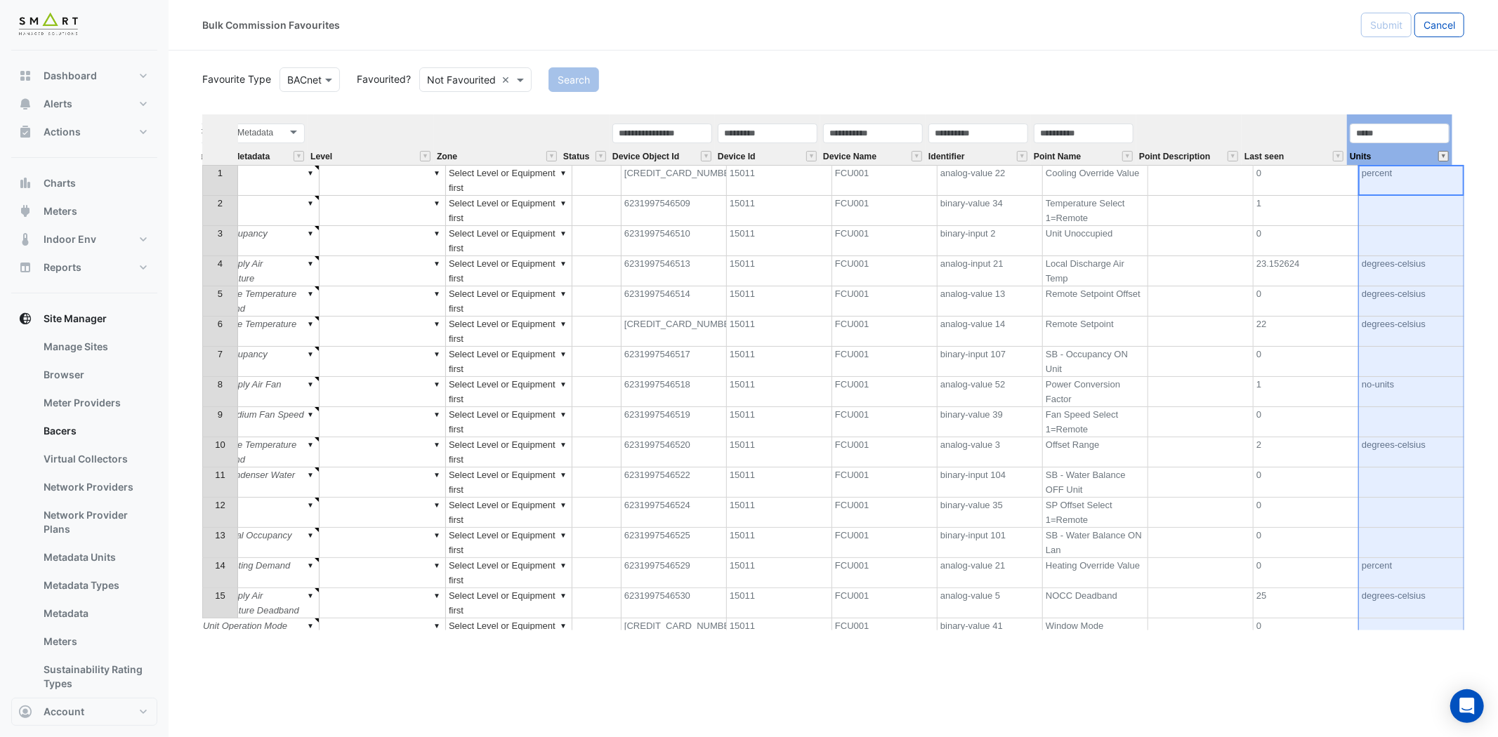
click at [1444, 160] on button "" at bounding box center [1443, 156] width 11 height 11
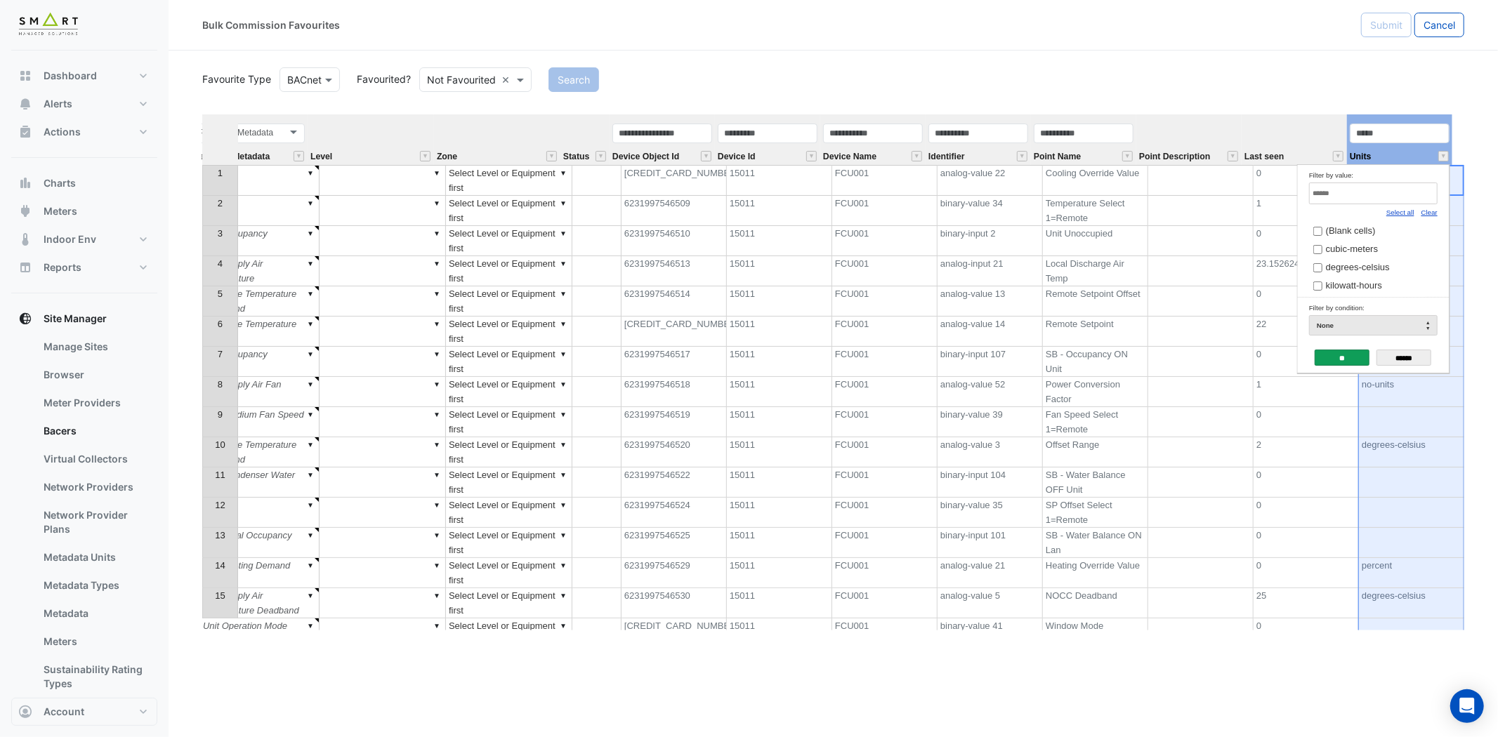
drag, startPoint x: 1434, startPoint y: 214, endPoint x: 1419, endPoint y: 206, distance: 16.6
click at [1433, 214] on link "Clear" at bounding box center [1429, 213] width 16 height 8
click at [1413, 201] on input "Filter by value:" at bounding box center [1373, 194] width 129 height 22
type input "*"
click at [1322, 229] on label "kilowatt-hours" at bounding box center [1367, 230] width 108 height 15
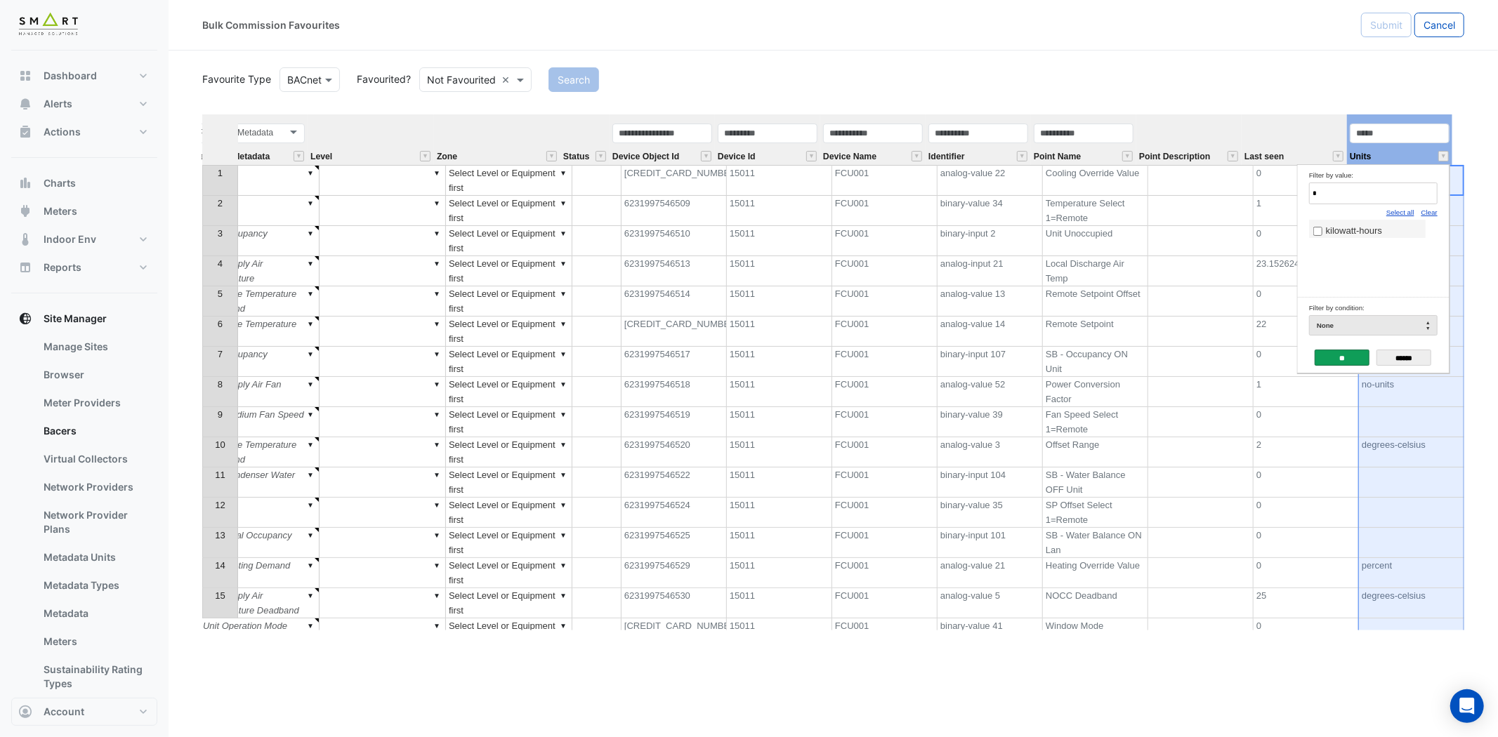
click at [1332, 358] on input "**" at bounding box center [1342, 358] width 55 height 16
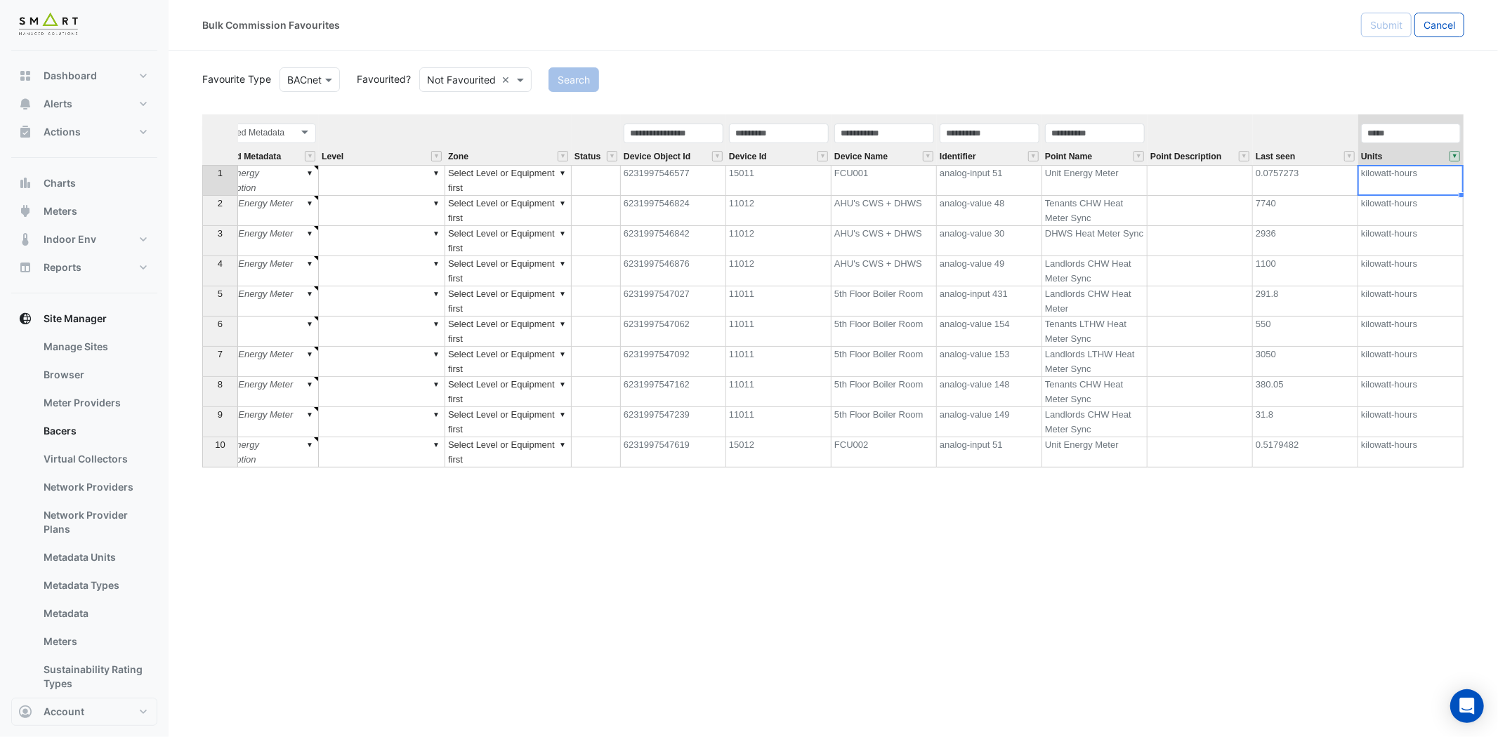
scroll to position [0, 291]
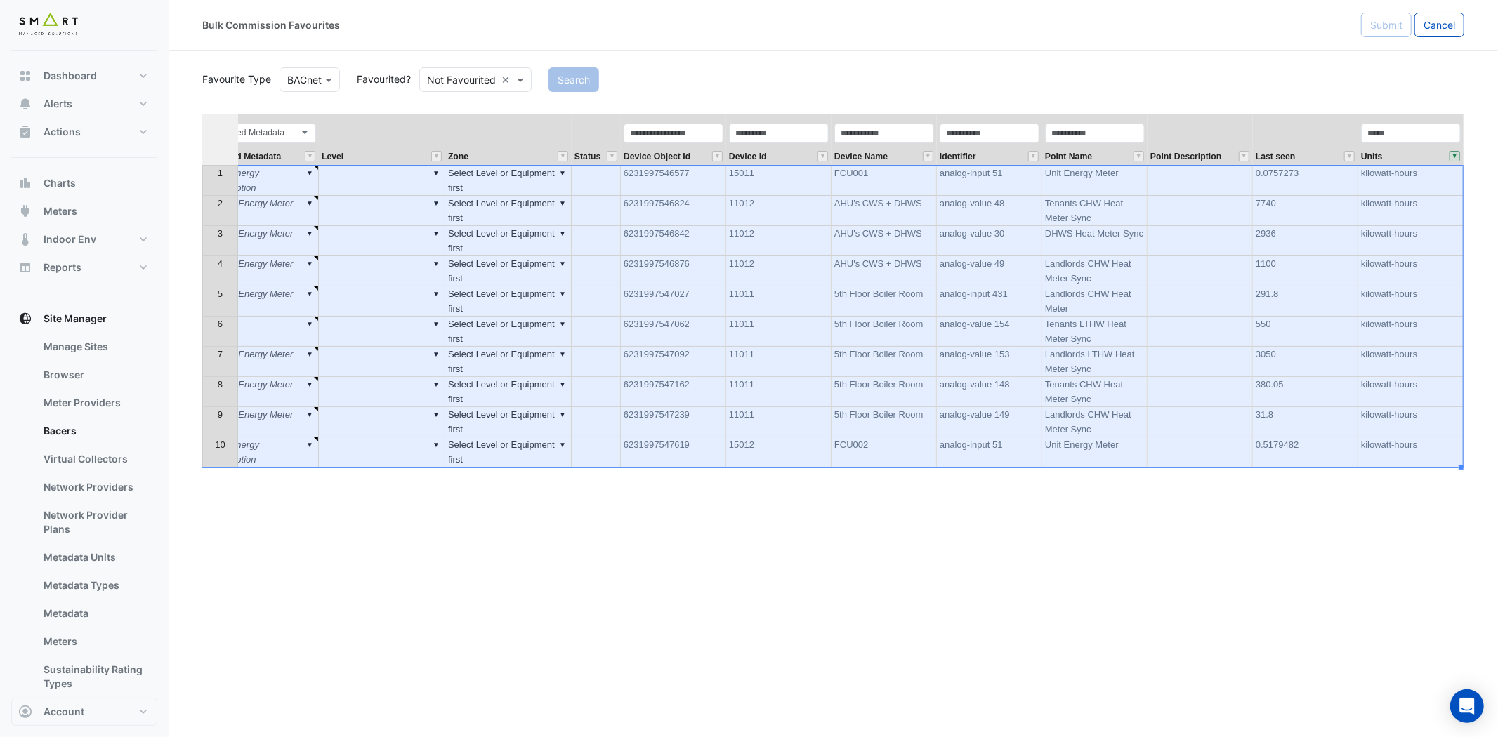
click at [216, 139] on th at bounding box center [220, 139] width 36 height 51
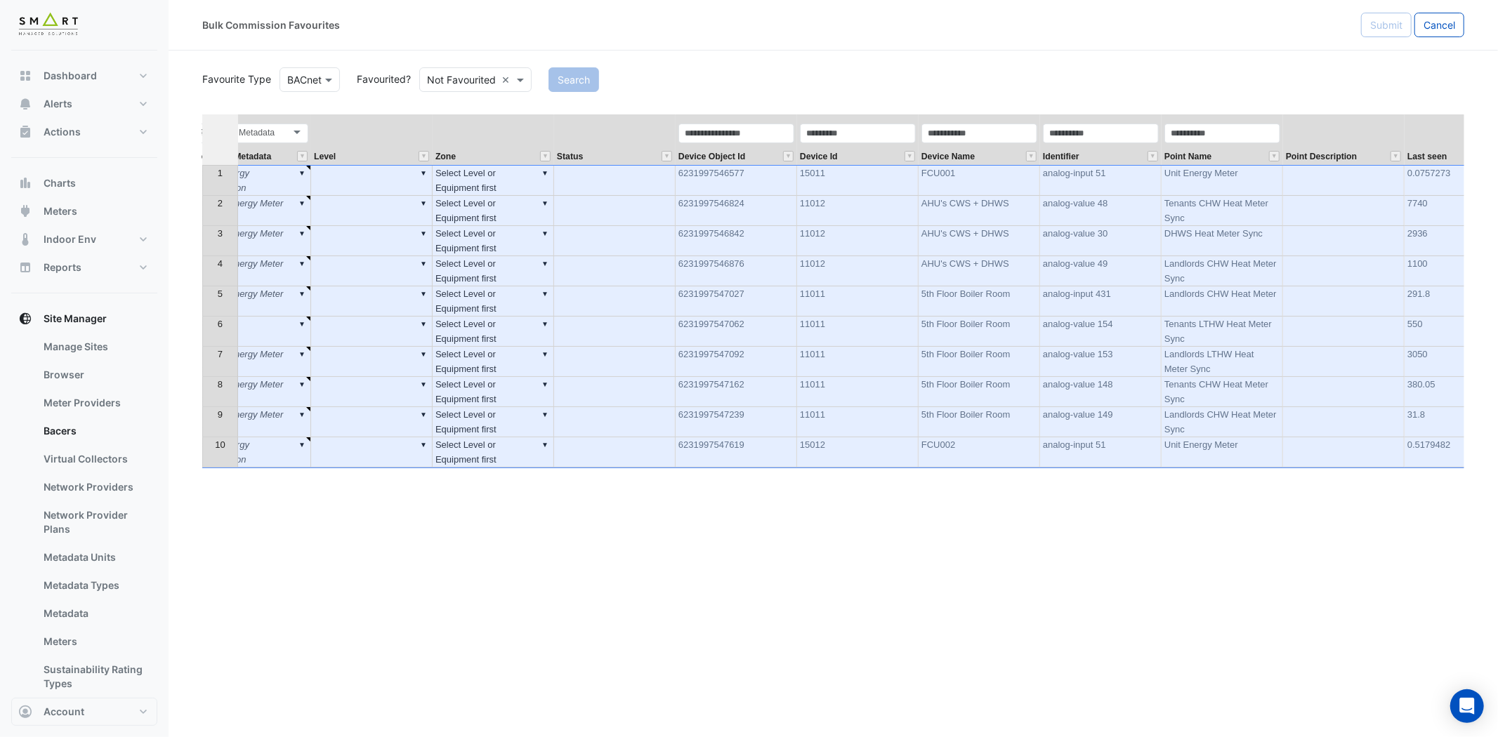
scroll to position [0, 129]
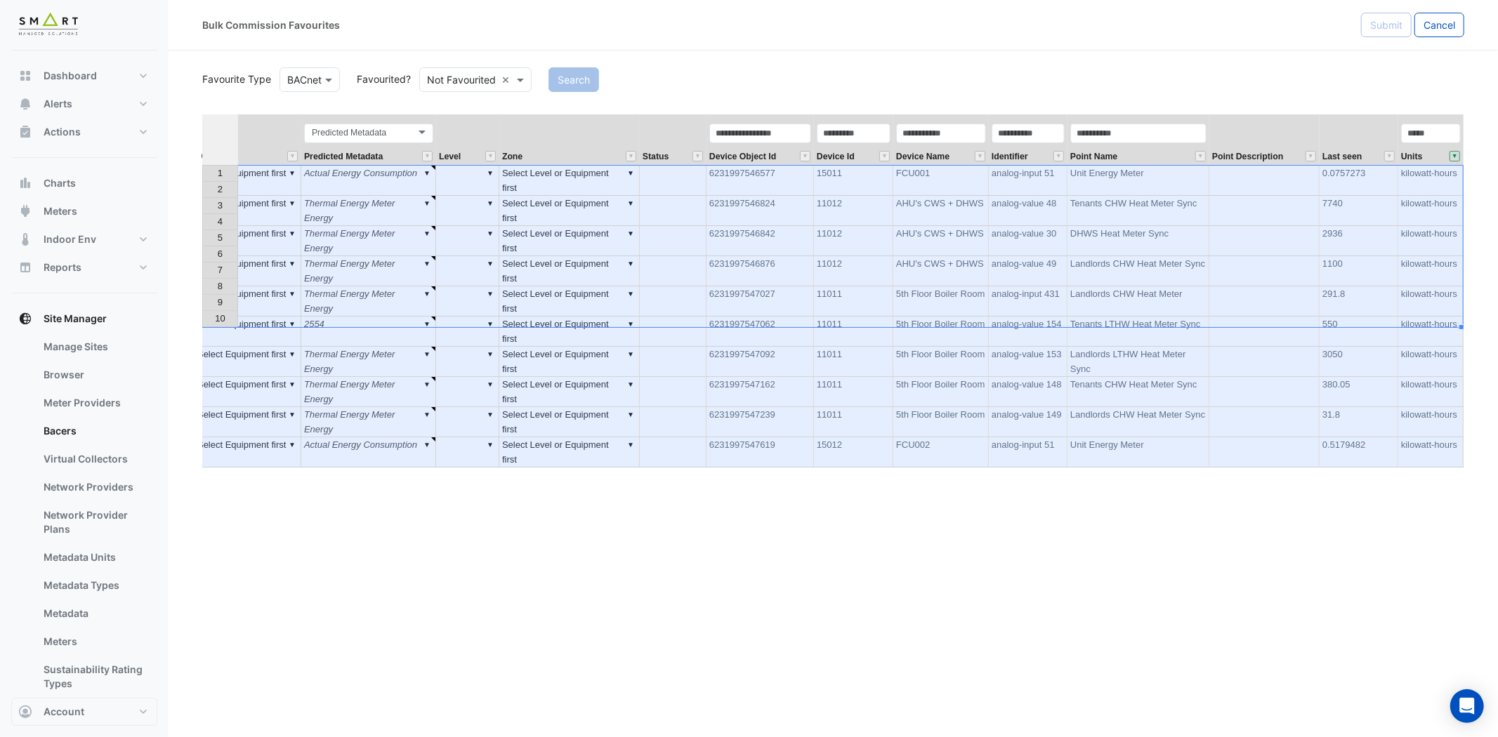
click at [1168, 287] on td "Landlords CHW Heat Meter" at bounding box center [1138, 302] width 142 height 30
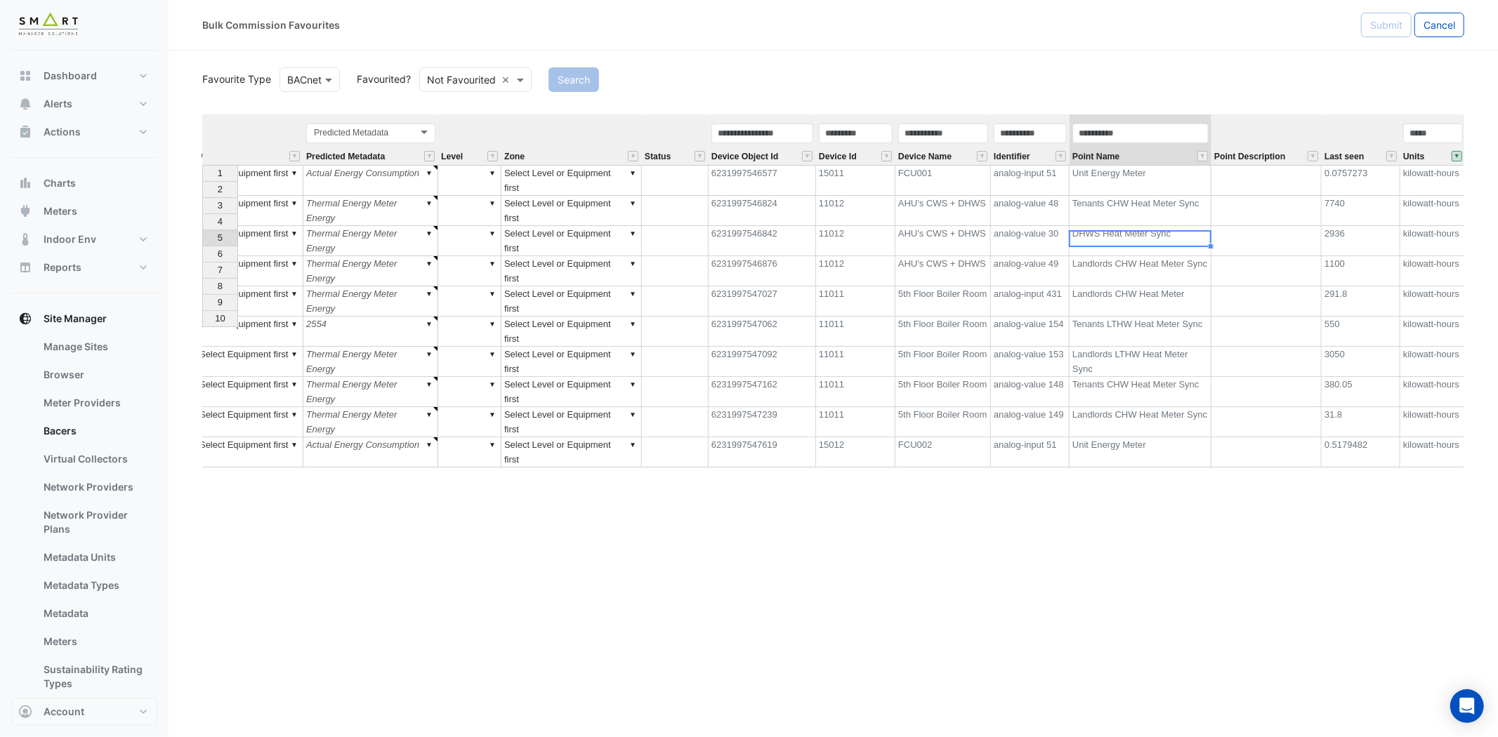
scroll to position [0, 129]
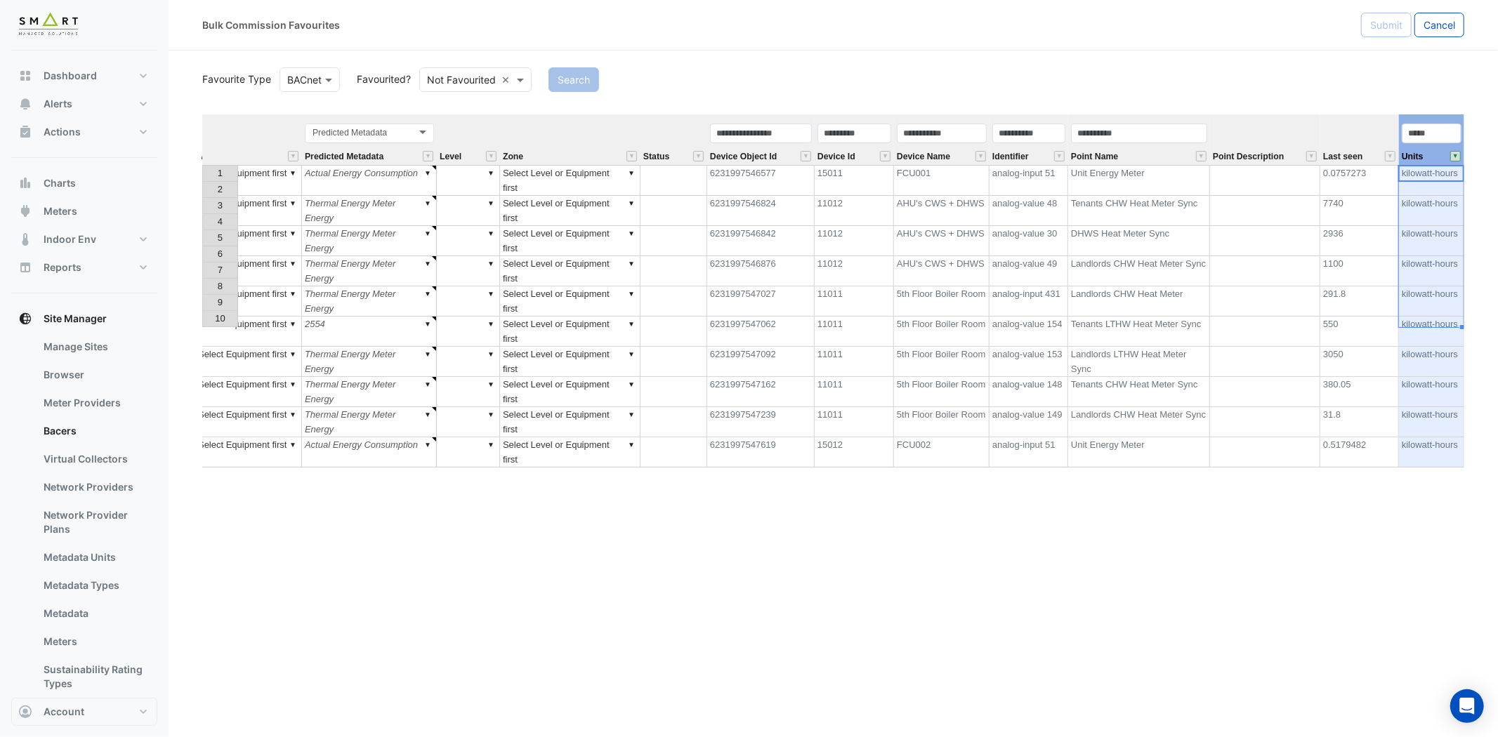
click at [1452, 156] on button "" at bounding box center [1455, 156] width 11 height 11
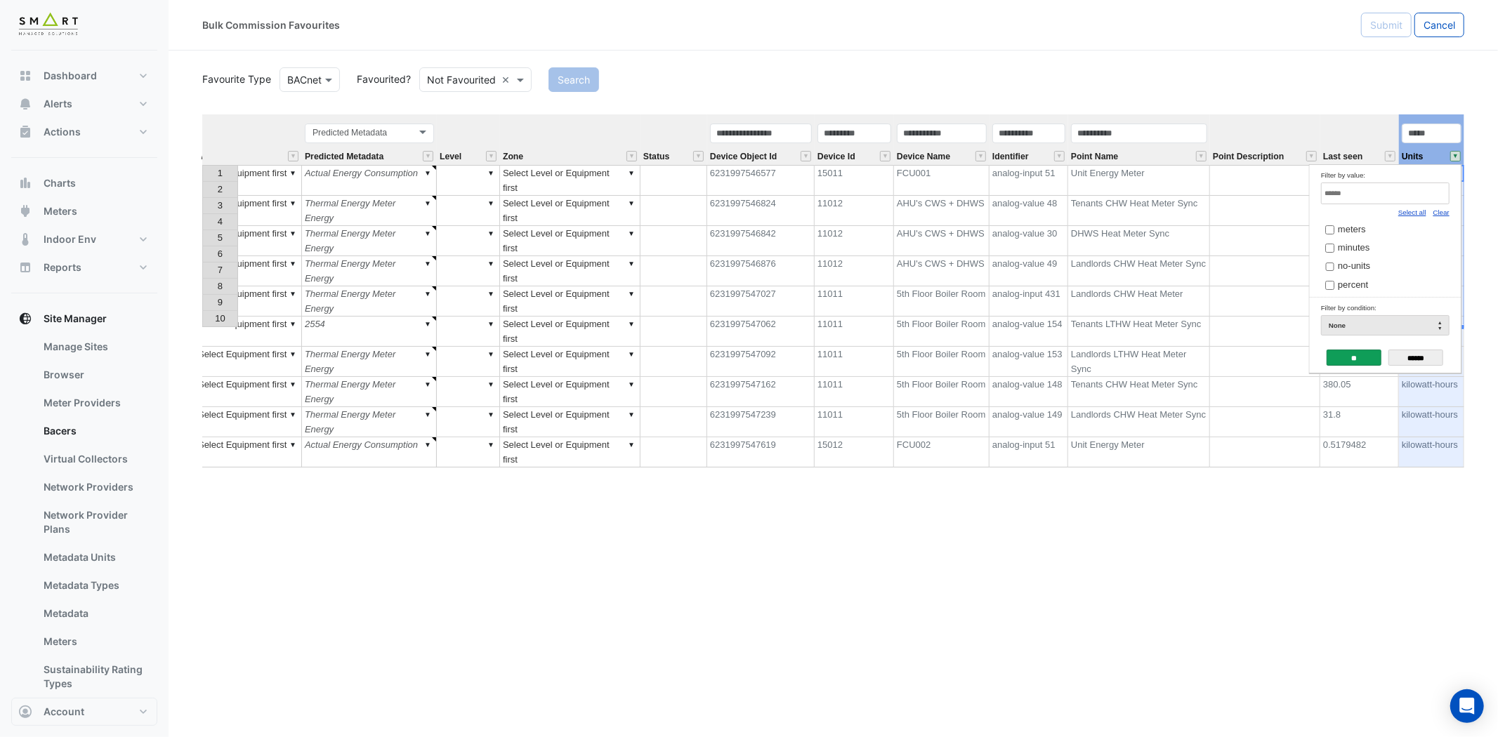
scroll to position [0, 0]
click at [1414, 209] on link "Select all" at bounding box center [1412, 213] width 28 height 8
click at [1351, 358] on input "**" at bounding box center [1354, 358] width 55 height 16
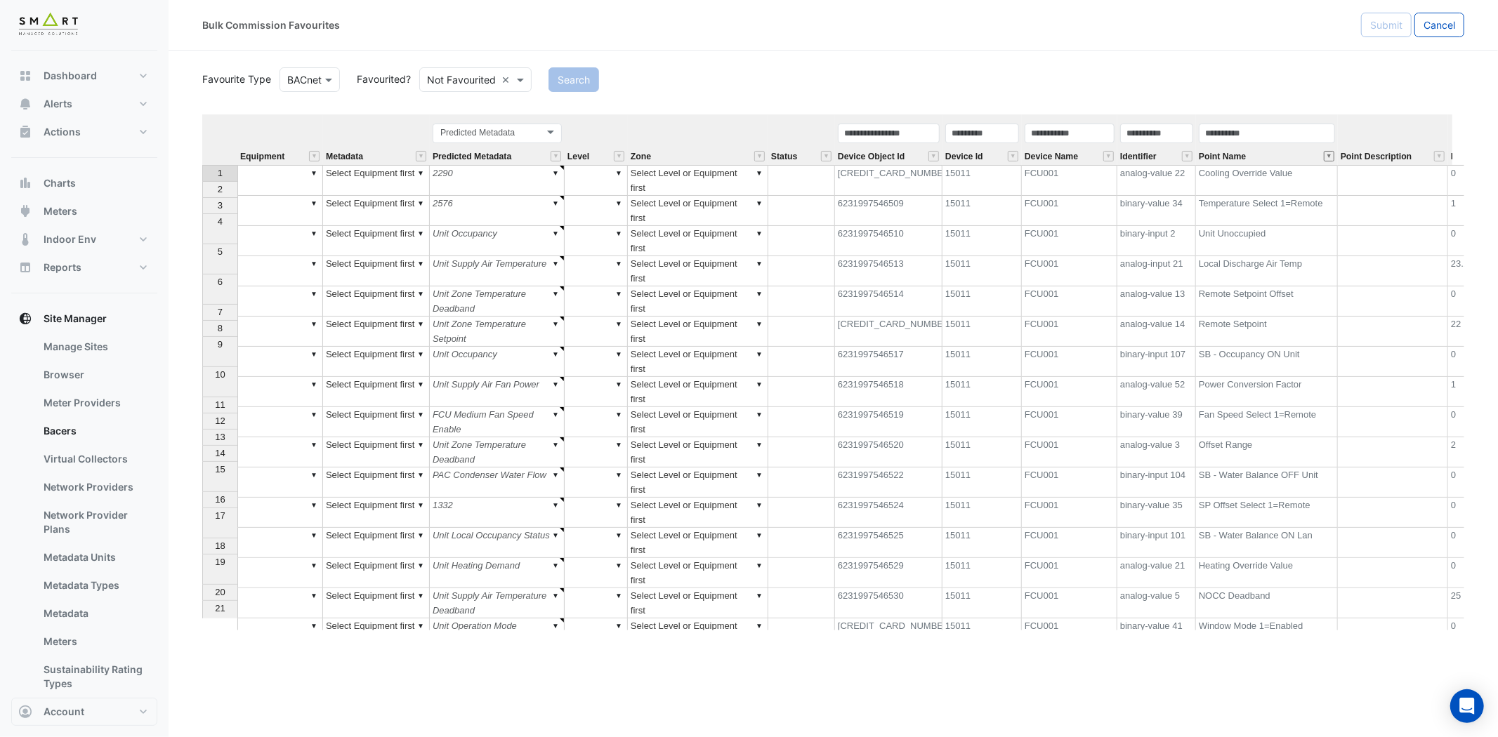
click at [1330, 153] on button "" at bounding box center [1329, 156] width 11 height 11
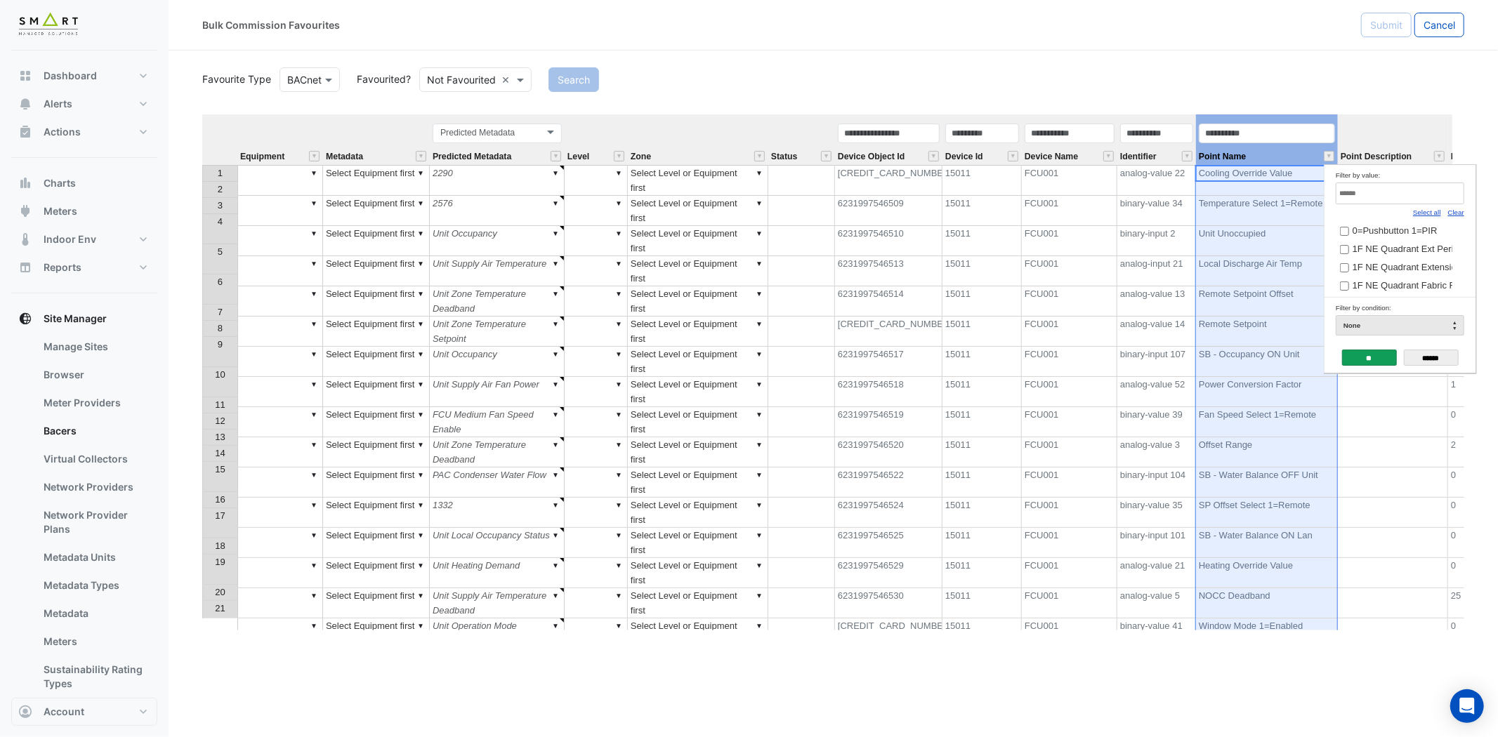
click at [1452, 212] on link "Clear" at bounding box center [1456, 213] width 16 height 8
click at [1434, 198] on input "Filter by value:" at bounding box center [1400, 194] width 129 height 22
type input "*"
click at [1390, 195] on input "Filter by value:" at bounding box center [1400, 194] width 129 height 22
click at [1438, 211] on link "Select all" at bounding box center [1427, 213] width 28 height 8
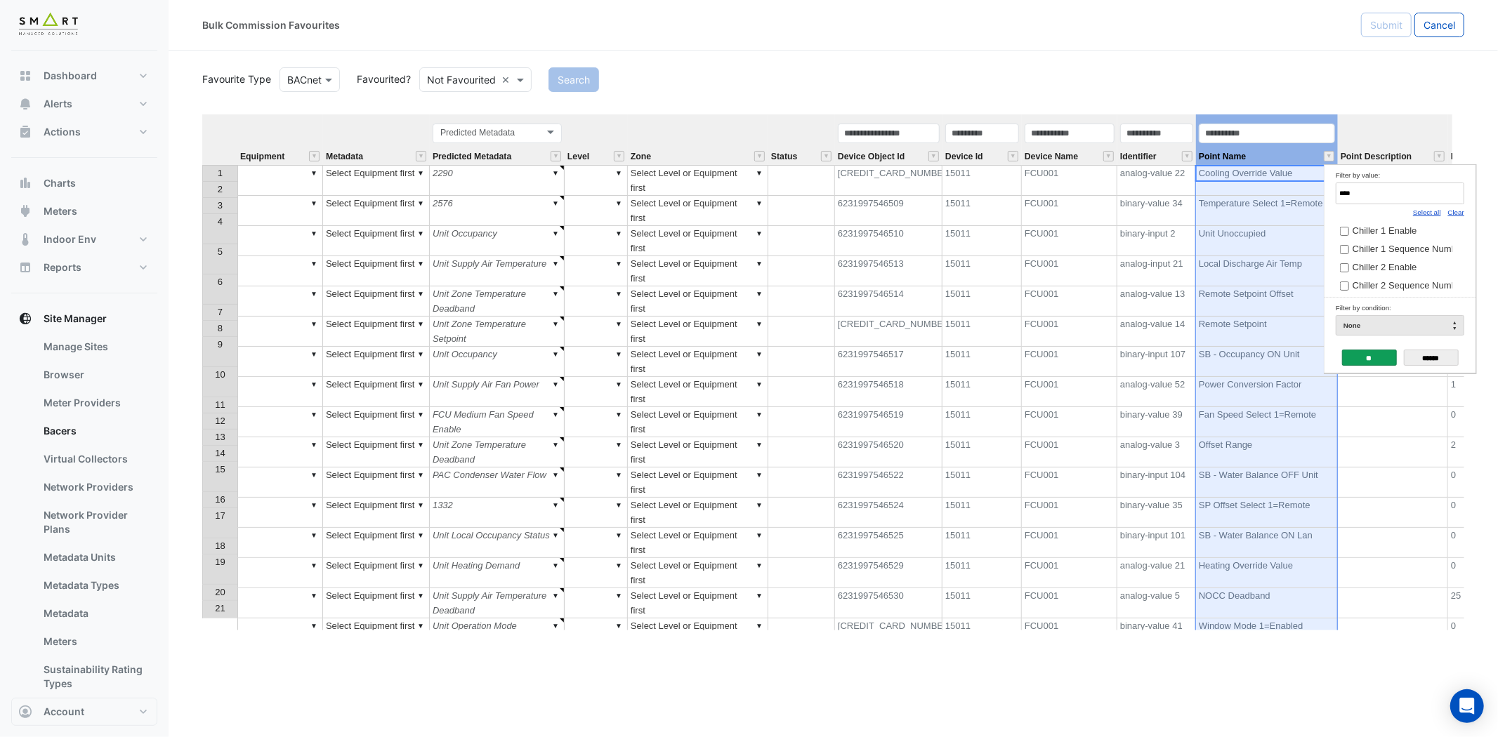
type input "****"
click at [1360, 352] on input "**" at bounding box center [1369, 358] width 55 height 16
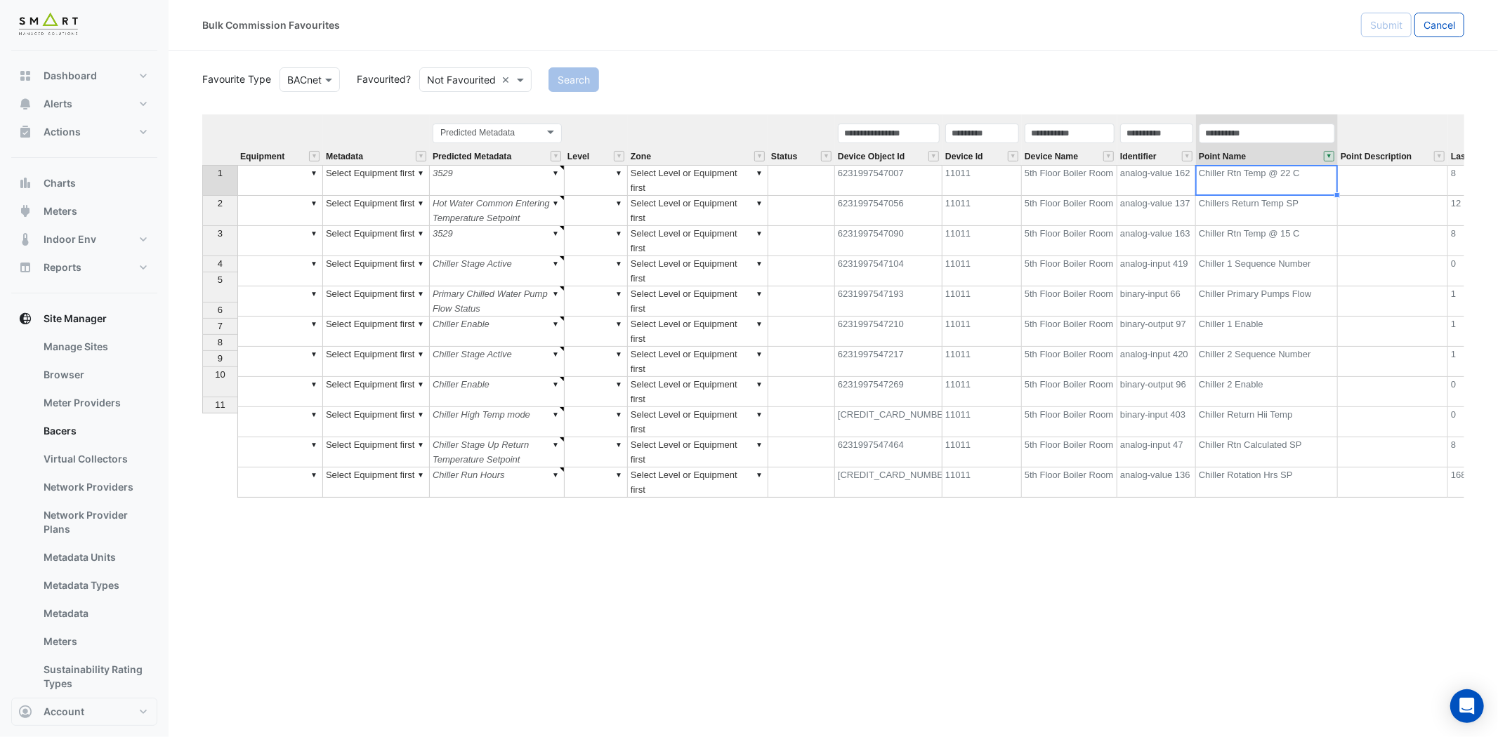
click at [1307, 269] on td "Chiller 1 Sequence Number" at bounding box center [1267, 271] width 142 height 30
click at [1309, 287] on td "Chiller Primary Pumps Flow" at bounding box center [1267, 302] width 142 height 30
click at [1299, 243] on td "Chiller Rtn Temp @ 15 C" at bounding box center [1267, 241] width 142 height 30
click at [1301, 200] on td "Chillers Return Temp SP" at bounding box center [1267, 211] width 142 height 30
click at [1296, 407] on td "Chiller Return Hii Temp" at bounding box center [1267, 422] width 142 height 30
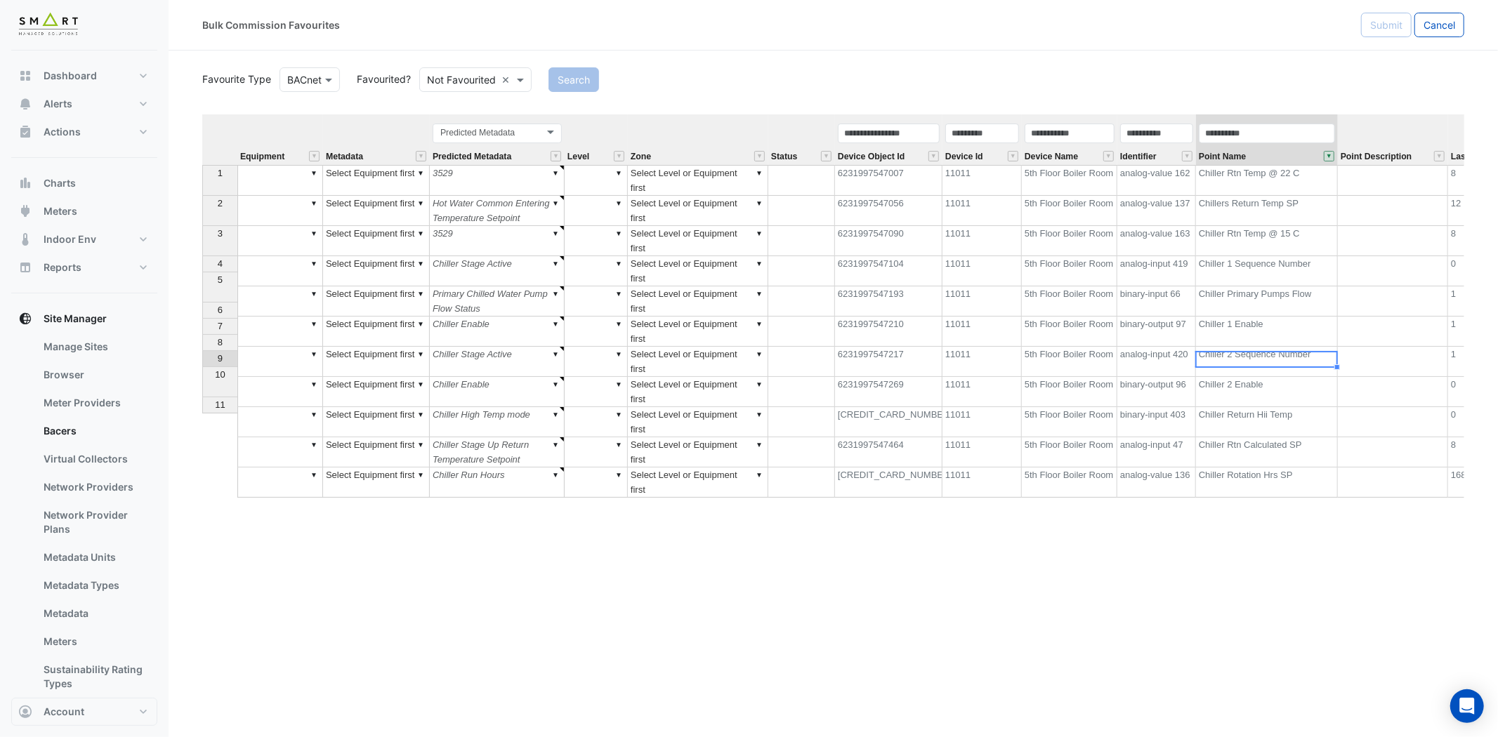
click at [1294, 377] on td "Chiller 2 Enable" at bounding box center [1267, 392] width 142 height 30
click at [1294, 468] on td "Chiller Rotation Hrs SP" at bounding box center [1267, 483] width 142 height 30
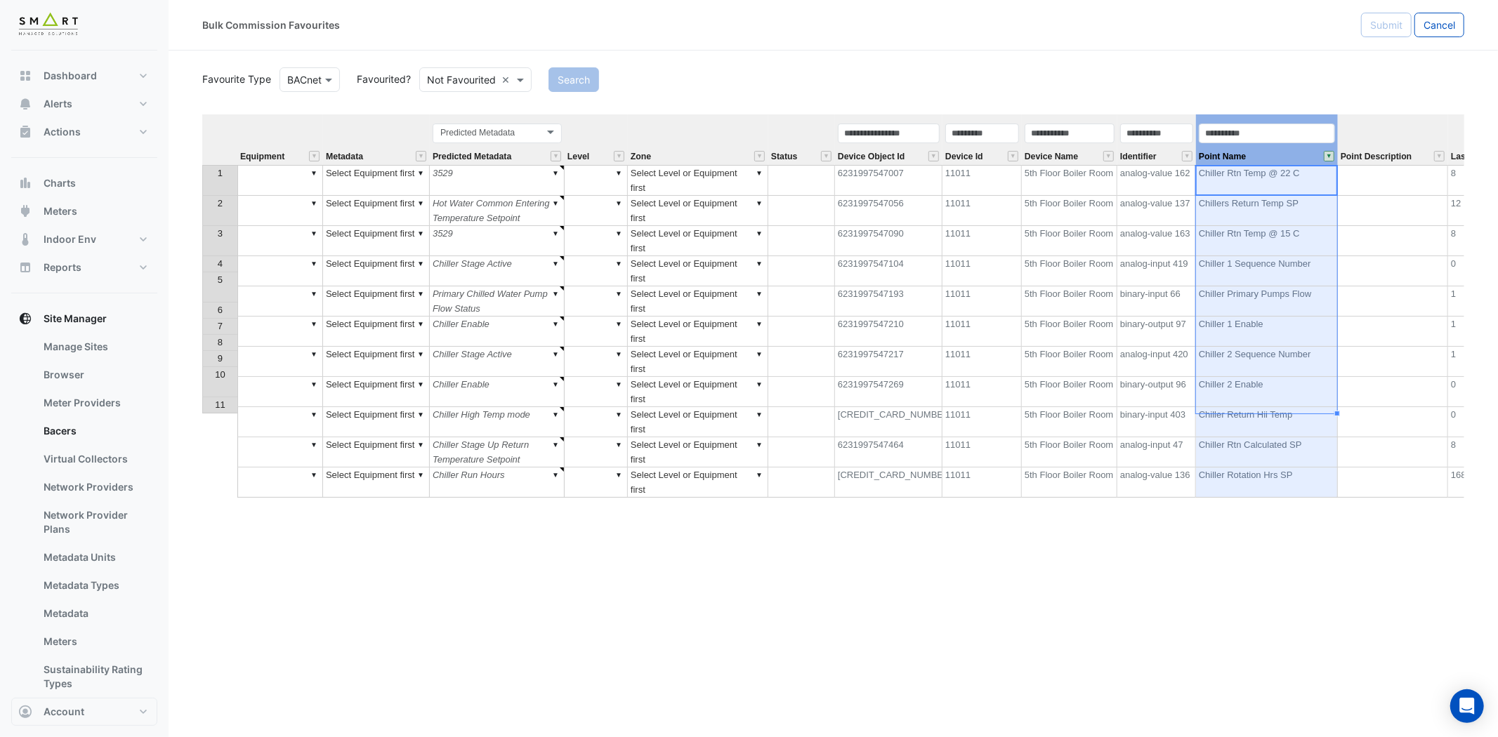
click at [1326, 154] on button "" at bounding box center [1329, 156] width 11 height 11
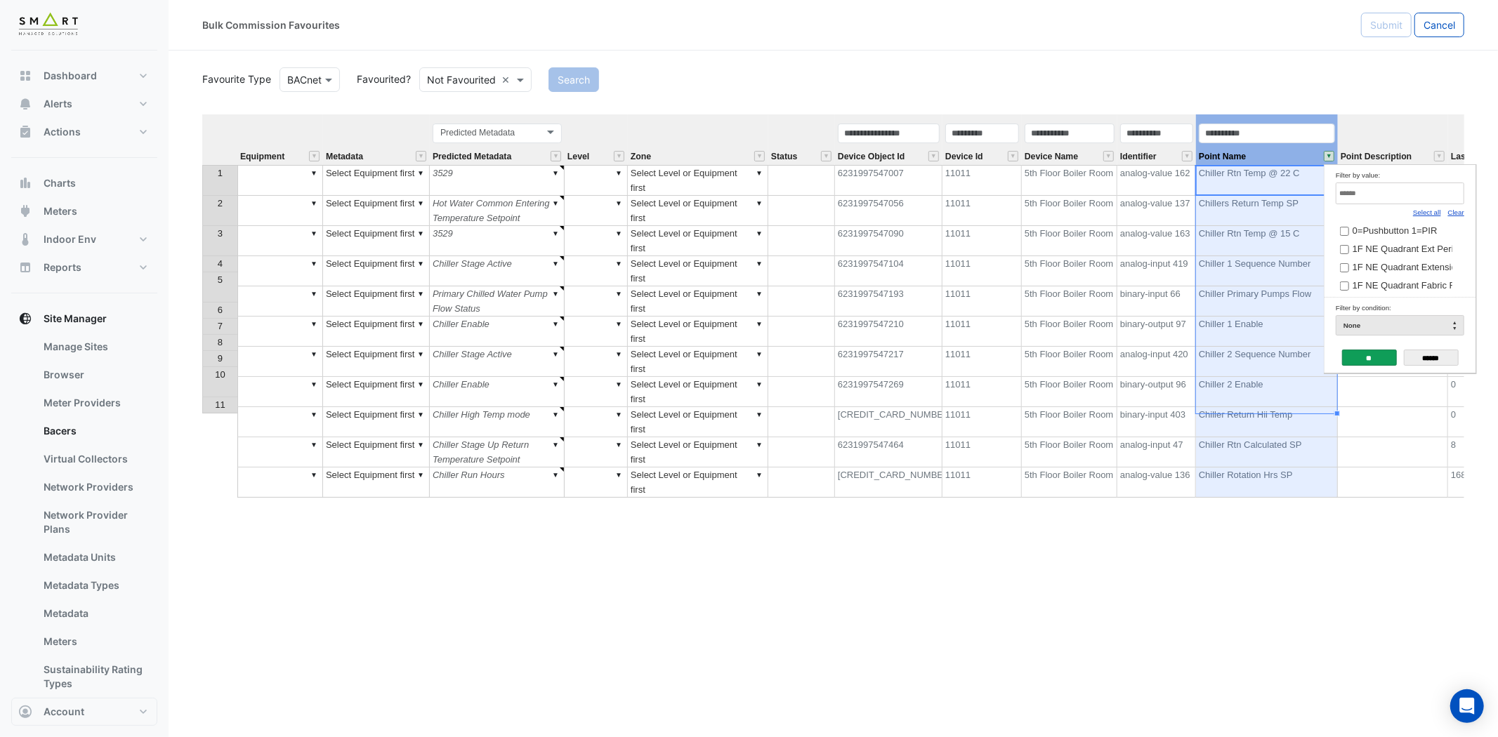
click at [1430, 209] on link "Select all" at bounding box center [1427, 213] width 28 height 8
click at [1389, 188] on input "Filter by value:" at bounding box center [1400, 194] width 129 height 22
click at [1452, 211] on link "Clear" at bounding box center [1456, 213] width 16 height 8
click at [1407, 195] on input "**" at bounding box center [1400, 194] width 129 height 22
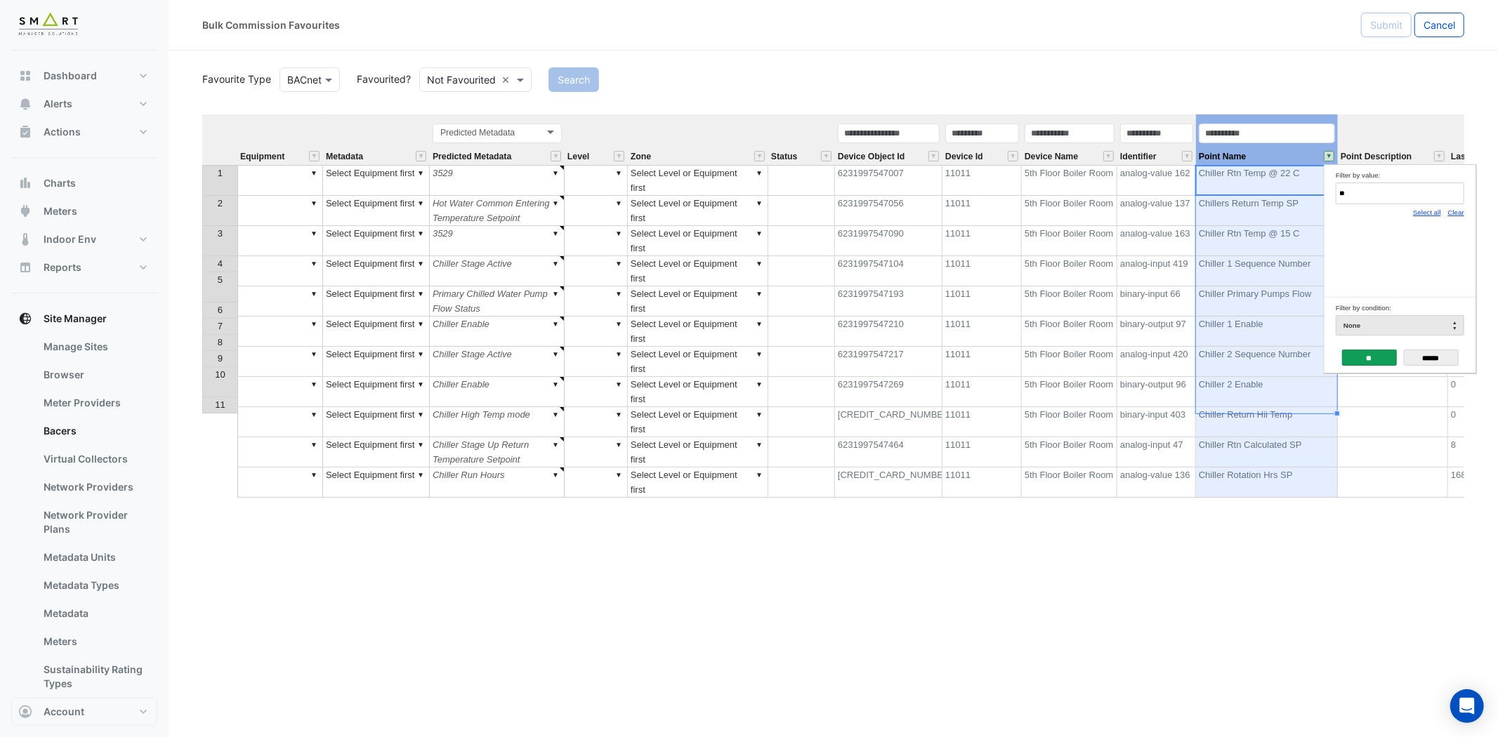
type input "*"
click at [1412, 354] on input "******" at bounding box center [1431, 358] width 55 height 16
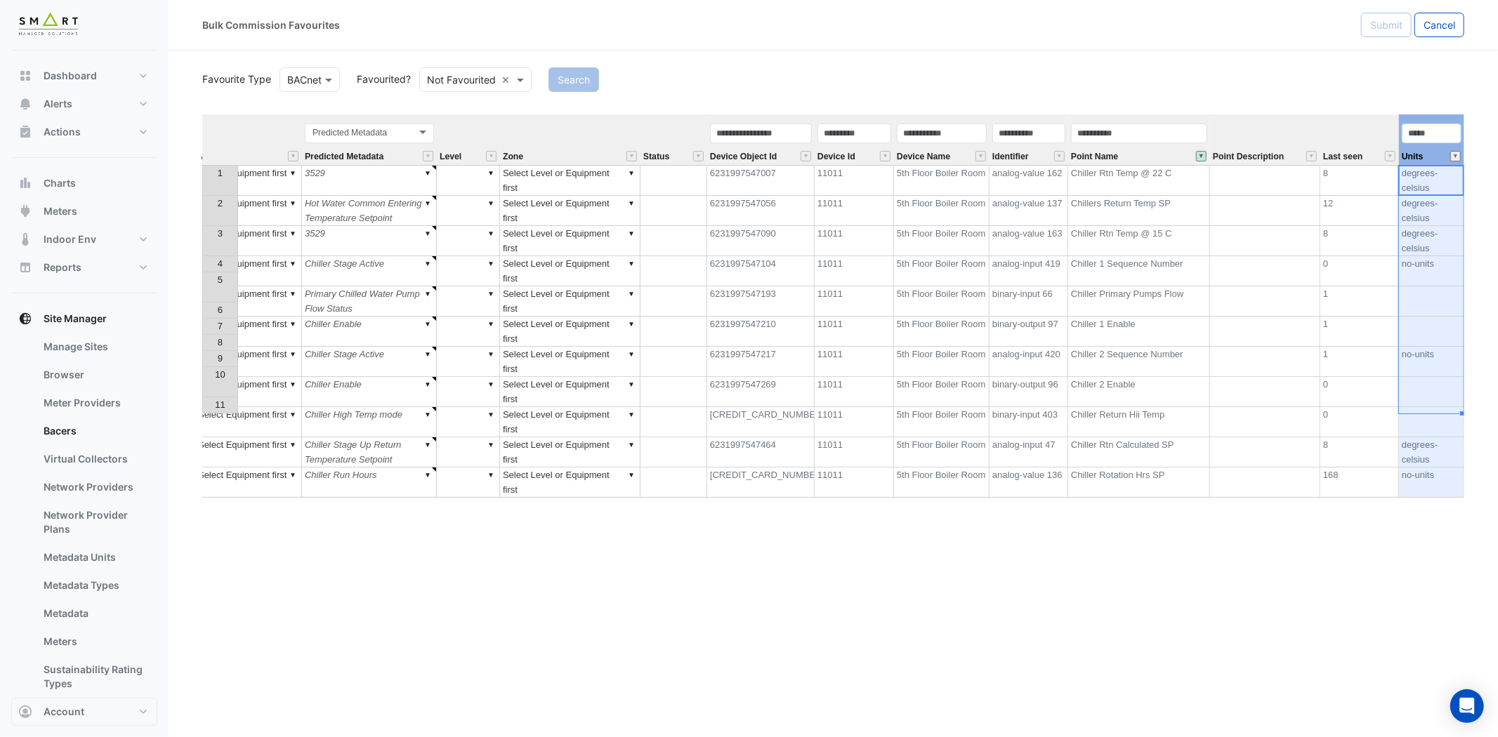
click at [1450, 152] on button "" at bounding box center [1455, 156] width 11 height 11
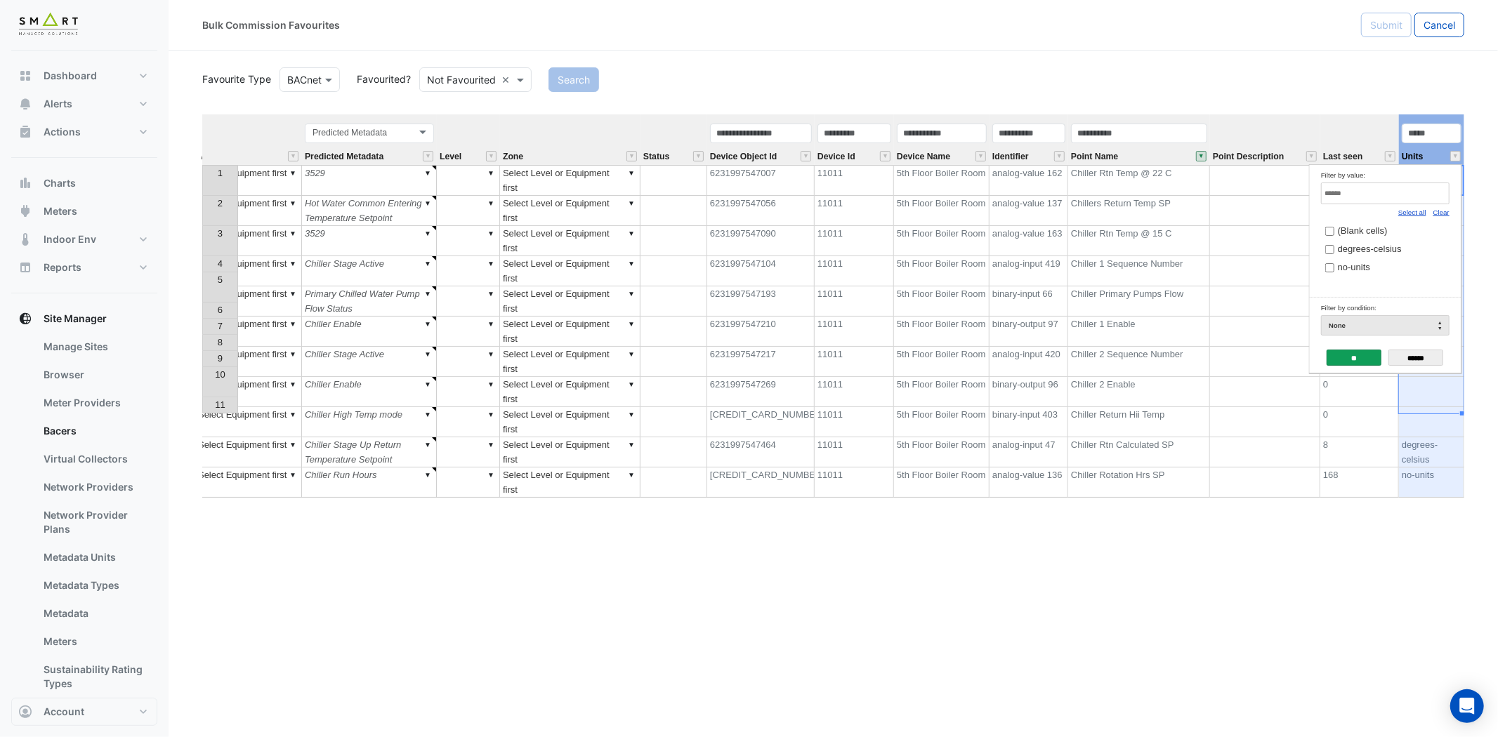
click at [1440, 213] on link "Clear" at bounding box center [1441, 213] width 16 height 8
click at [1196, 152] on button "" at bounding box center [1201, 156] width 11 height 11
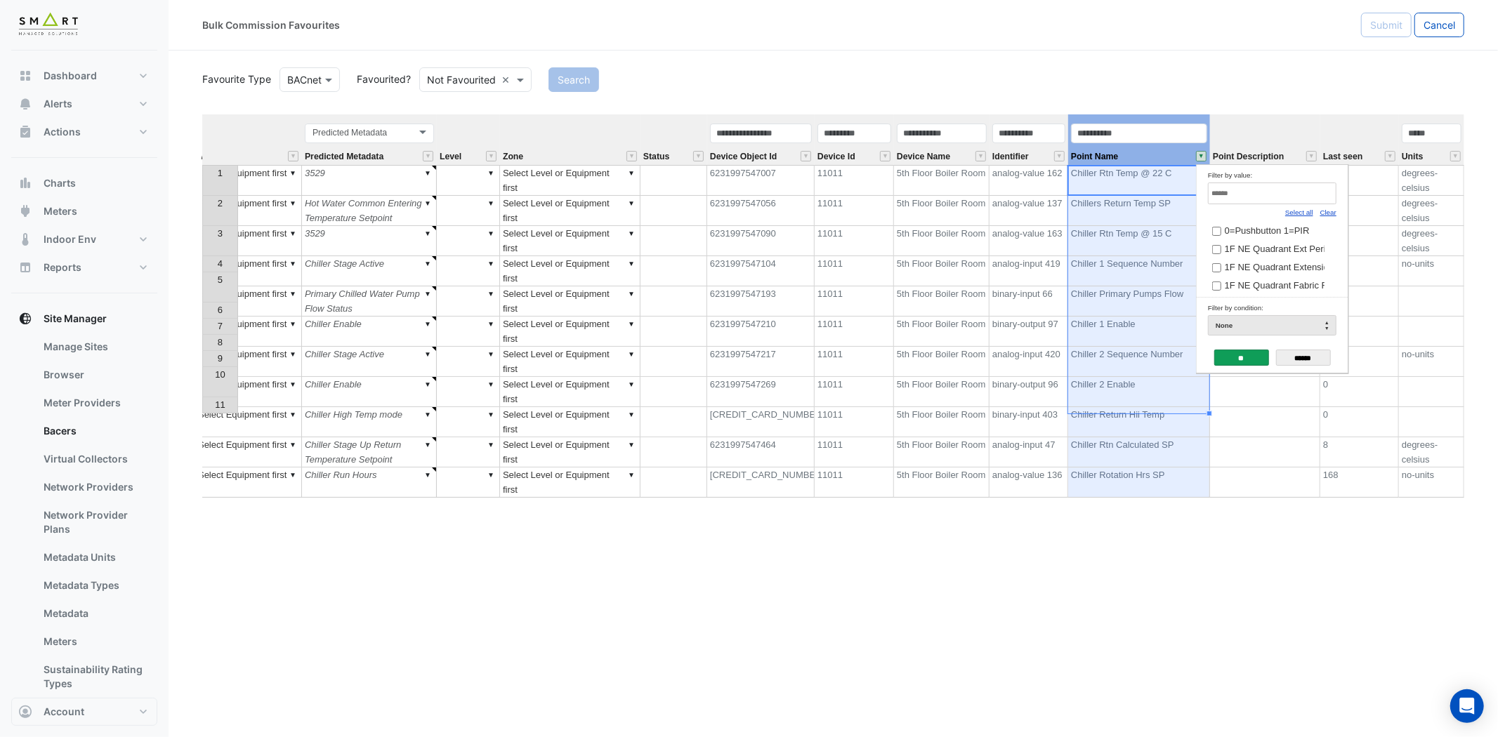
click at [1294, 209] on link "Select all" at bounding box center [1299, 213] width 28 height 8
click at [1236, 360] on input "**" at bounding box center [1241, 358] width 55 height 16
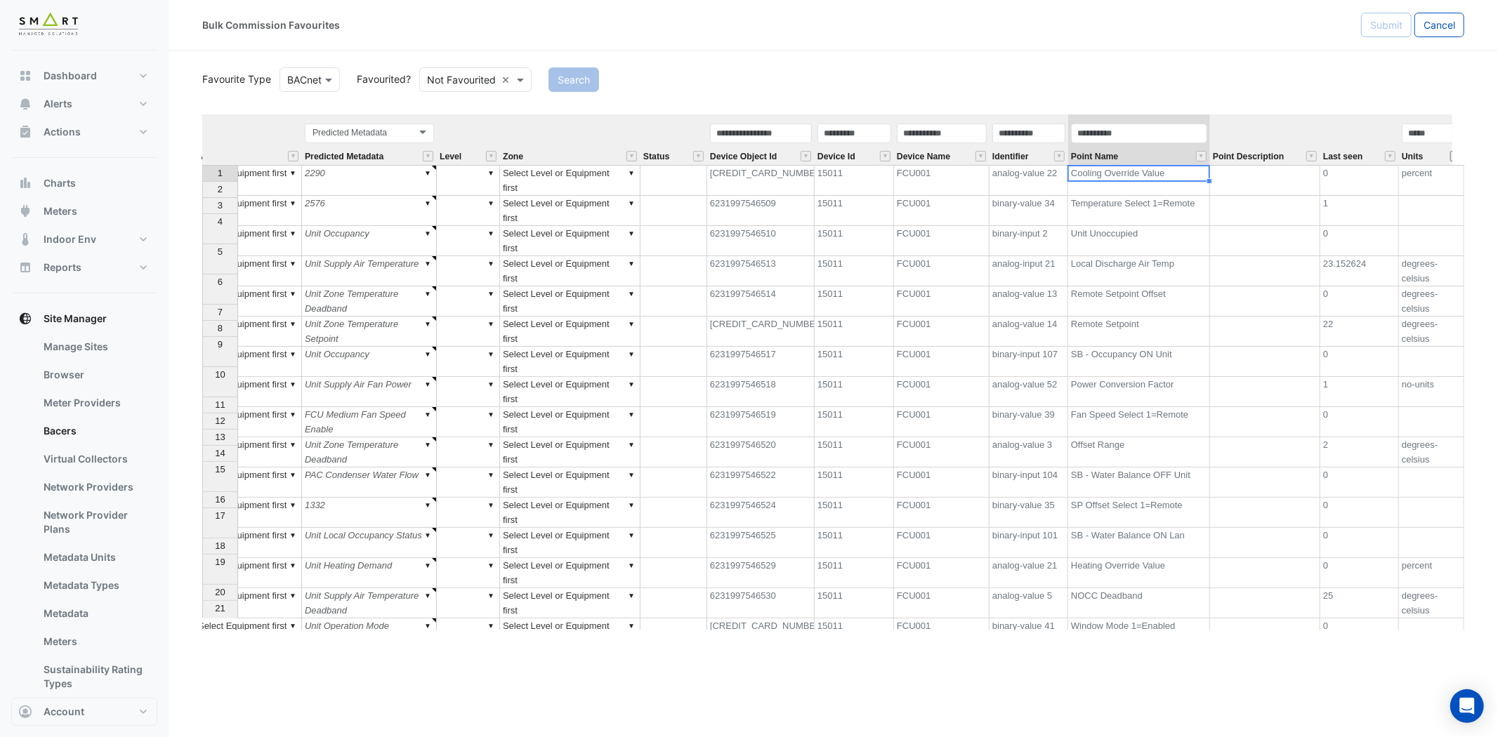
click at [1452, 159] on button "" at bounding box center [1455, 156] width 11 height 11
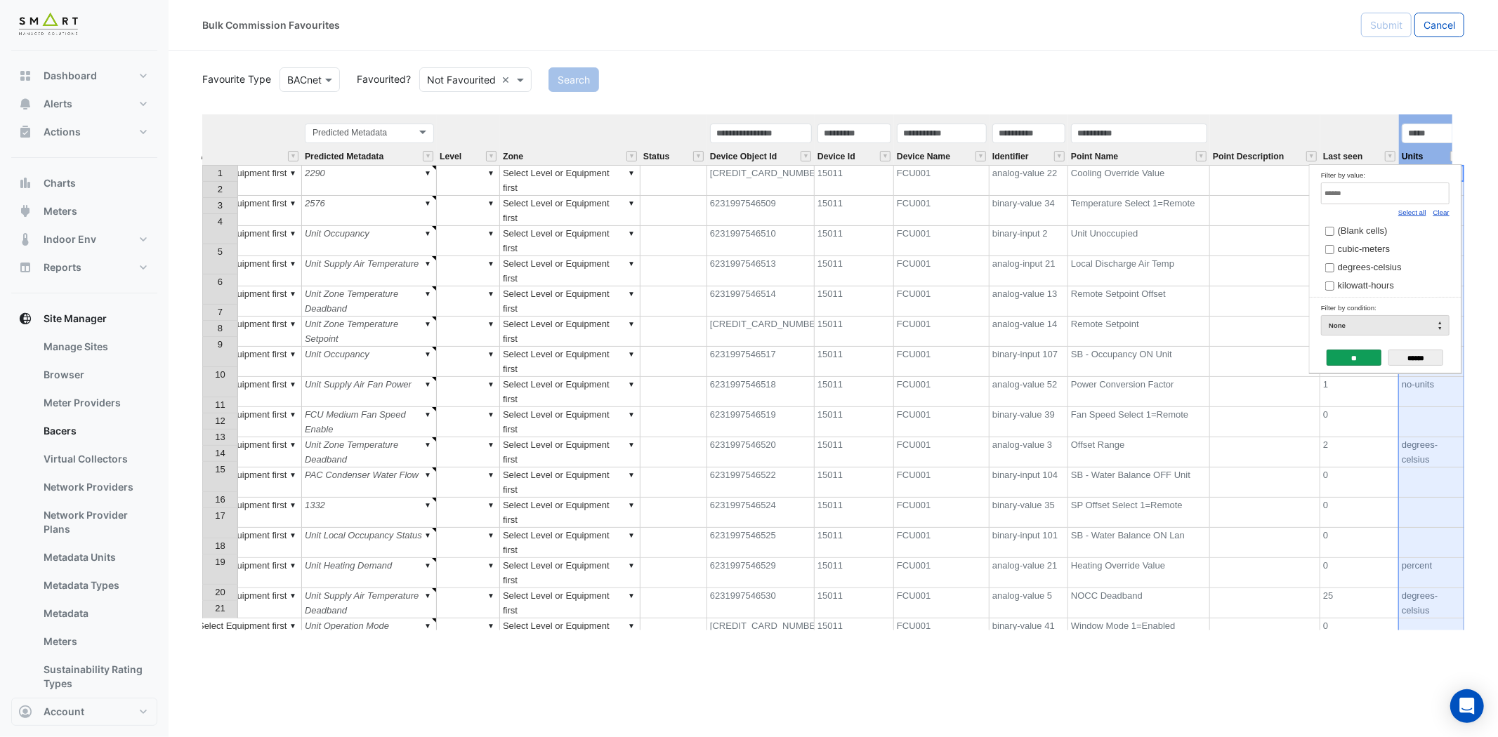
click at [1438, 211] on link "Clear" at bounding box center [1441, 213] width 16 height 8
click at [1371, 289] on span "kilowatt-hours" at bounding box center [1366, 285] width 56 height 11
click at [1351, 356] on input "**" at bounding box center [1354, 358] width 55 height 16
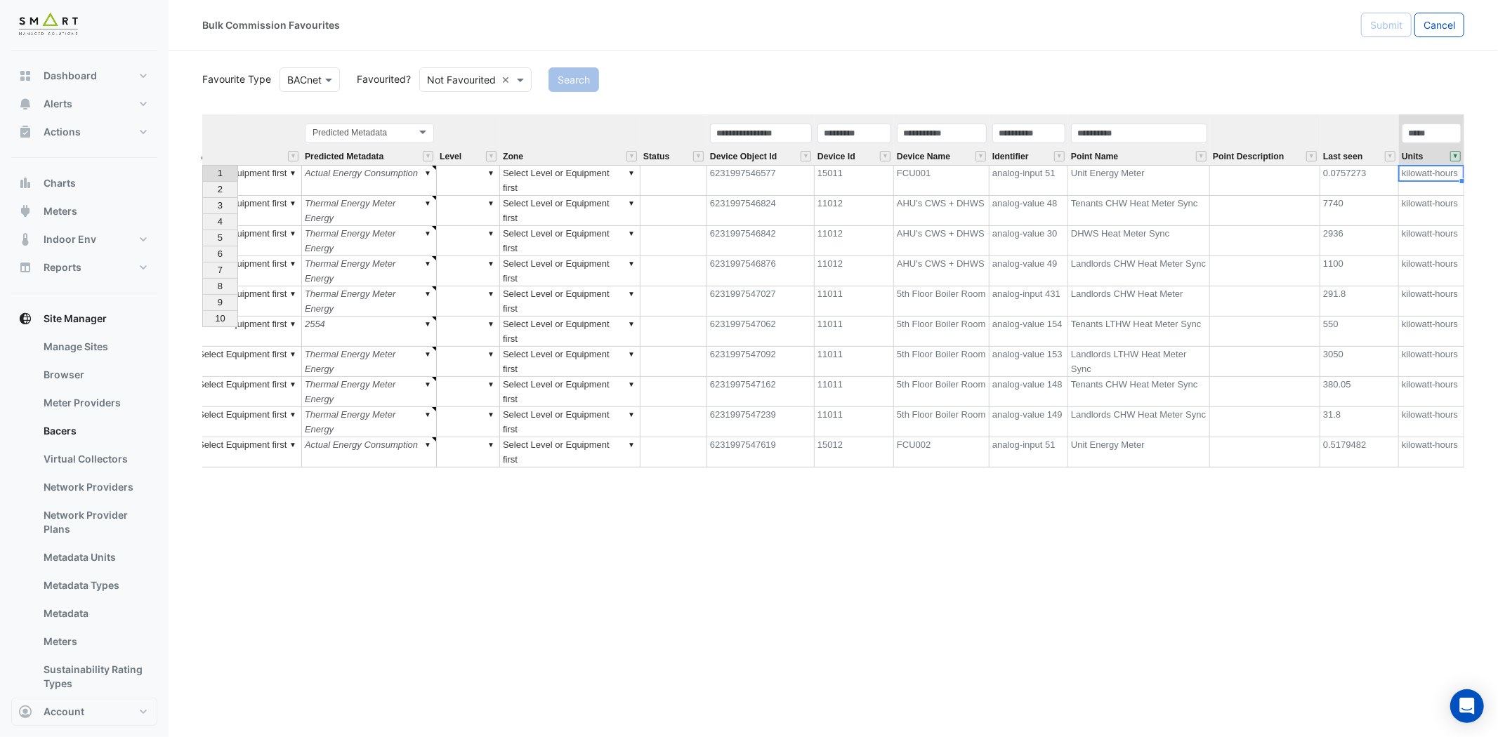
click at [1178, 154] on div "Point Name" at bounding box center [1139, 143] width 142 height 43
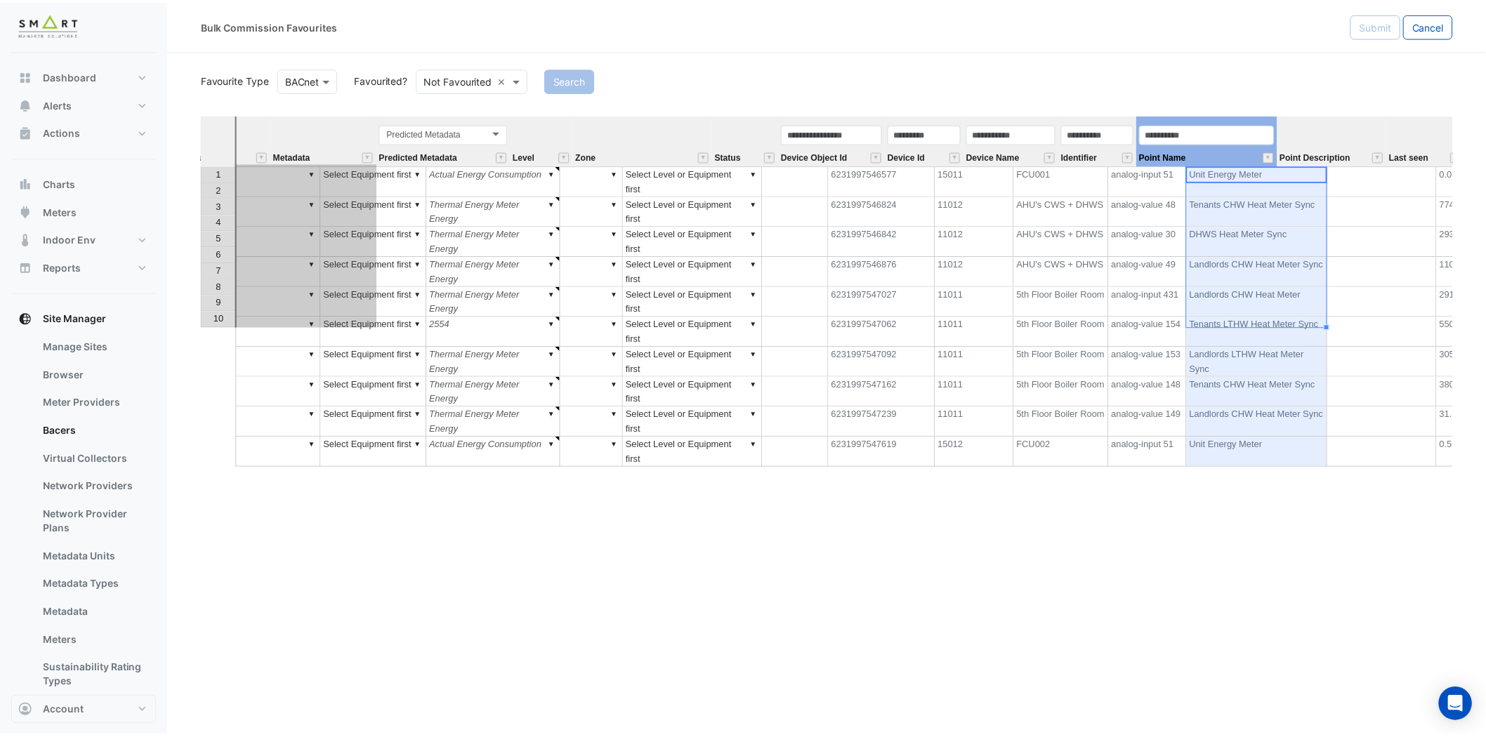
scroll to position [0, 0]
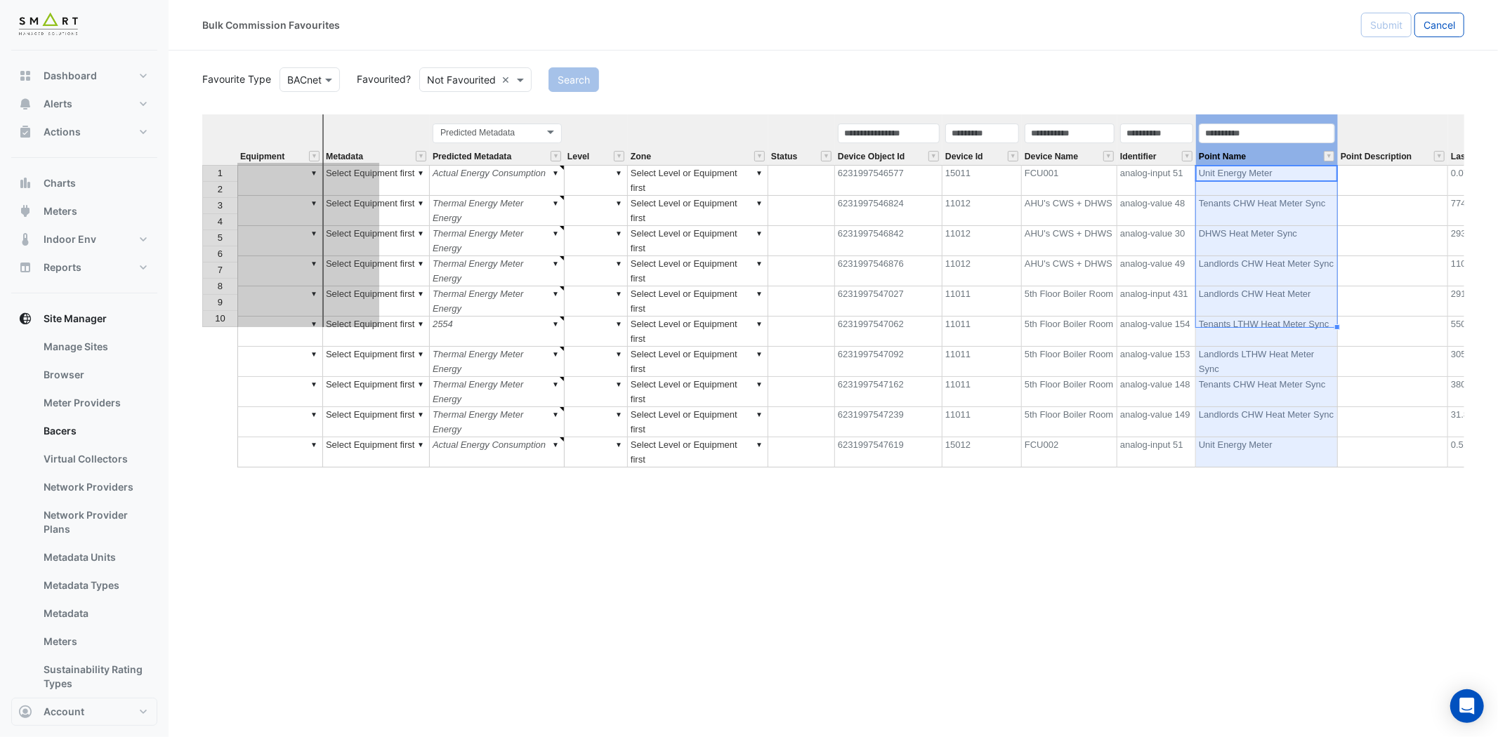
drag, startPoint x: 1173, startPoint y: 116, endPoint x: 318, endPoint y: 162, distance: 856.6
click at [320, 164] on tr "Equipment Metadata Predicted Metadata Predicted Metadata Level Zone Status Devi…" at bounding box center [897, 139] width 1390 height 51
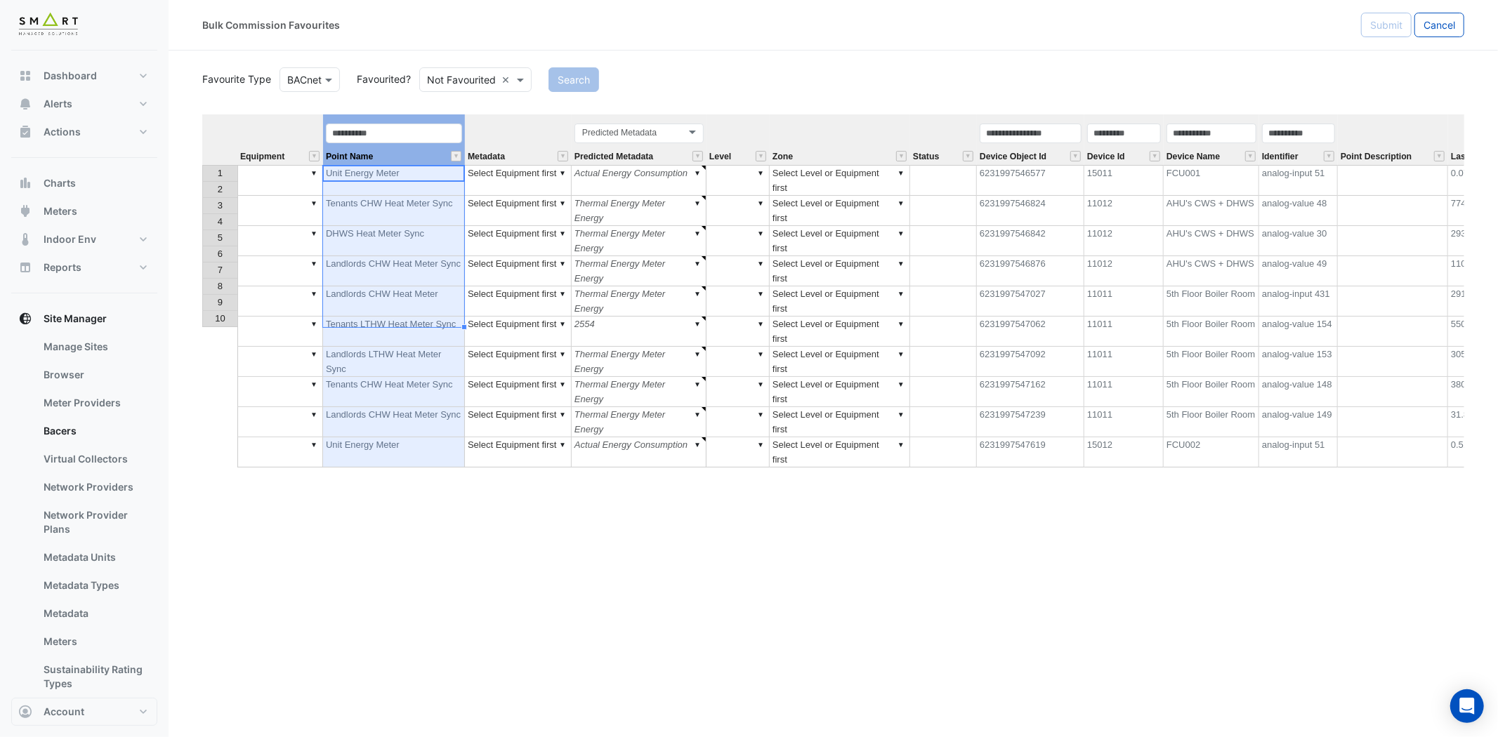
click at [605, 459] on div "Equipment Point Name Metadata Predicted Metadata Level Zone Status Device Objec…" at bounding box center [833, 372] width 1262 height 516
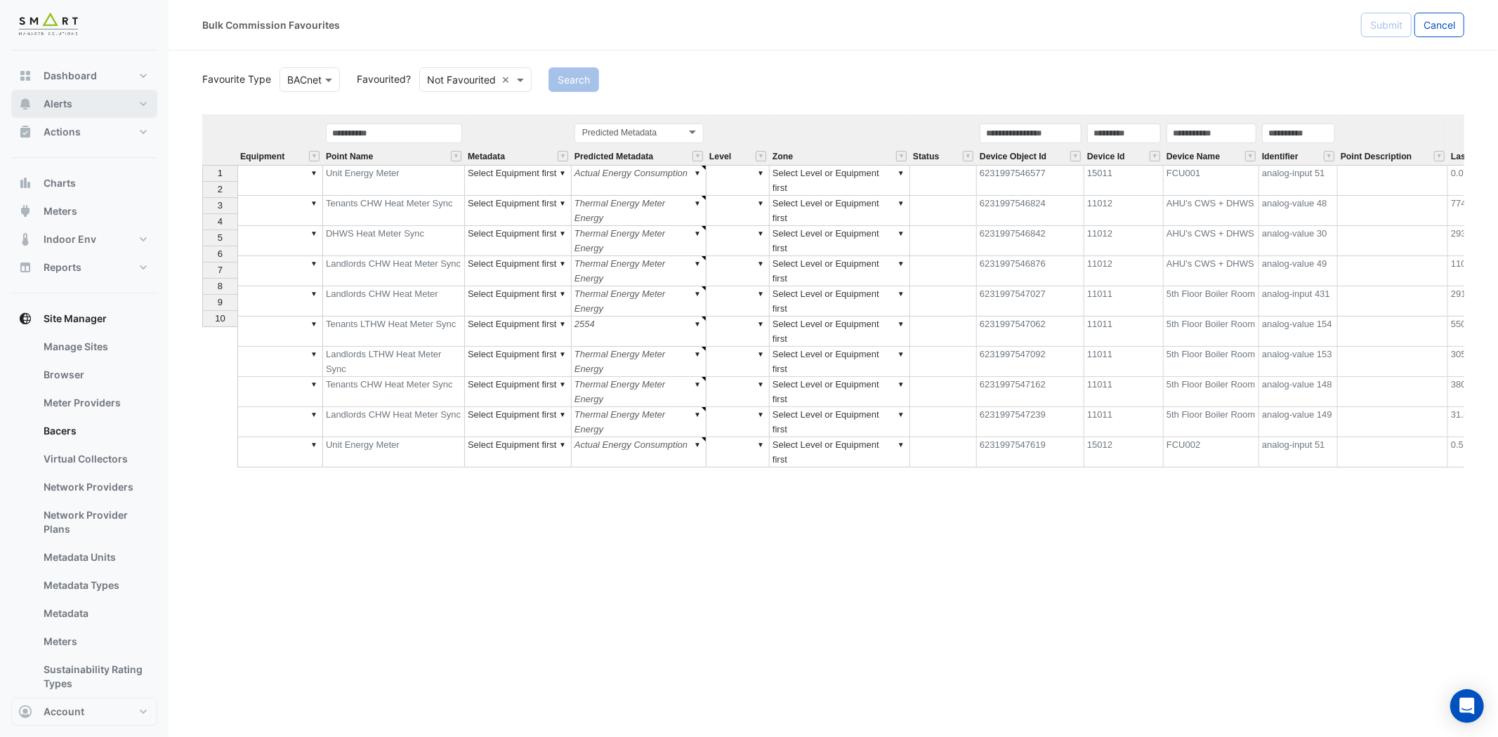
type textarea "*****"
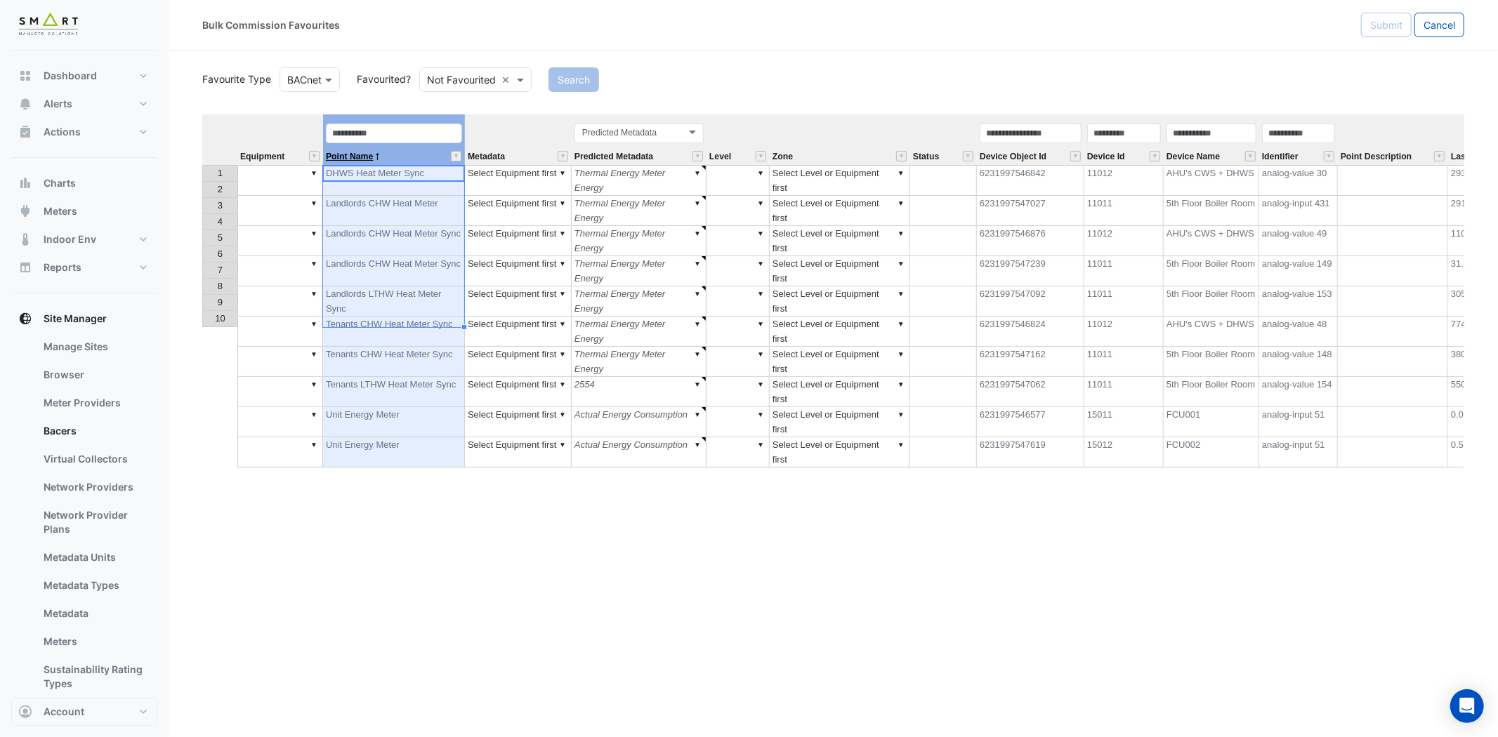
click at [362, 159] on span "Point Name" at bounding box center [349, 156] width 47 height 9
drag, startPoint x: 436, startPoint y: 173, endPoint x: 413, endPoint y: 320, distance: 148.6
click at [414, 322] on tbody "1 ▼ DHWS Heat Meter Sync ▼ Select Equipment first ▼ Thermal Energy Meter Energy…" at bounding box center [897, 316] width 1390 height 303
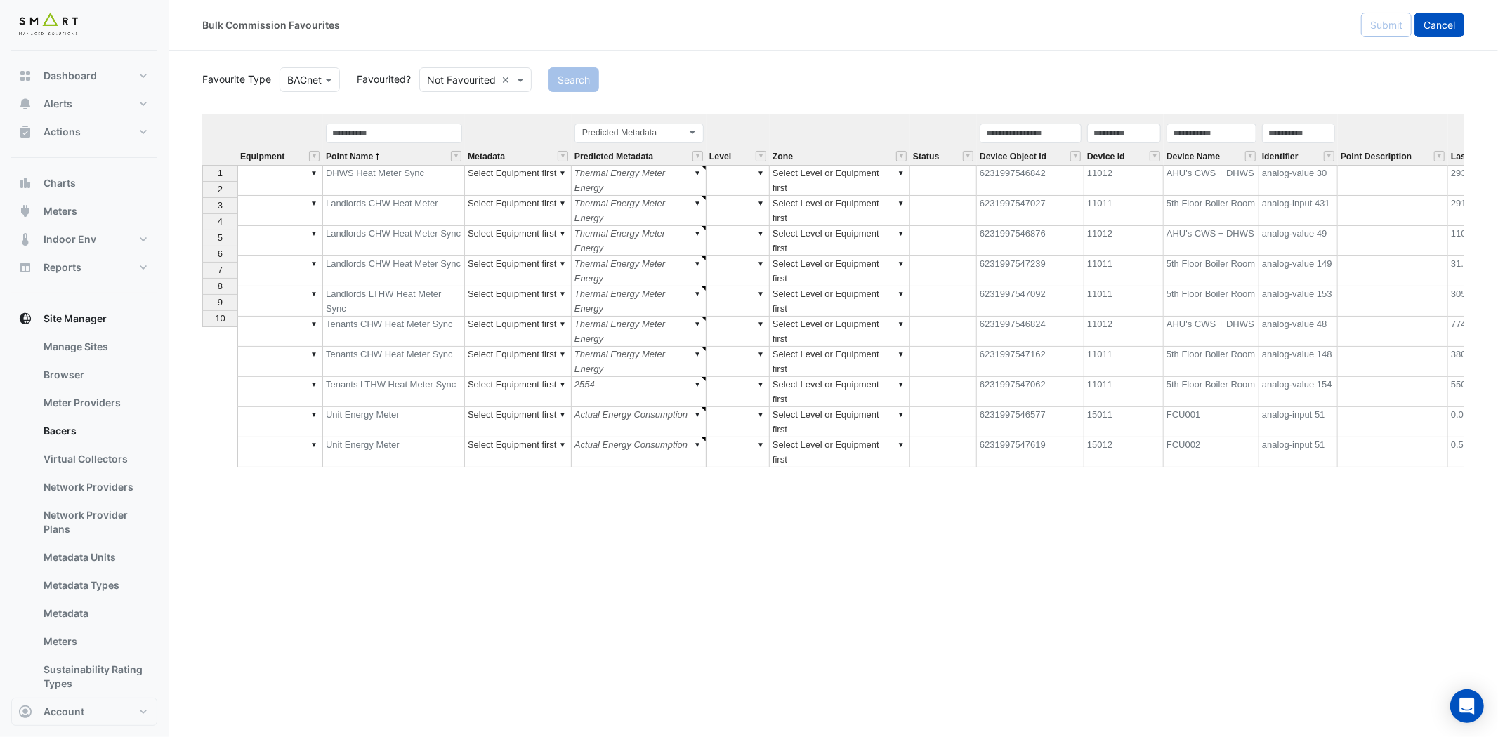
click at [1436, 19] on span "Cancel" at bounding box center [1439, 25] width 32 height 12
select select "***"
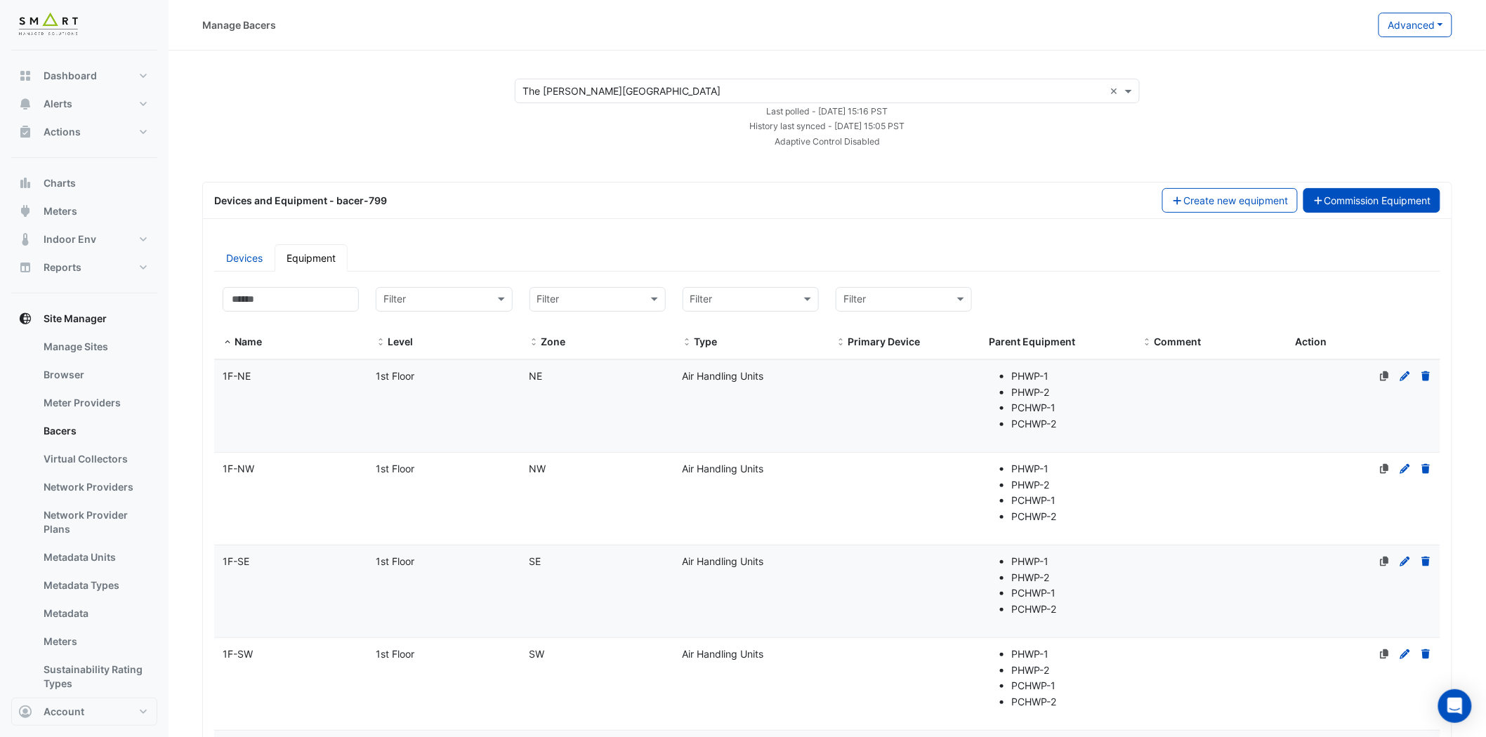
click at [1382, 192] on button "Commission Equipment" at bounding box center [1372, 200] width 138 height 25
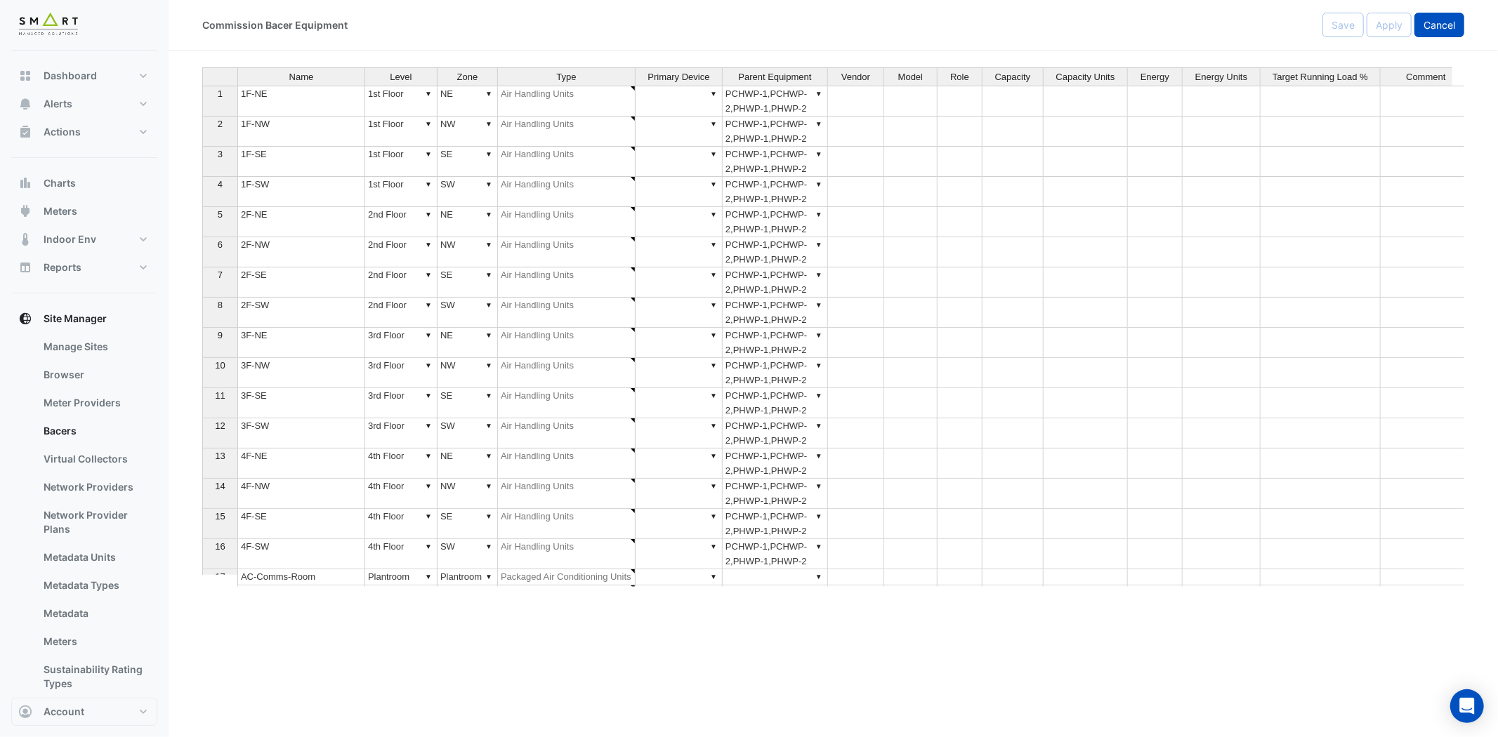
click at [1431, 24] on span "Cancel" at bounding box center [1439, 25] width 32 height 12
select select "***"
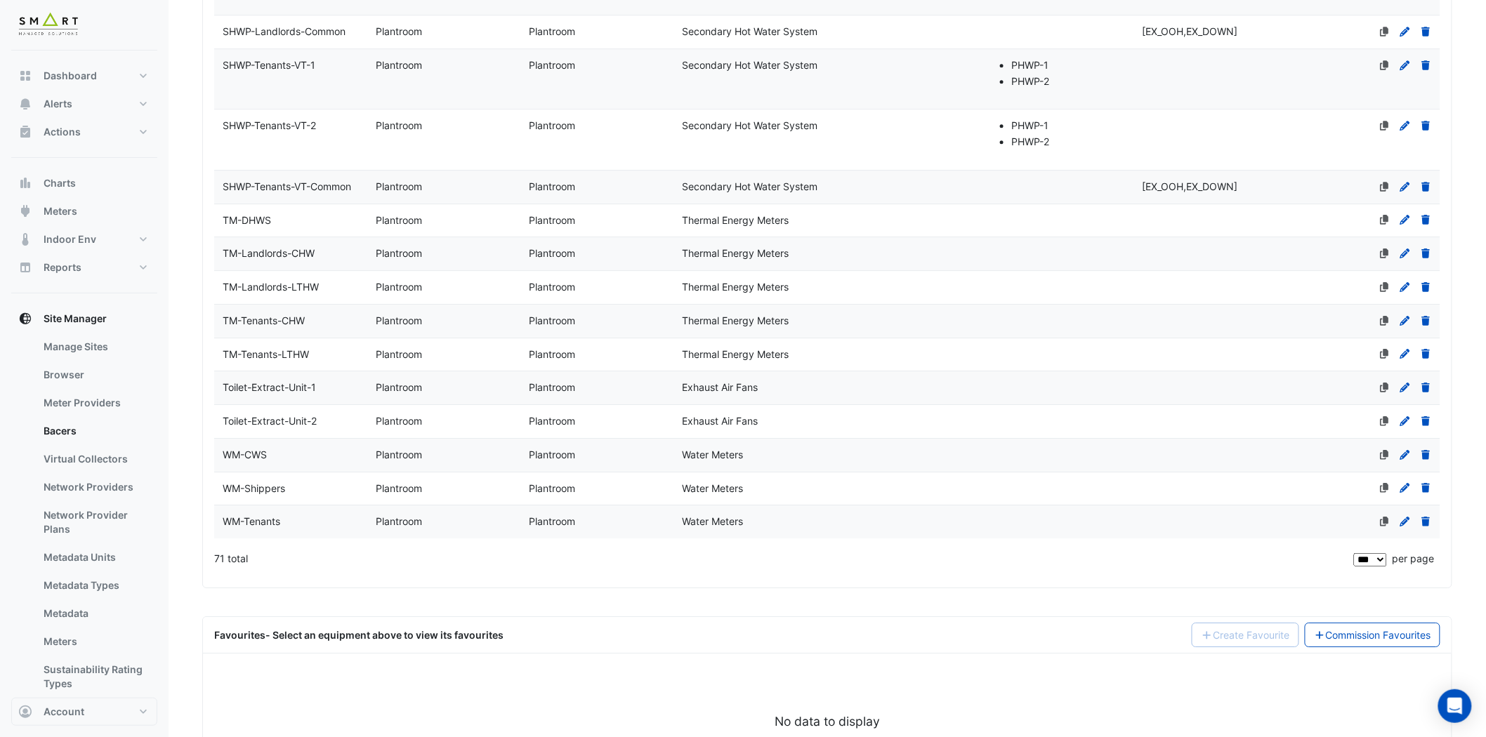
scroll to position [4107, 0]
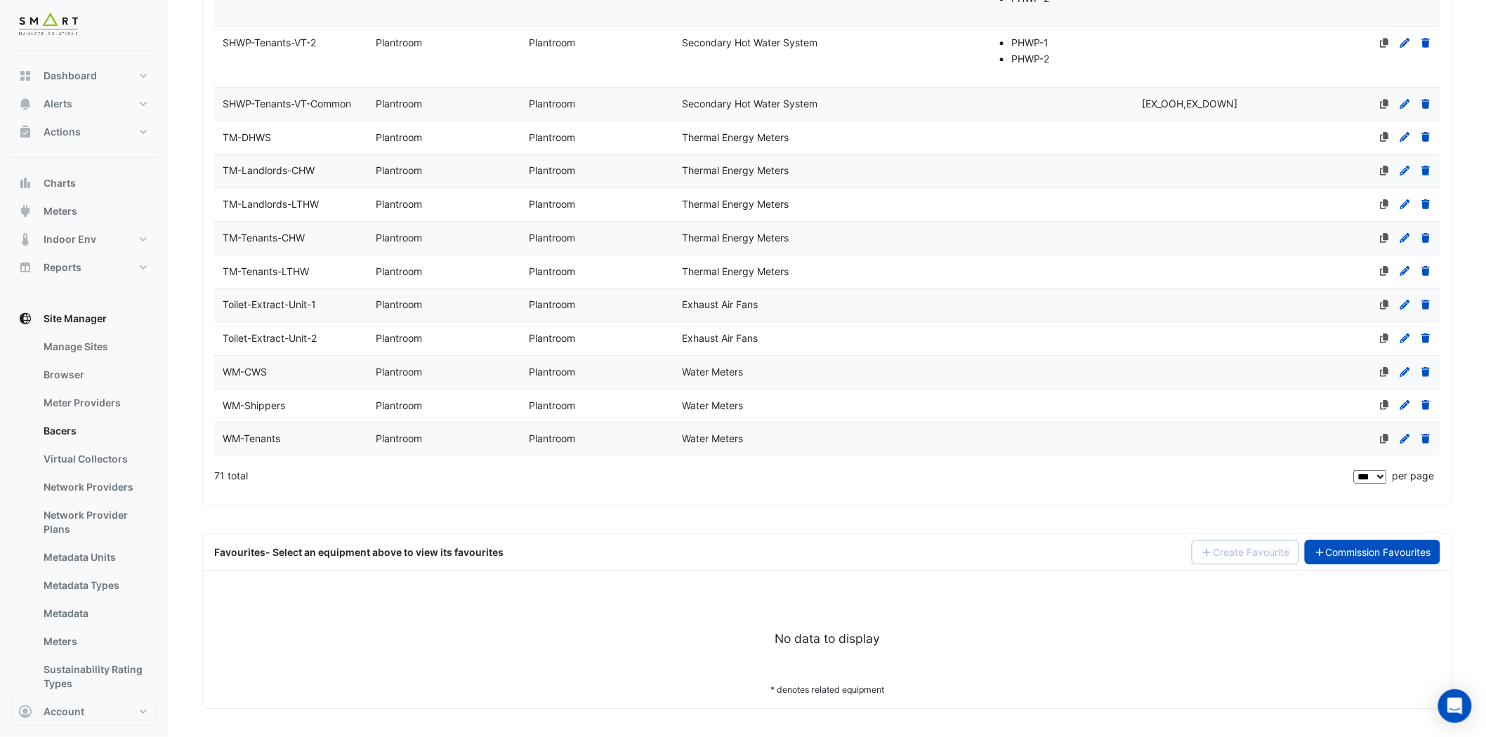
click at [1386, 552] on link "Commission Favourites" at bounding box center [1373, 552] width 136 height 25
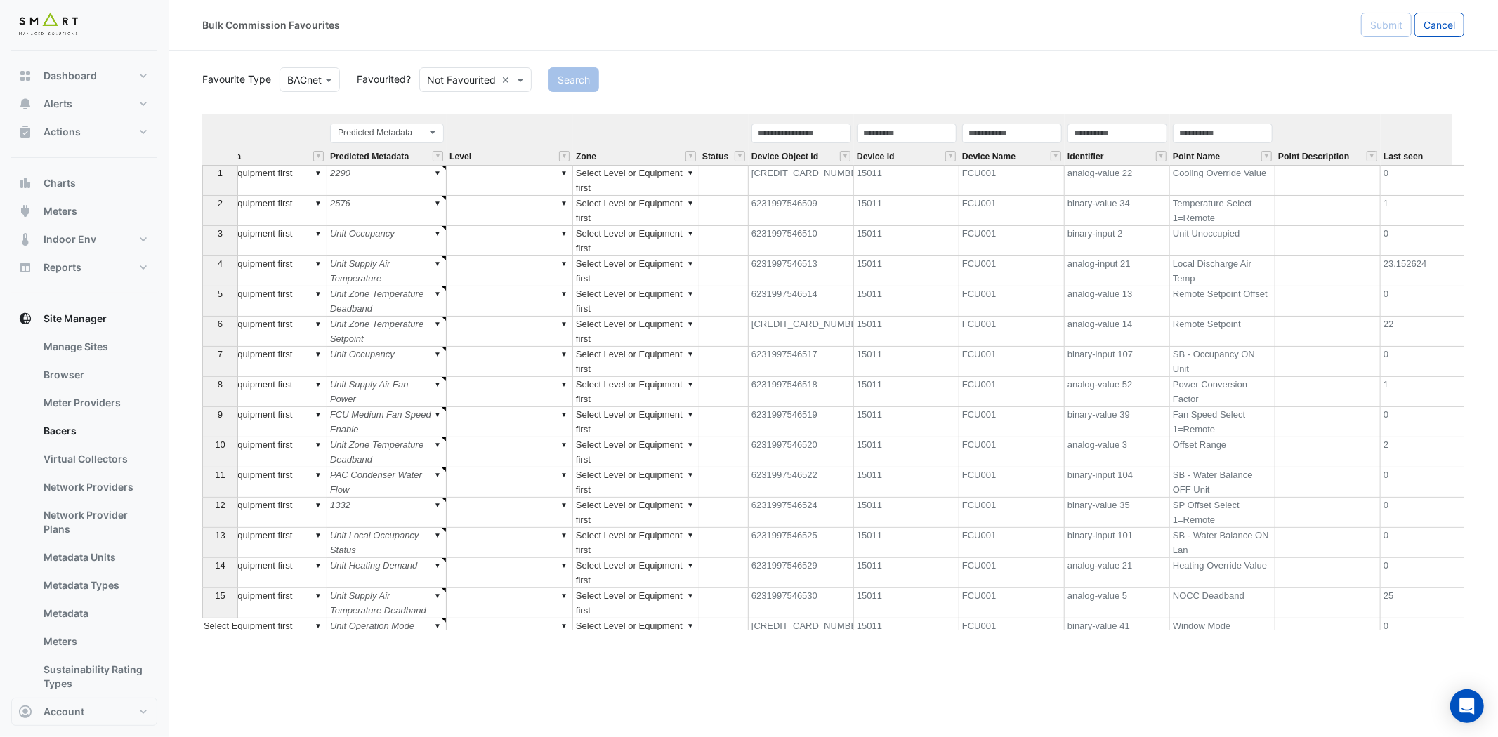
scroll to position [0, 303]
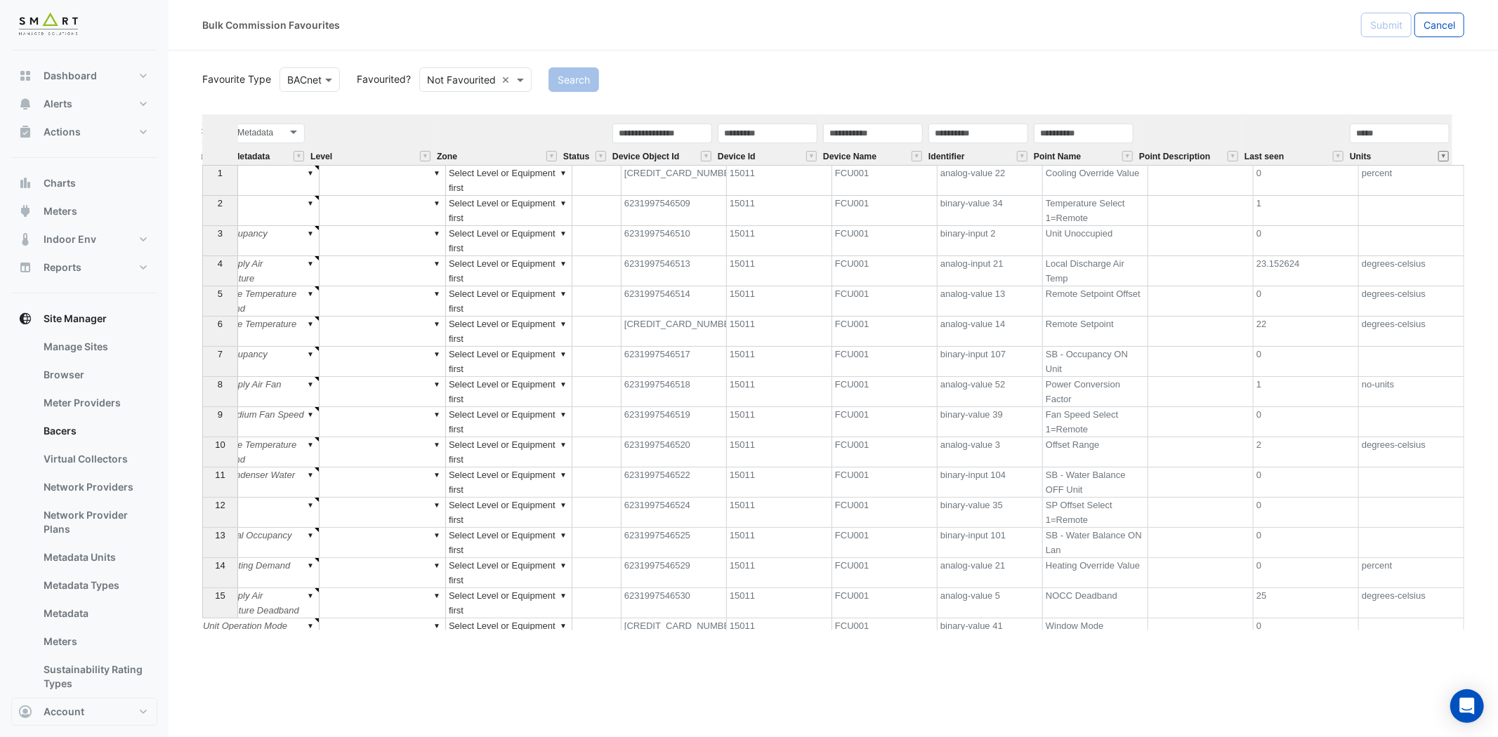
click at [1442, 159] on button "" at bounding box center [1443, 156] width 11 height 11
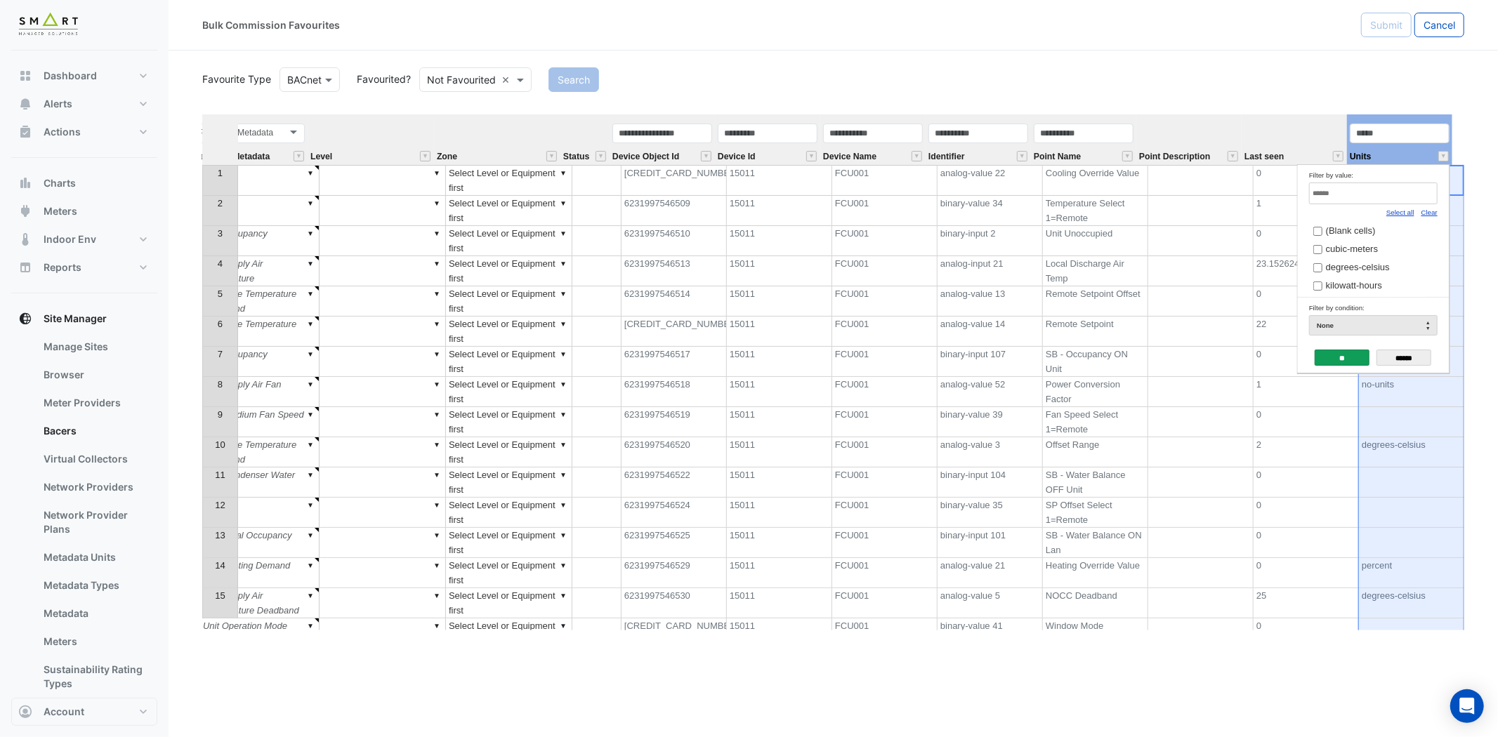
click at [1431, 211] on link "Clear" at bounding box center [1429, 213] width 16 height 8
click at [1374, 285] on span "kilowatt-hours" at bounding box center [1354, 285] width 56 height 11
click at [1335, 362] on input "**" at bounding box center [1342, 358] width 55 height 16
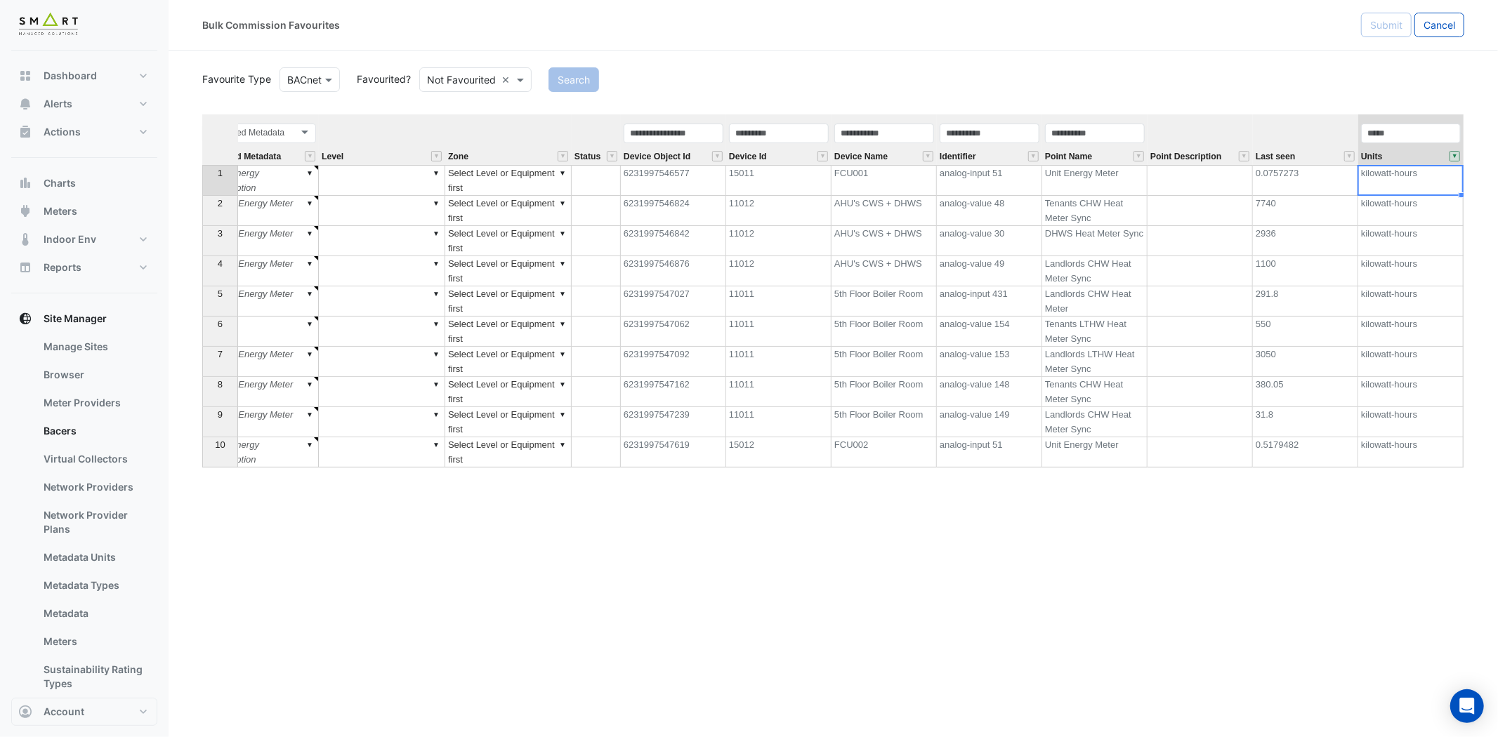
scroll to position [0, 291]
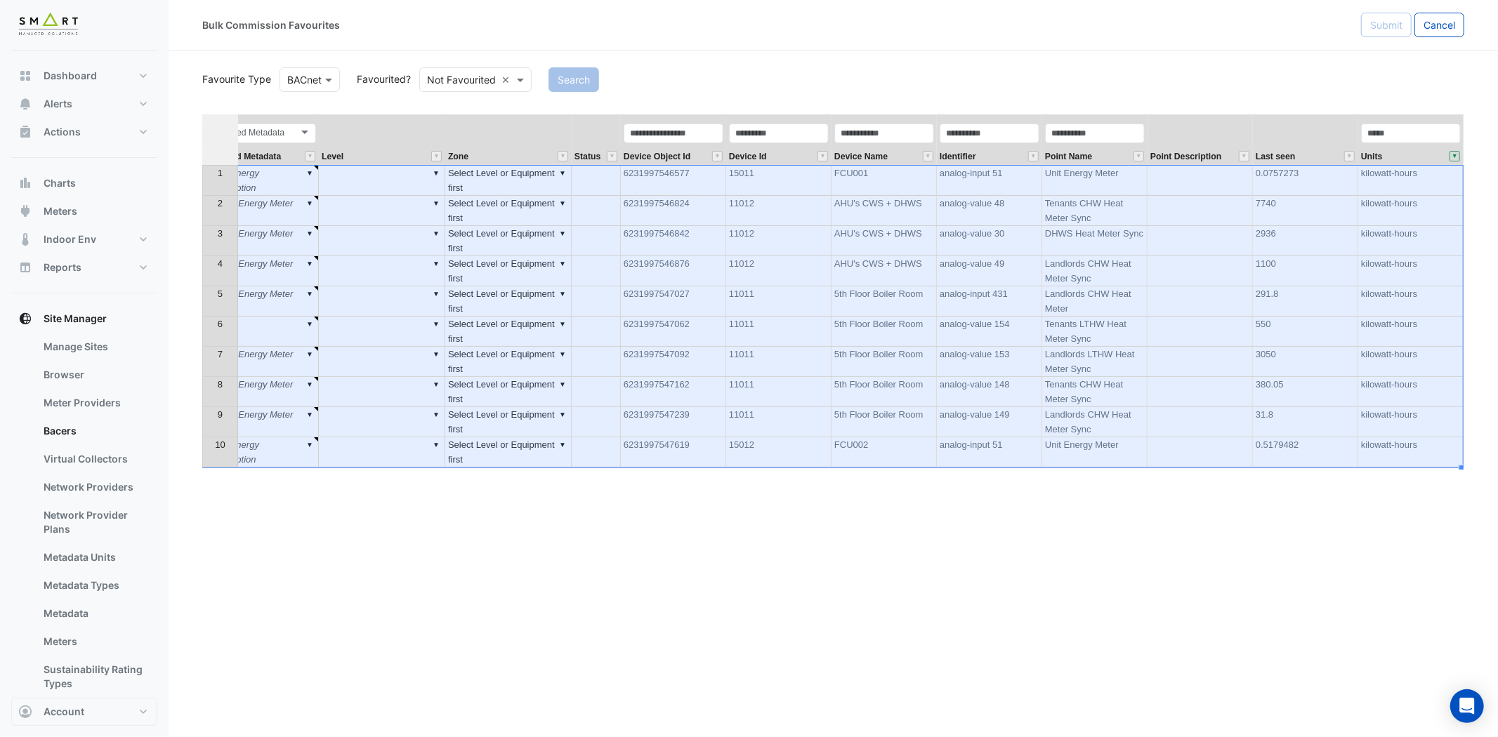
click at [209, 146] on th at bounding box center [220, 139] width 36 height 51
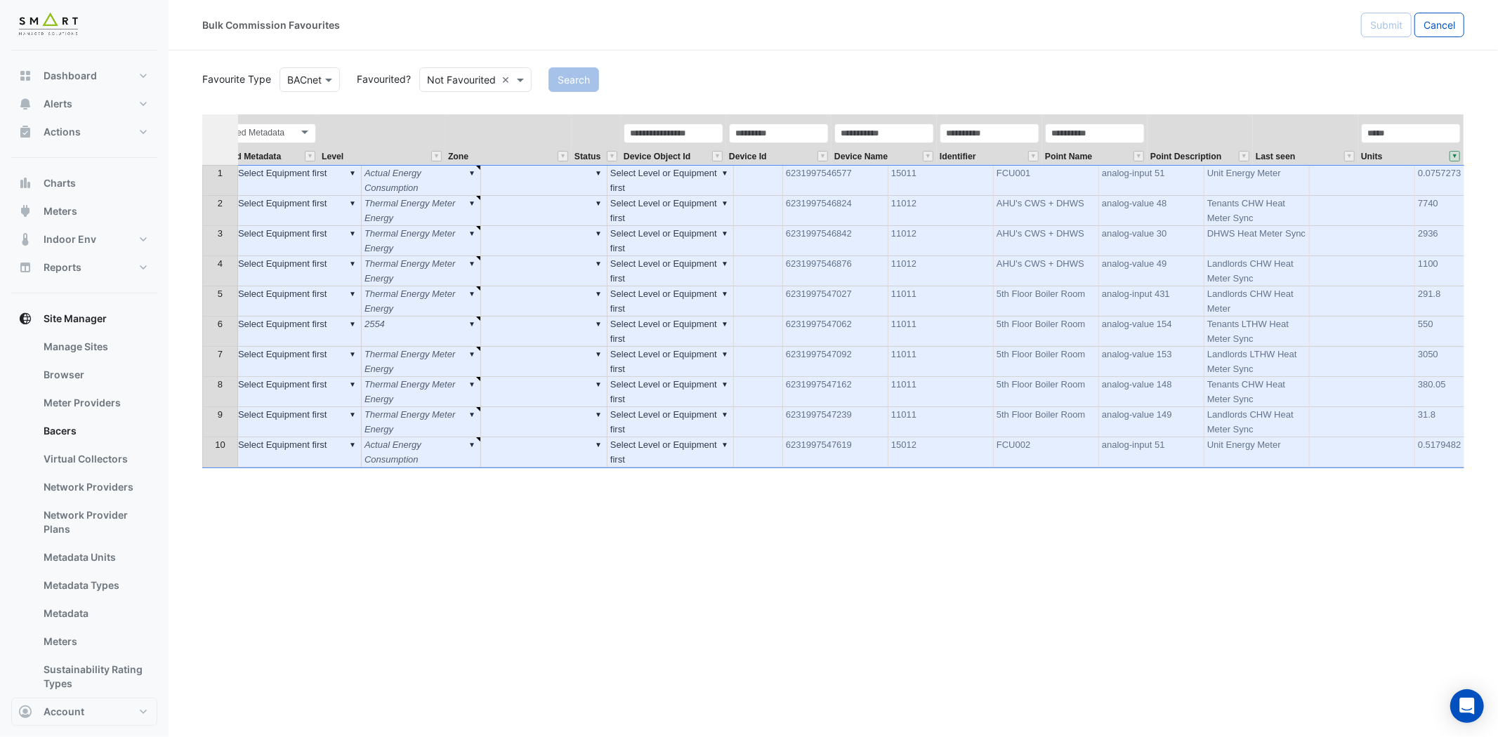
scroll to position [0, 129]
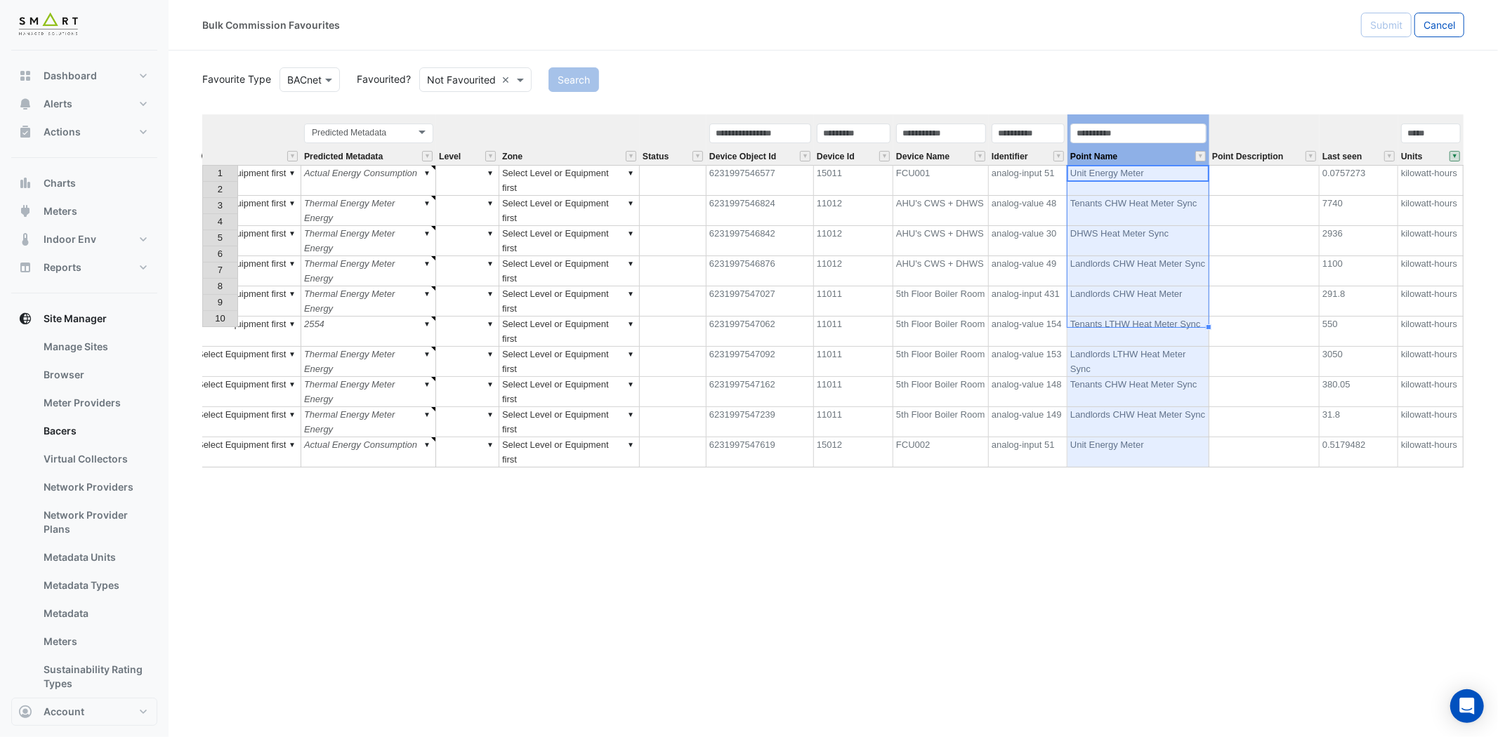
click at [1169, 154] on div "Point Name" at bounding box center [1138, 143] width 142 height 43
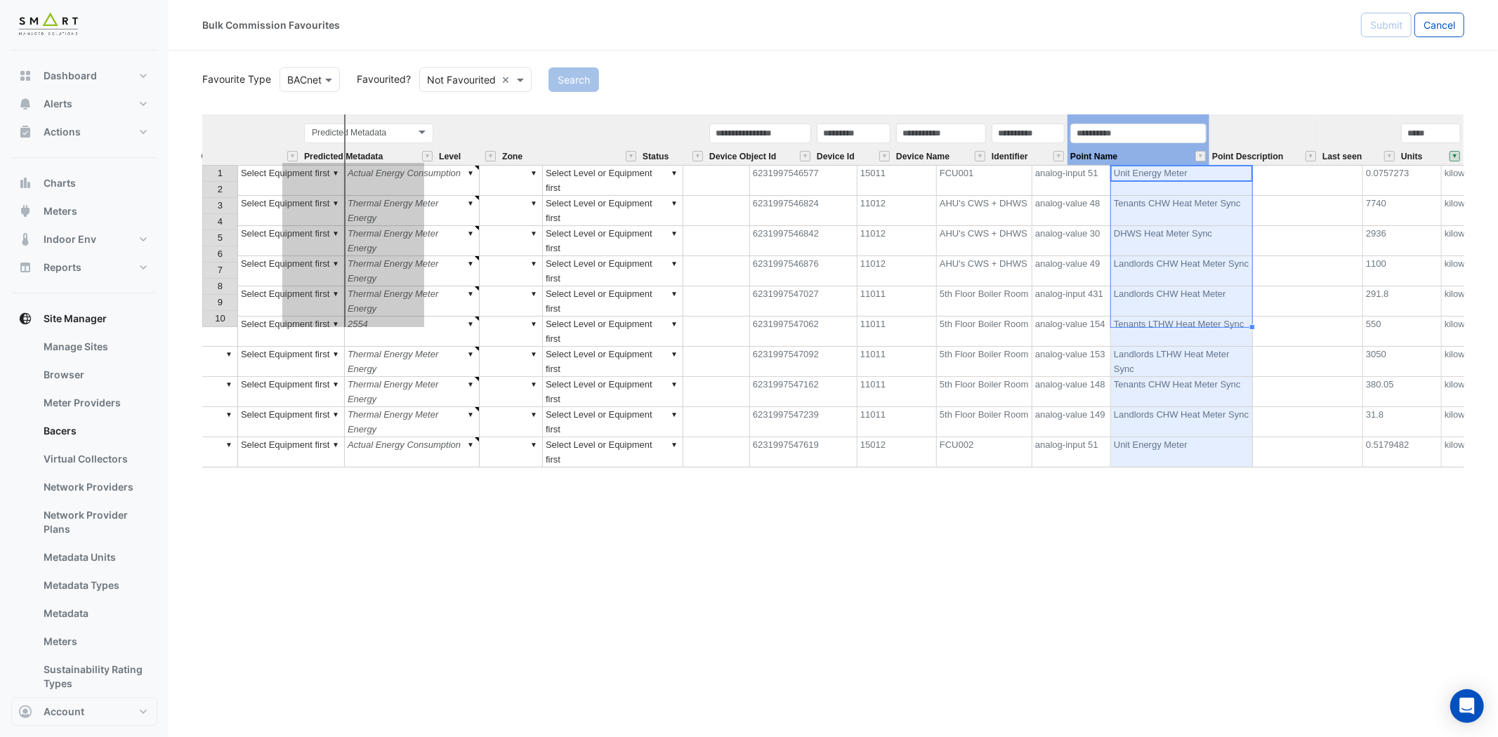
scroll to position [0, 86]
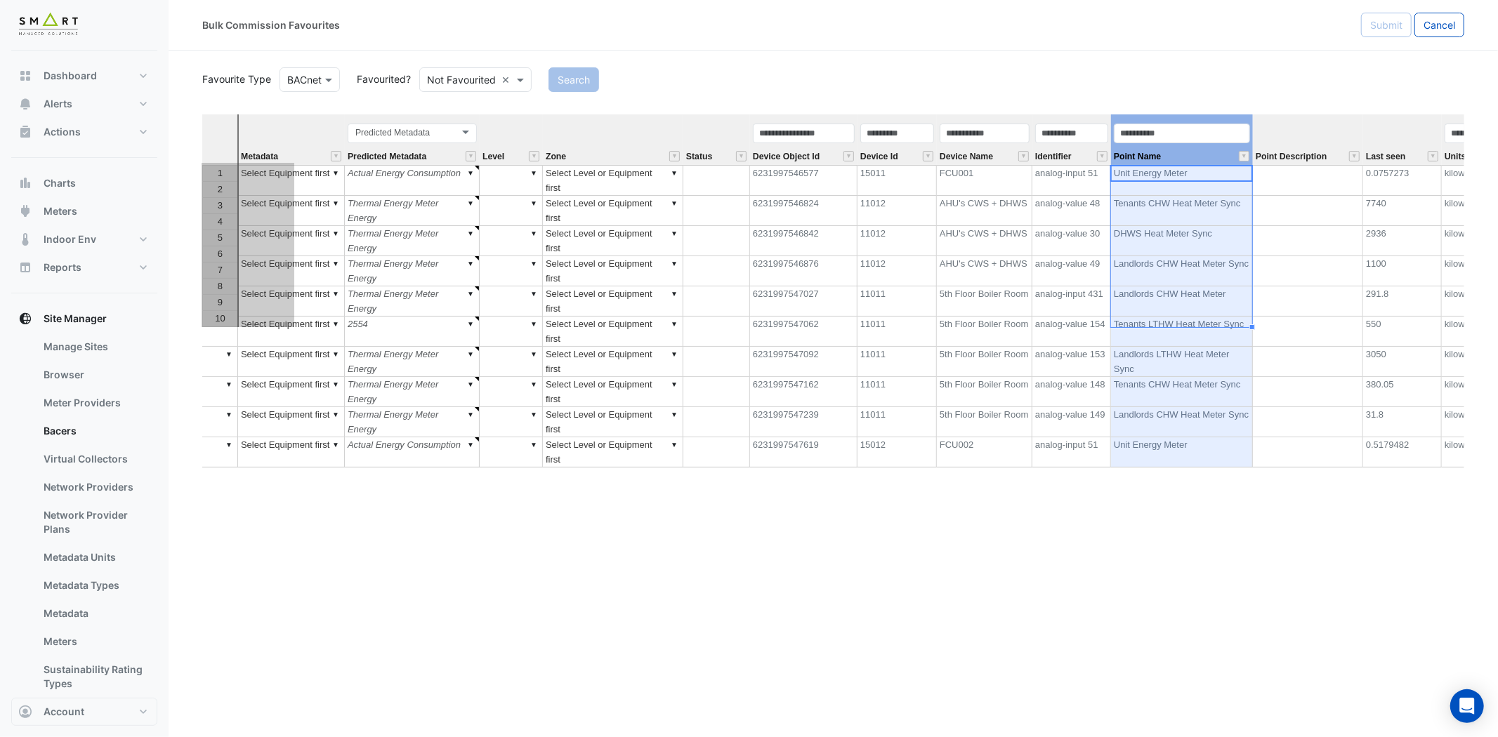
drag, startPoint x: 1164, startPoint y: 117, endPoint x: 247, endPoint y: 221, distance: 922.4
click at [247, 221] on div "Equipment Metadata Predicted Metadata Level Zone Status Device Object Id Device…" at bounding box center [833, 372] width 1262 height 516
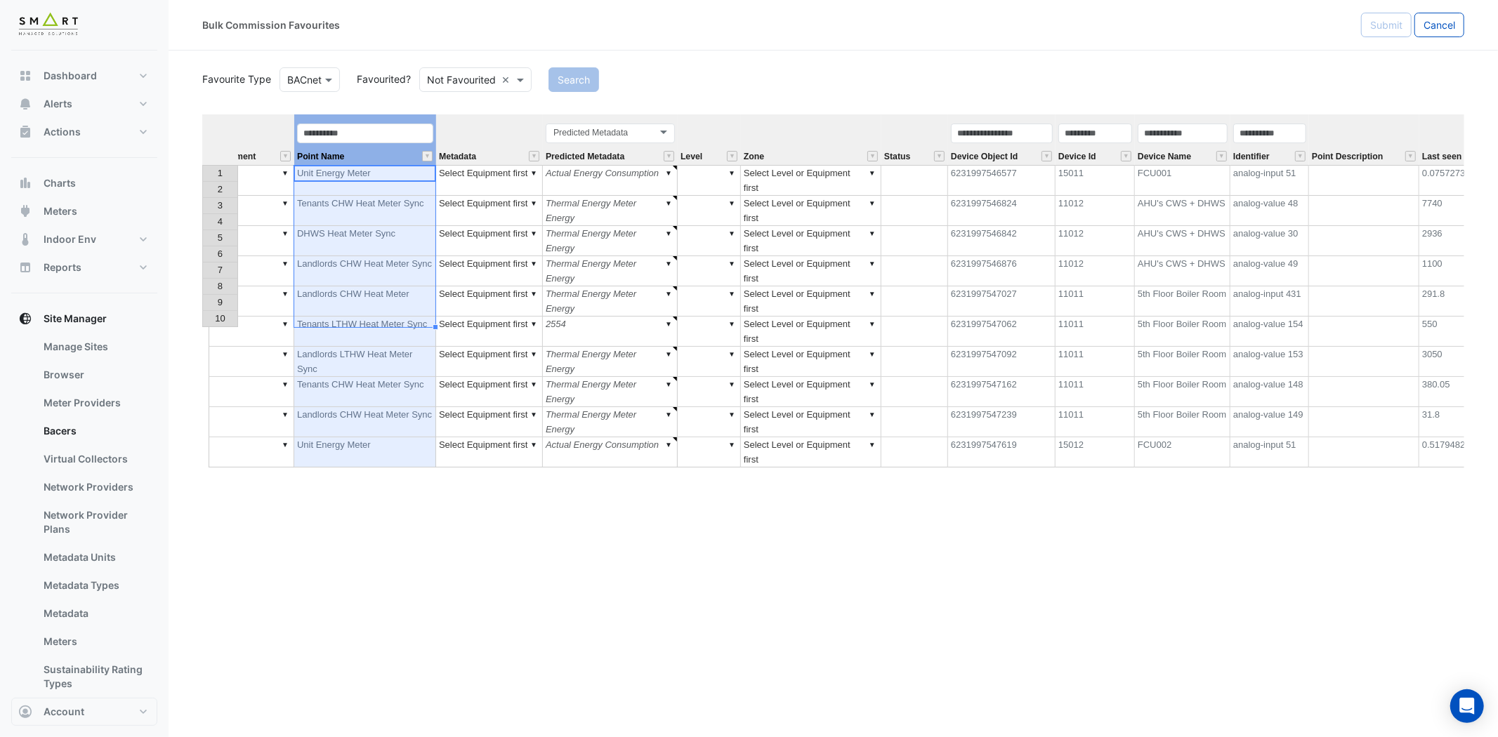
scroll to position [0, 0]
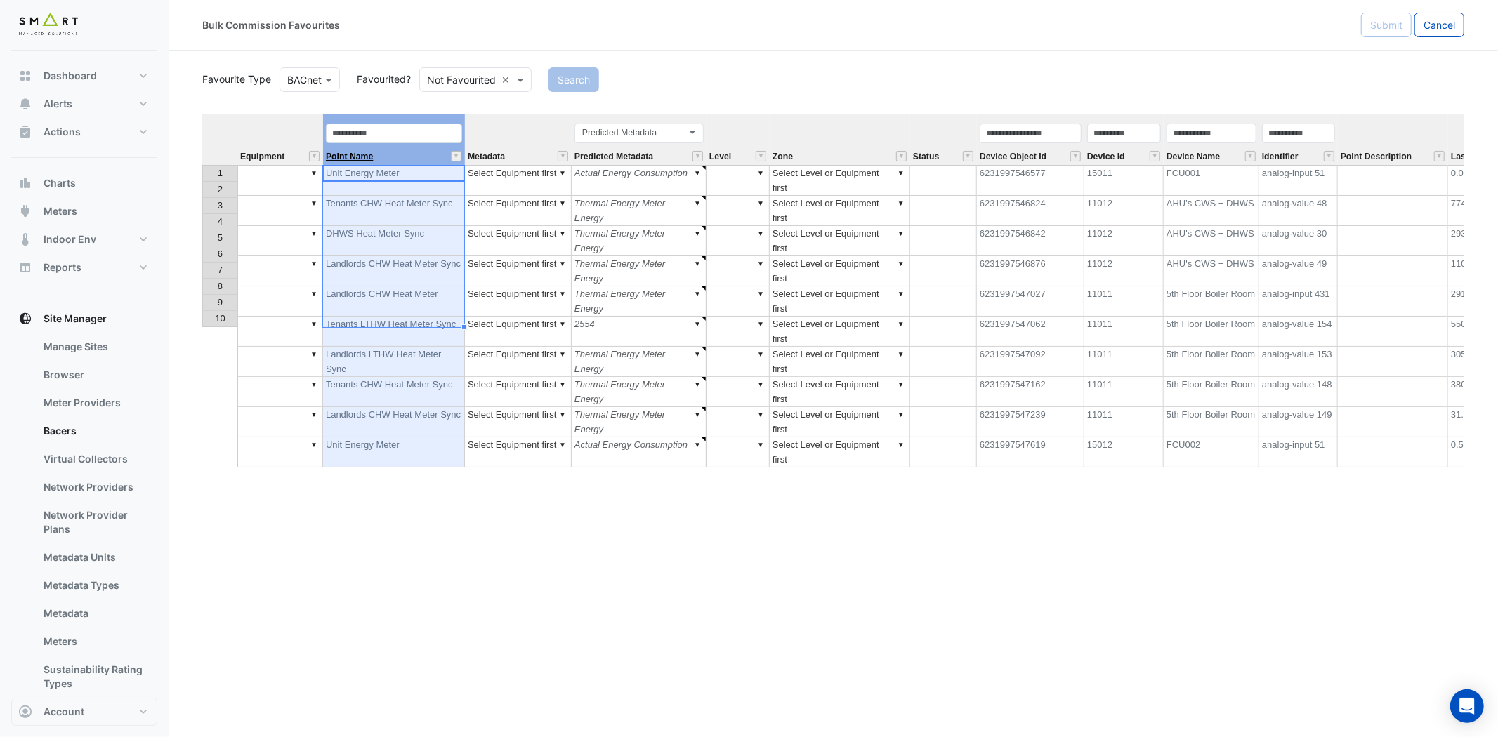
click at [356, 156] on span "Point Name" at bounding box center [349, 156] width 47 height 9
click at [405, 407] on td "Unit Energy Meter" at bounding box center [394, 422] width 142 height 30
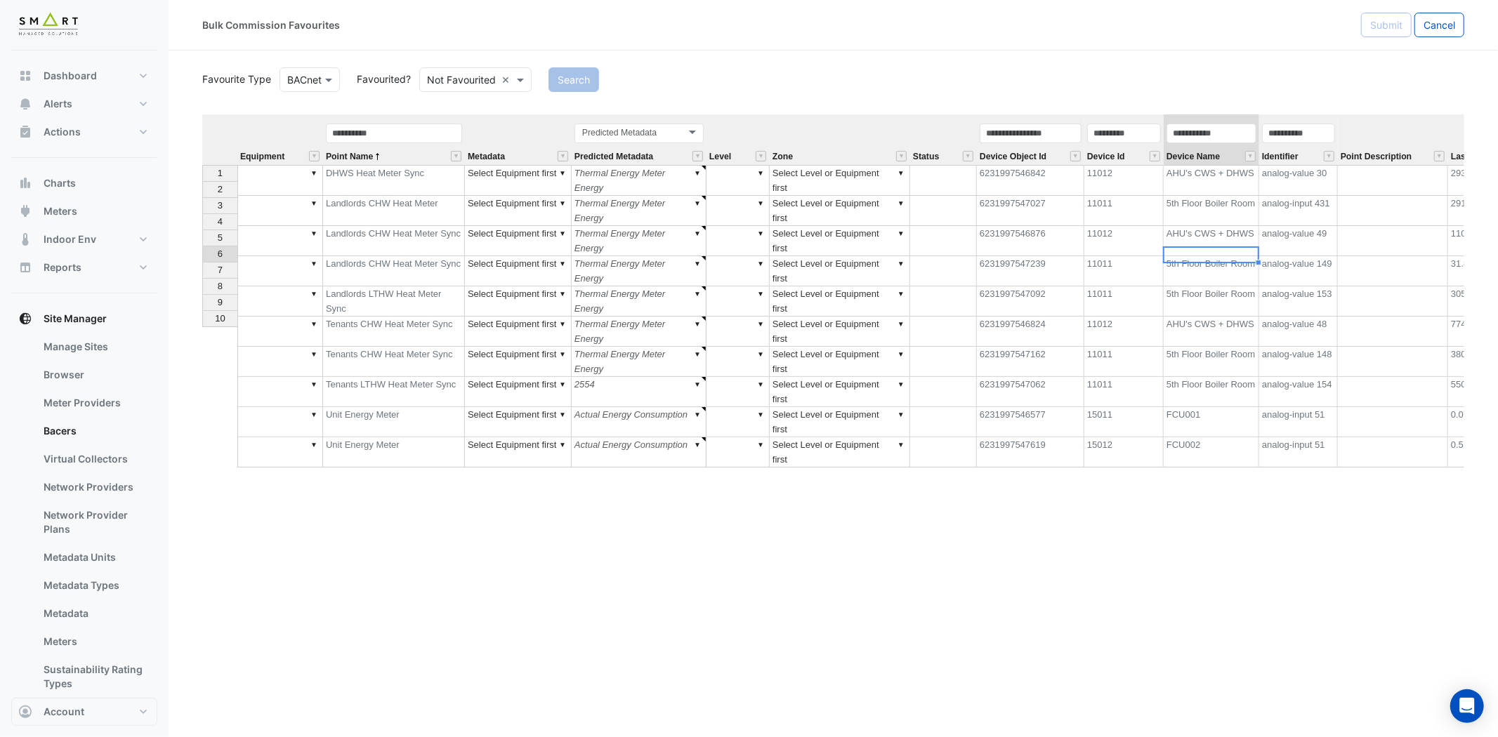
click at [1209, 317] on td "AHU's CWS + DHWS" at bounding box center [1212, 332] width 96 height 30
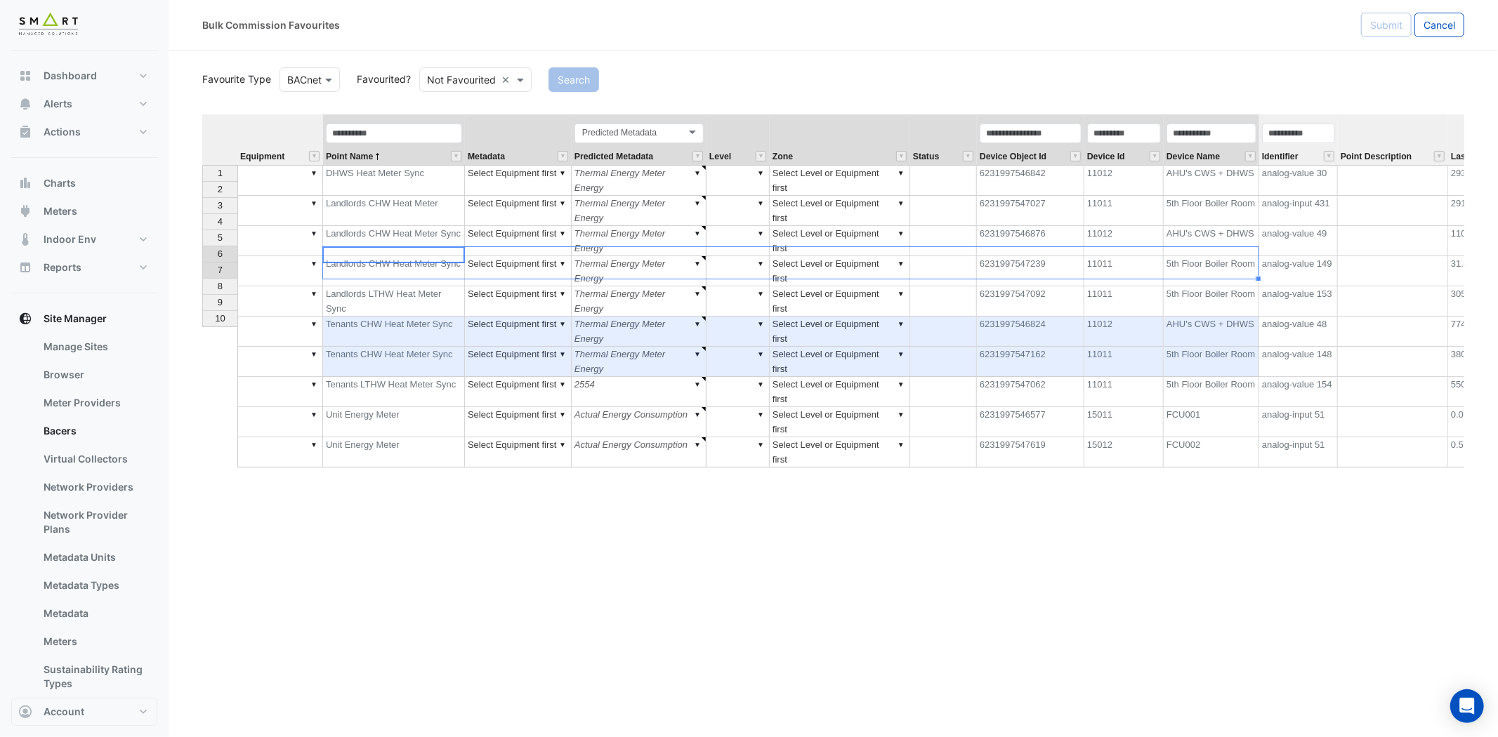
drag, startPoint x: 430, startPoint y: 258, endPoint x: 1191, endPoint y: 272, distance: 760.7
click at [1191, 272] on tbody "1 ▼ DHWS Heat Meter Sync ▼ Select Equipment first ▼ Thermal Energy Meter Energy…" at bounding box center [897, 316] width 1390 height 303
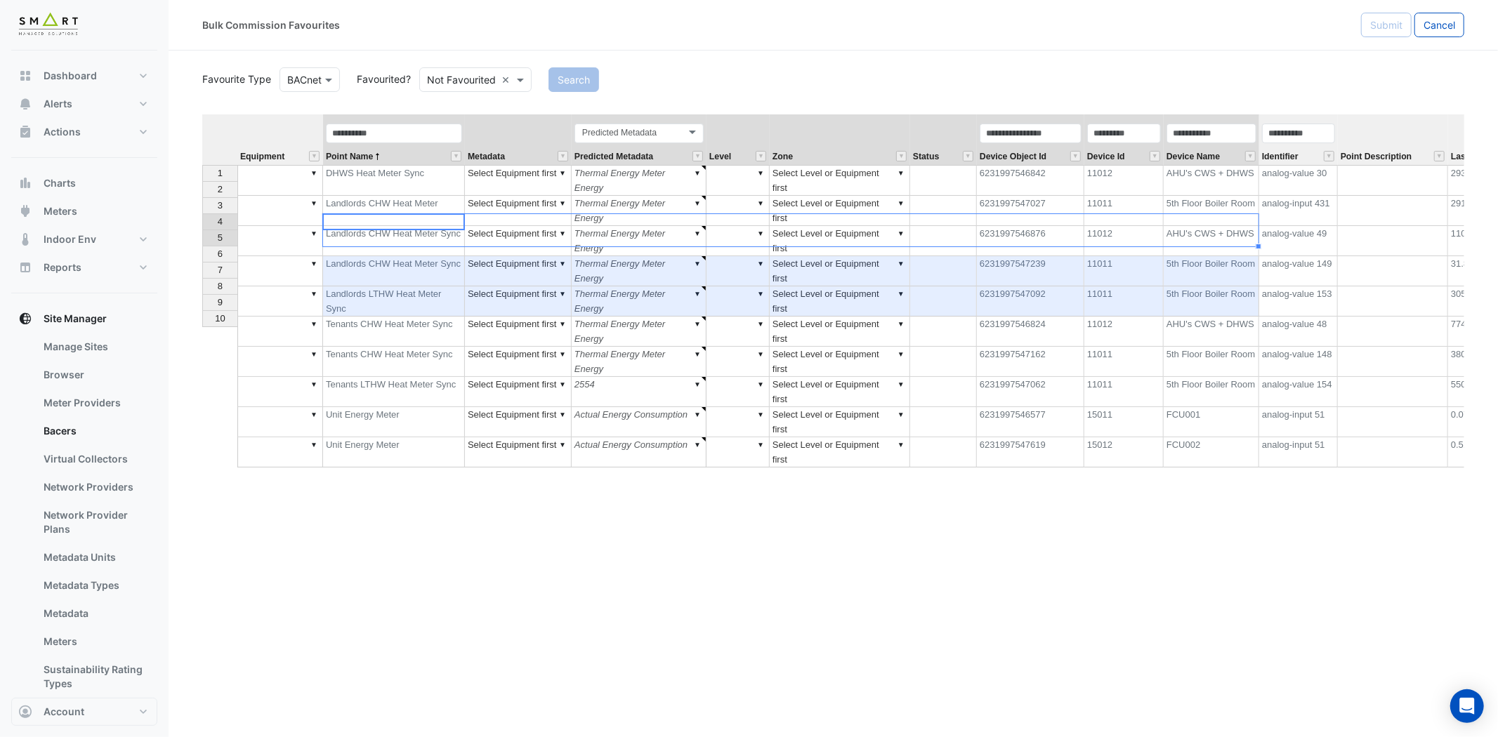
drag, startPoint x: 421, startPoint y: 221, endPoint x: 1223, endPoint y: 232, distance: 801.4
click at [1223, 232] on tbody "1 ▼ DHWS Heat Meter Sync ▼ Select Equipment first ▼ Thermal Energy Meter Energy…" at bounding box center [897, 316] width 1390 height 303
click at [362, 157] on span "Point Name" at bounding box center [349, 156] width 47 height 9
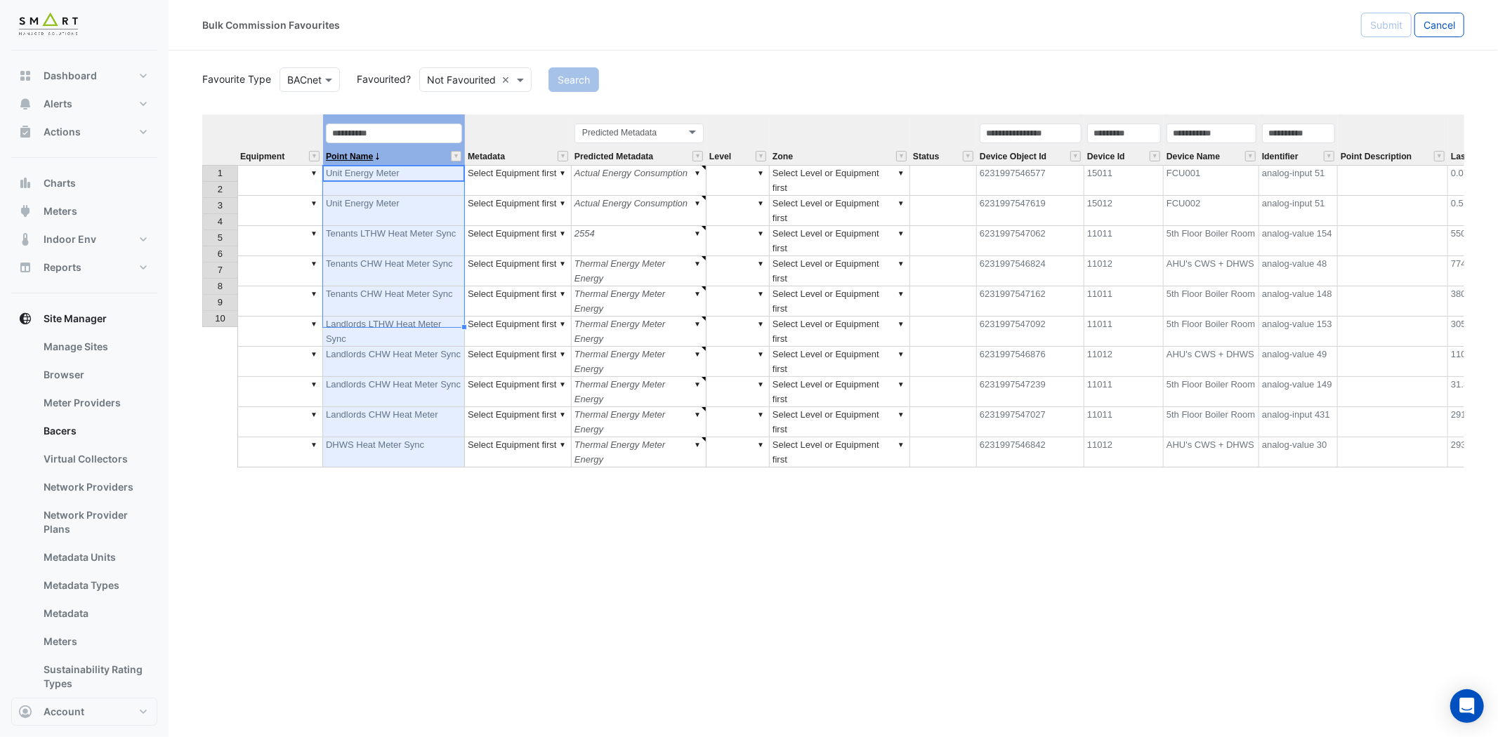
click at [362, 157] on span "Point Name" at bounding box center [349, 156] width 47 height 9
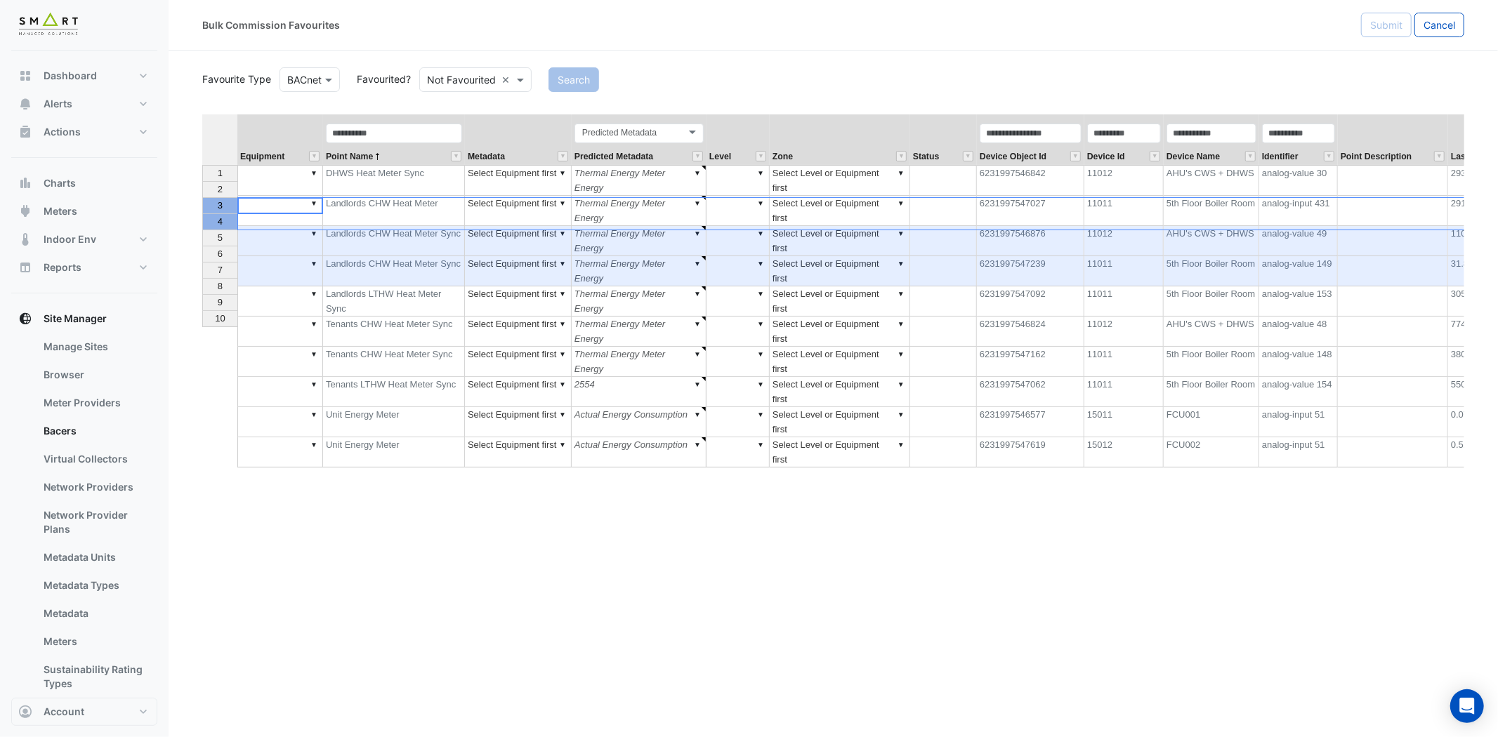
drag, startPoint x: 206, startPoint y: 202, endPoint x: 218, endPoint y: 228, distance: 28.3
click at [218, 228] on tbody "1 2 3 4 5 6 7 8 9 10" at bounding box center [219, 246] width 35 height 162
click at [1428, 25] on span "Cancel" at bounding box center [1439, 25] width 32 height 12
select select "***"
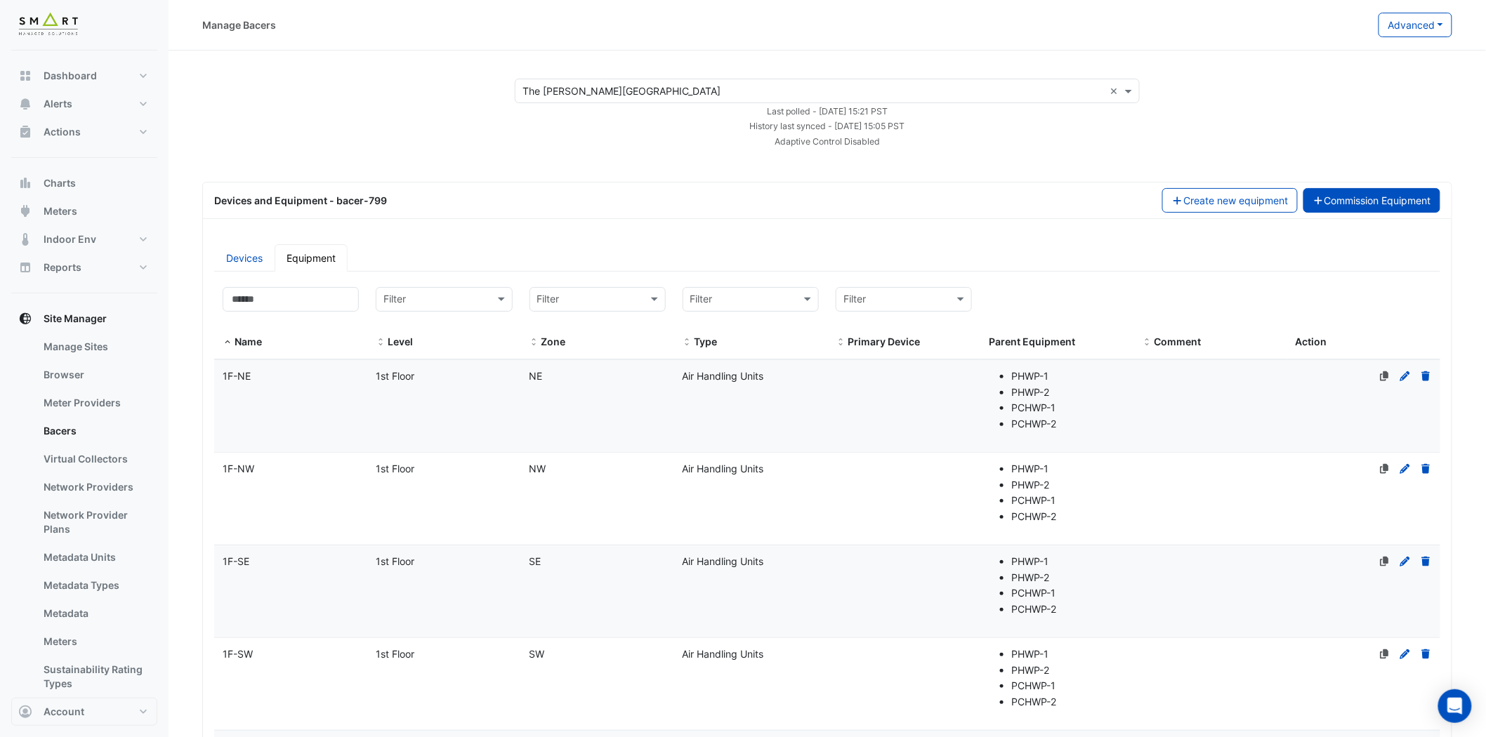
click at [1337, 195] on button "Commission Equipment" at bounding box center [1372, 200] width 138 height 25
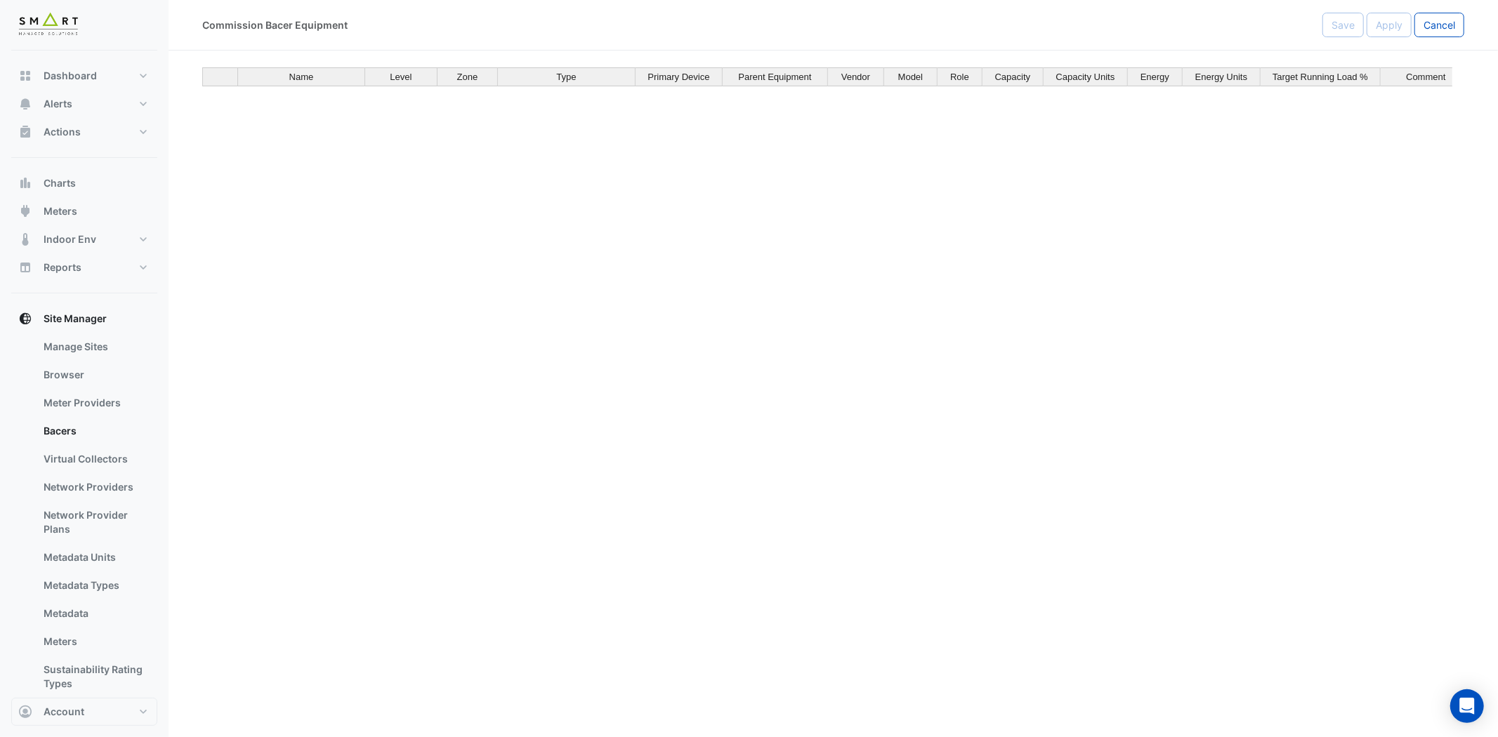
scroll to position [1188, 0]
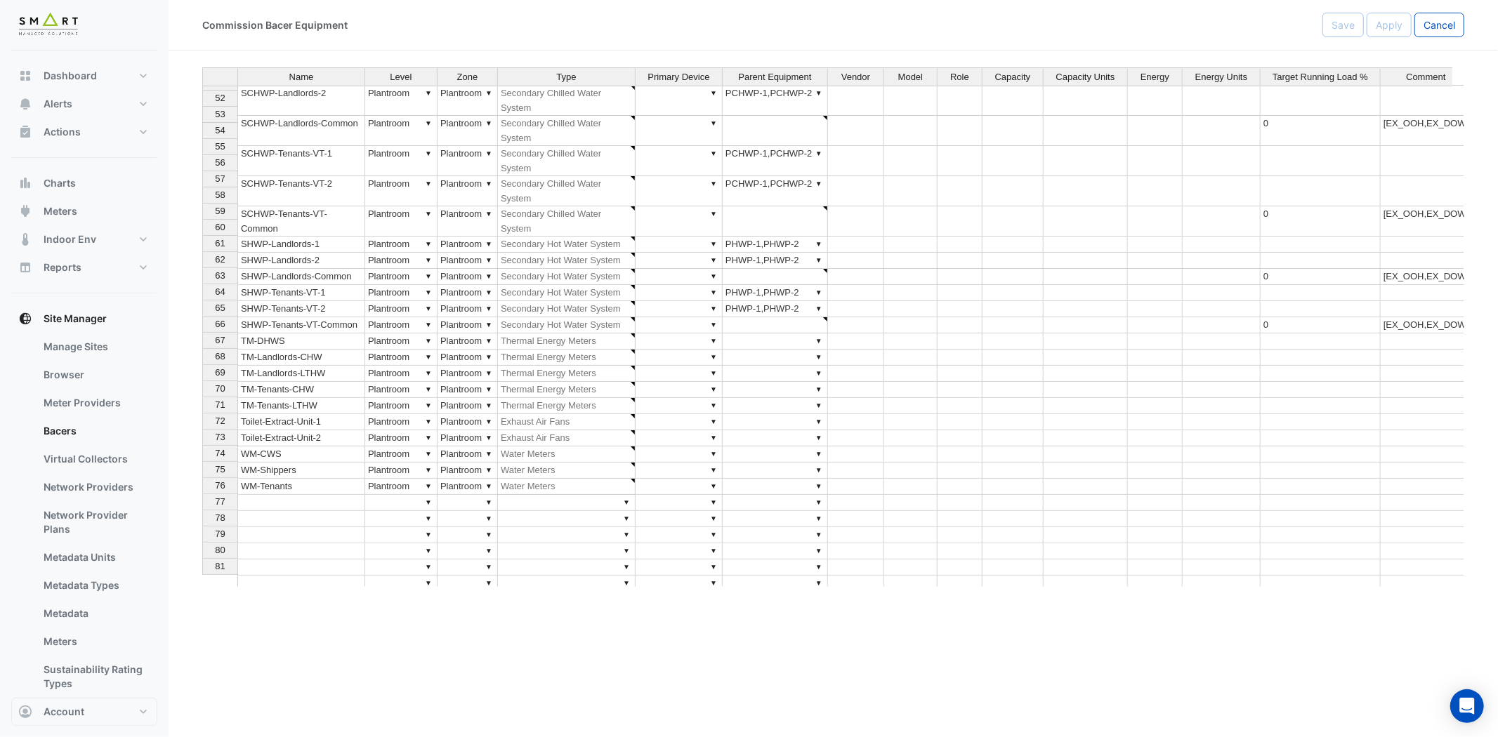
click at [289, 495] on td at bounding box center [301, 503] width 128 height 16
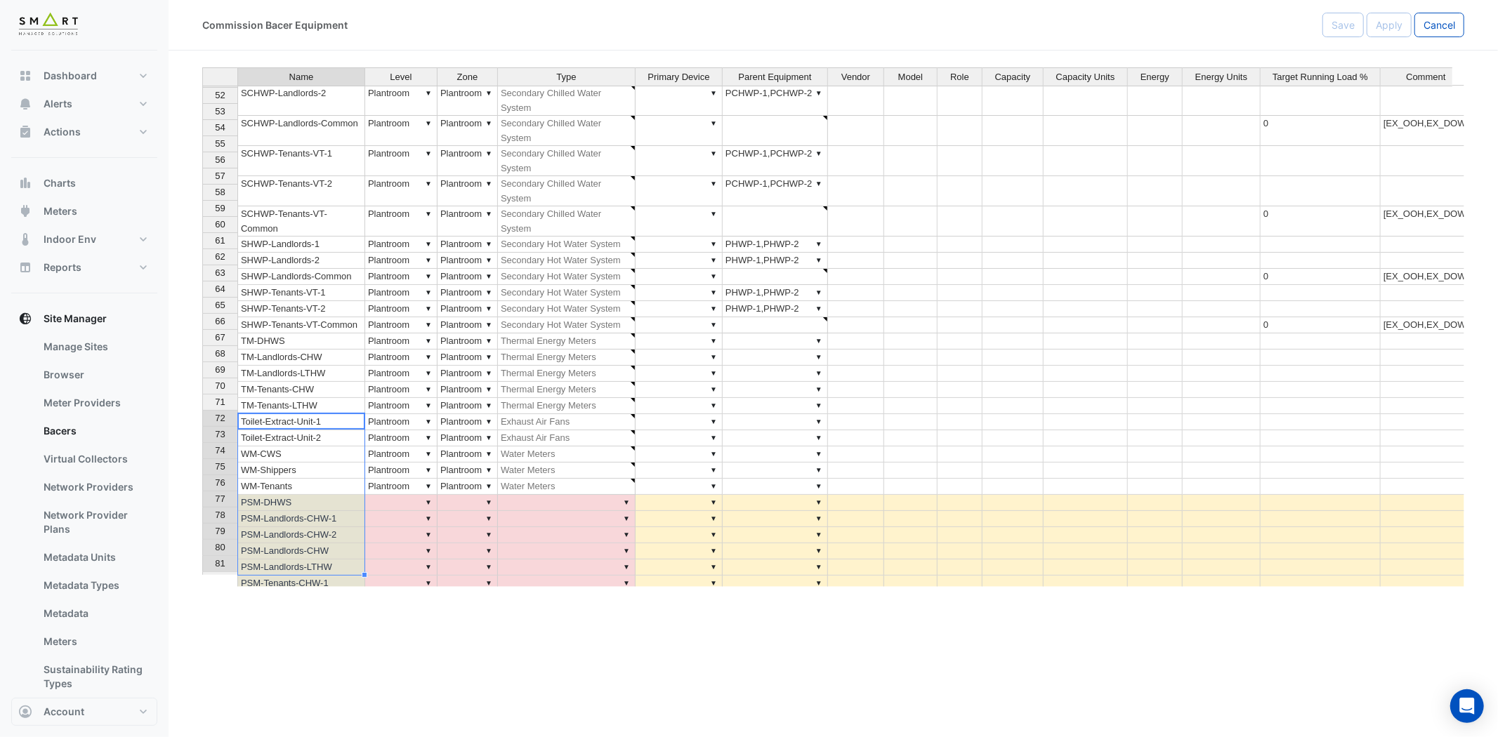
type textarea "********"
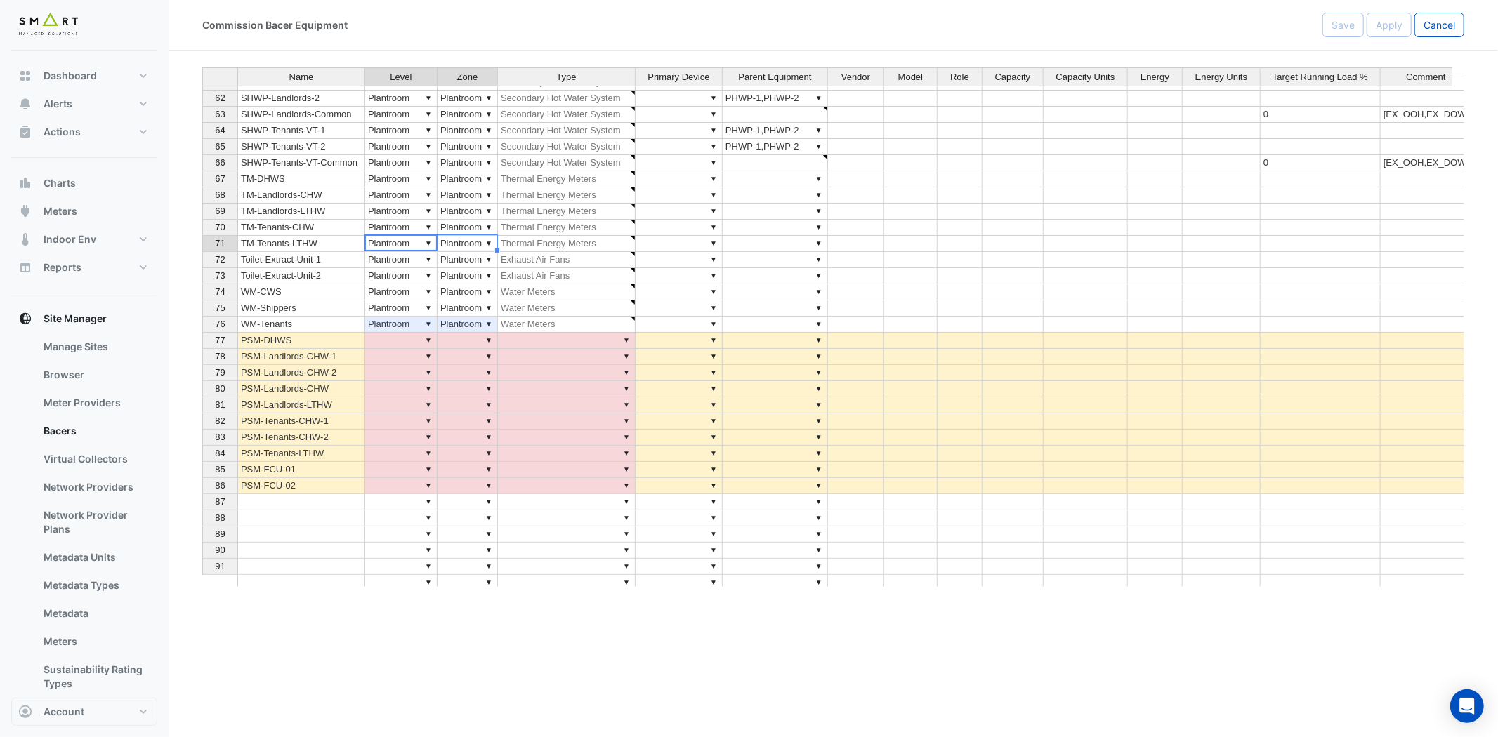
drag, startPoint x: 408, startPoint y: 242, endPoint x: 485, endPoint y: 242, distance: 77.2
click at [485, 317] on tr "71 WM-Tenants ▼ Plantroom ▼ Plantroom ▼ Water Meters ▼ ▼" at bounding box center [837, 325] width 1270 height 16
drag, startPoint x: 496, startPoint y: 250, endPoint x: 472, endPoint y: 400, distance: 152.2
click at [202, 400] on div "Name Level Zone Type Primary Device Parent Equipment Vendor Model Role Capacity…" at bounding box center [202, 156] width 0 height 1000
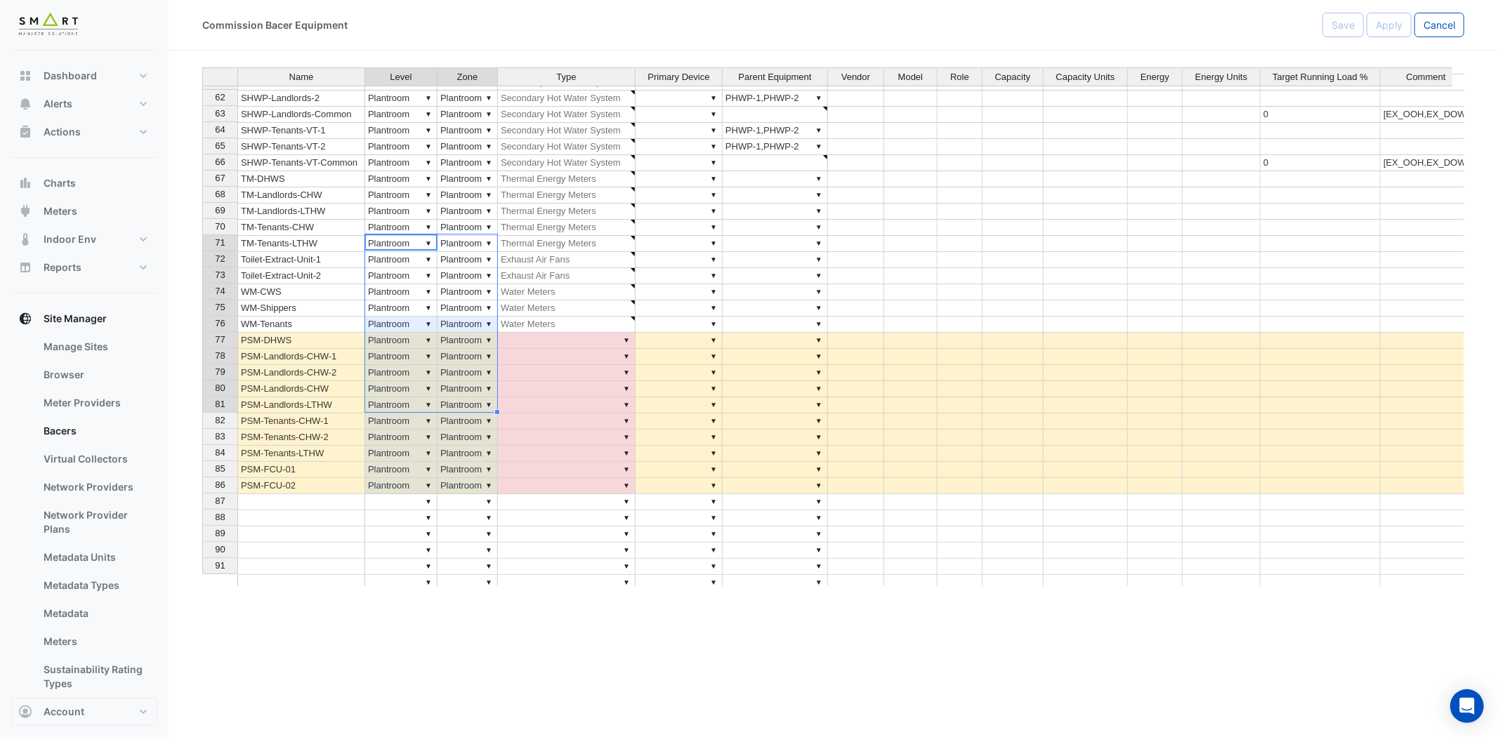
type textarea "*********"
click at [570, 333] on td "▼" at bounding box center [567, 341] width 138 height 16
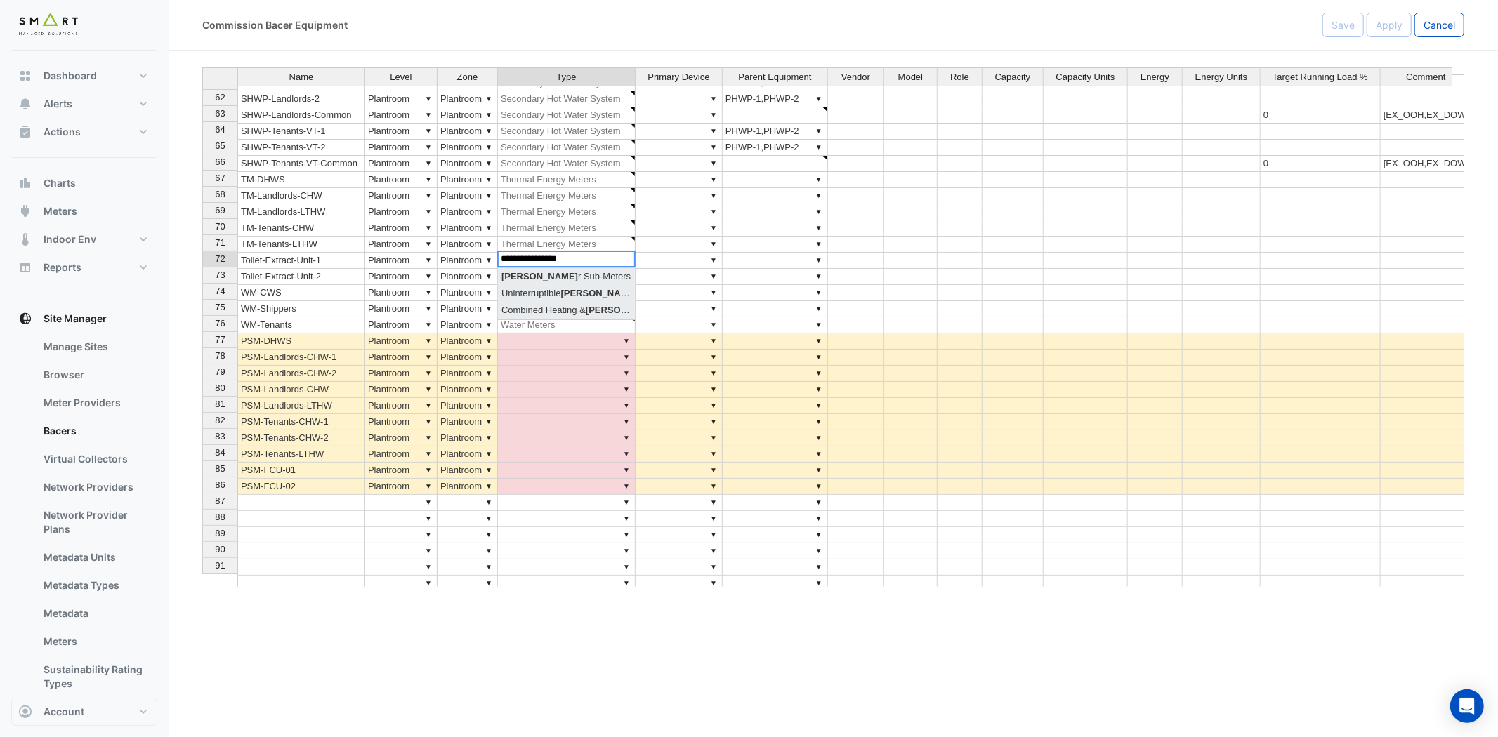
click at [580, 274] on div "Name Level Zone Type Primary Device Parent Equipment Vendor Model Role Capacity…" at bounding box center [833, 327] width 1262 height 520
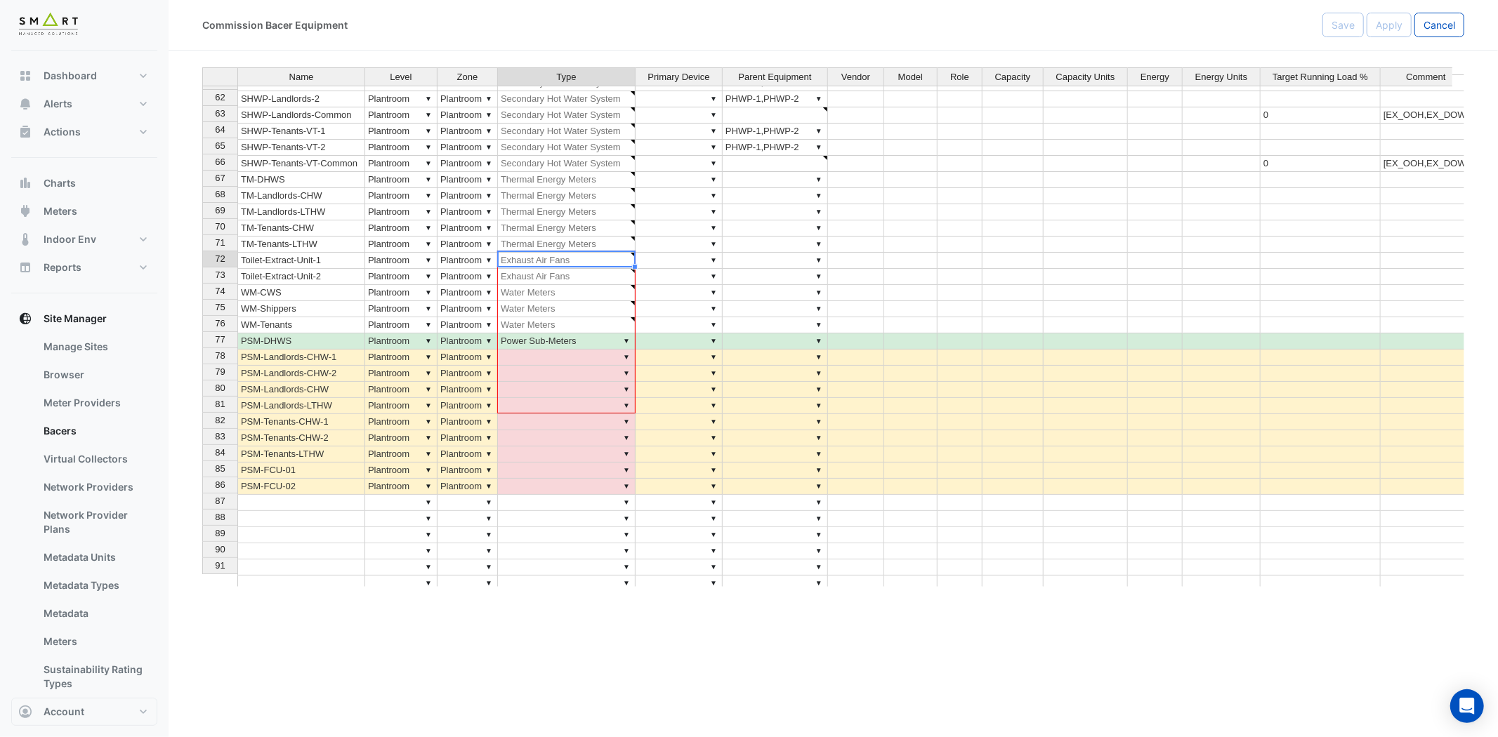
drag, startPoint x: 633, startPoint y: 265, endPoint x: 650, endPoint y: 414, distance: 149.8
click at [202, 409] on div "Name Level Zone Type Primary Device Parent Equipment Vendor Model Role Capacity…" at bounding box center [202, 257] width 0 height 798
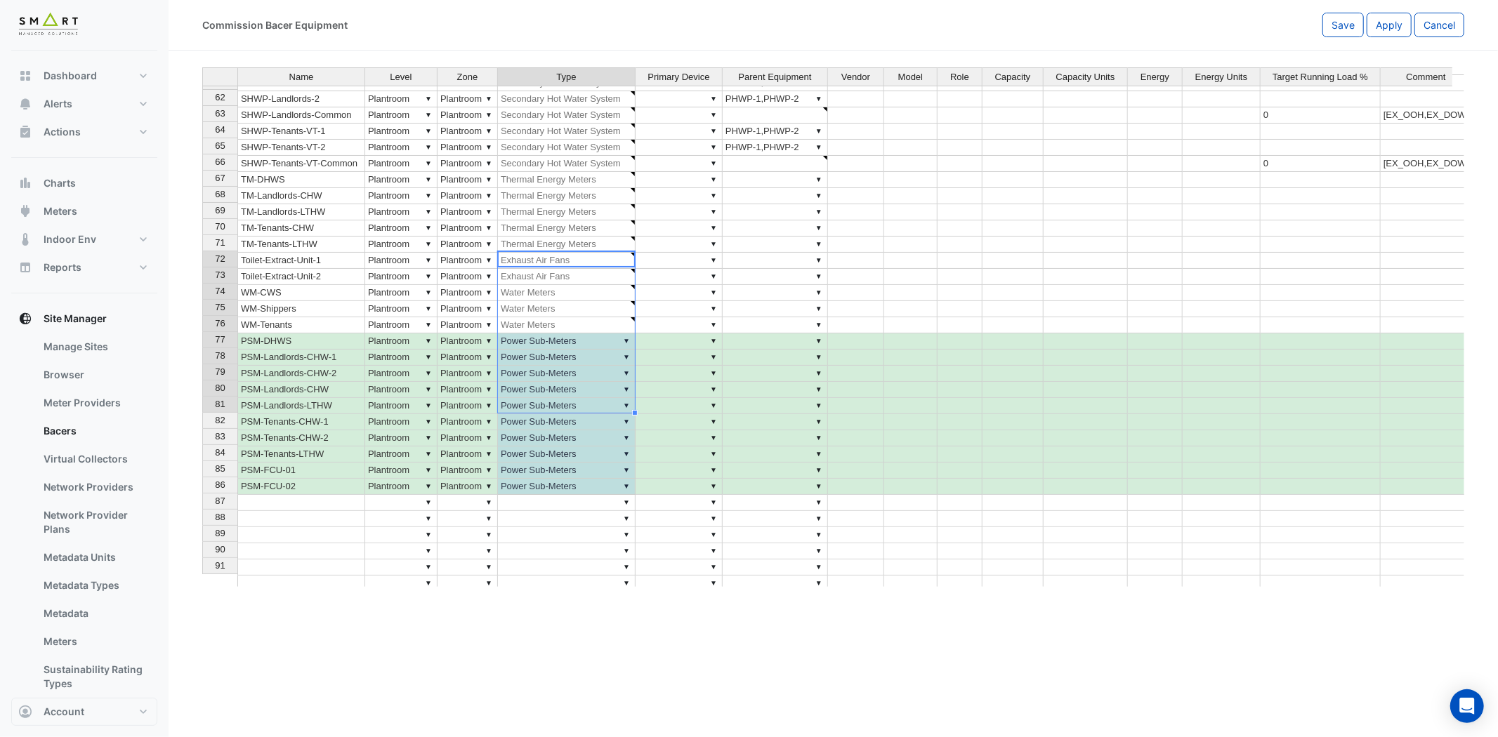
type textarea "**********"
click at [1381, 16] on button "Apply" at bounding box center [1389, 25] width 45 height 25
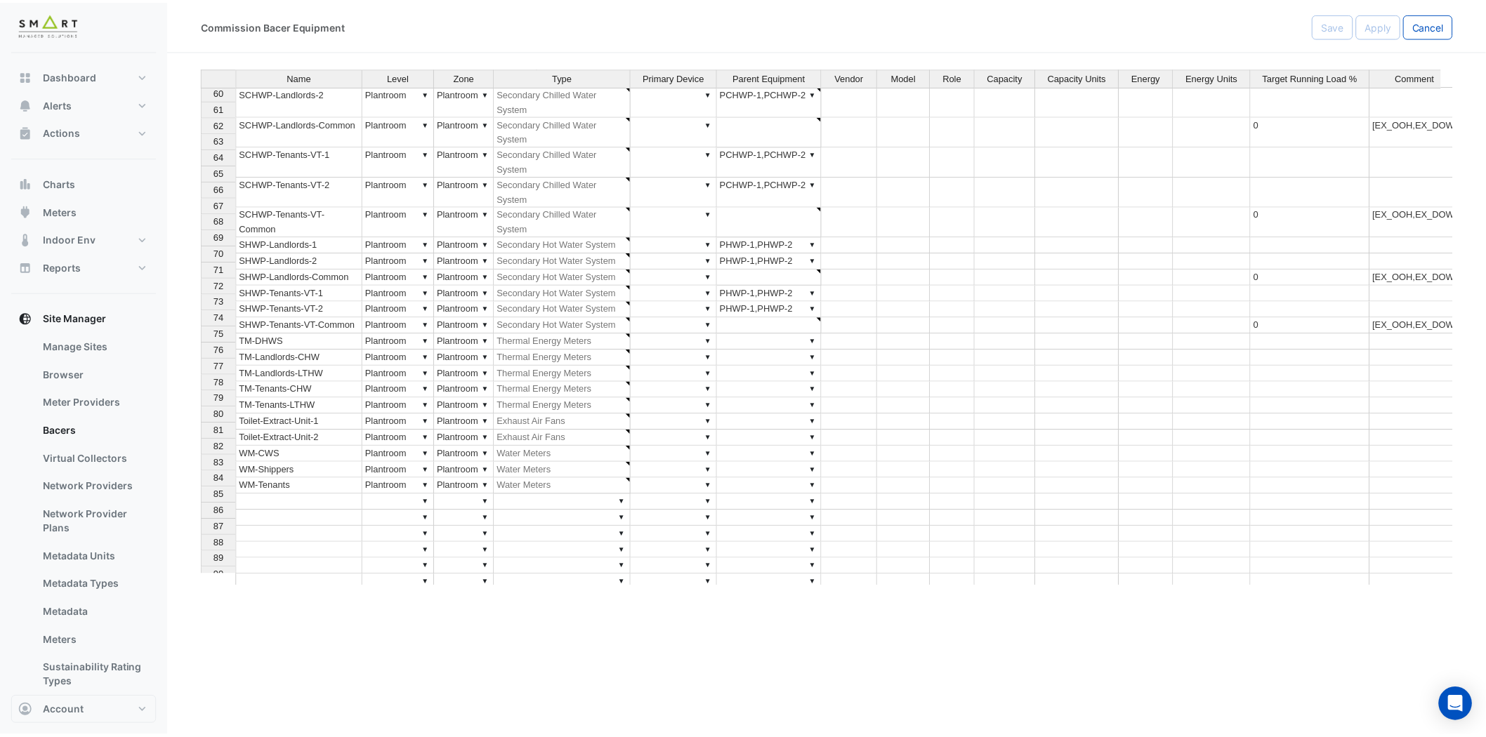
scroll to position [1321, 0]
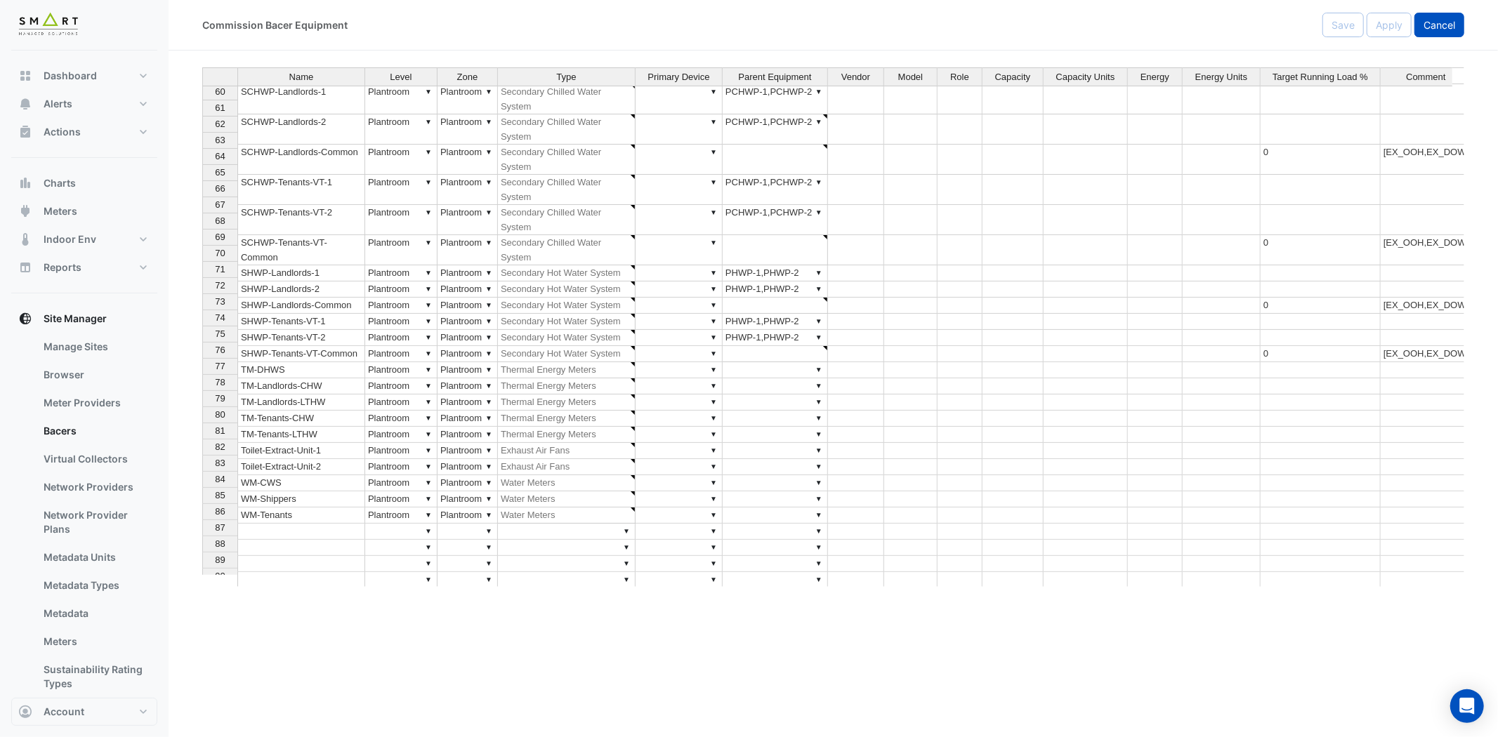
click at [1445, 25] on span "Cancel" at bounding box center [1439, 25] width 32 height 12
select select "***"
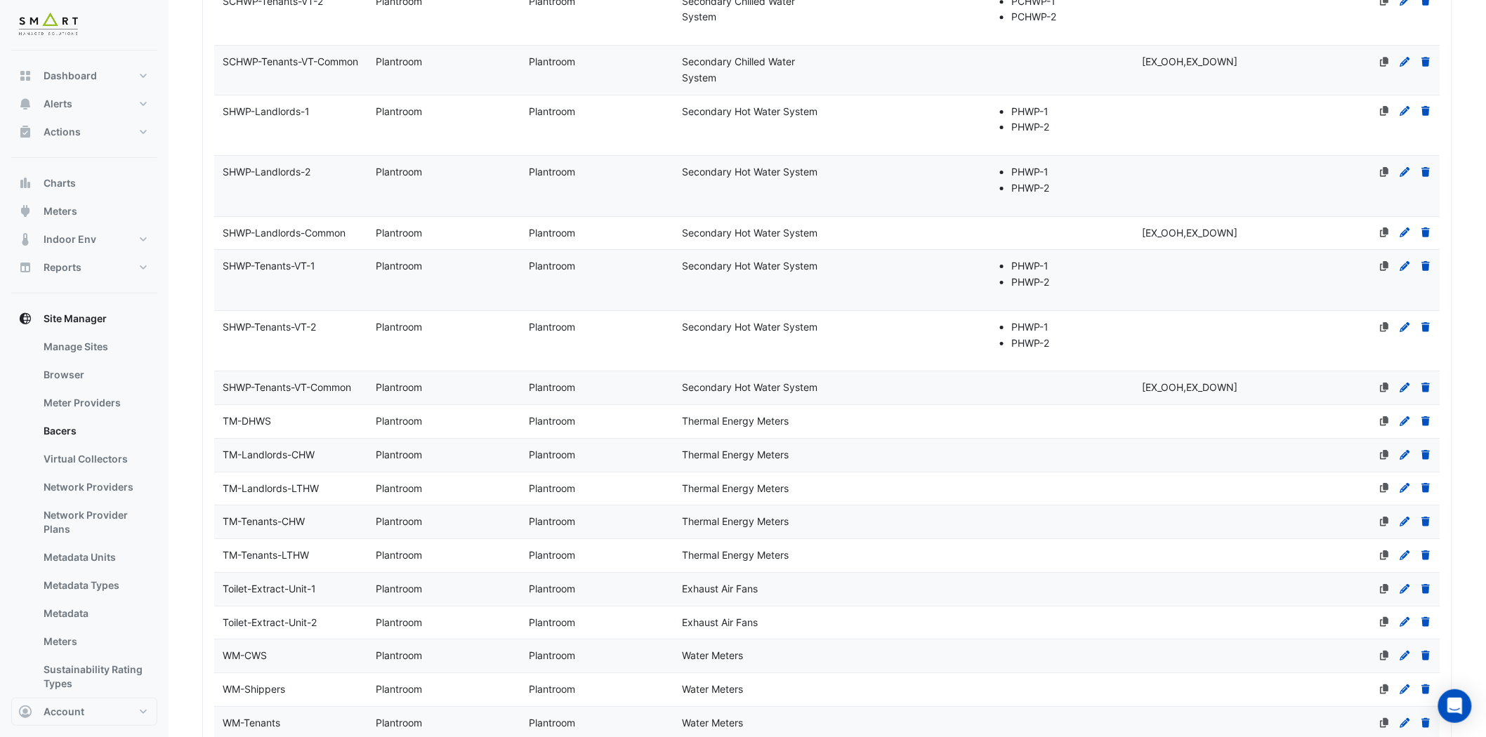
scroll to position [4289, 0]
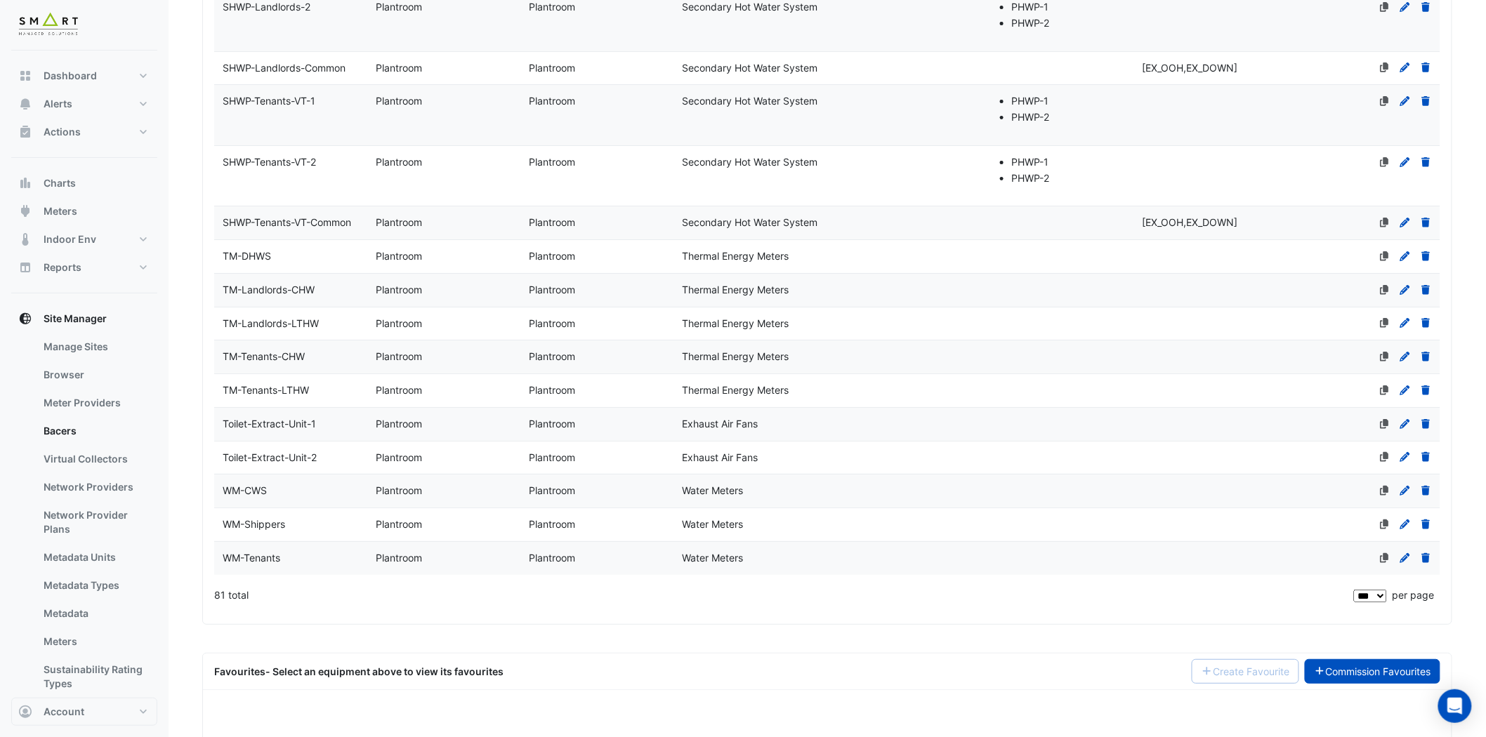
click at [1392, 684] on link "Commission Favourites" at bounding box center [1373, 671] width 136 height 25
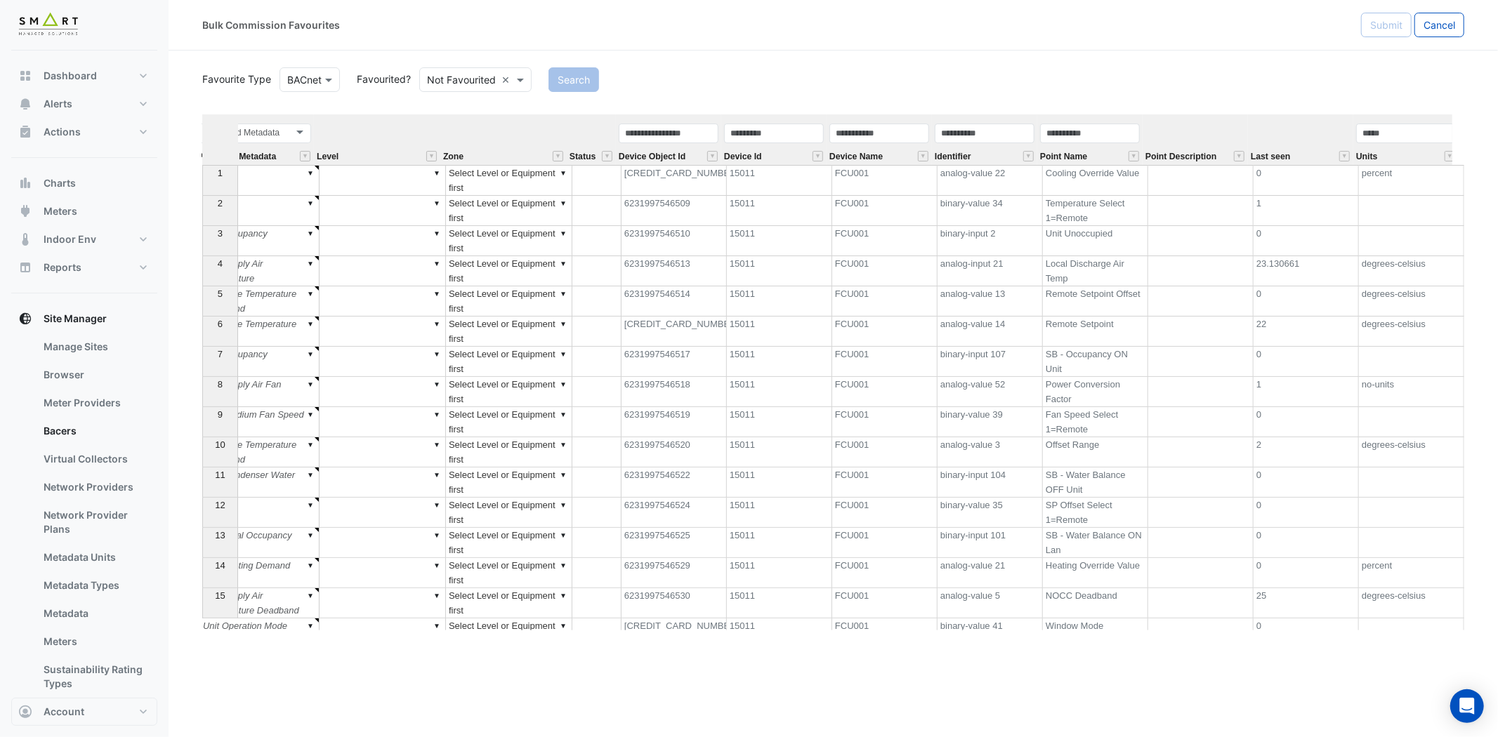
scroll to position [0, 303]
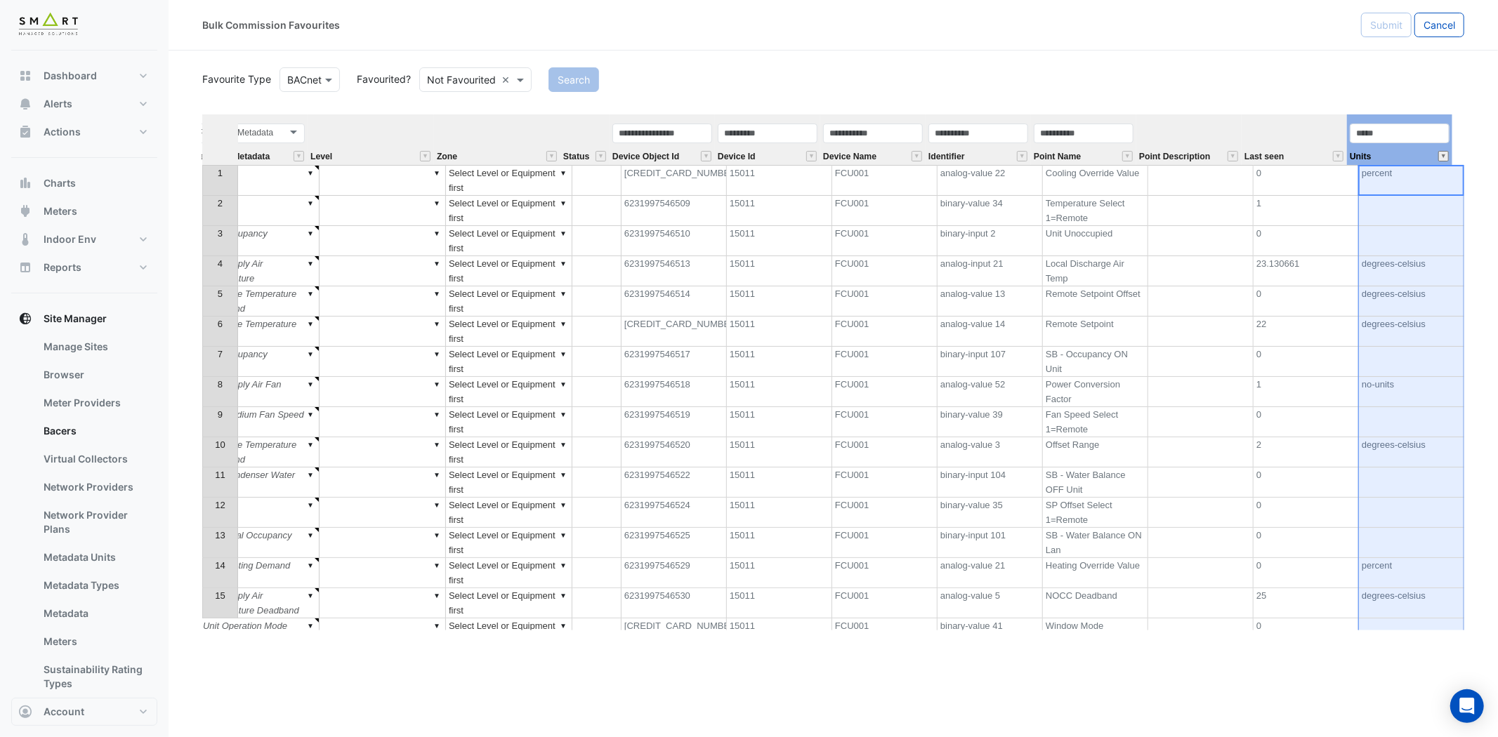
click at [1447, 154] on button "" at bounding box center [1443, 156] width 11 height 11
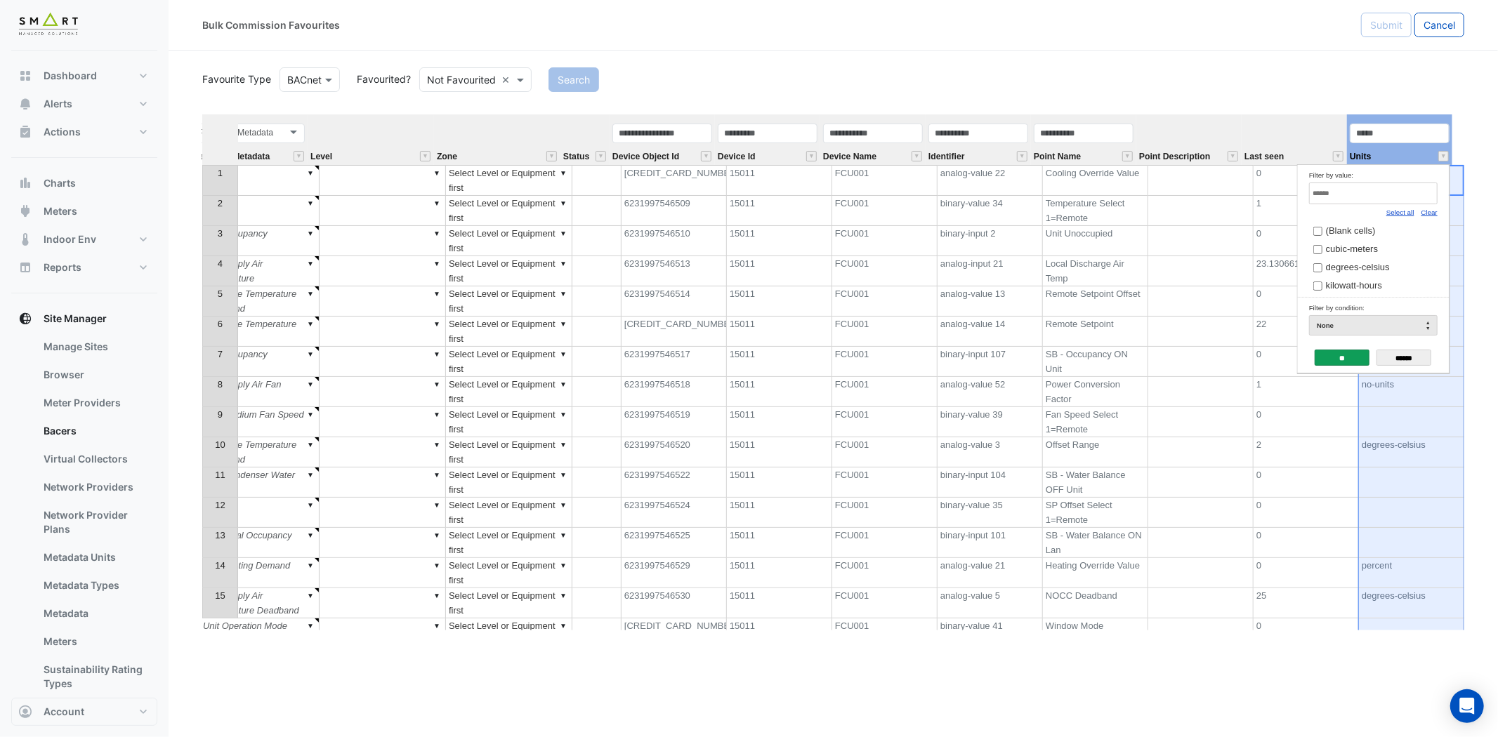
click at [1429, 219] on div "Clear" at bounding box center [1429, 211] width 16 height 15
click at [1428, 214] on link "Clear" at bounding box center [1429, 213] width 16 height 8
drag, startPoint x: 1358, startPoint y: 289, endPoint x: 1344, endPoint y: 317, distance: 32.0
click at [1357, 289] on span "kilowatt-hours" at bounding box center [1354, 285] width 56 height 11
click at [1336, 359] on input "**" at bounding box center [1342, 358] width 55 height 16
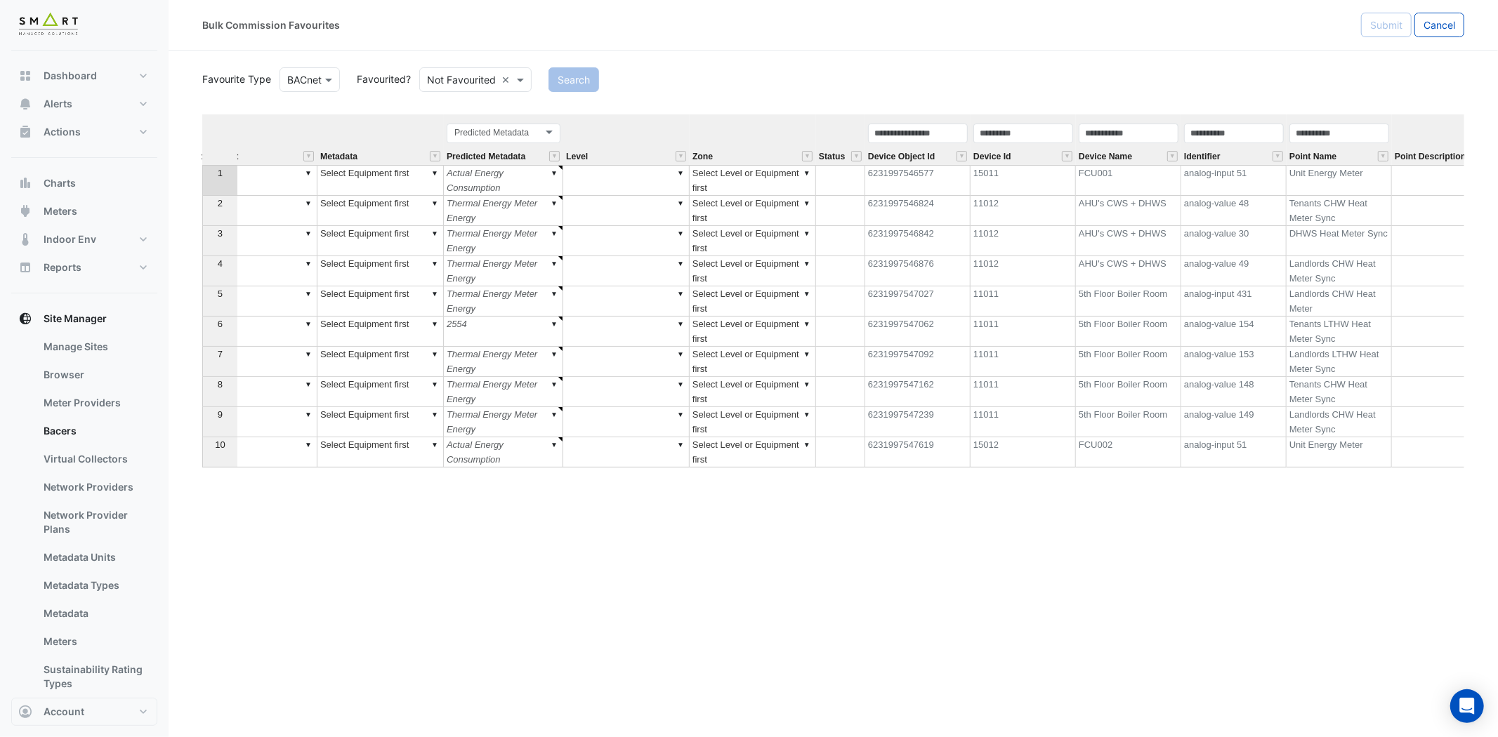
scroll to position [0, 0]
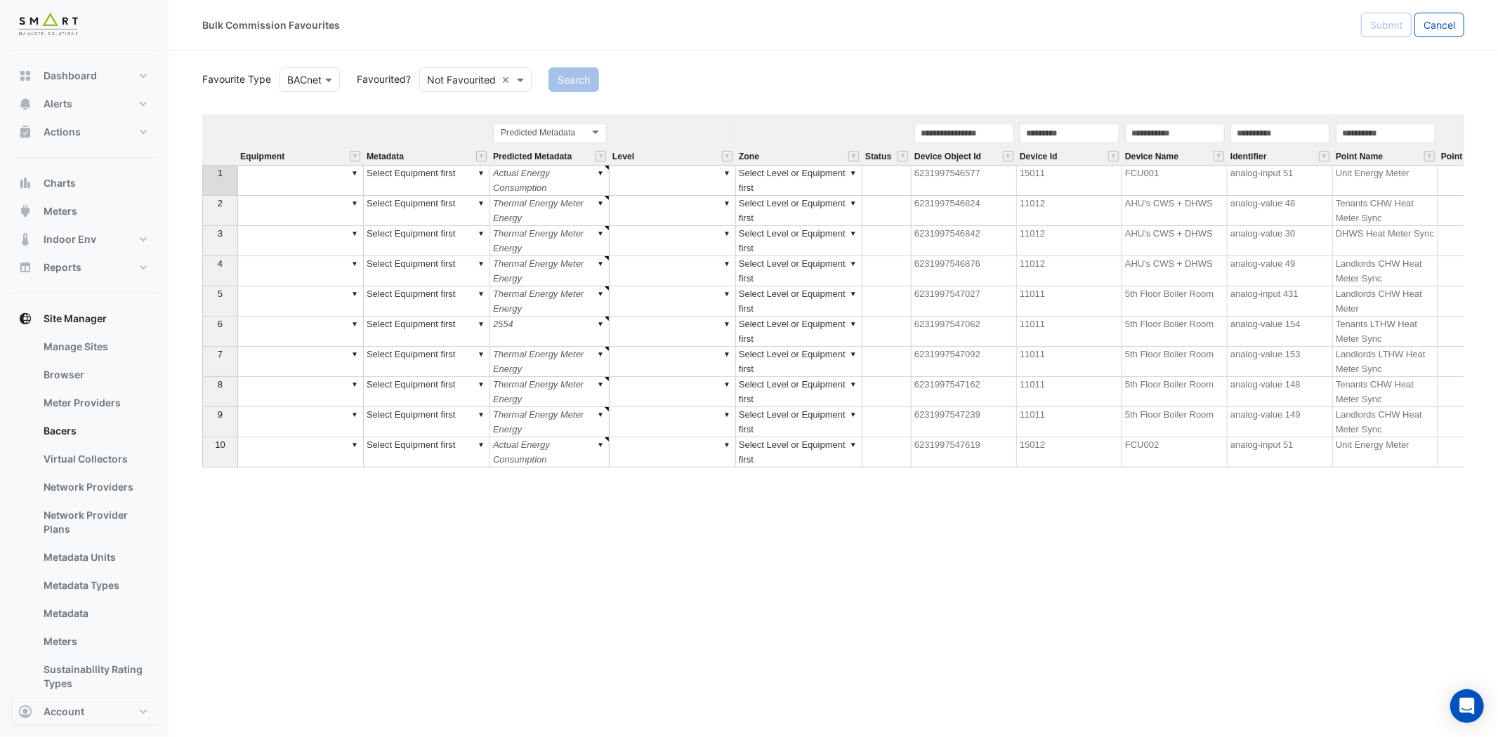
click at [1398, 146] on div "Point Name" at bounding box center [1385, 143] width 105 height 43
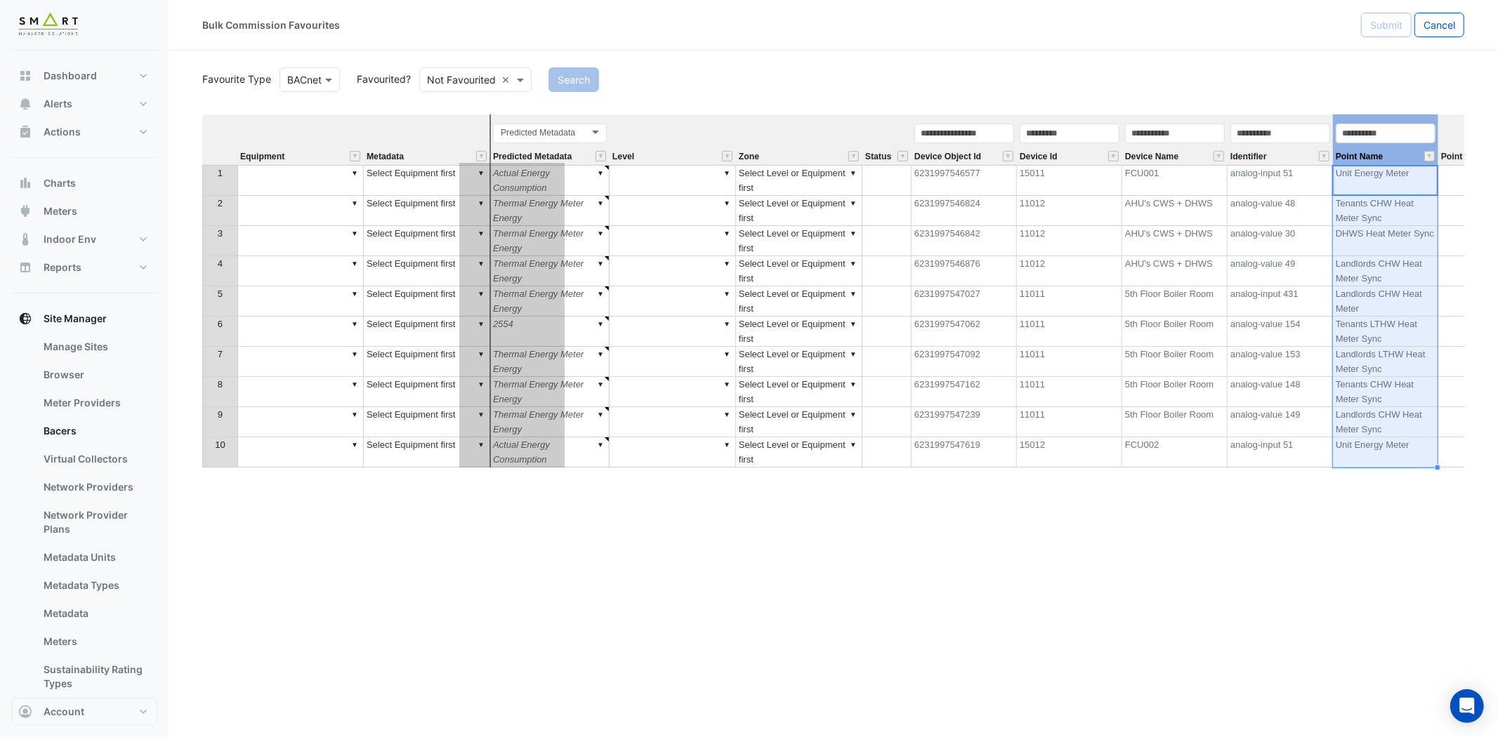
type textarea "******"
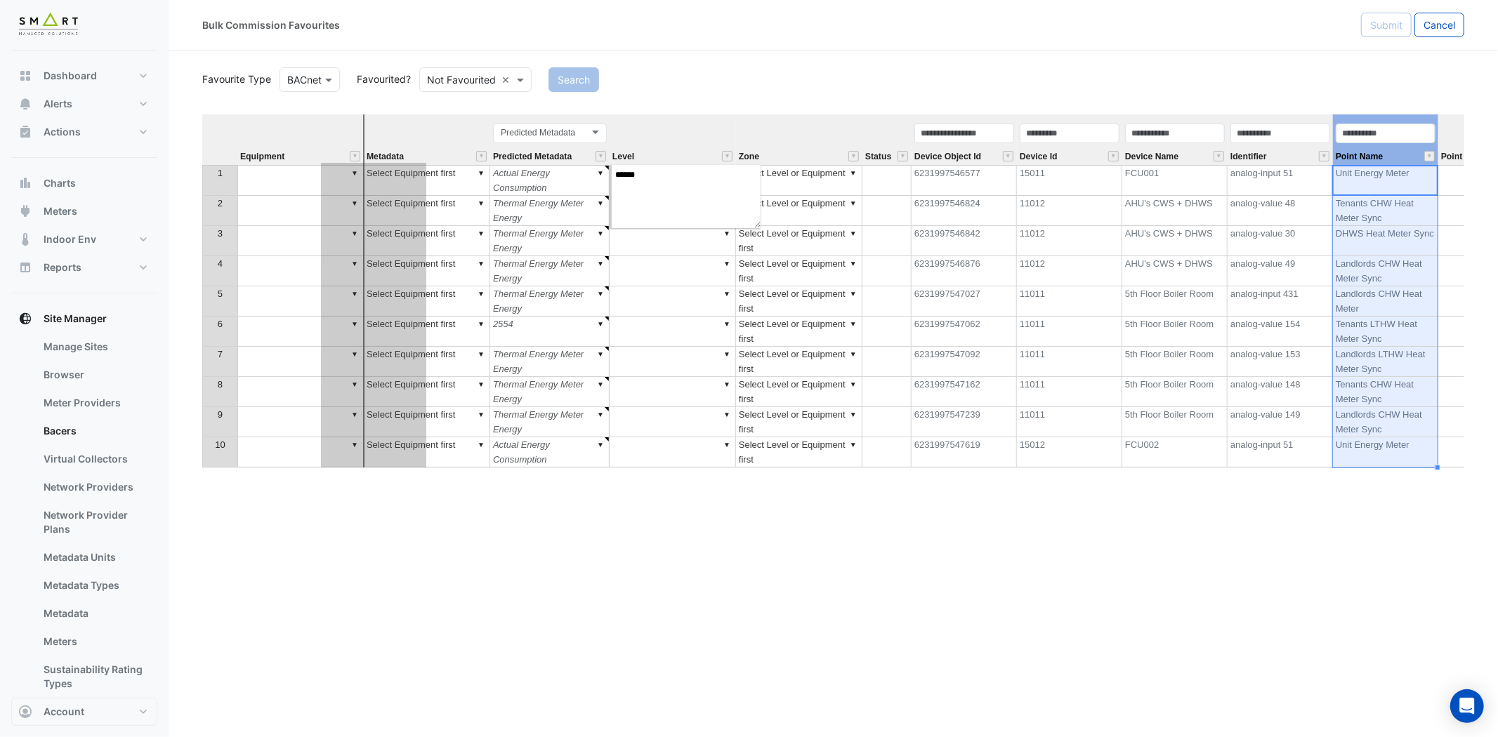
drag, startPoint x: 1399, startPoint y: 120, endPoint x: 387, endPoint y: 197, distance: 1014.9
click at [387, 197] on div "Equipment Metadata Predicted Metadata Level Zone Status Device Object Id Device…" at bounding box center [833, 372] width 1262 height 516
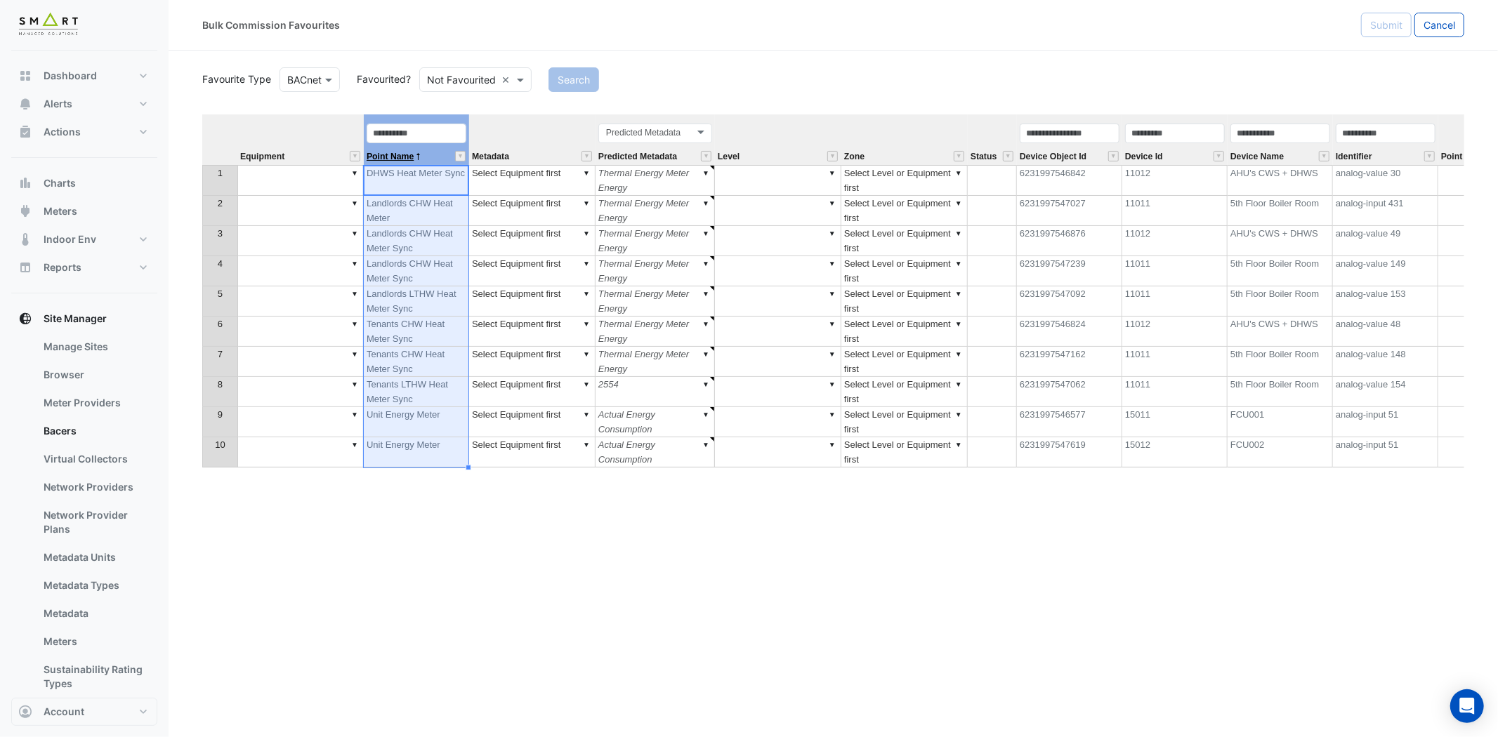
click at [392, 156] on span "Point Name" at bounding box center [390, 156] width 47 height 9
click at [250, 173] on td "▼" at bounding box center [300, 180] width 126 height 31
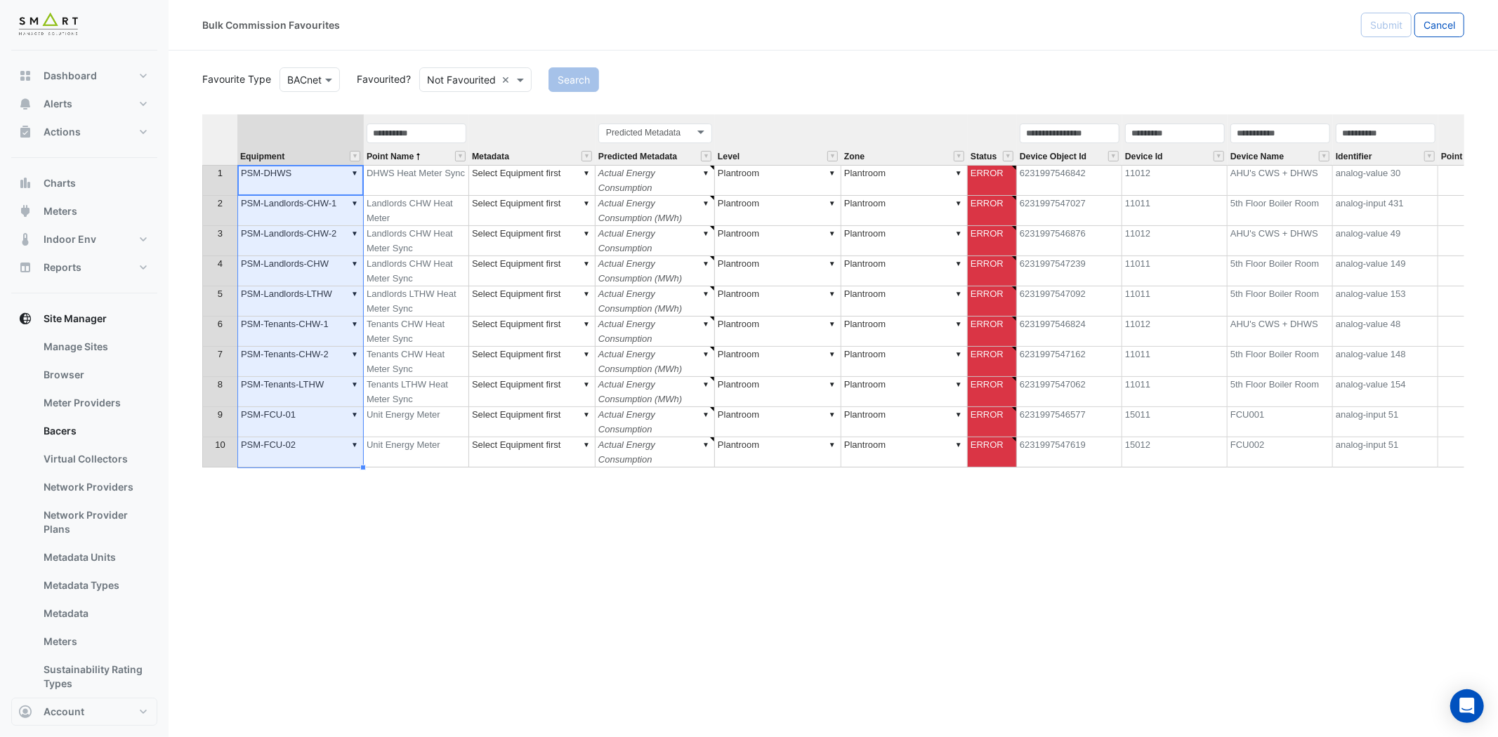
type textarea "********"
type textarea "******"
click at [699, 183] on td "▼ Actual Energy Consumption" at bounding box center [655, 180] width 119 height 31
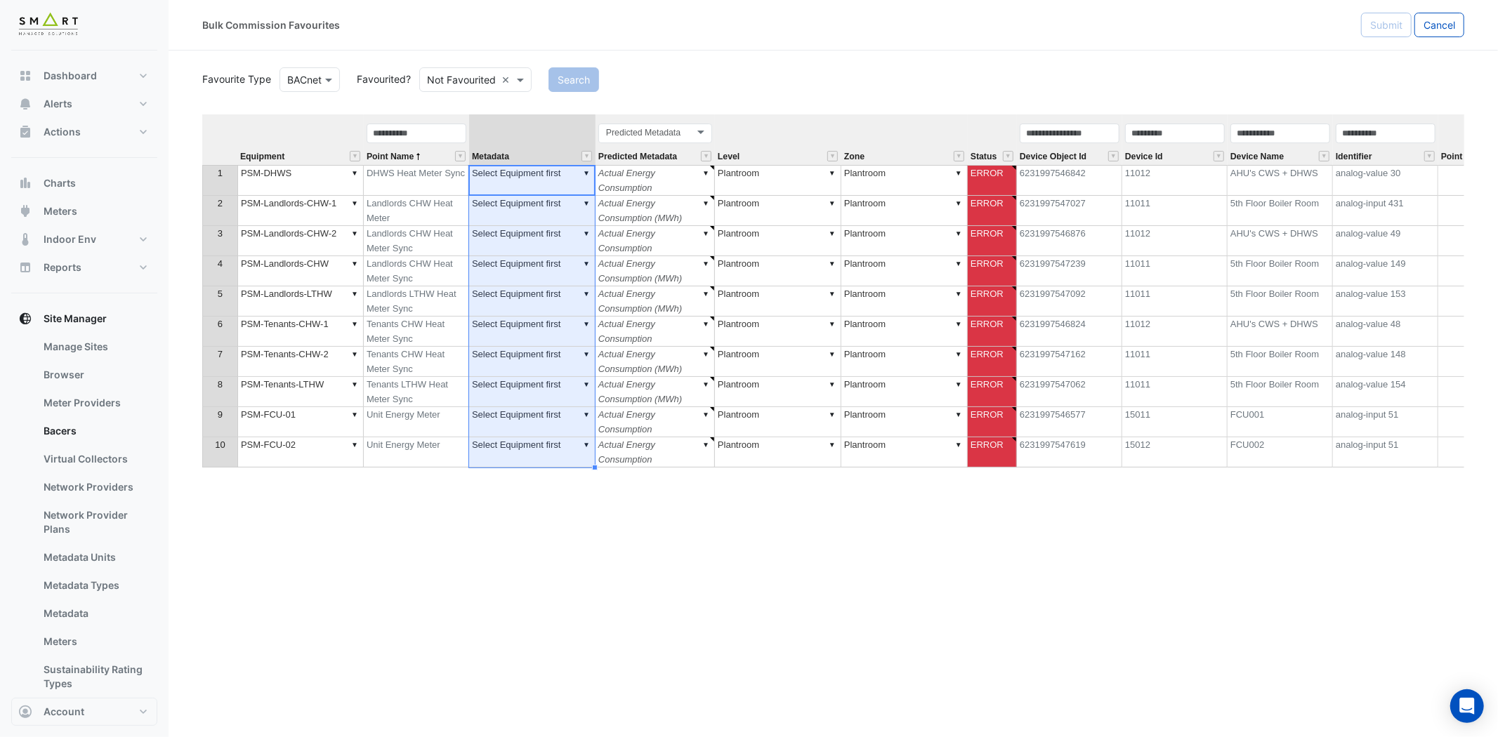
drag, startPoint x: 551, startPoint y: 178, endPoint x: 546, endPoint y: 446, distance: 268.3
click at [546, 446] on tbody "1 ▼ PSM-DHWS DHWS Heat Meter Sync ▼ Select Equipment first ▼ Actual Energy Cons…" at bounding box center [978, 316] width 1552 height 303
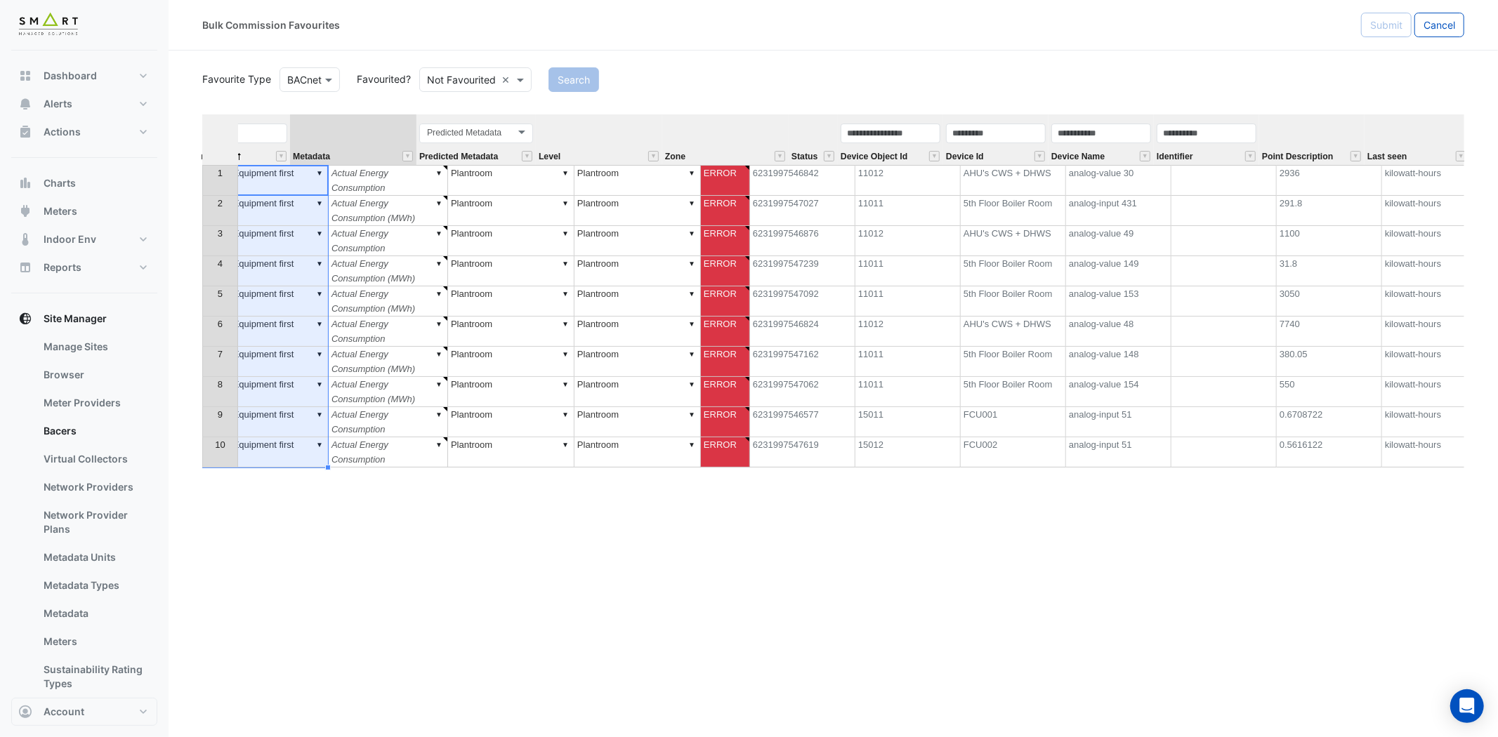
scroll to position [0, 291]
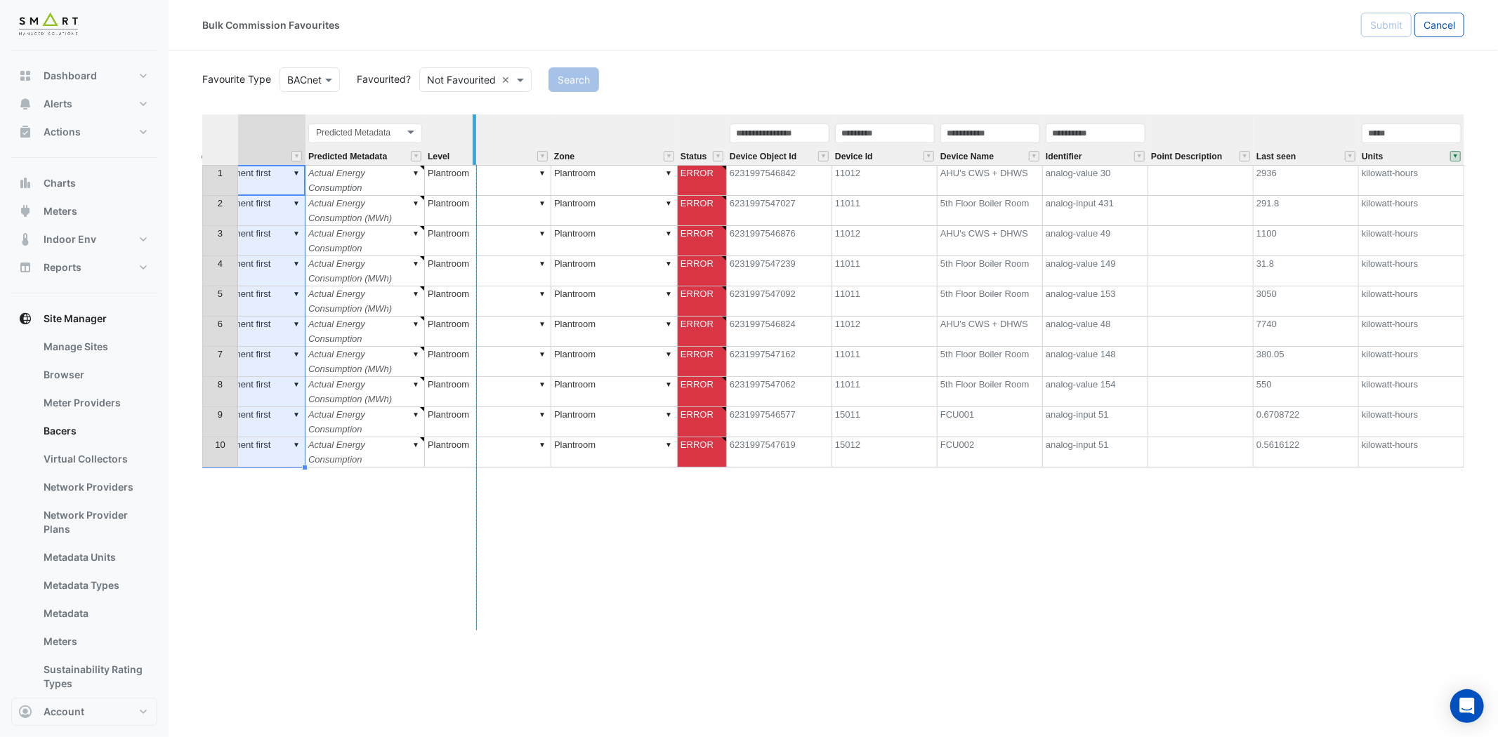
drag, startPoint x: 423, startPoint y: 136, endPoint x: 473, endPoint y: 136, distance: 50.6
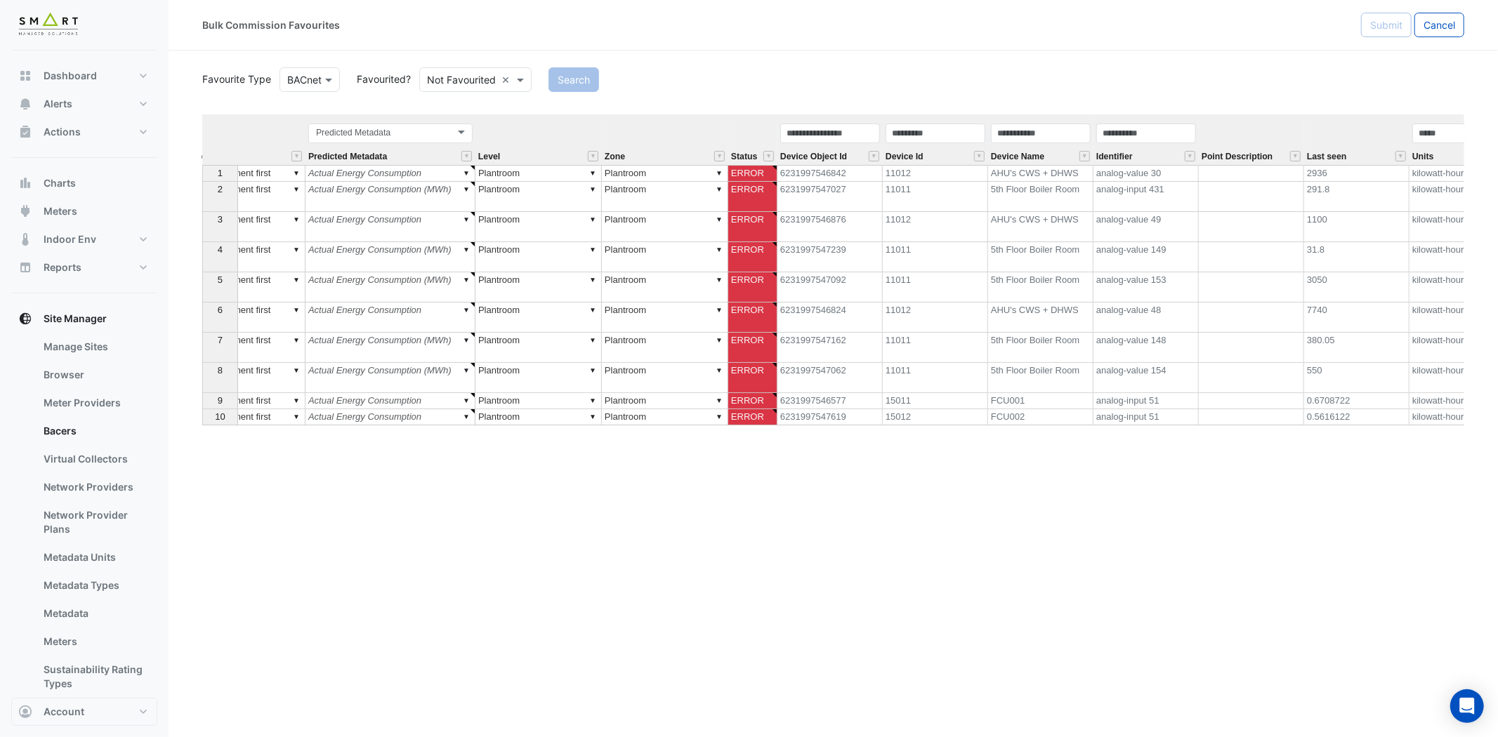
drag, startPoint x: 559, startPoint y: 615, endPoint x: 430, endPoint y: 615, distance: 128.5
click at [405, 619] on div "Equipment Point Name Metadata Predicted Metadata Level Zone Status Device Objec…" at bounding box center [833, 372] width 1262 height 516
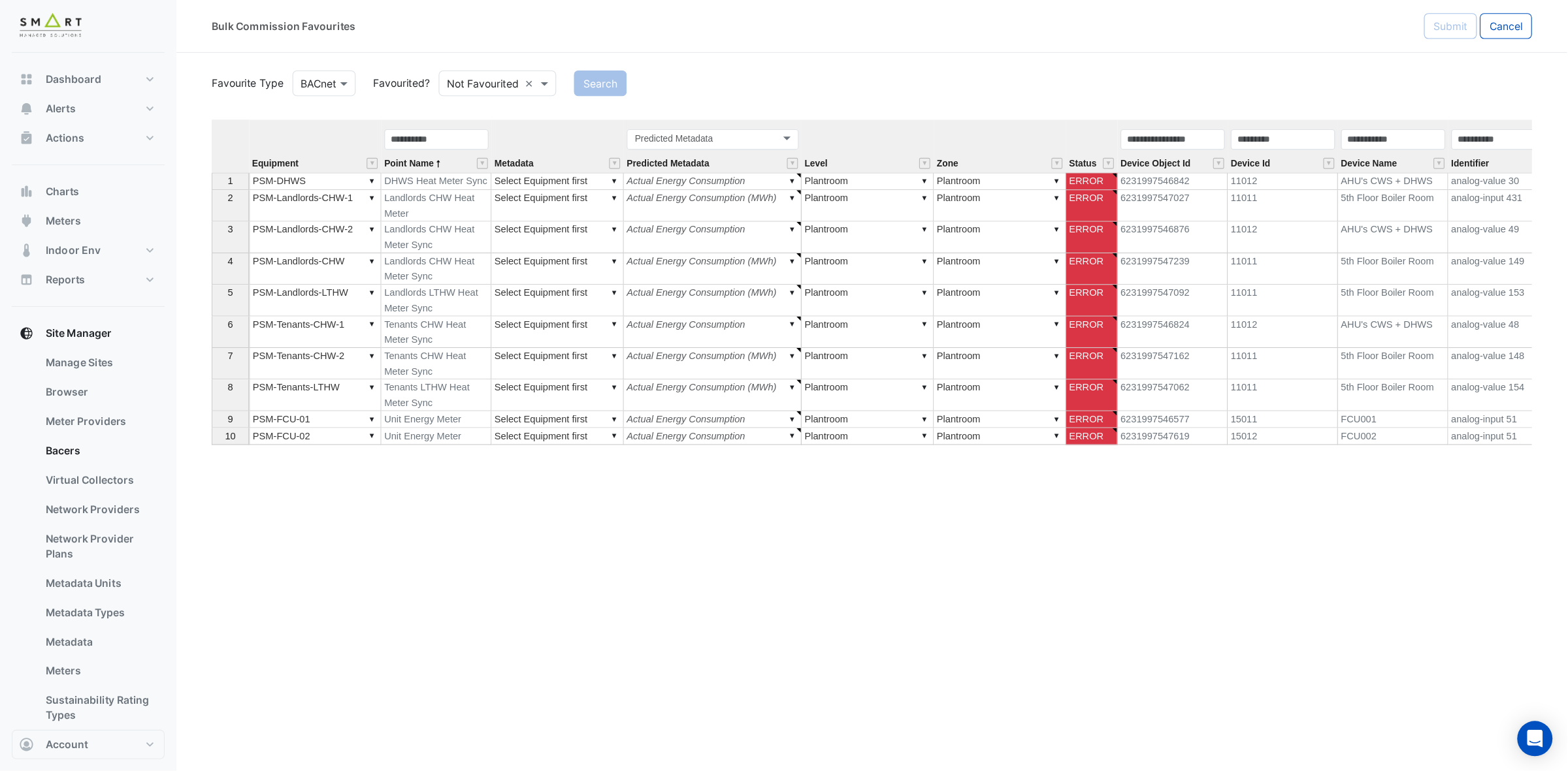
scroll to position [0, 1]
type textarea "******"
click at [637, 158] on td "▼ Actual Energy Consumption" at bounding box center [634, 161] width 158 height 16
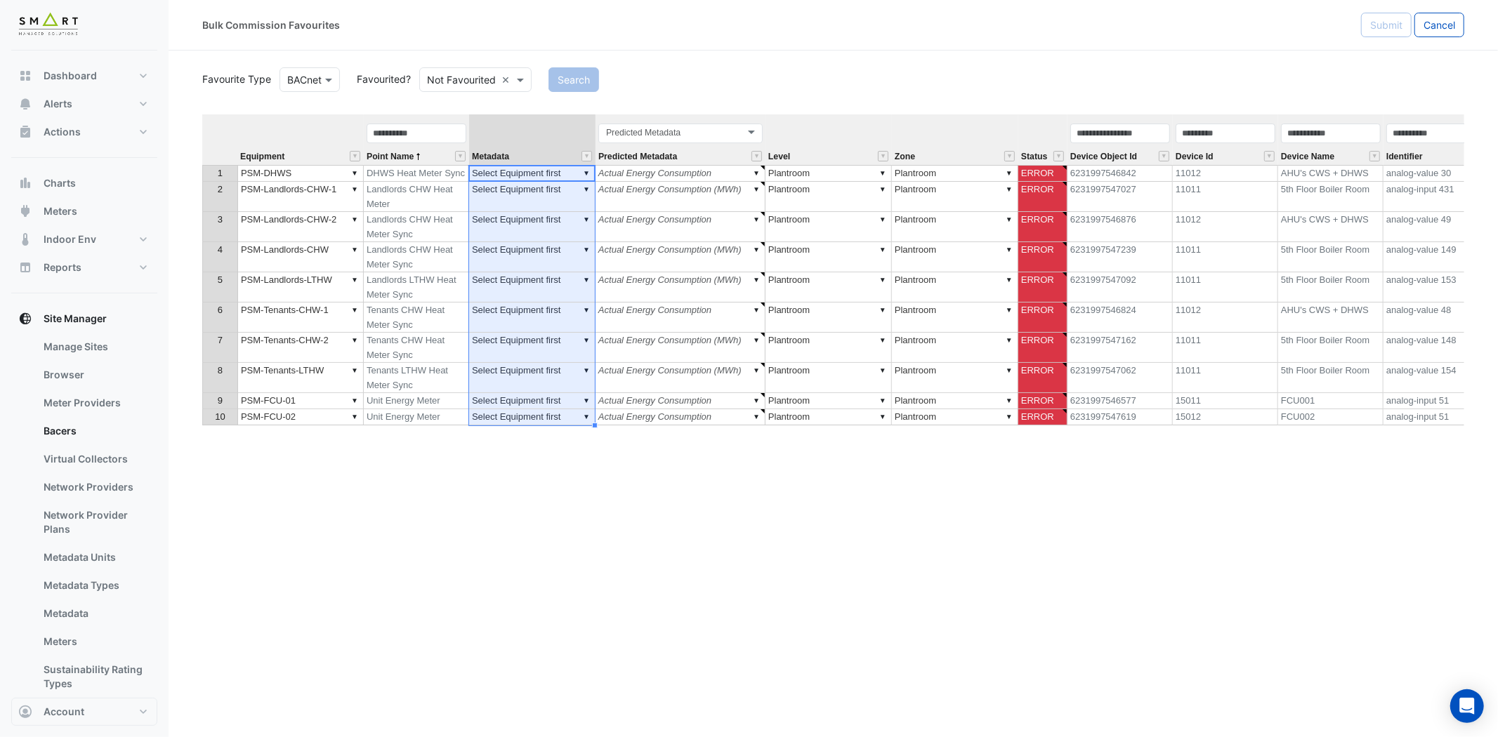
drag, startPoint x: 564, startPoint y: 173, endPoint x: 573, endPoint y: 422, distance: 249.5
click at [573, 422] on tbody "1 ▼ PSM-DHWS DHWS Heat Meter Sync ▼ Select Equipment first ▼ Actual Energy Cons…" at bounding box center [1003, 295] width 1603 height 261
type textarea "**********"
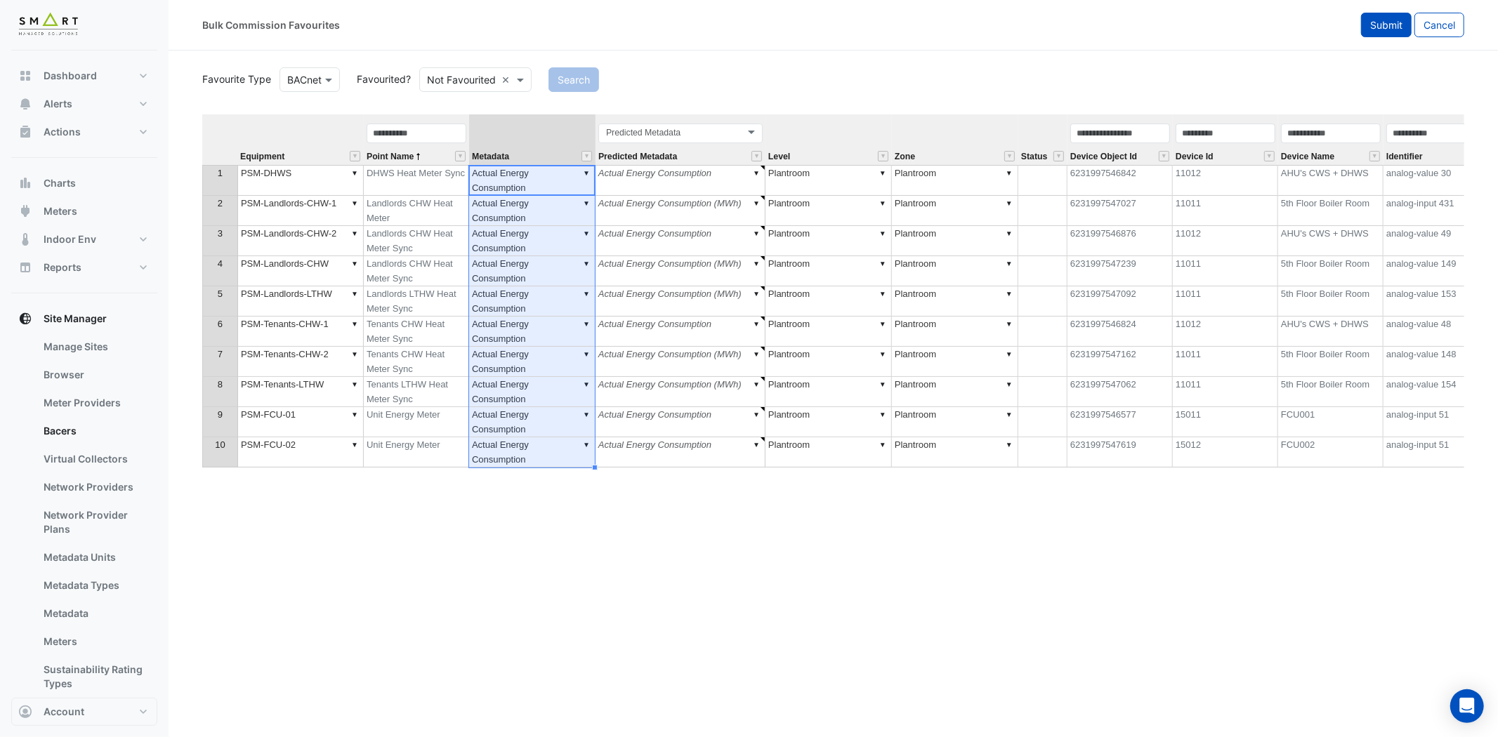
click at [1400, 23] on span "Submit" at bounding box center [1386, 25] width 32 height 12
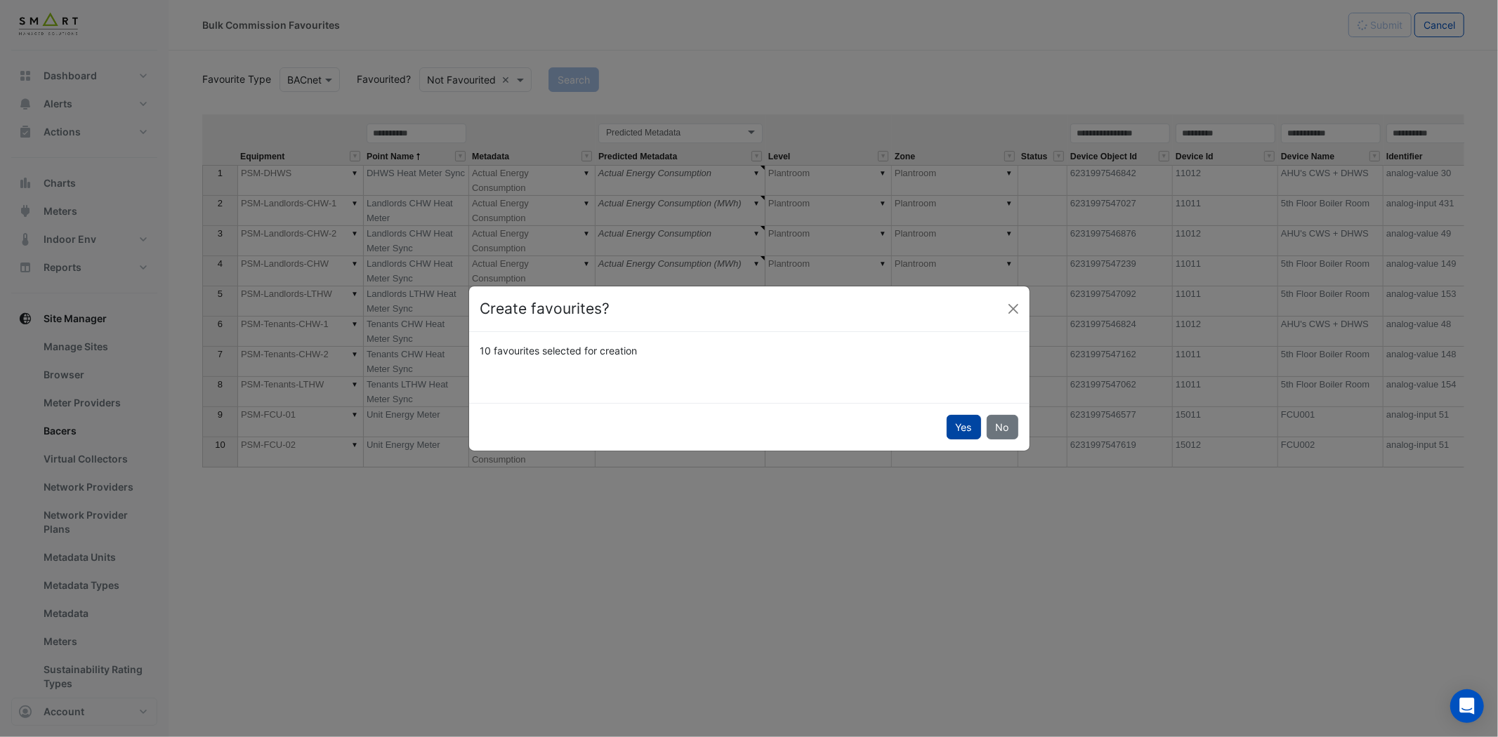
click at [952, 429] on button "Yes" at bounding box center [964, 427] width 34 height 25
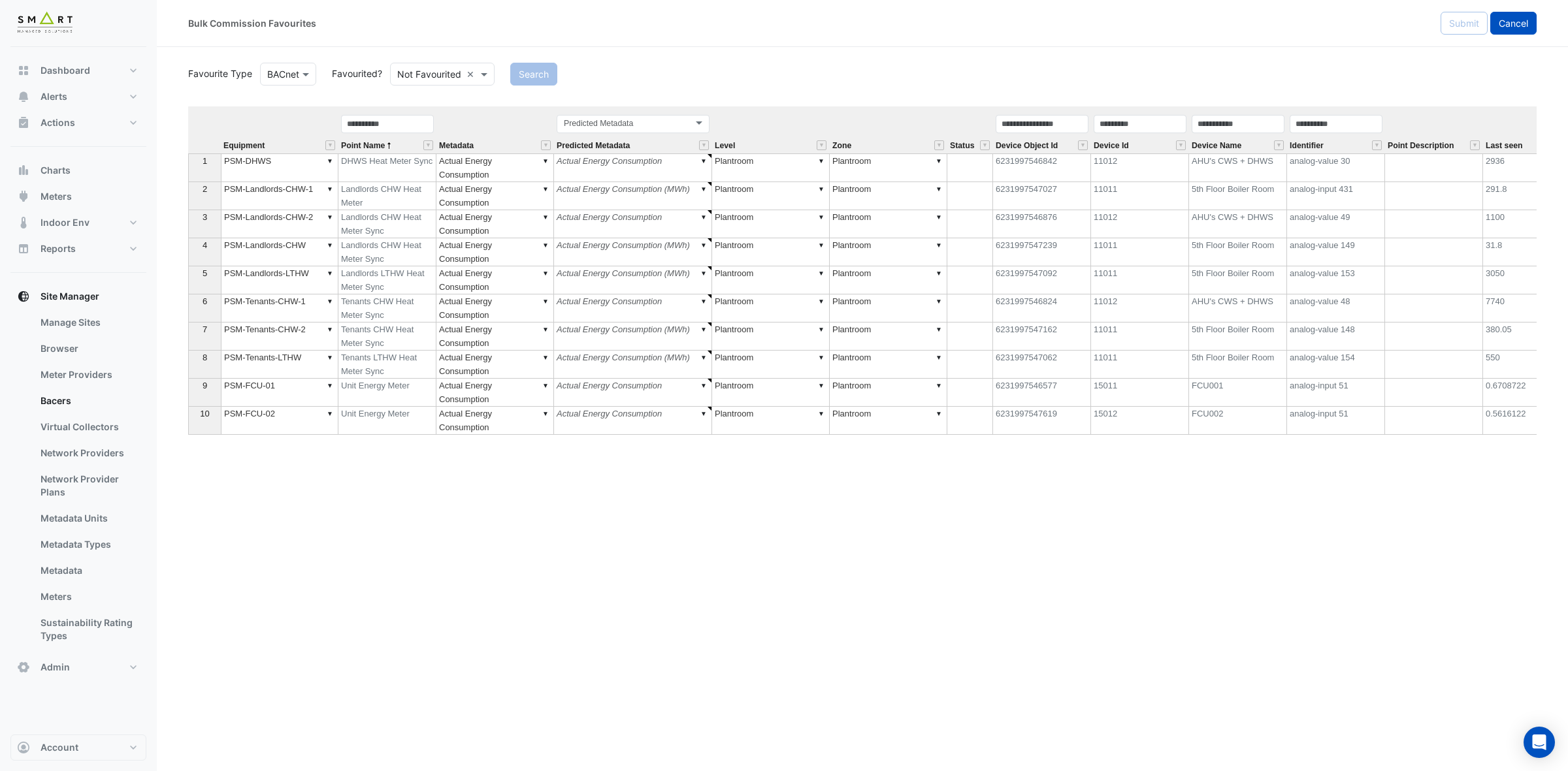
click at [1393, 30] on button "Cancel" at bounding box center [1514, 23] width 47 height 23
select select "***"
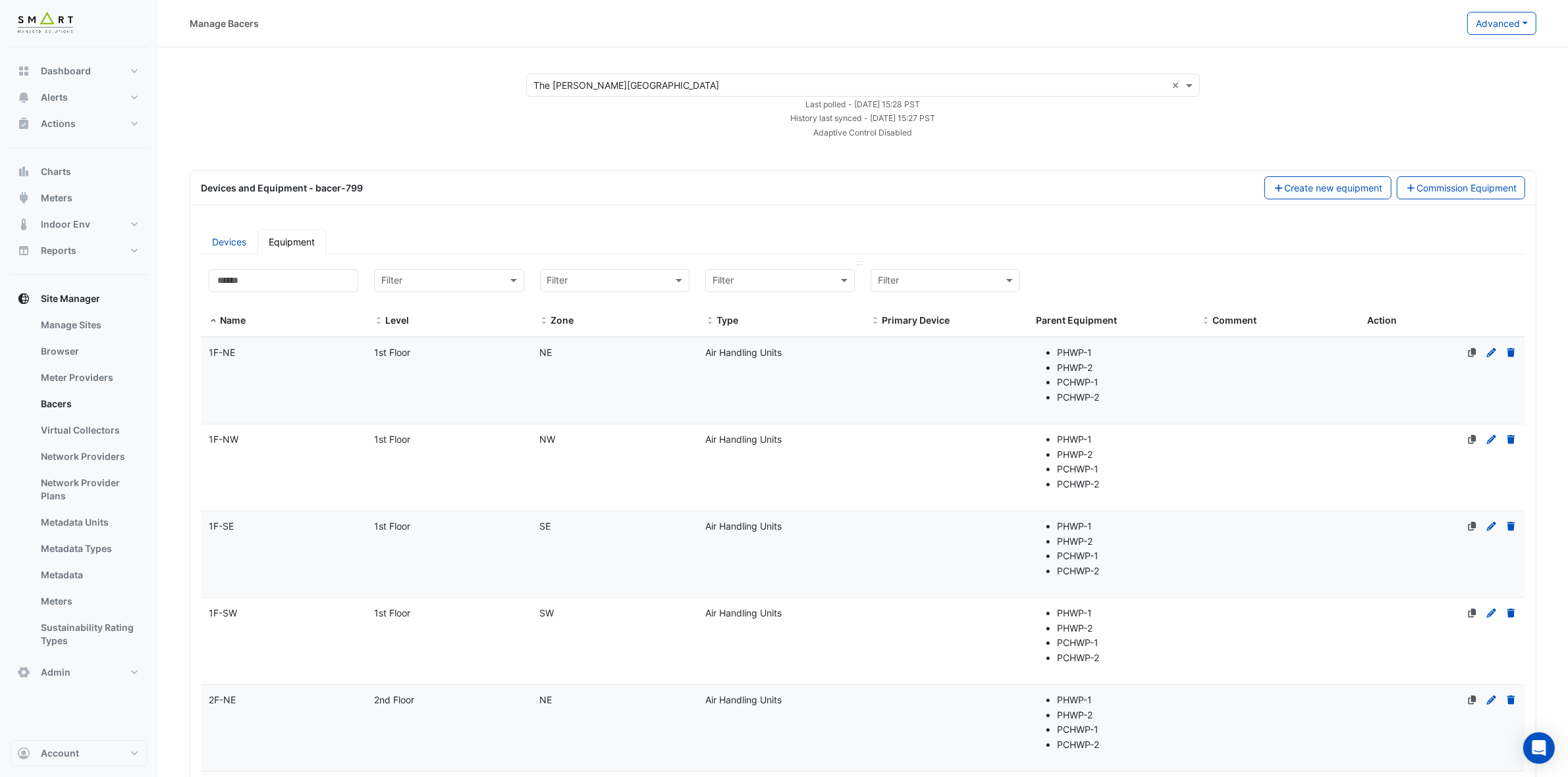
click at [810, 280] on input "text" at bounding box center [767, 281] width 109 height 15
type input "**"
click at [782, 303] on div "Calorifier" at bounding box center [780, 309] width 148 height 19
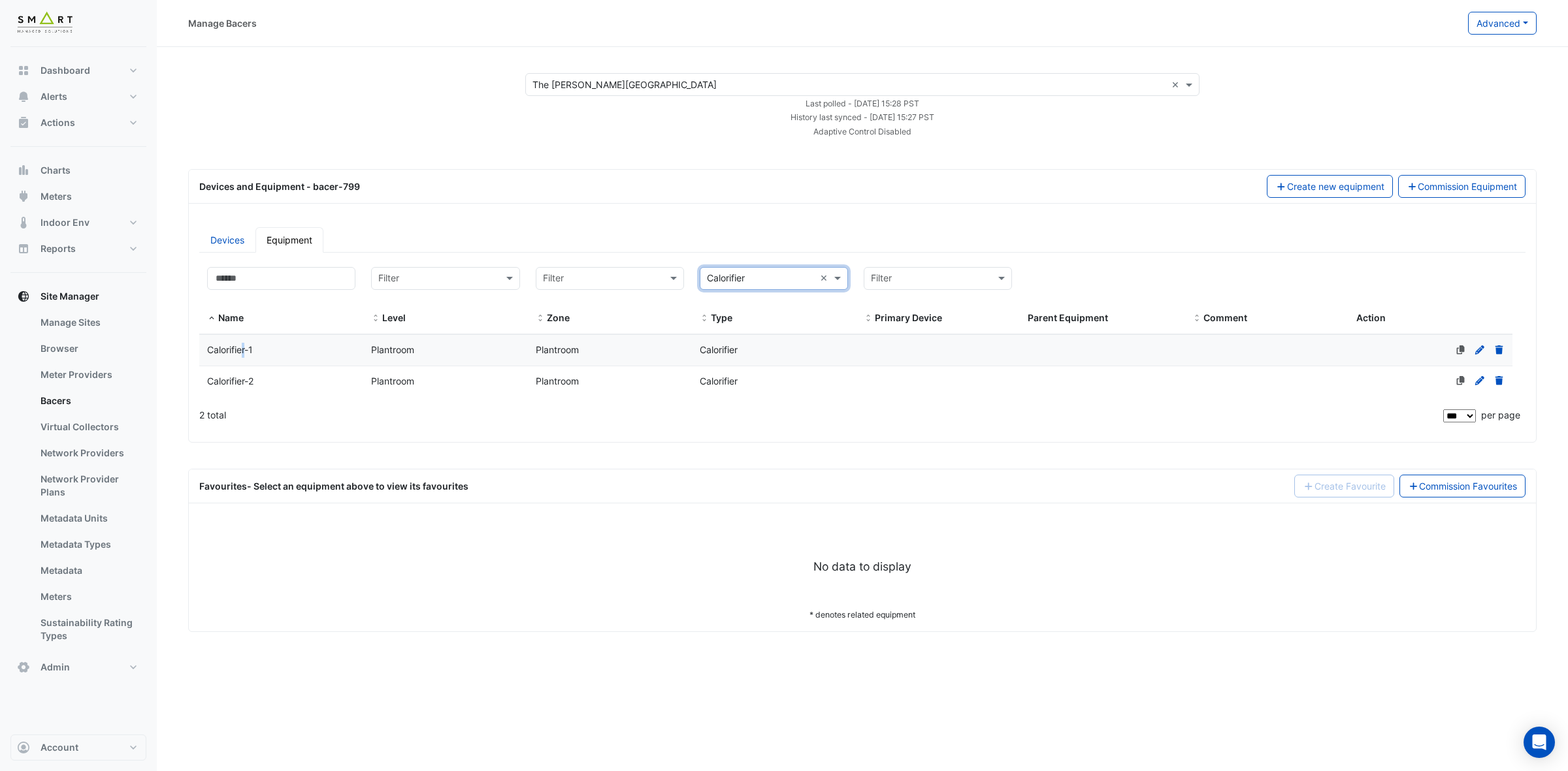
click at [245, 352] on span "Calorifier-1" at bounding box center [230, 350] width 46 height 11
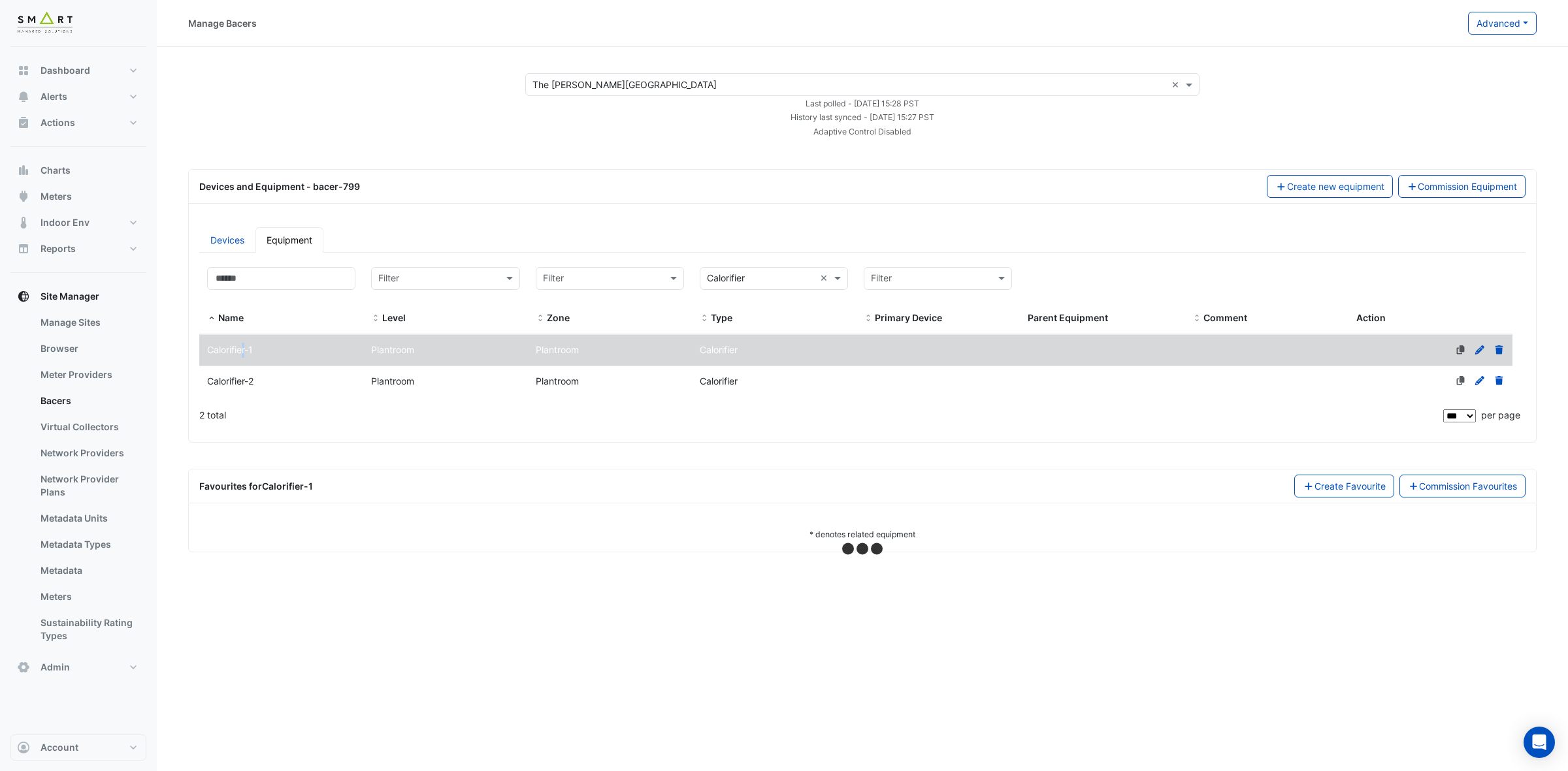
select select "***"
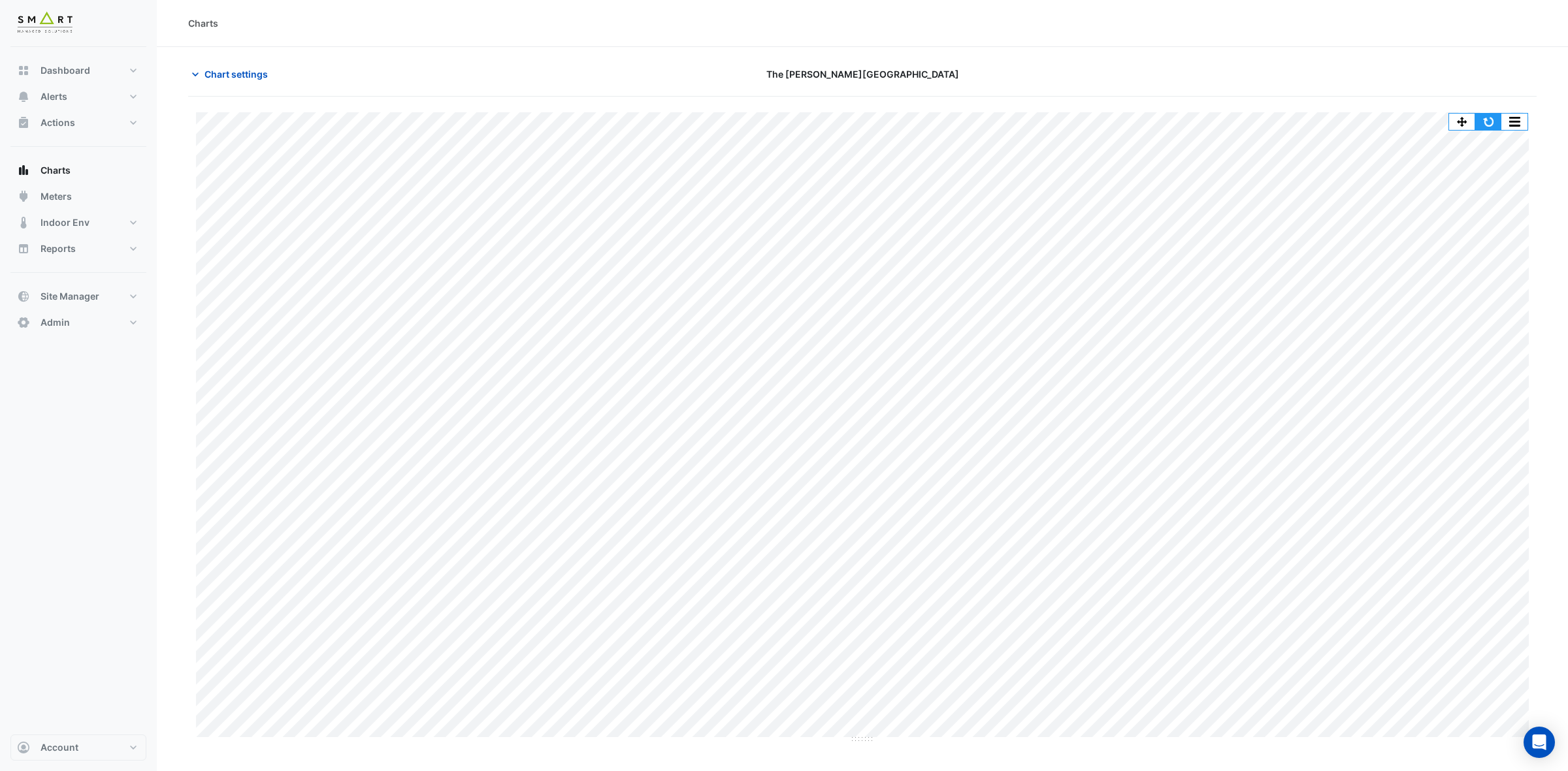
click at [1488, 120] on button "button" at bounding box center [1489, 122] width 26 height 17
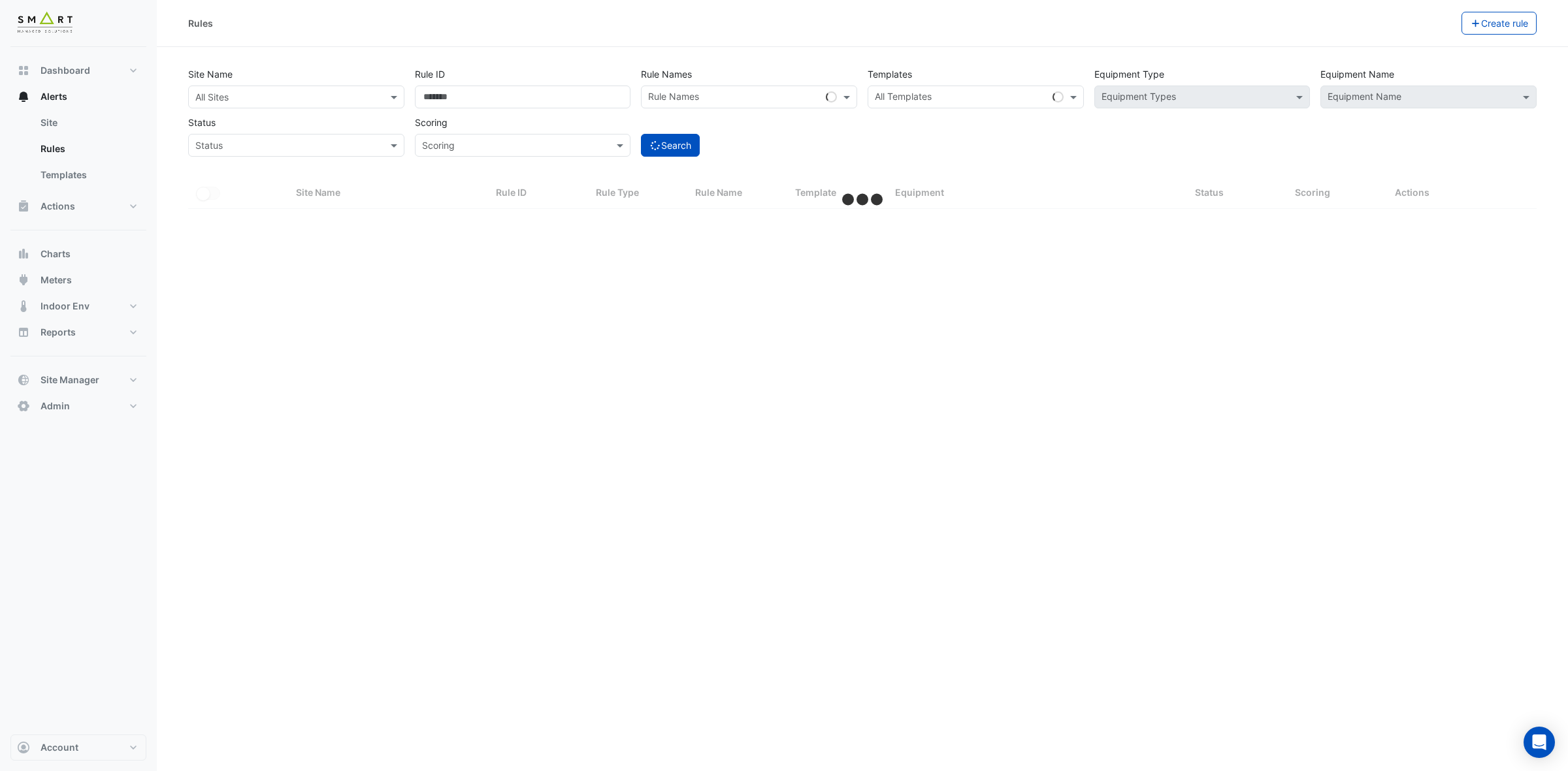
select select "***"
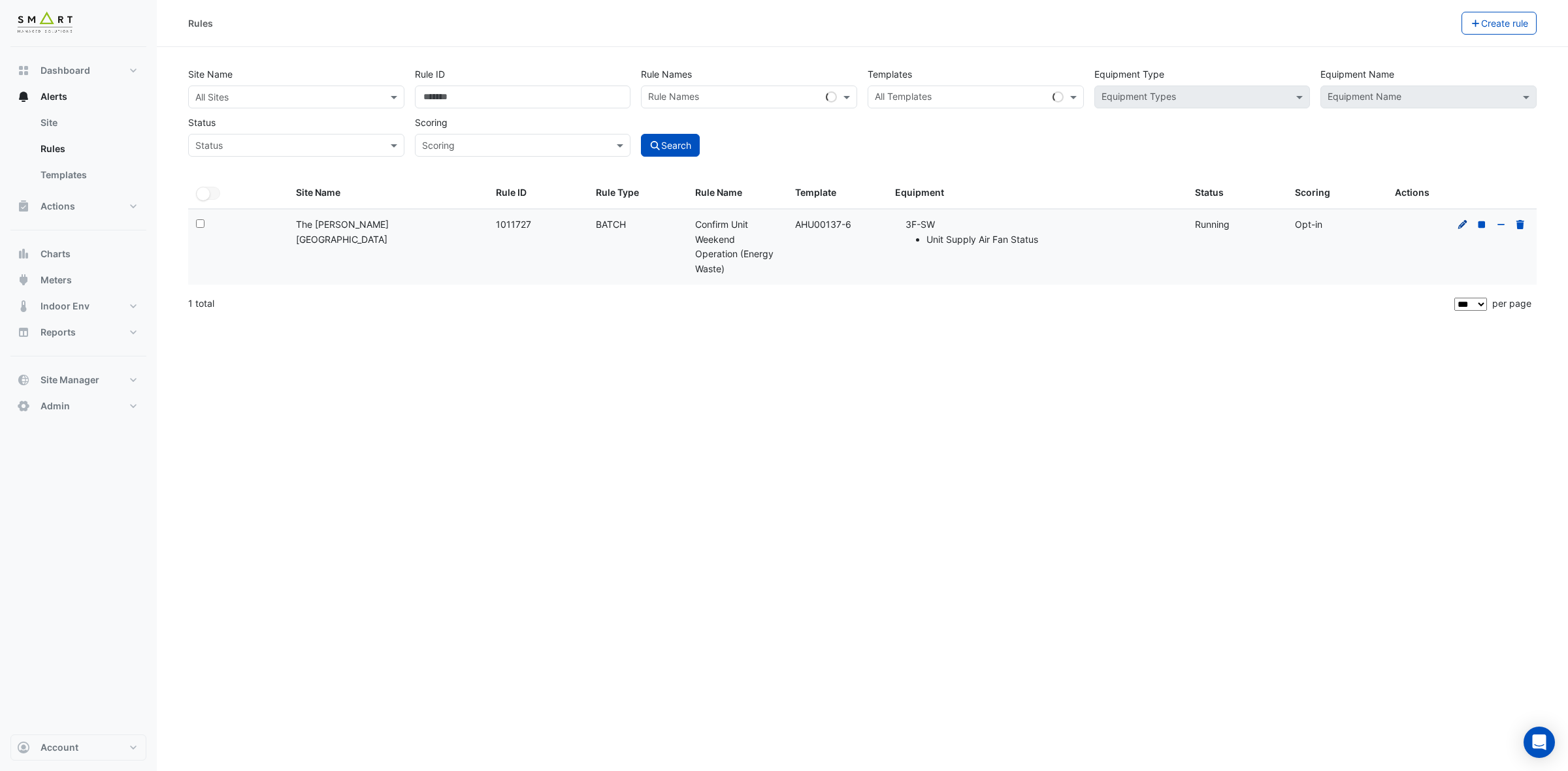
click at [1461, 224] on icon at bounding box center [1463, 224] width 9 height 9
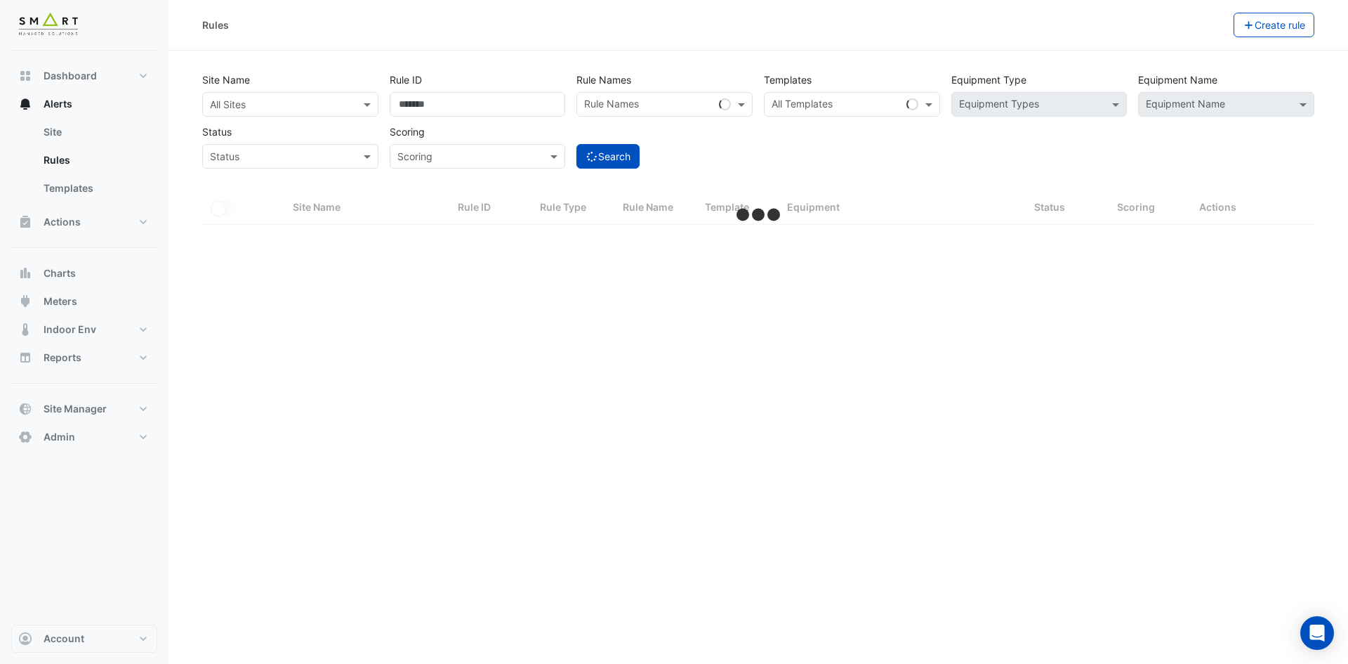
select select "***"
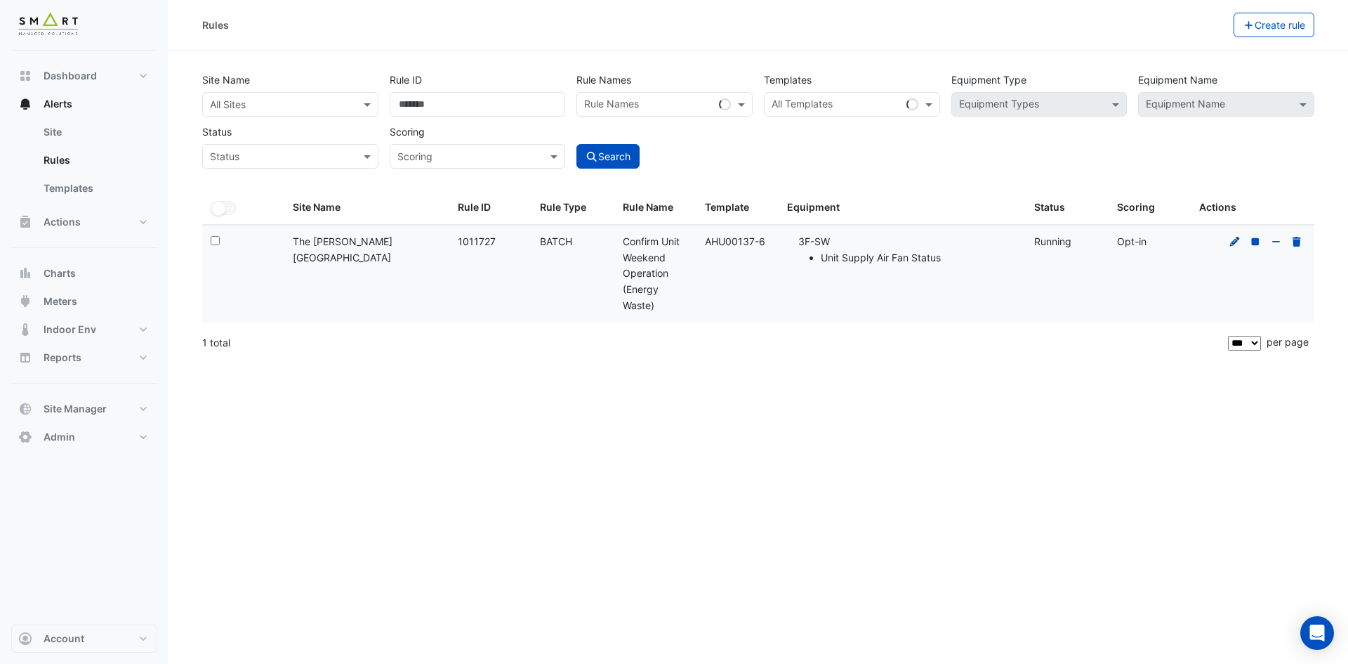
click at [1233, 243] on icon at bounding box center [1235, 241] width 10 height 10
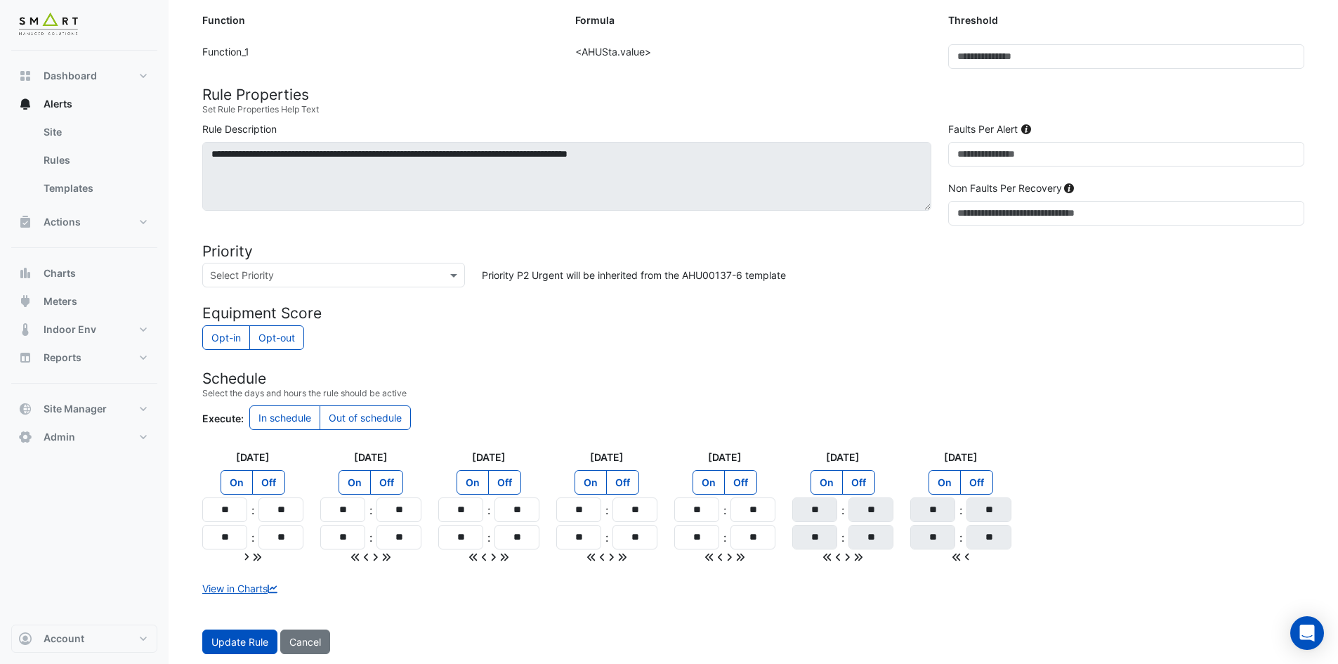
scroll to position [386, 0]
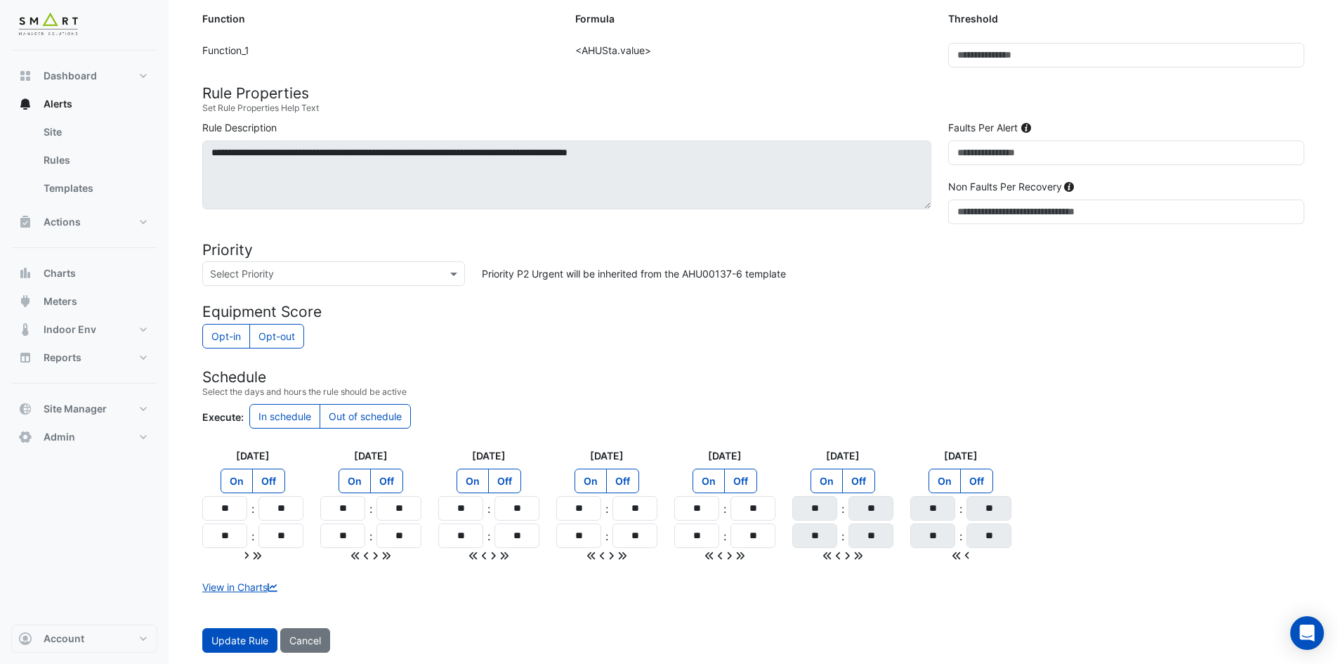
click at [383, 423] on label "Out of schedule" at bounding box center [365, 416] width 91 height 25
click at [235, 643] on span "Update Rule" at bounding box center [239, 640] width 57 height 12
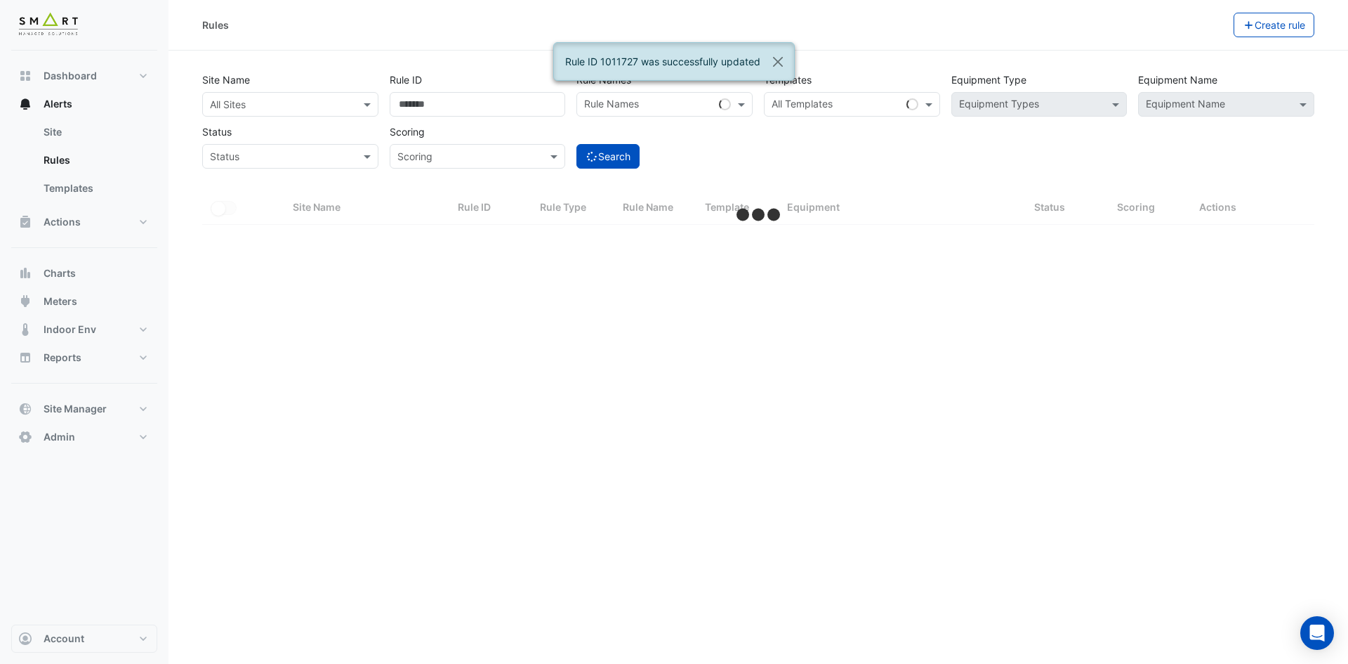
select select "***"
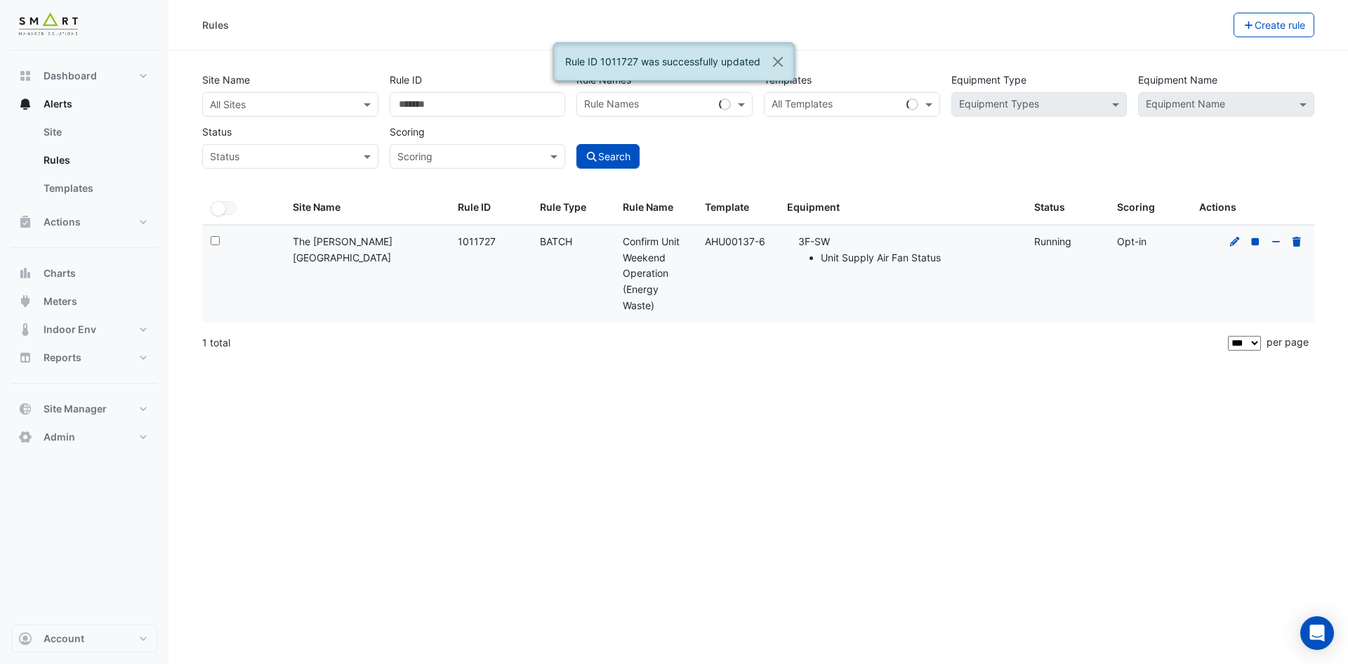
drag, startPoint x: 834, startPoint y: 242, endPoint x: 789, endPoint y: 246, distance: 45.1
click at [789, 246] on div "Equipment: 3F-SW Unit Supply Air Fan Status" at bounding box center [902, 250] width 230 height 32
copy li "3F-SW"
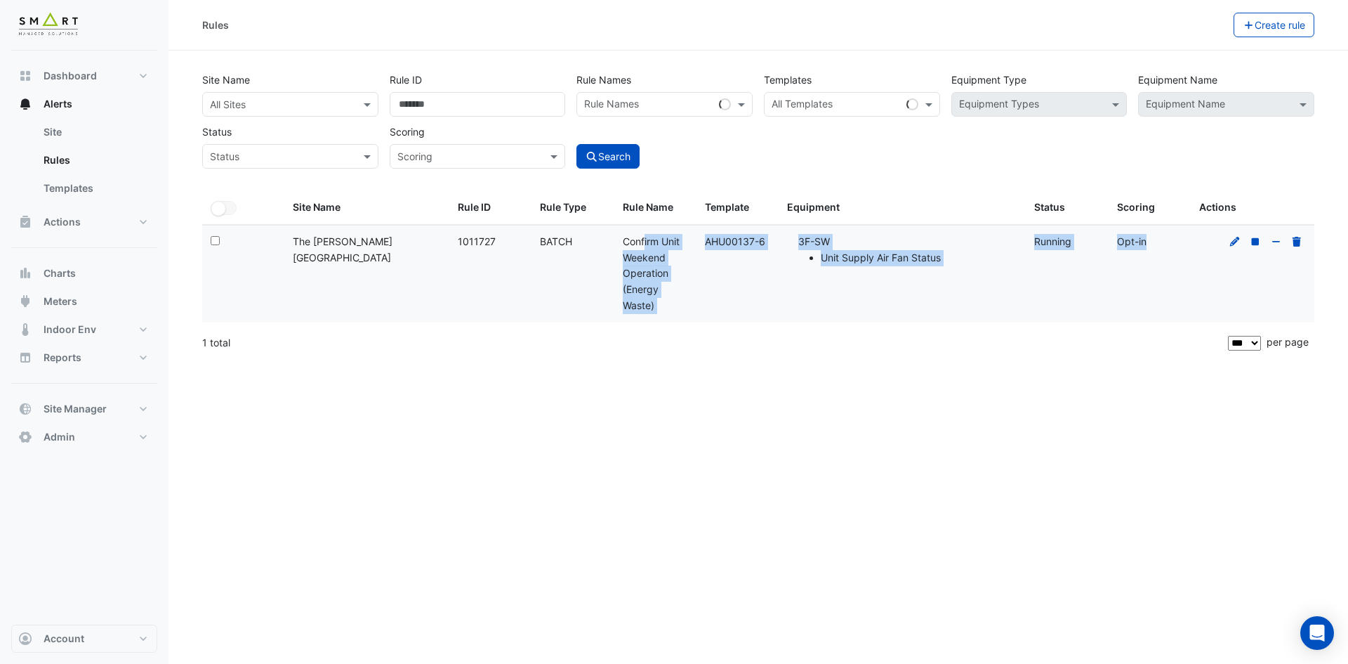
drag, startPoint x: 627, startPoint y: 240, endPoint x: 1193, endPoint y: 271, distance: 566.9
click at [1193, 271] on div "Select: Site Name: The Porter Building Rule ID: 1011727 Rule Type: BATCH Rule N…" at bounding box center [758, 273] width 1112 height 97
click at [789, 300] on datatable-body-cell "Equipment: 3F-SW Unit Supply Air Fan Status" at bounding box center [902, 273] width 247 height 97
drag, startPoint x: 703, startPoint y: 239, endPoint x: 947, endPoint y: 257, distance: 245.1
click at [947, 257] on div "Select: Site Name: The Porter Building Rule ID: 1011727 Rule Type: BATCH Rule N…" at bounding box center [758, 273] width 1112 height 97
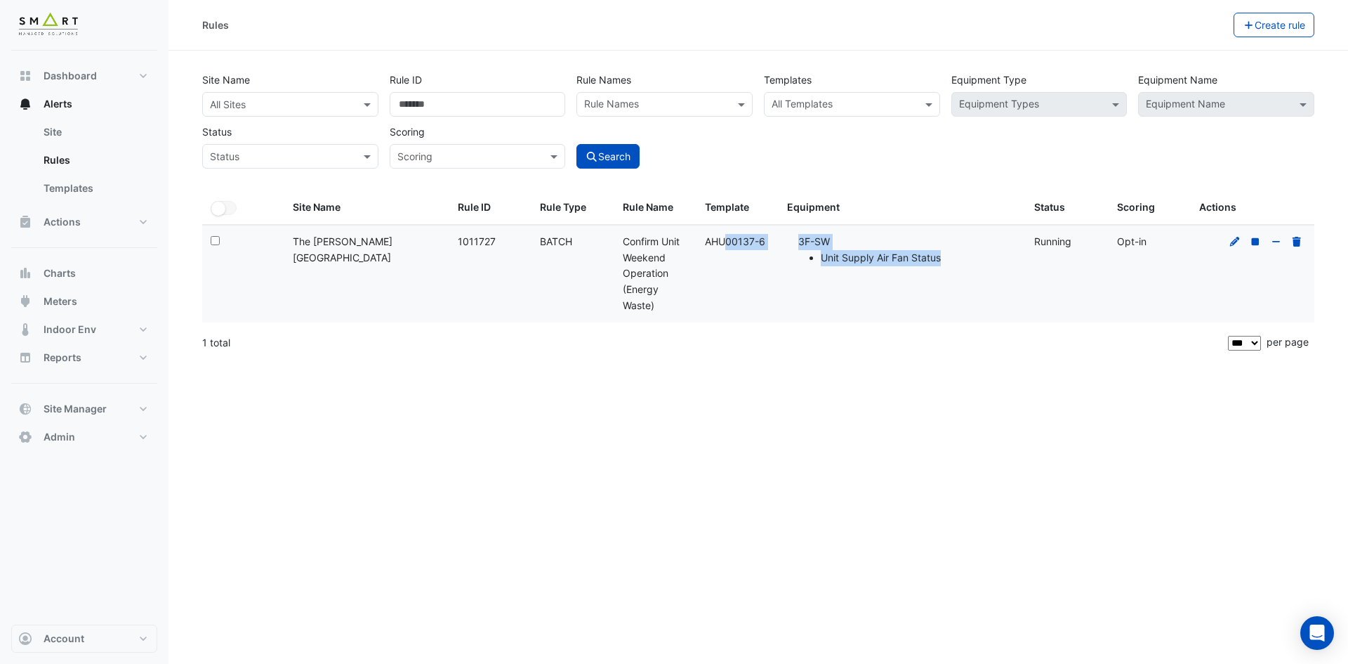
copy div "AHU00137-6 Equipment: 3F-SW Unit Supply Air Fan Status"
drag, startPoint x: 788, startPoint y: 287, endPoint x: 866, endPoint y: 287, distance: 78.0
click at [788, 287] on datatable-body-cell "Equipment: 3F-SW Unit Supply Air Fan Status" at bounding box center [902, 273] width 247 height 97
drag, startPoint x: 846, startPoint y: 235, endPoint x: 794, endPoint y: 246, distance: 53.0
click at [794, 246] on div "Equipment: 3F-SW Unit Supply Air Fan Status" at bounding box center [902, 250] width 230 height 32
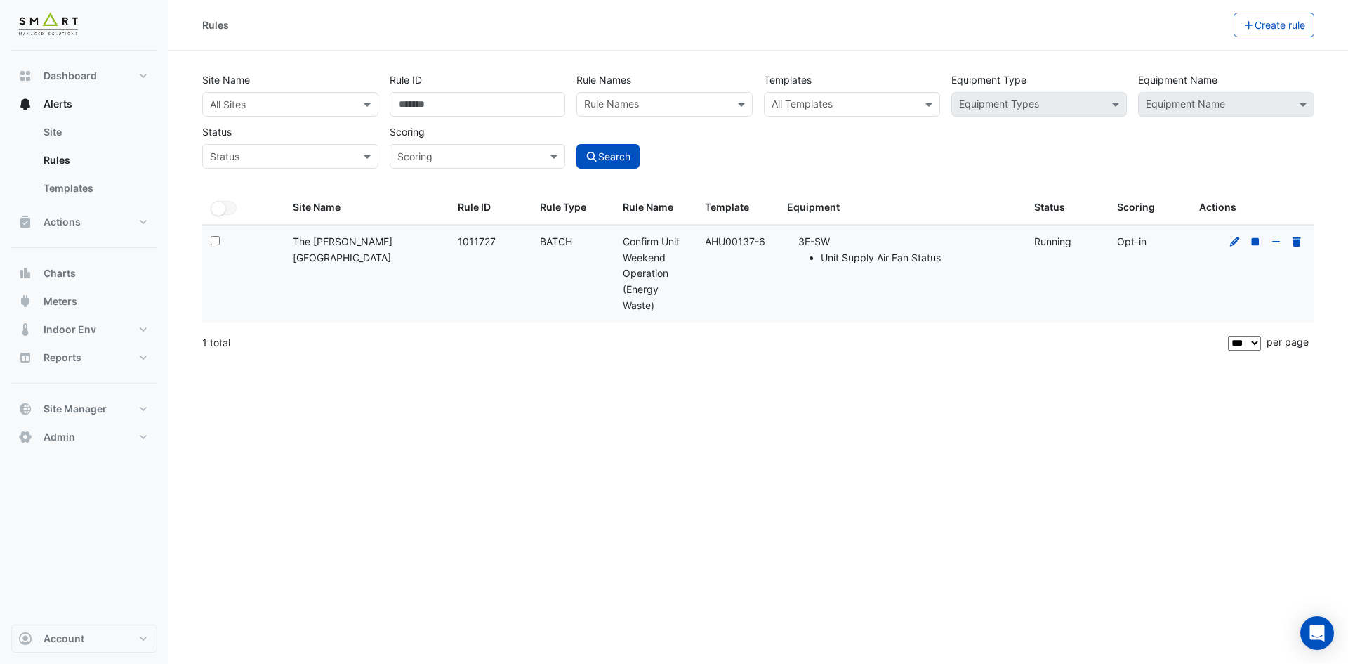
copy li "3F-SW"
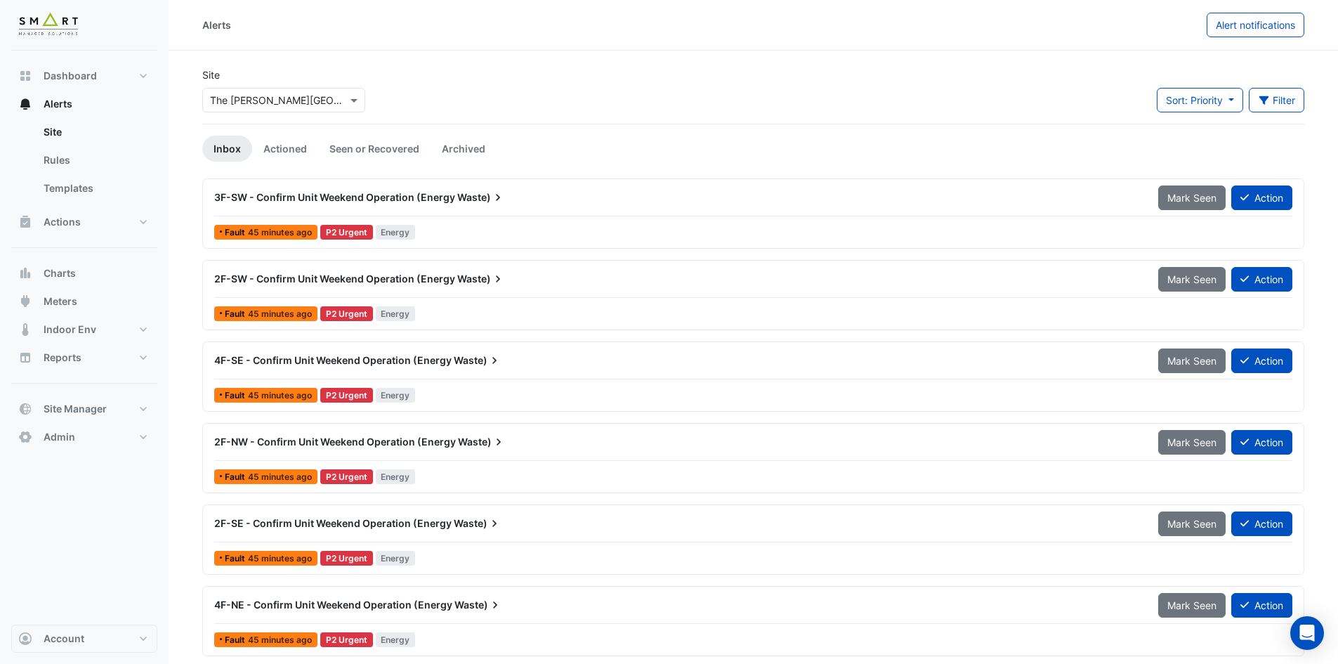
click at [423, 193] on span "3F-SW - Confirm Unit Weekend Operation (Energy" at bounding box center [334, 197] width 241 height 12
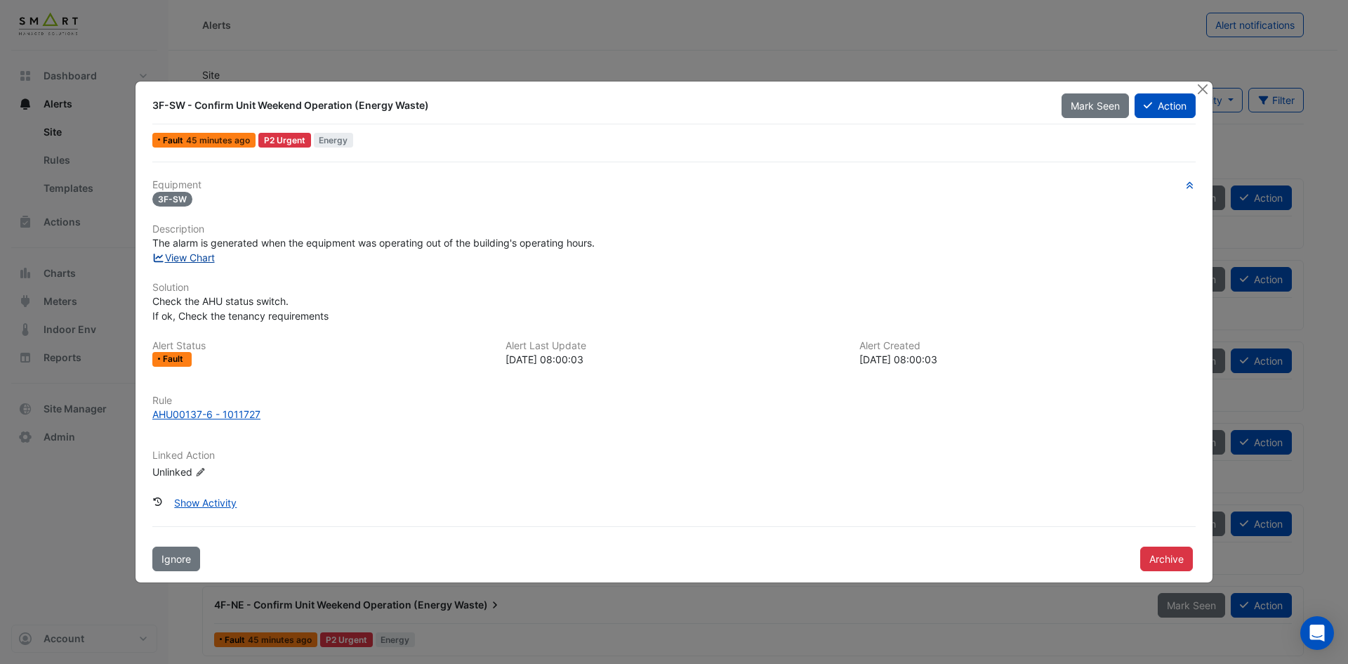
click at [201, 256] on link "View Chart" at bounding box center [183, 257] width 63 height 12
click at [1206, 86] on button "Close" at bounding box center [1202, 88] width 15 height 15
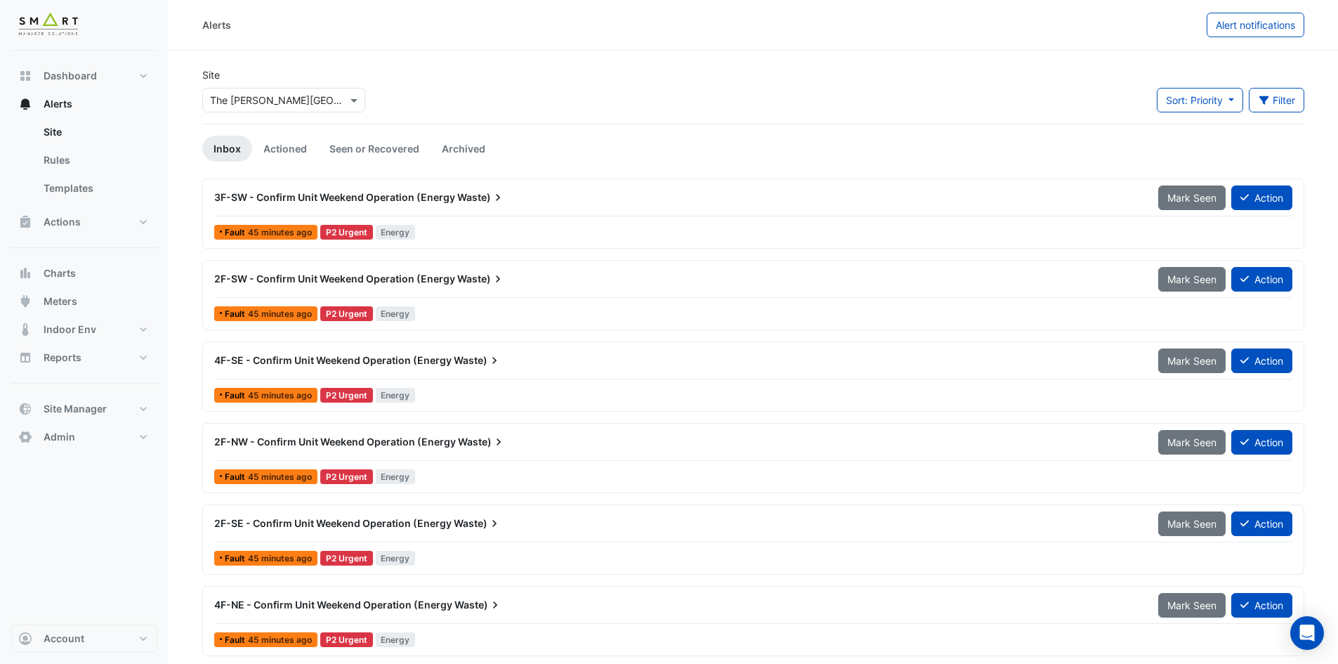
click at [283, 276] on span "2F-SW - Confirm Unit Weekend Operation (Energy" at bounding box center [334, 278] width 241 height 12
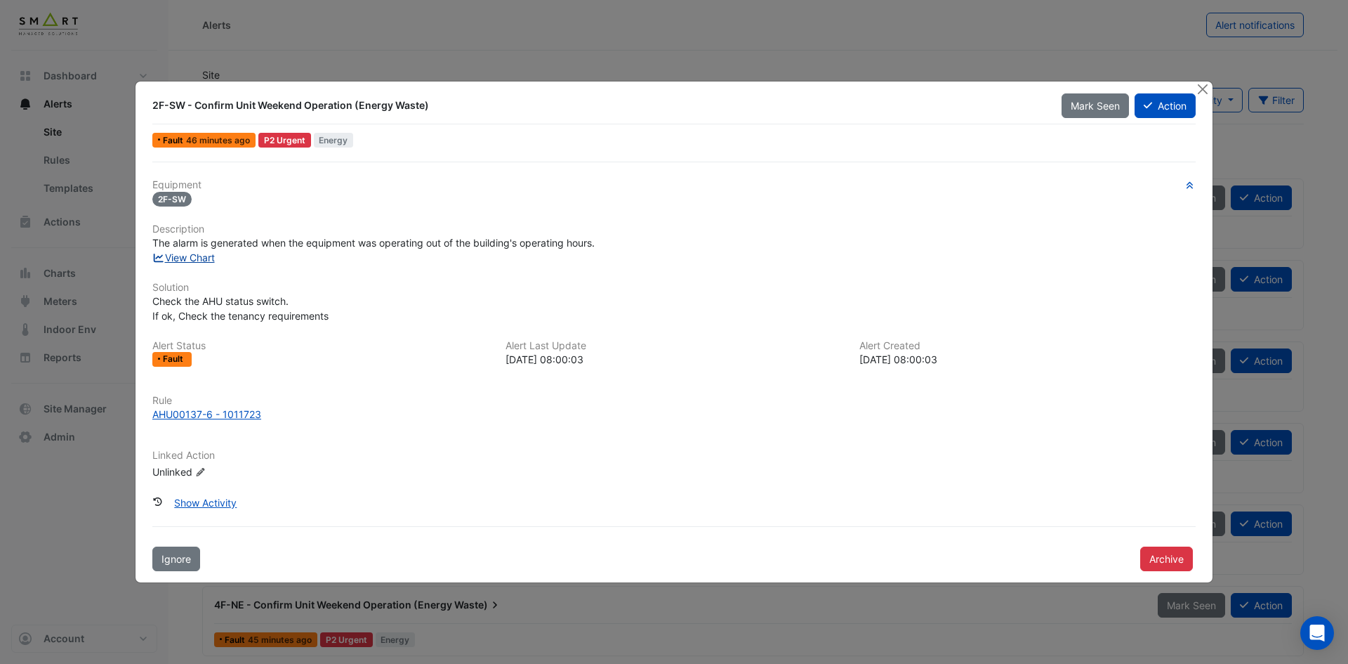
click at [195, 261] on link "View Chart" at bounding box center [183, 257] width 63 height 12
click at [1206, 88] on button "Close" at bounding box center [1202, 88] width 15 height 15
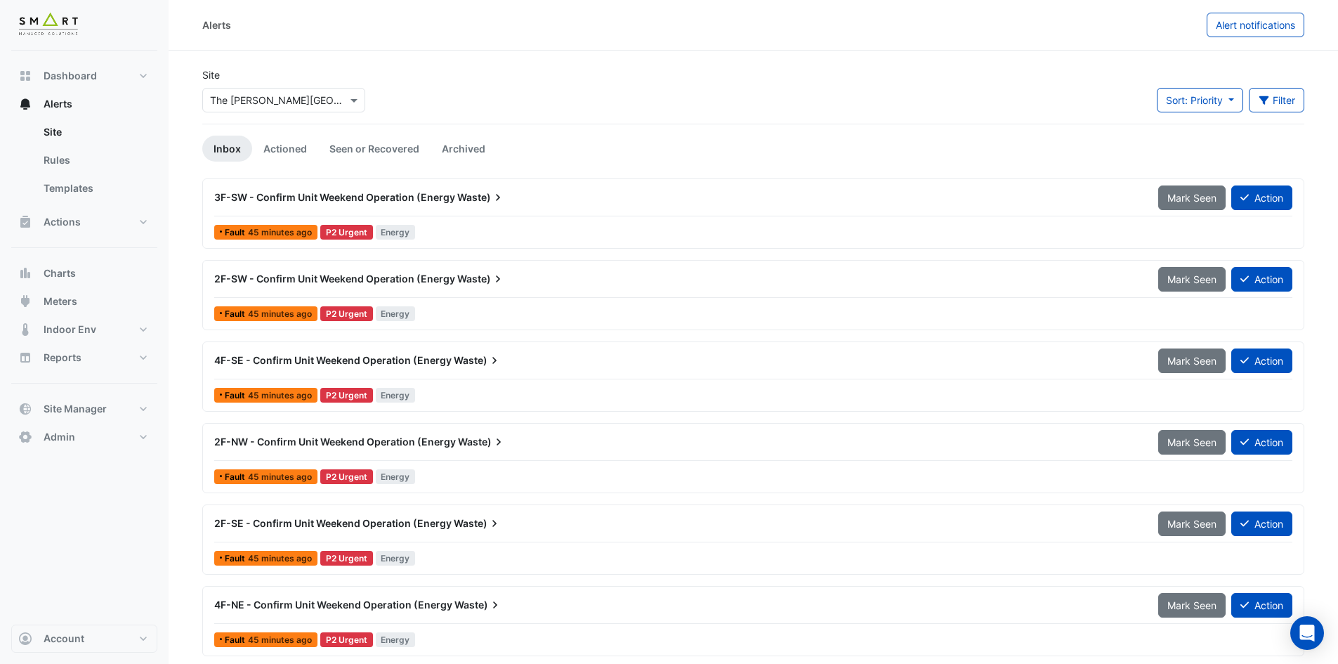
click at [291, 359] on span "4F-SE - Confirm Unit Weekend Operation (Energy" at bounding box center [332, 360] width 237 height 12
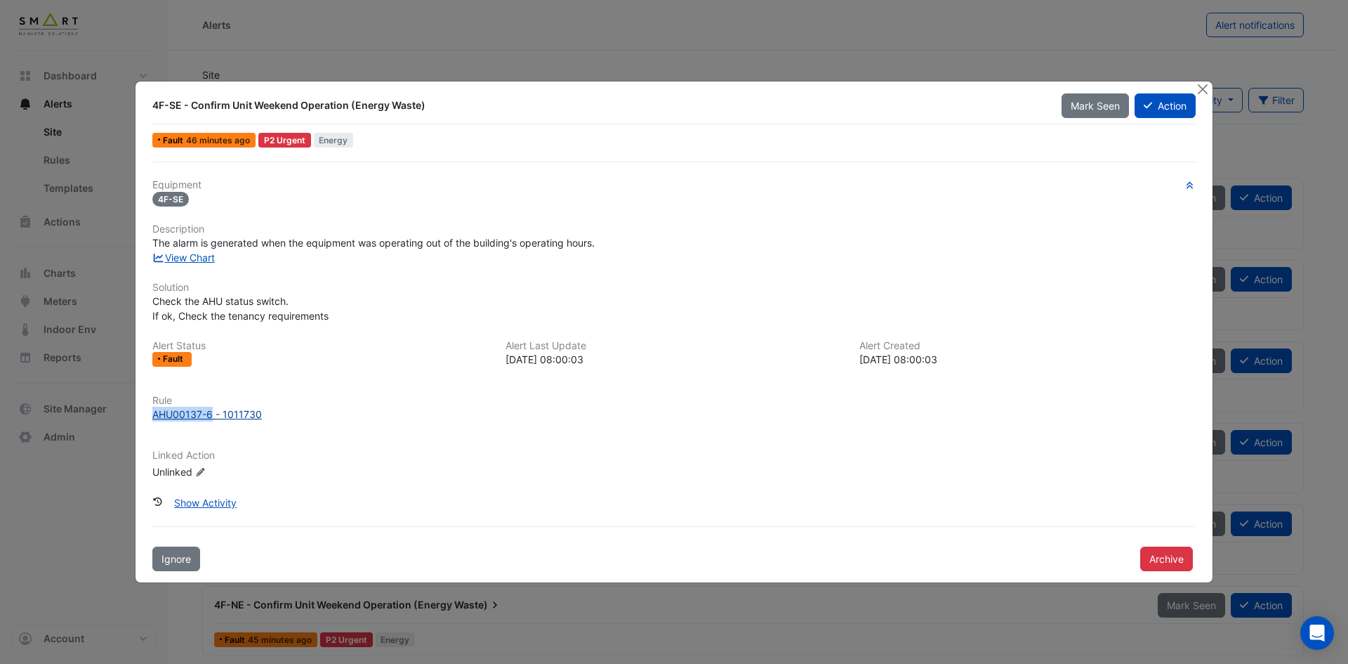
drag, startPoint x: 149, startPoint y: 411, endPoint x: 212, endPoint y: 414, distance: 63.3
click at [213, 414] on div "Rule AHU00137-6 - 1011730" at bounding box center [674, 408] width 1060 height 27
copy div "AHU00137-6"
click at [1206, 88] on button "Close" at bounding box center [1202, 88] width 15 height 15
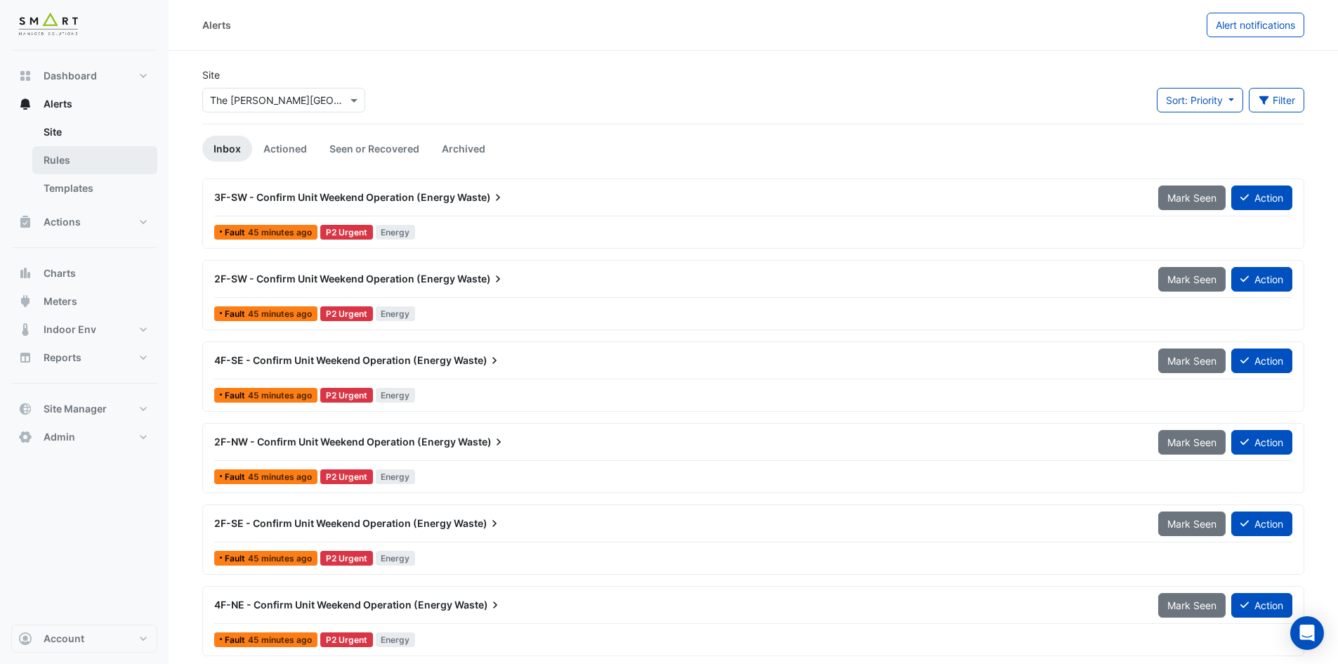
click at [88, 160] on link "Rules" at bounding box center [94, 160] width 125 height 28
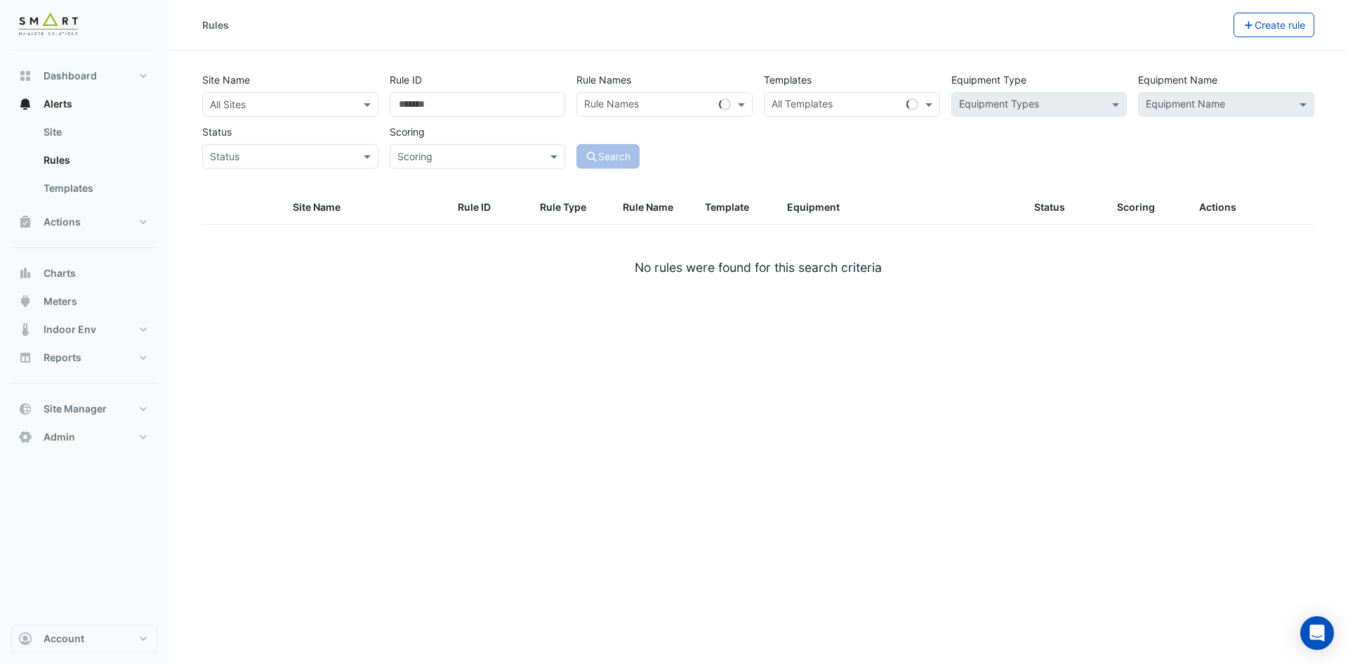
click at [243, 104] on input "text" at bounding box center [276, 105] width 133 height 15
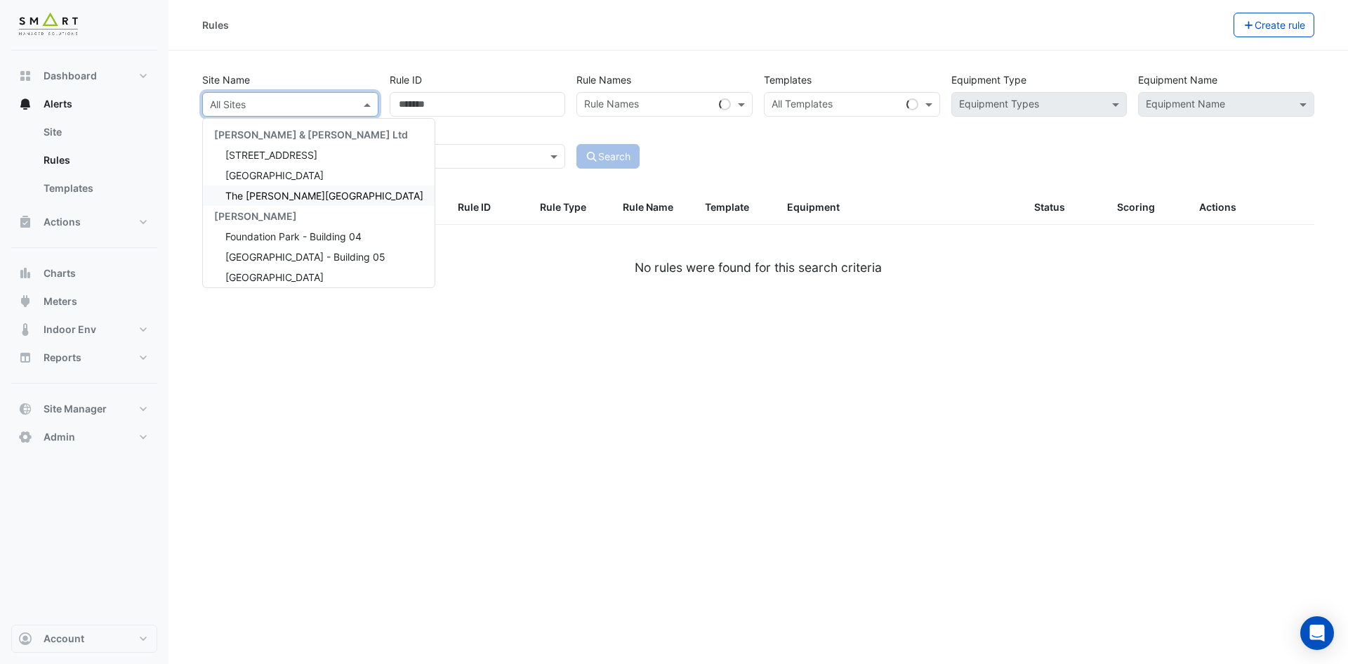
click at [278, 197] on span "The [PERSON_NAME][GEOGRAPHIC_DATA]" at bounding box center [324, 196] width 198 height 12
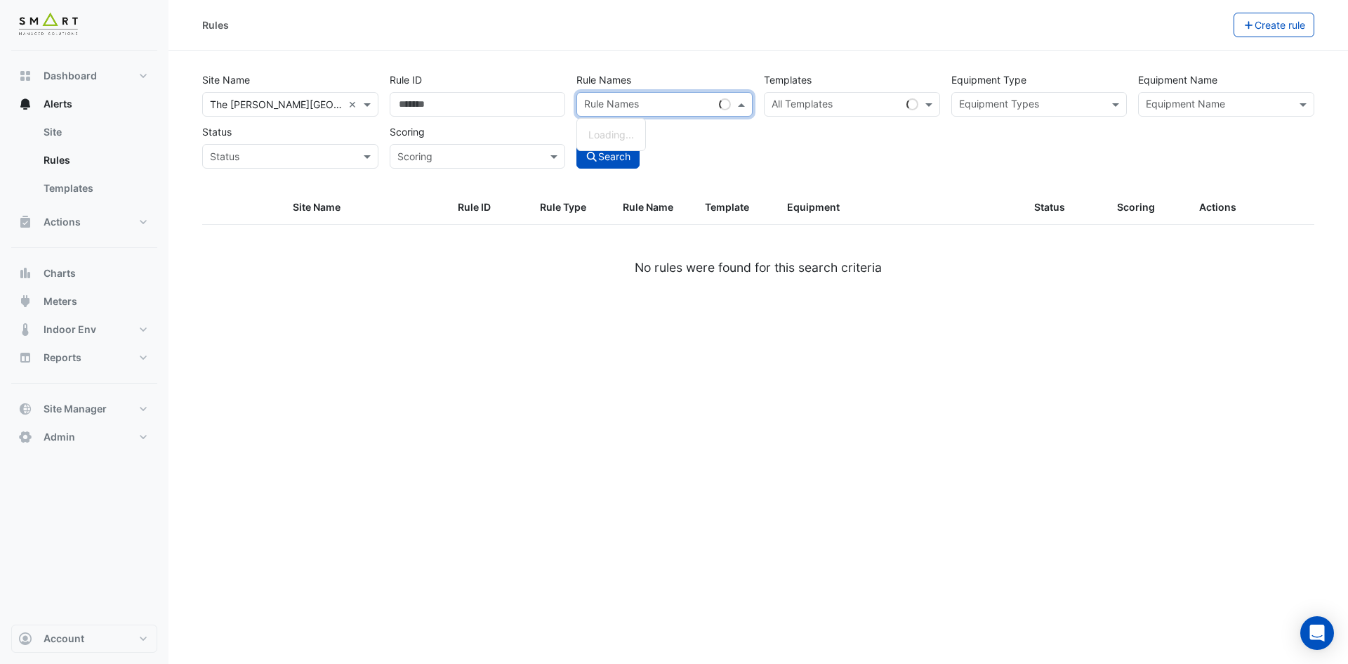
click at [685, 102] on input "text" at bounding box center [648, 105] width 129 height 15
click at [803, 103] on input "text" at bounding box center [844, 105] width 145 height 15
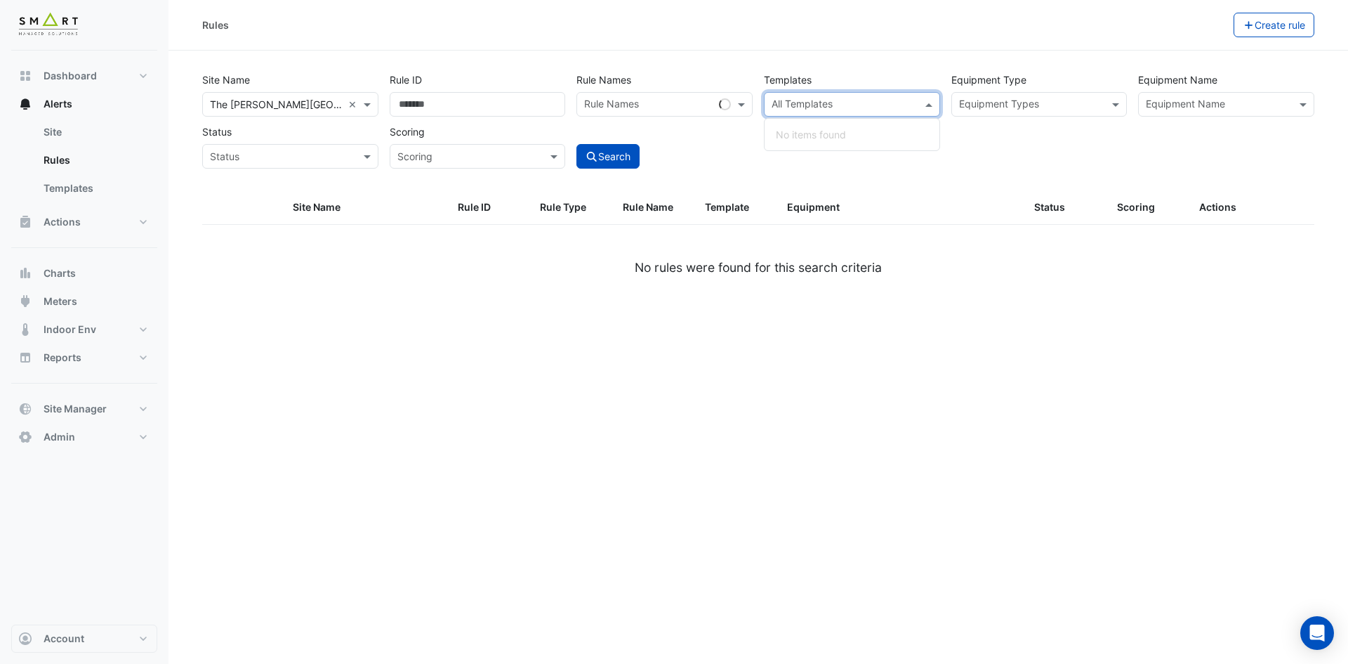
paste input "**********"
click at [799, 131] on span "AHU00137-6" at bounding box center [807, 135] width 62 height 12
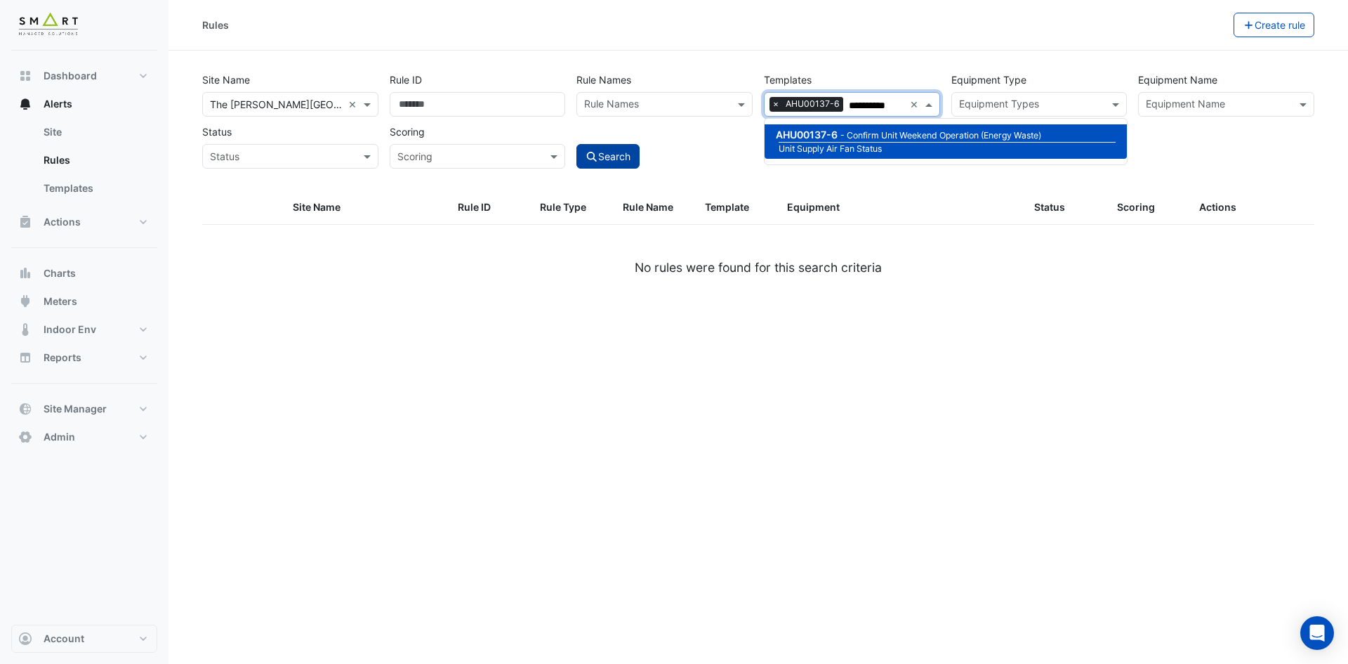
type input "**********"
click at [589, 154] on icon "submit" at bounding box center [592, 157] width 13 height 10
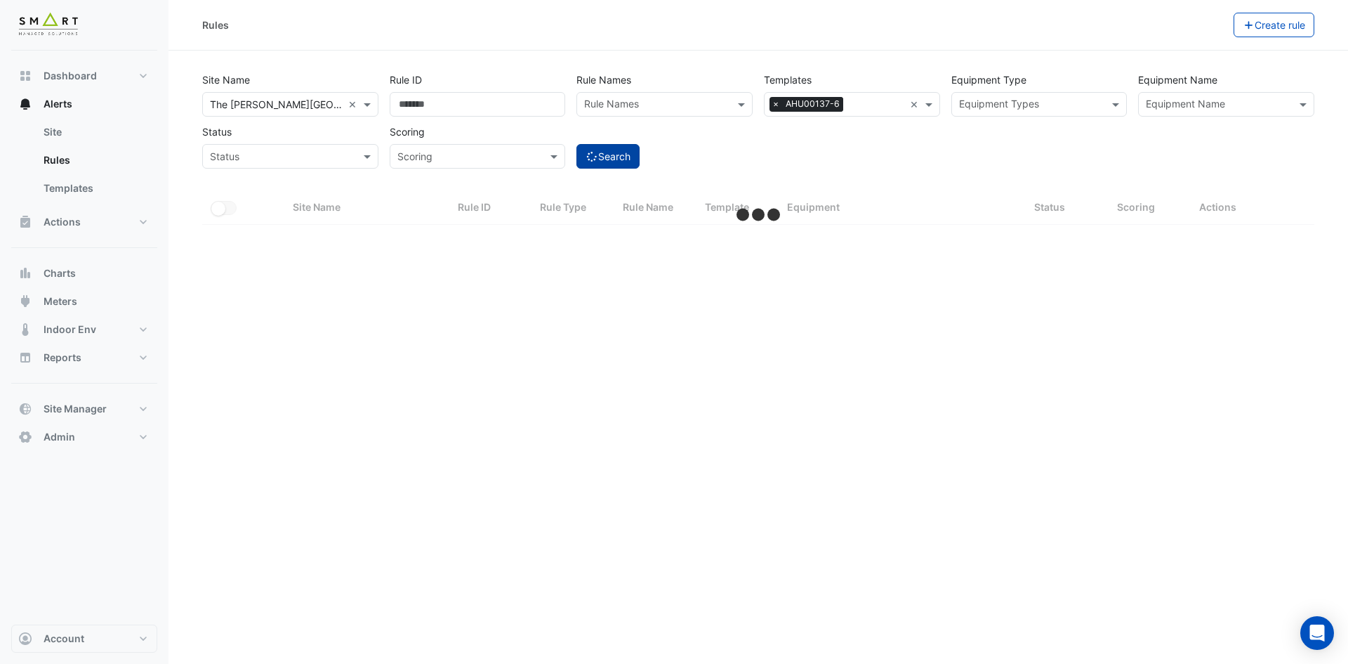
select select "***"
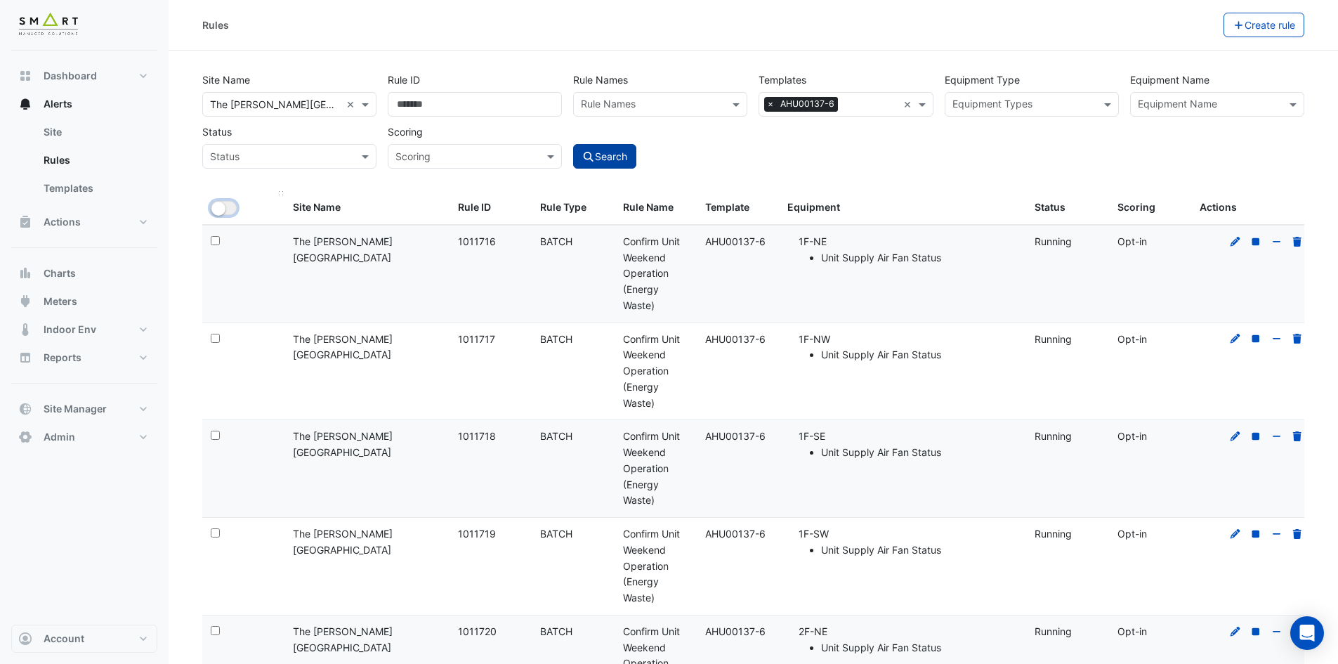
click at [225, 205] on button "All Selected" at bounding box center [224, 208] width 26 height 14
click at [1202, 21] on button "Bulk Actions" at bounding box center [1179, 25] width 83 height 25
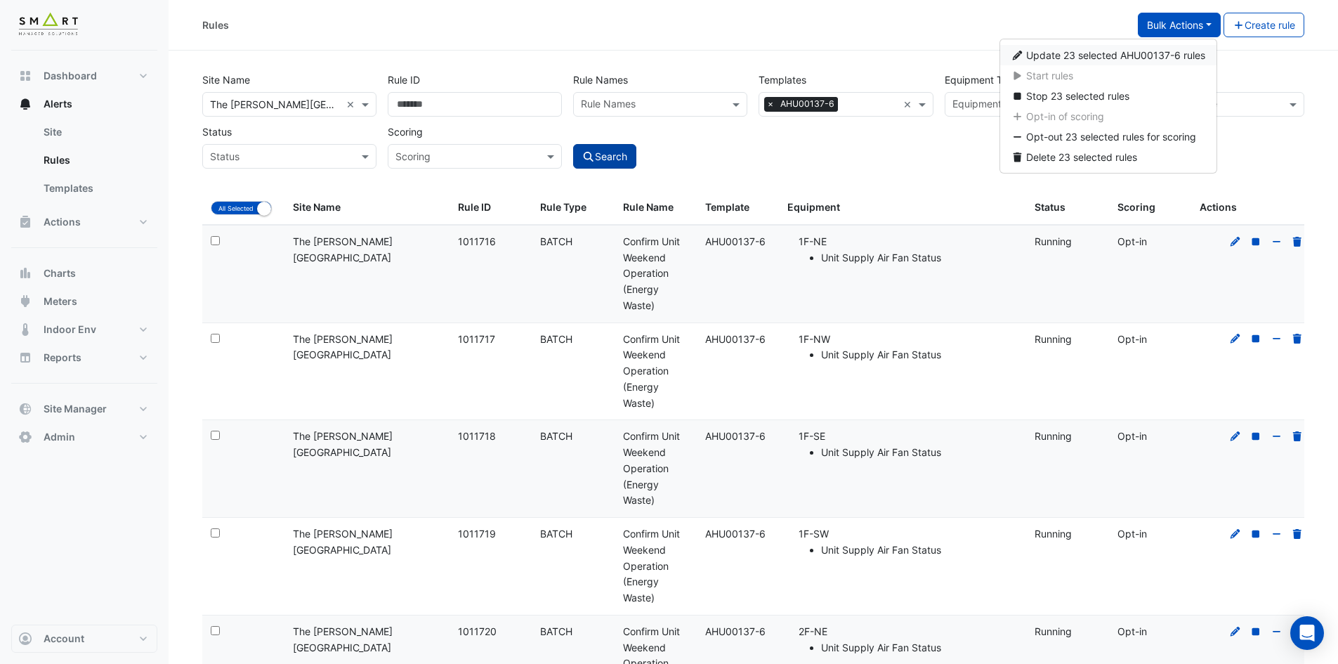
click at [1114, 54] on span "Update 23 selected AHU00137-6 rules" at bounding box center [1115, 55] width 179 height 12
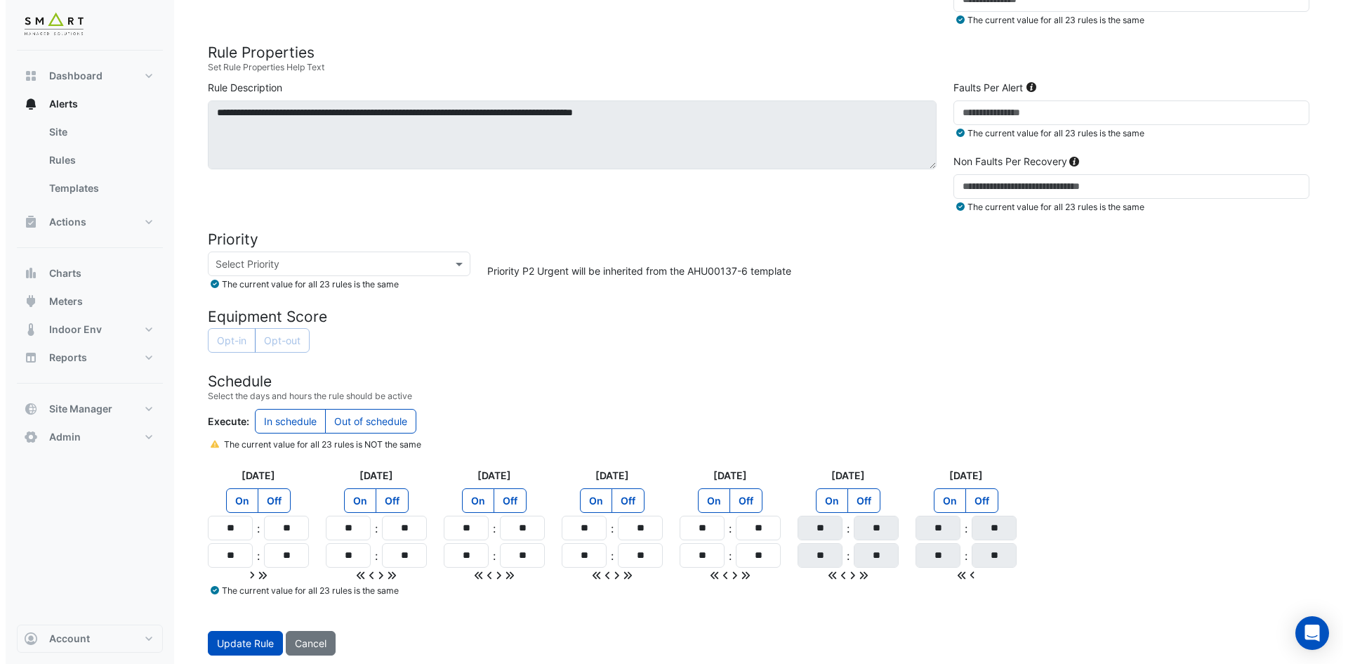
scroll to position [429, 0]
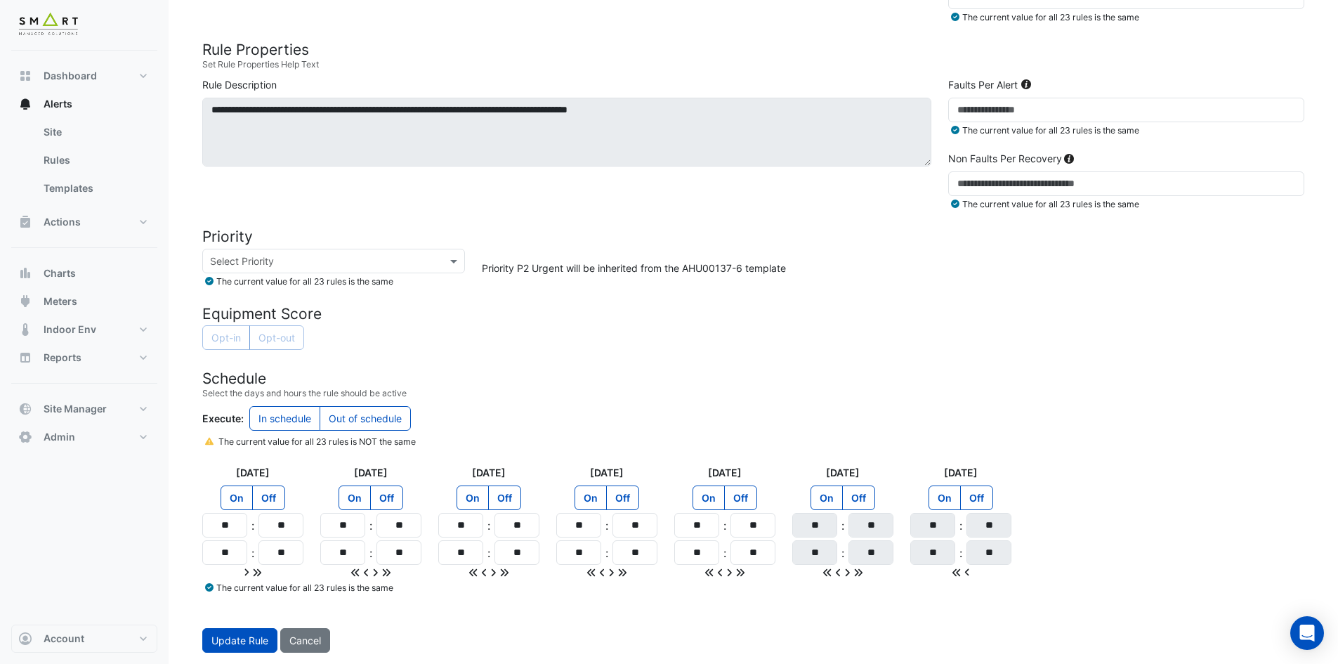
click at [363, 417] on label "Out of schedule" at bounding box center [365, 418] width 91 height 25
click at [231, 636] on span "Update Rule" at bounding box center [239, 640] width 57 height 12
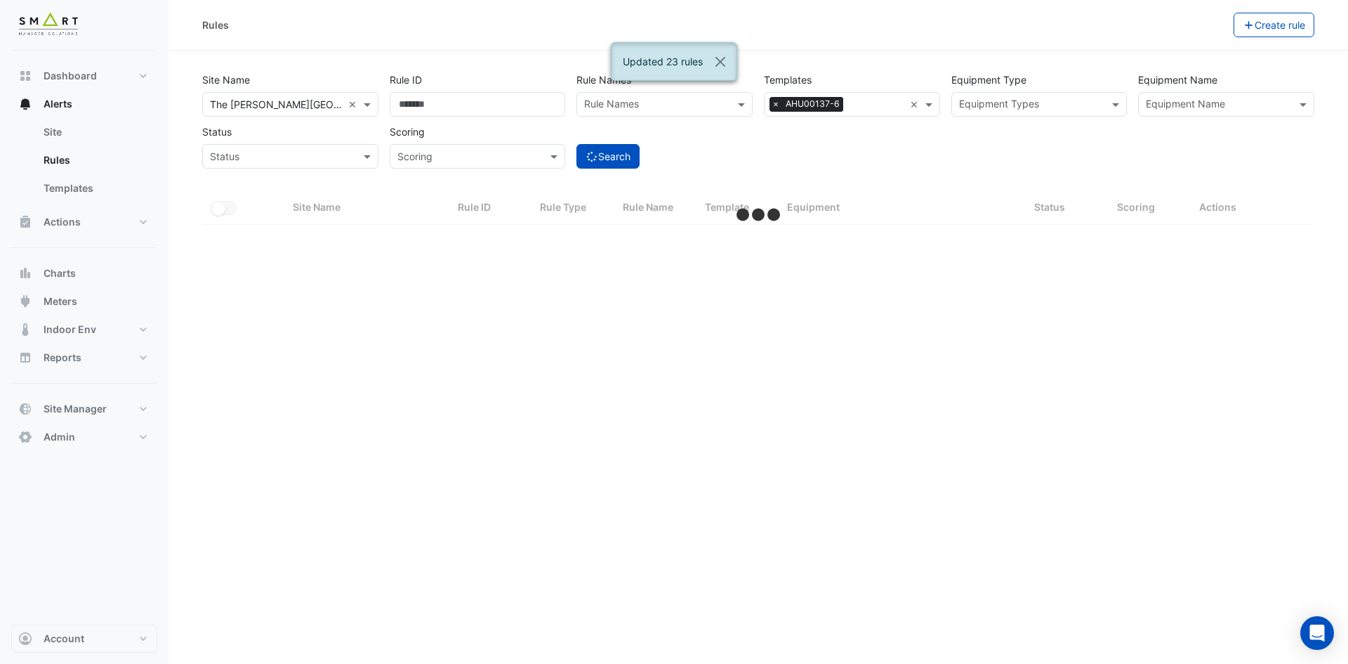
select select "***"
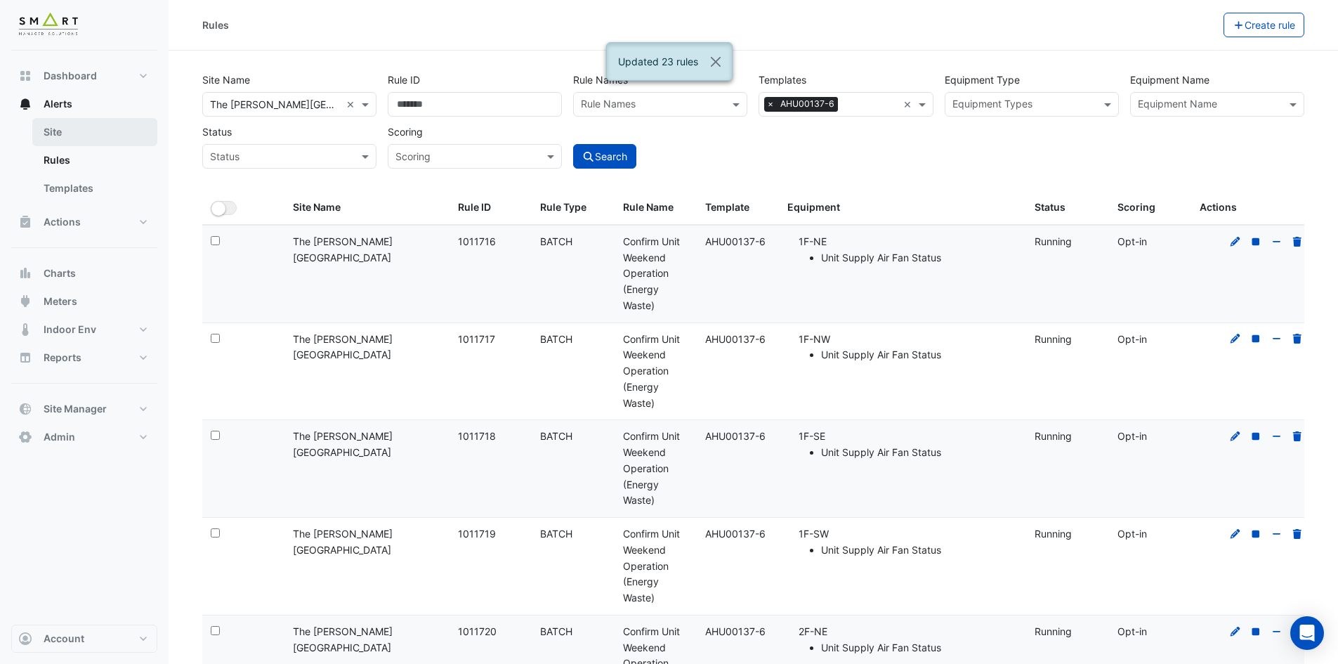
click at [93, 127] on link "Site" at bounding box center [94, 132] width 125 height 28
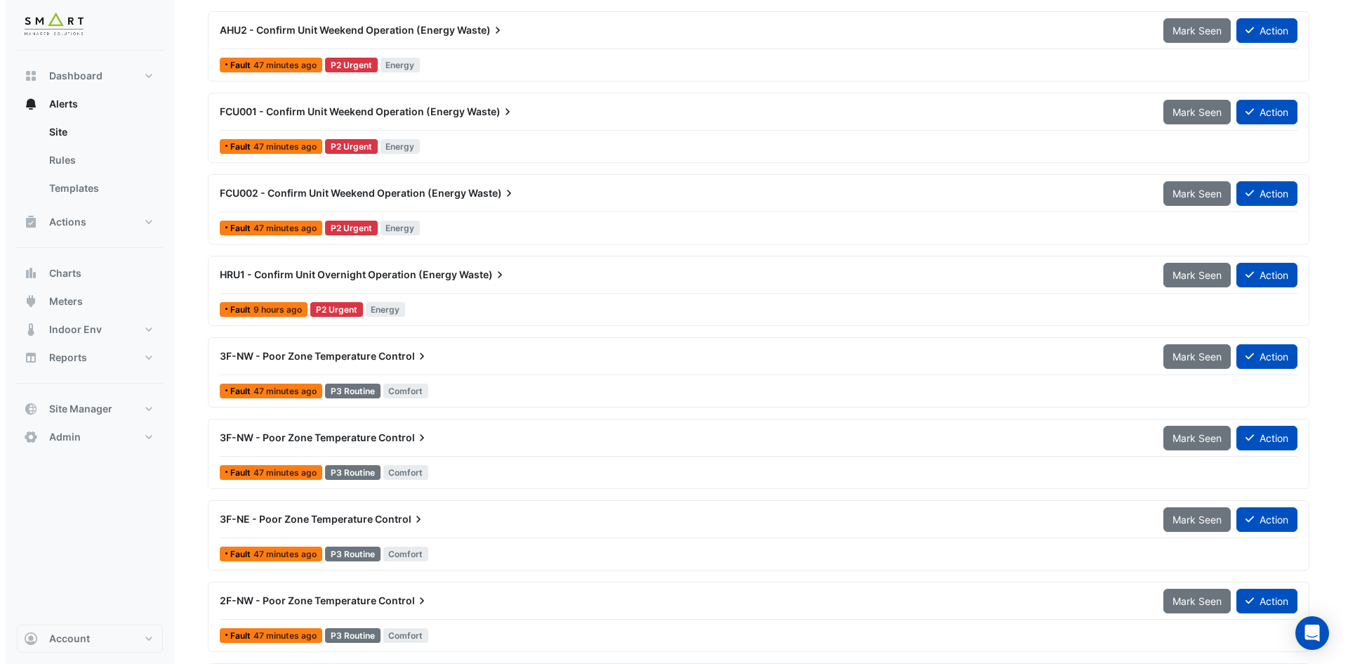
scroll to position [1405, 0]
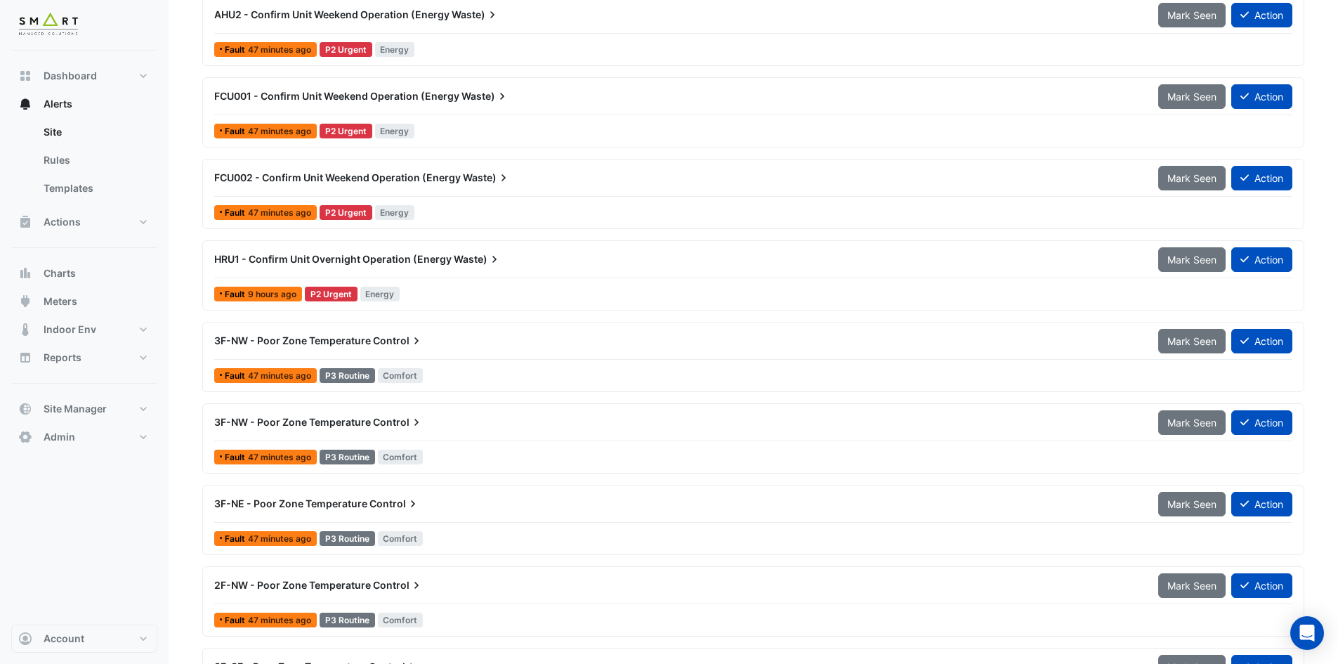
click at [375, 339] on span "Control" at bounding box center [398, 341] width 51 height 14
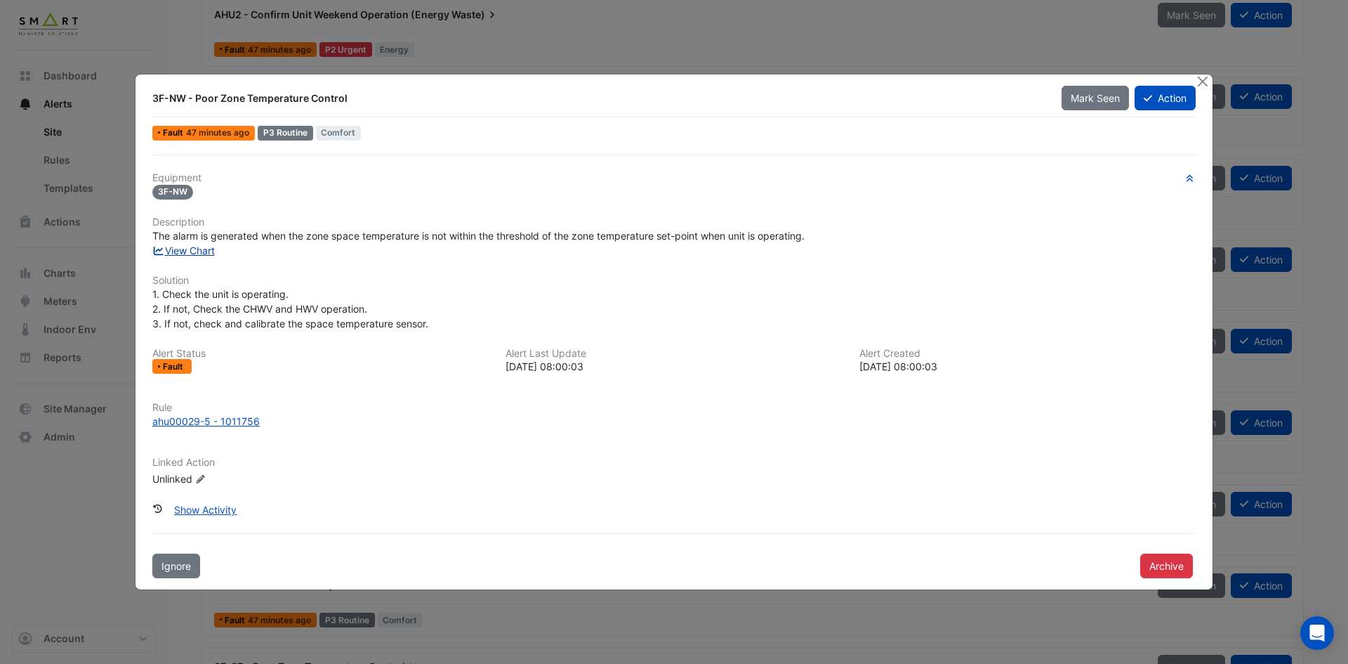
click at [205, 251] on link "View Chart" at bounding box center [183, 250] width 63 height 12
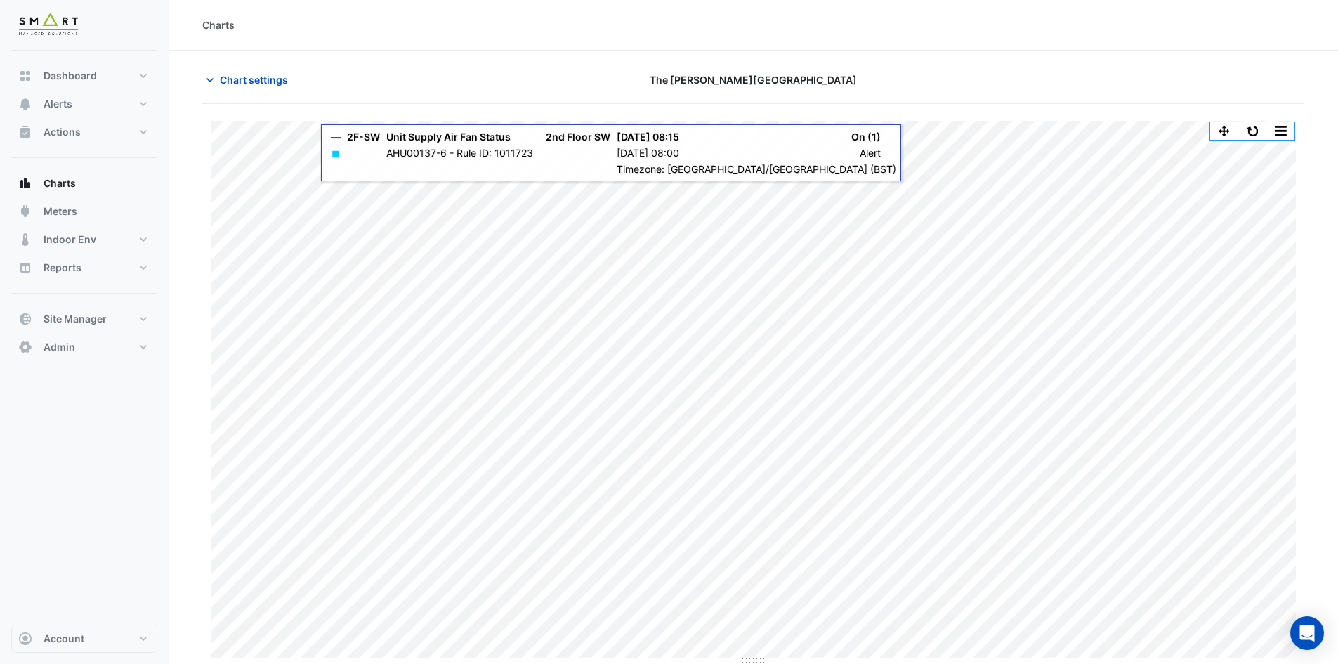
scroll to position [1, 0]
